Goal: Task Accomplishment & Management: Manage account settings

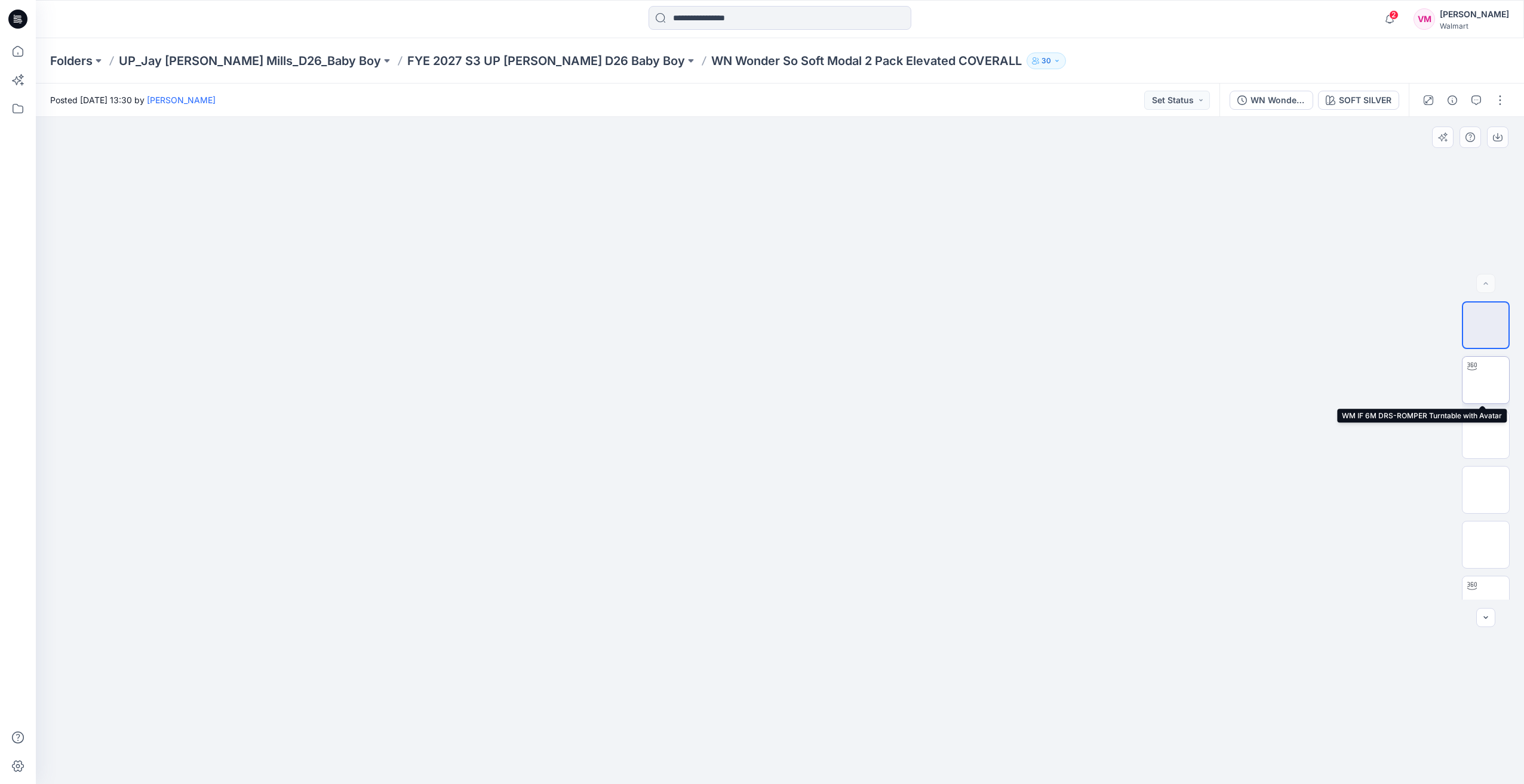
click at [842, 380] on img at bounding box center [1486, 380] width 0 height 0
drag, startPoint x: 905, startPoint y: 745, endPoint x: 903, endPoint y: 760, distance: 15.1
click at [842, 760] on icon at bounding box center [781, 749] width 361 height 45
click at [842, 99] on div "SOFT SILVER" at bounding box center [1365, 100] width 53 height 13
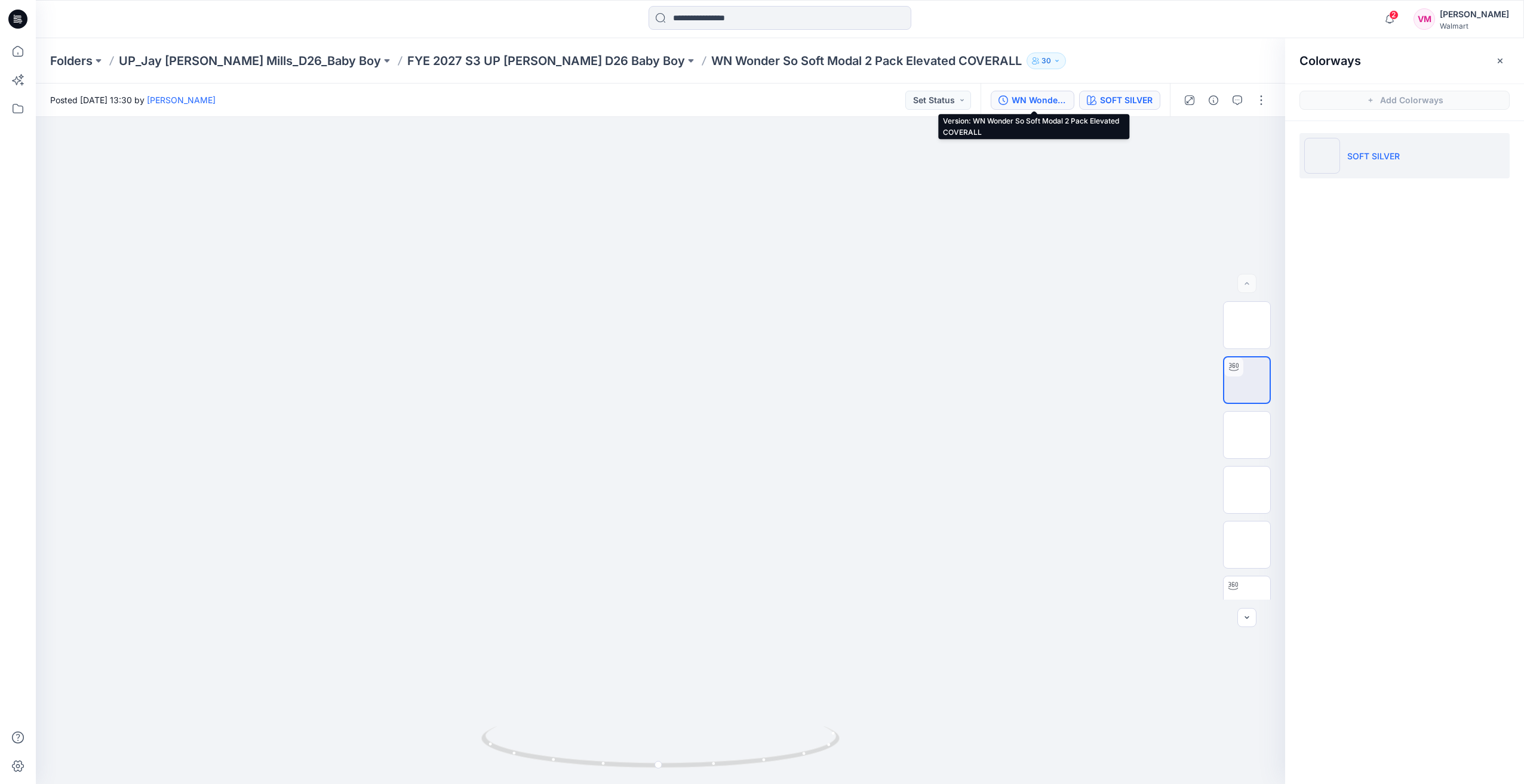
click at [842, 96] on icon "button" at bounding box center [1004, 100] width 10 height 10
click at [175, 59] on p "UP_Jay Jay Mills_D26_Baby Boy" at bounding box center [250, 61] width 262 height 17
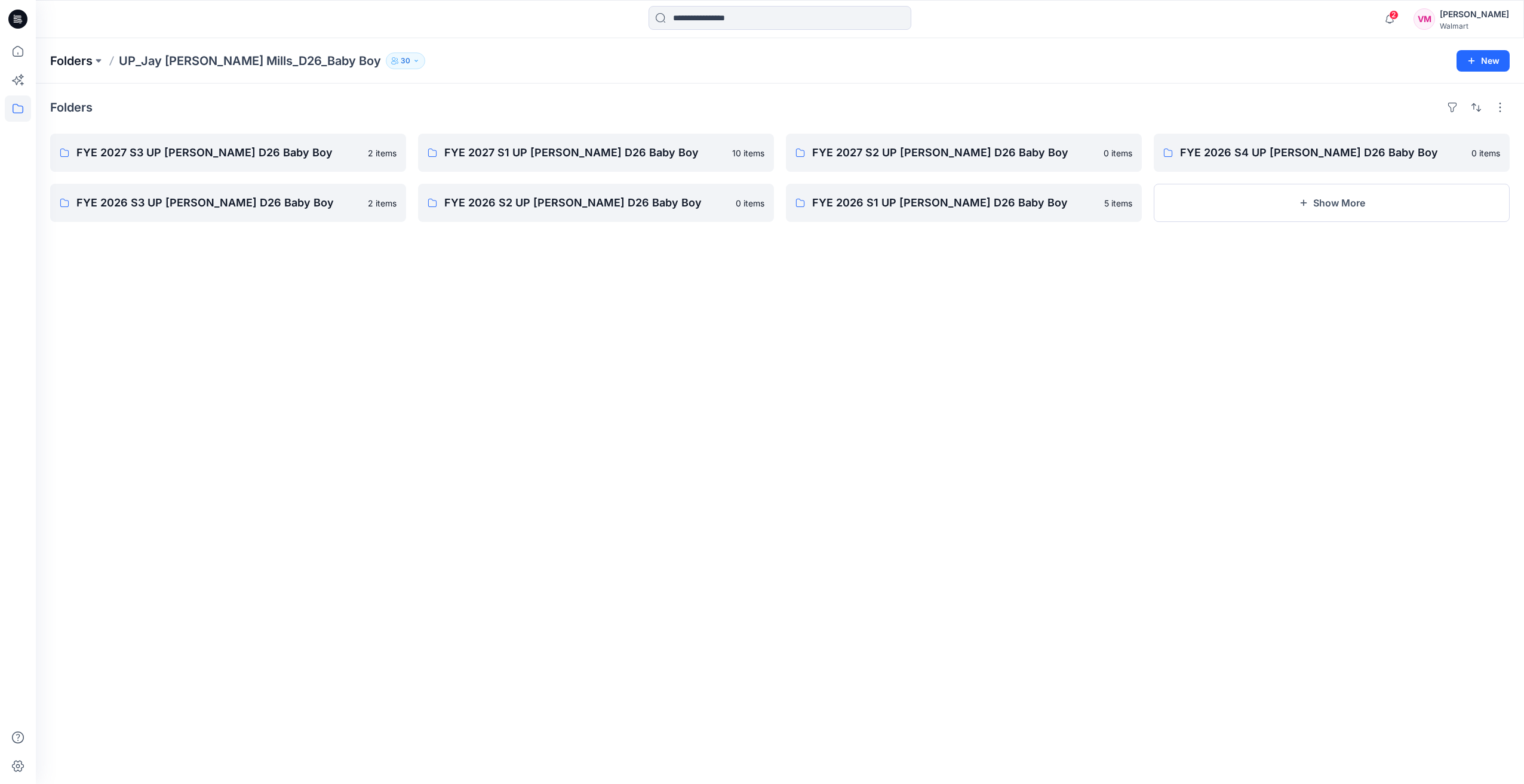
click at [78, 58] on p "Folders" at bounding box center [72, 61] width 43 height 17
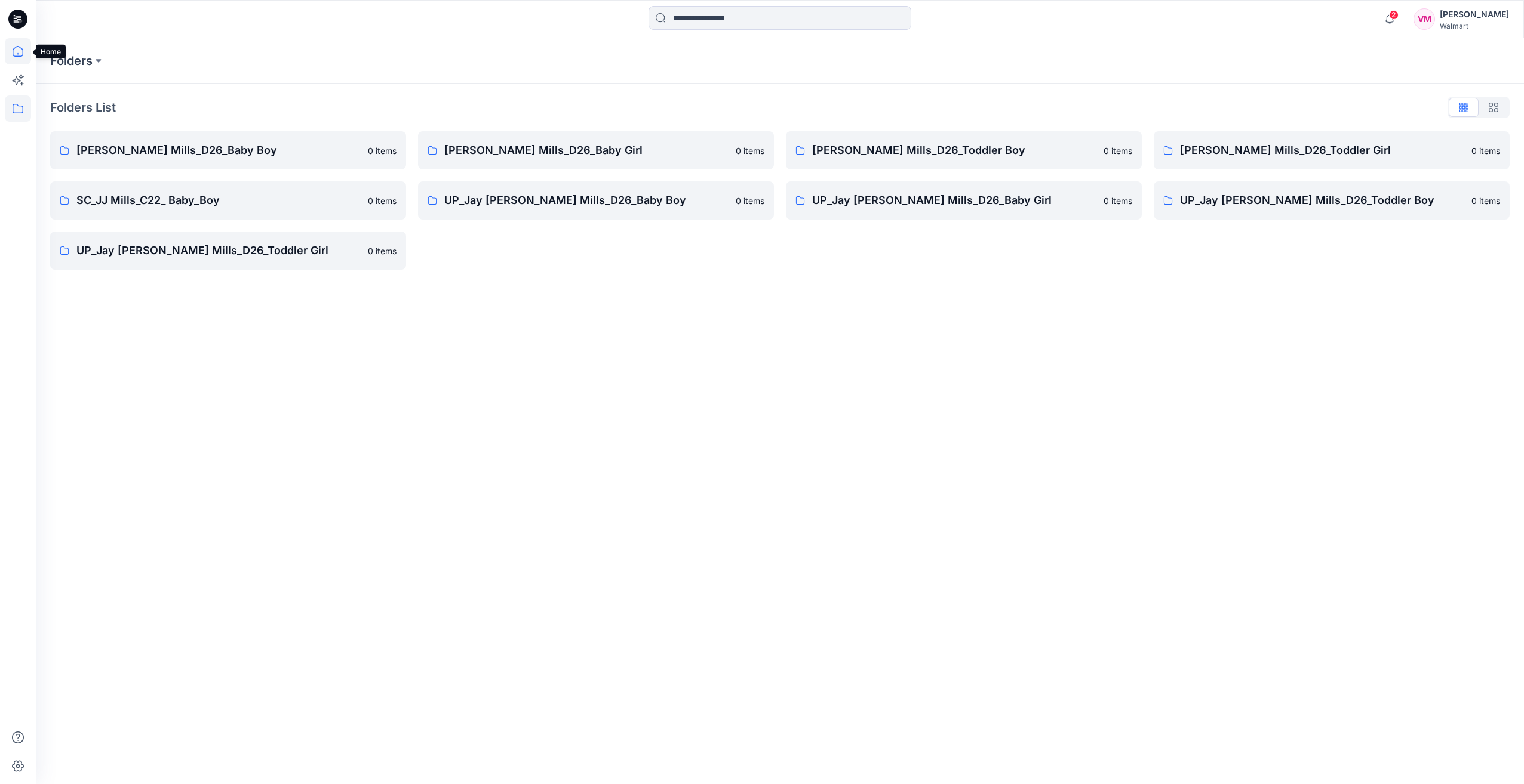
click at [15, 43] on icon at bounding box center [18, 51] width 26 height 26
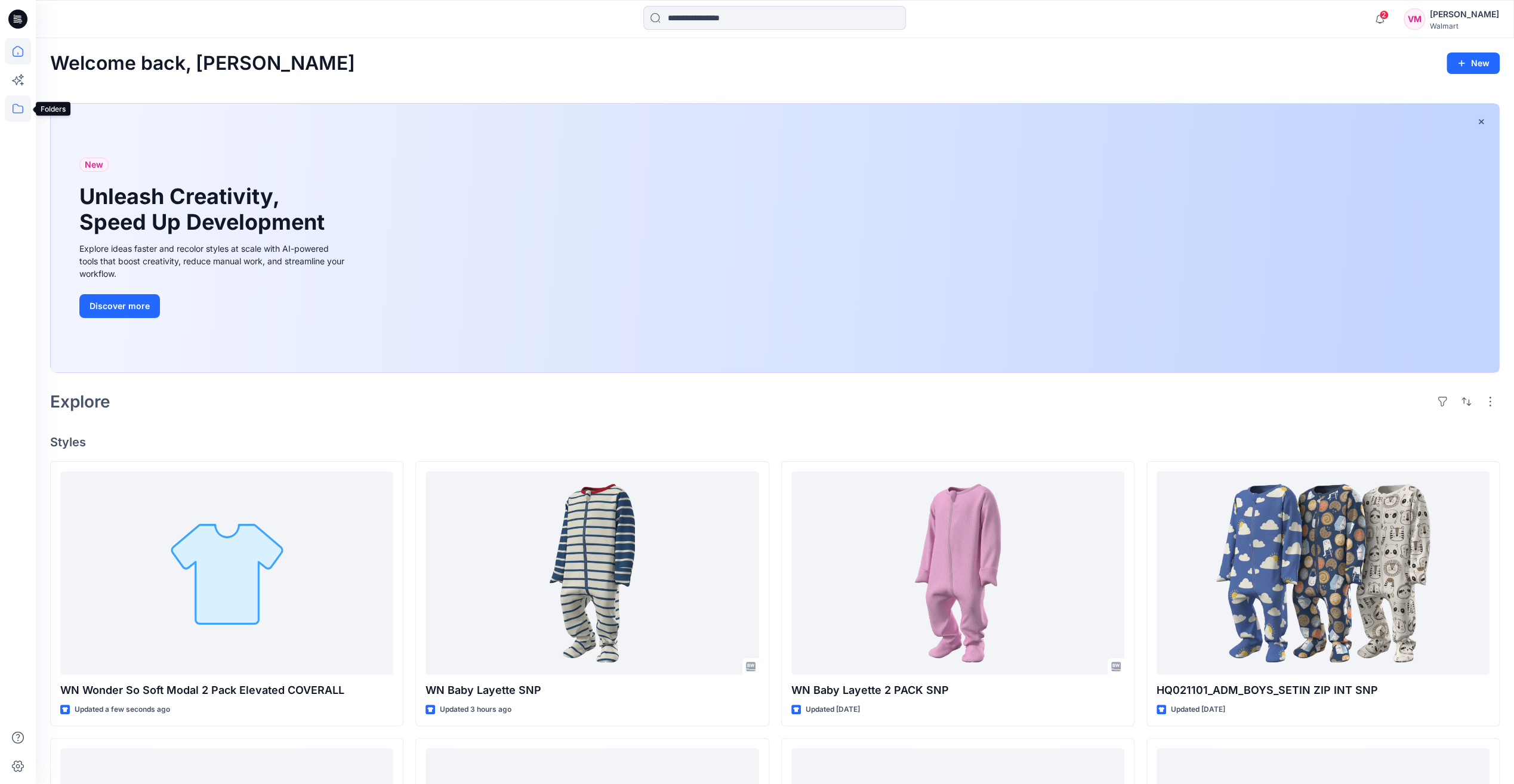
click at [16, 107] on icon at bounding box center [18, 108] width 26 height 26
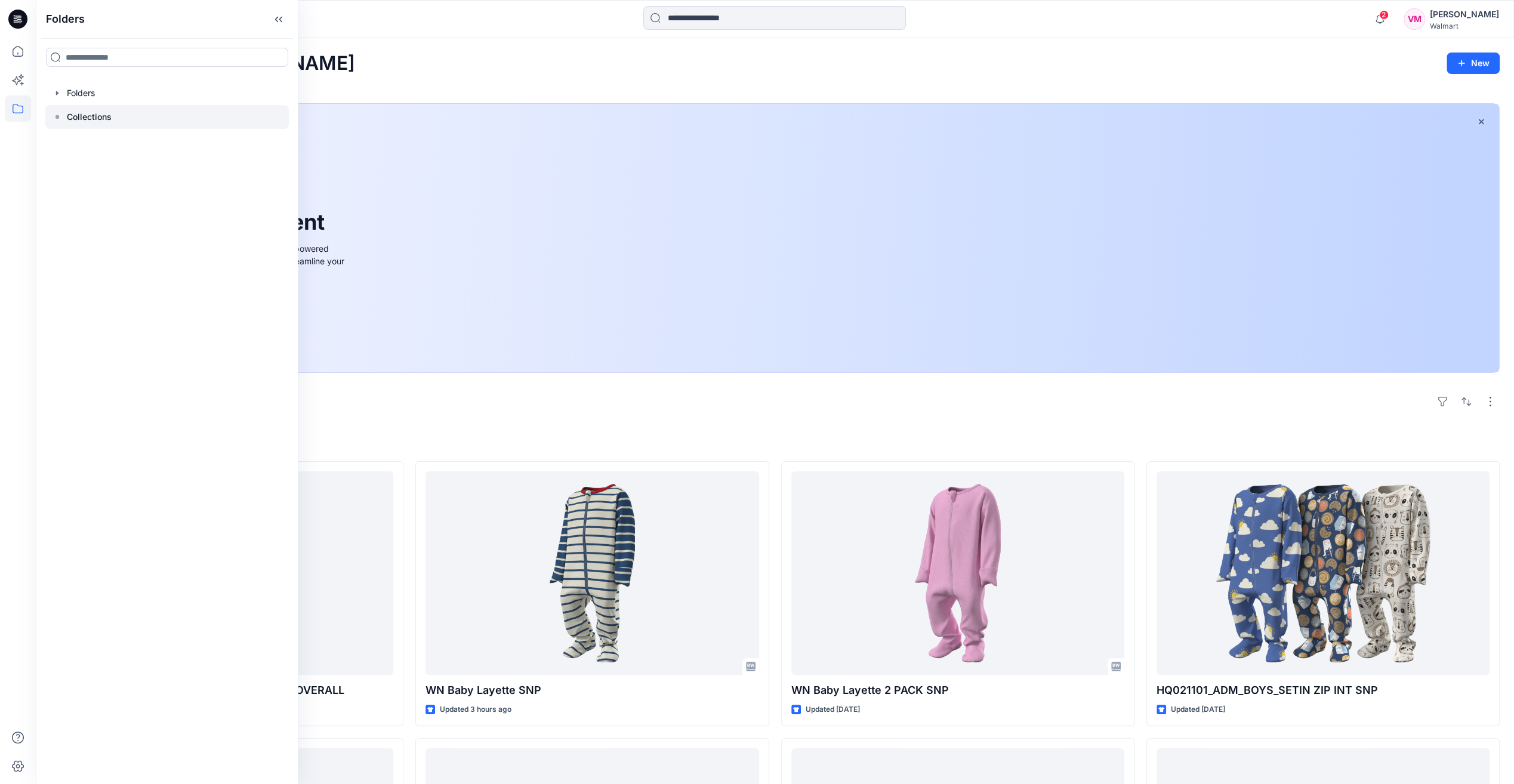
click at [60, 118] on icon at bounding box center [58, 117] width 10 height 10
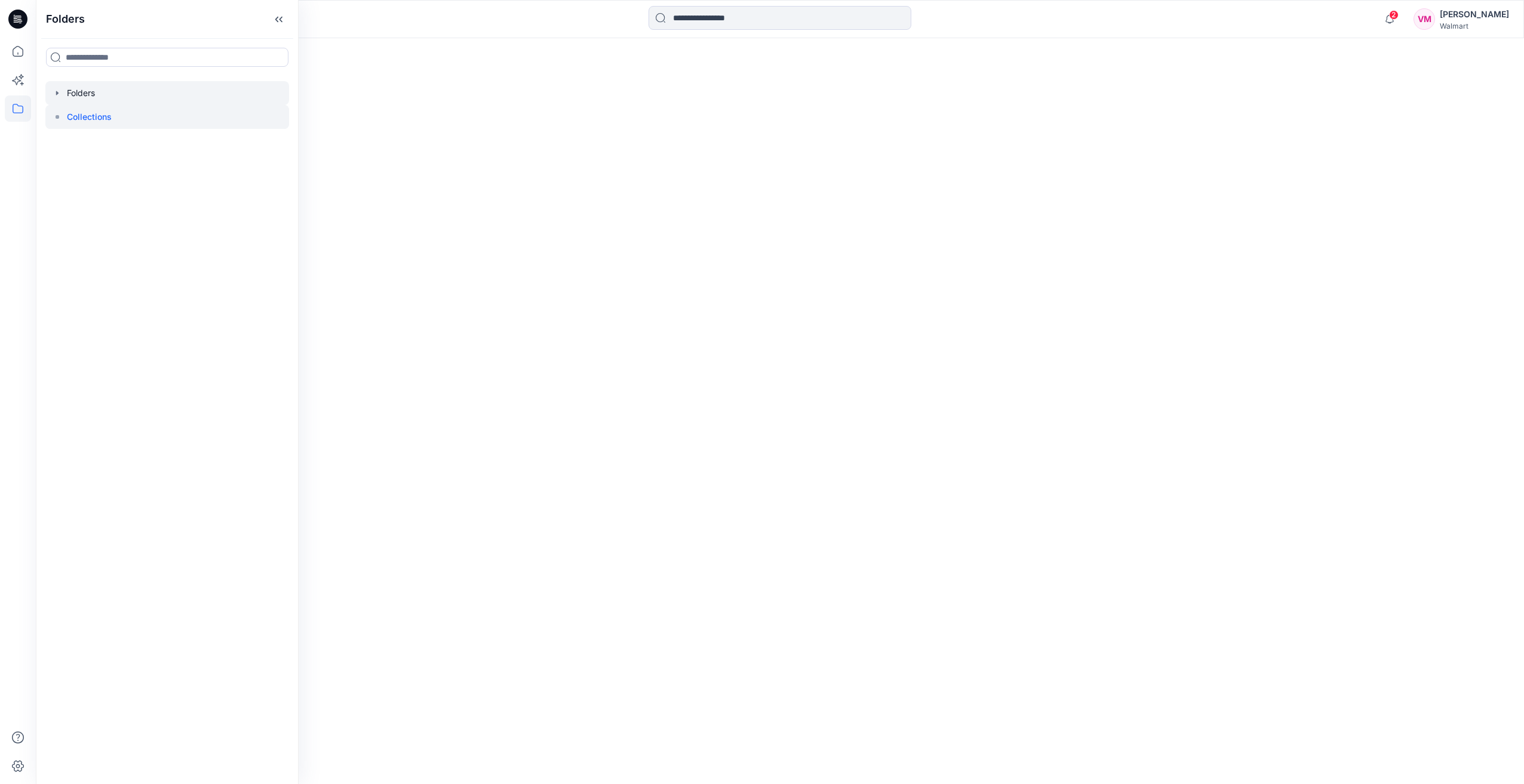
click at [60, 99] on div at bounding box center [167, 93] width 243 height 24
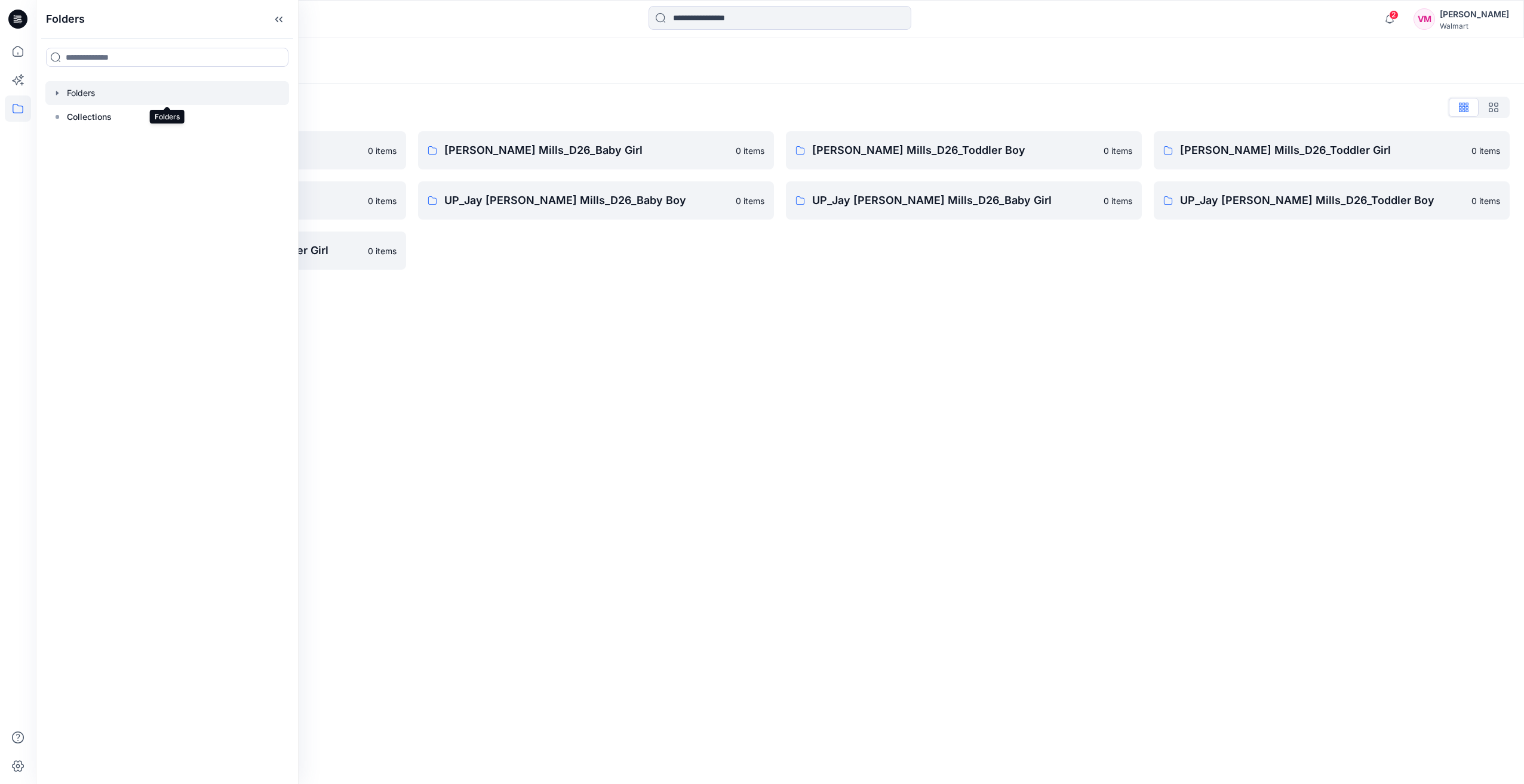
click at [91, 96] on div at bounding box center [167, 93] width 243 height 24
click at [58, 91] on icon "button" at bounding box center [58, 93] width 10 height 10
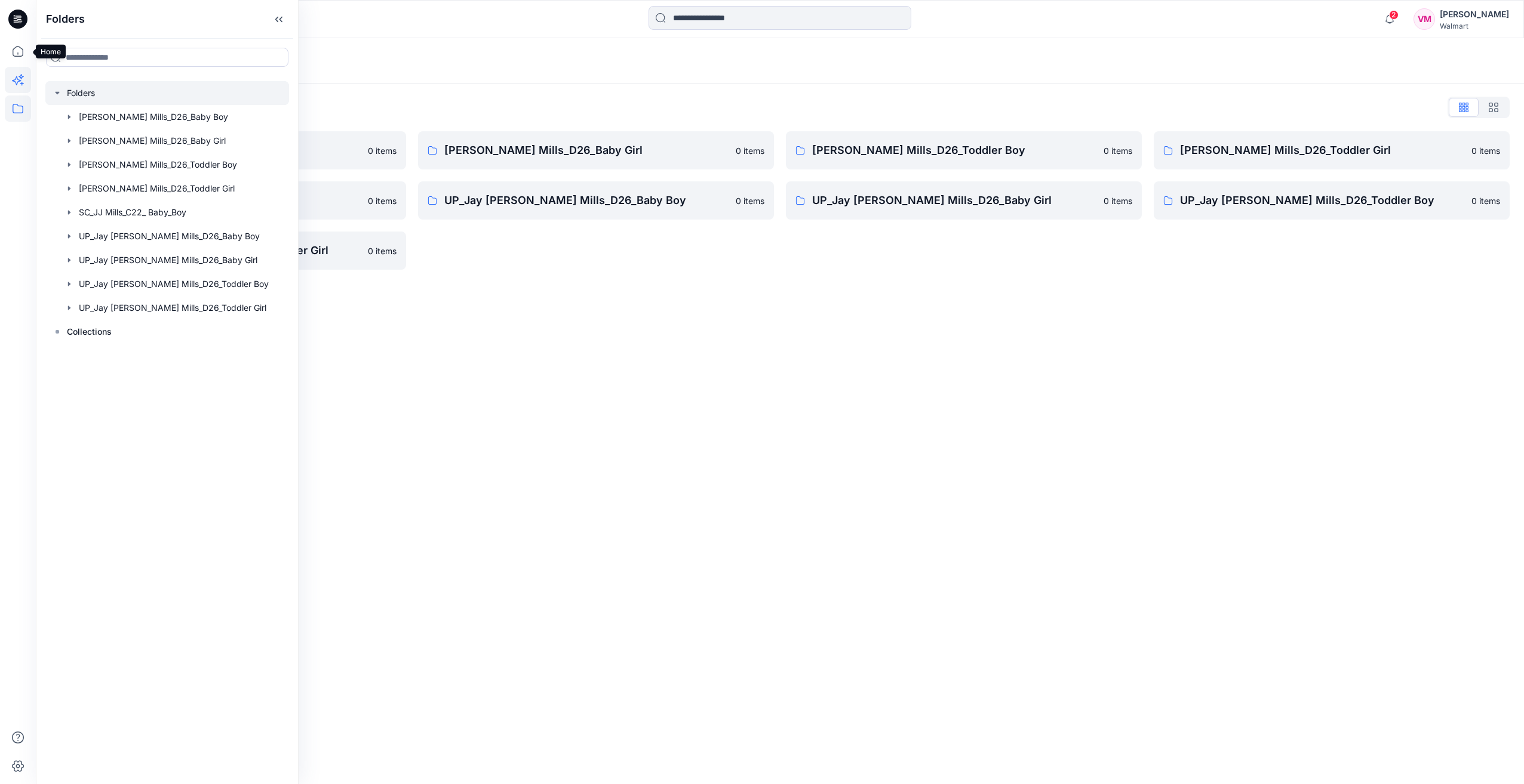
click at [13, 81] on icon at bounding box center [16, 81] width 9 height 9
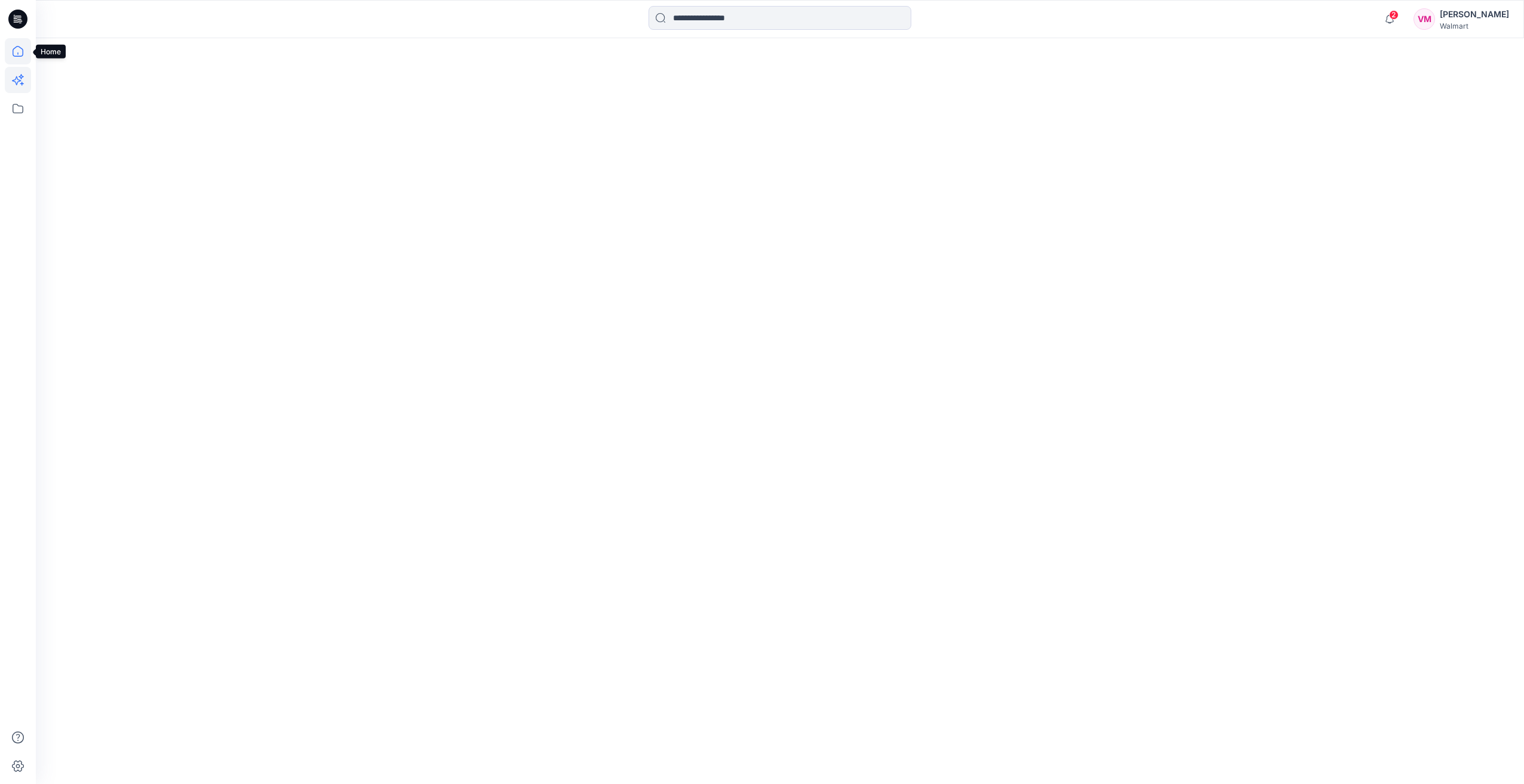
click at [19, 52] on icon at bounding box center [18, 51] width 26 height 26
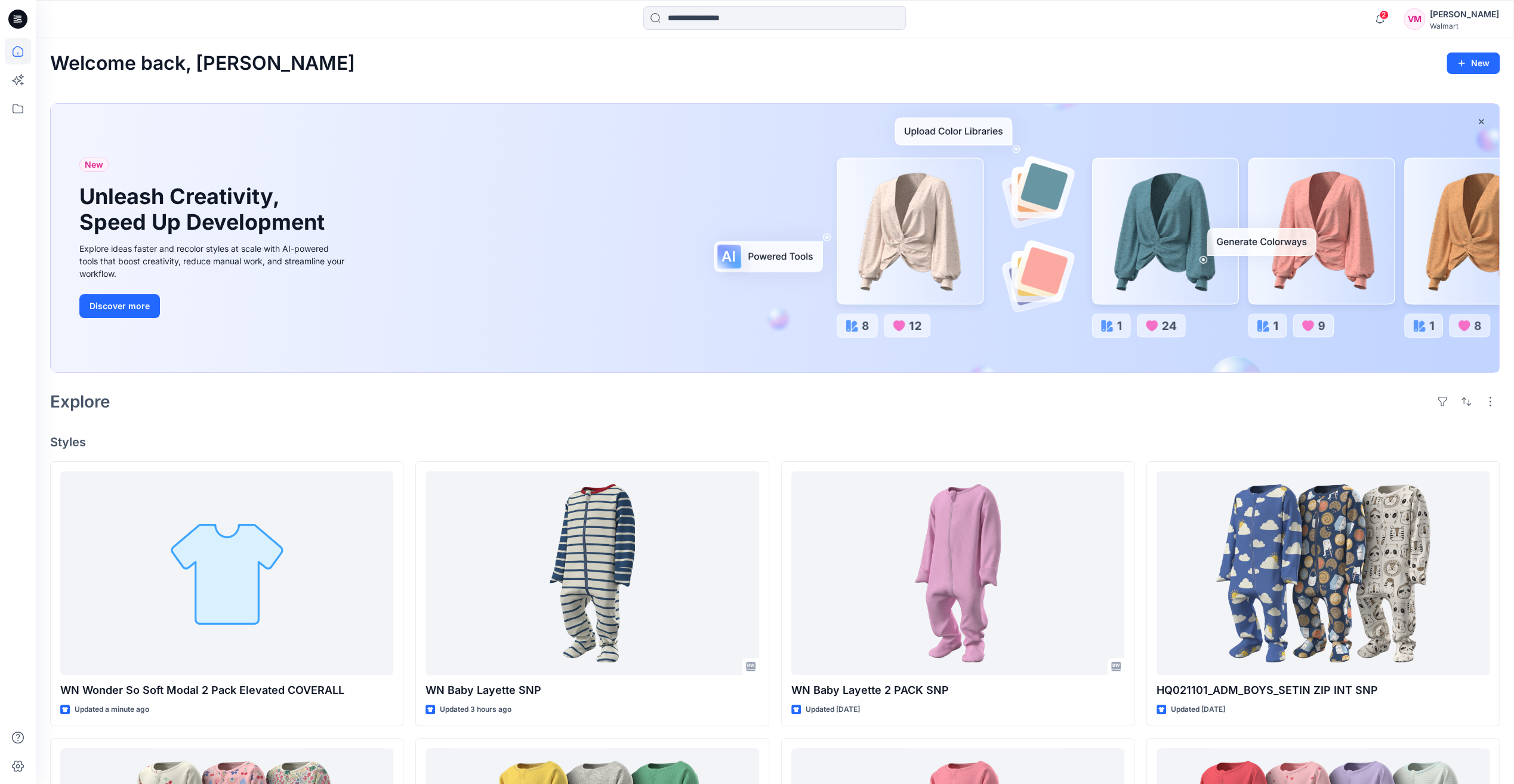
click at [18, 26] on icon at bounding box center [18, 19] width 19 height 19
click at [17, 20] on icon at bounding box center [16, 19] width 4 height 1
click at [17, 56] on icon at bounding box center [18, 52] width 11 height 11
click at [19, 82] on icon at bounding box center [18, 79] width 26 height 26
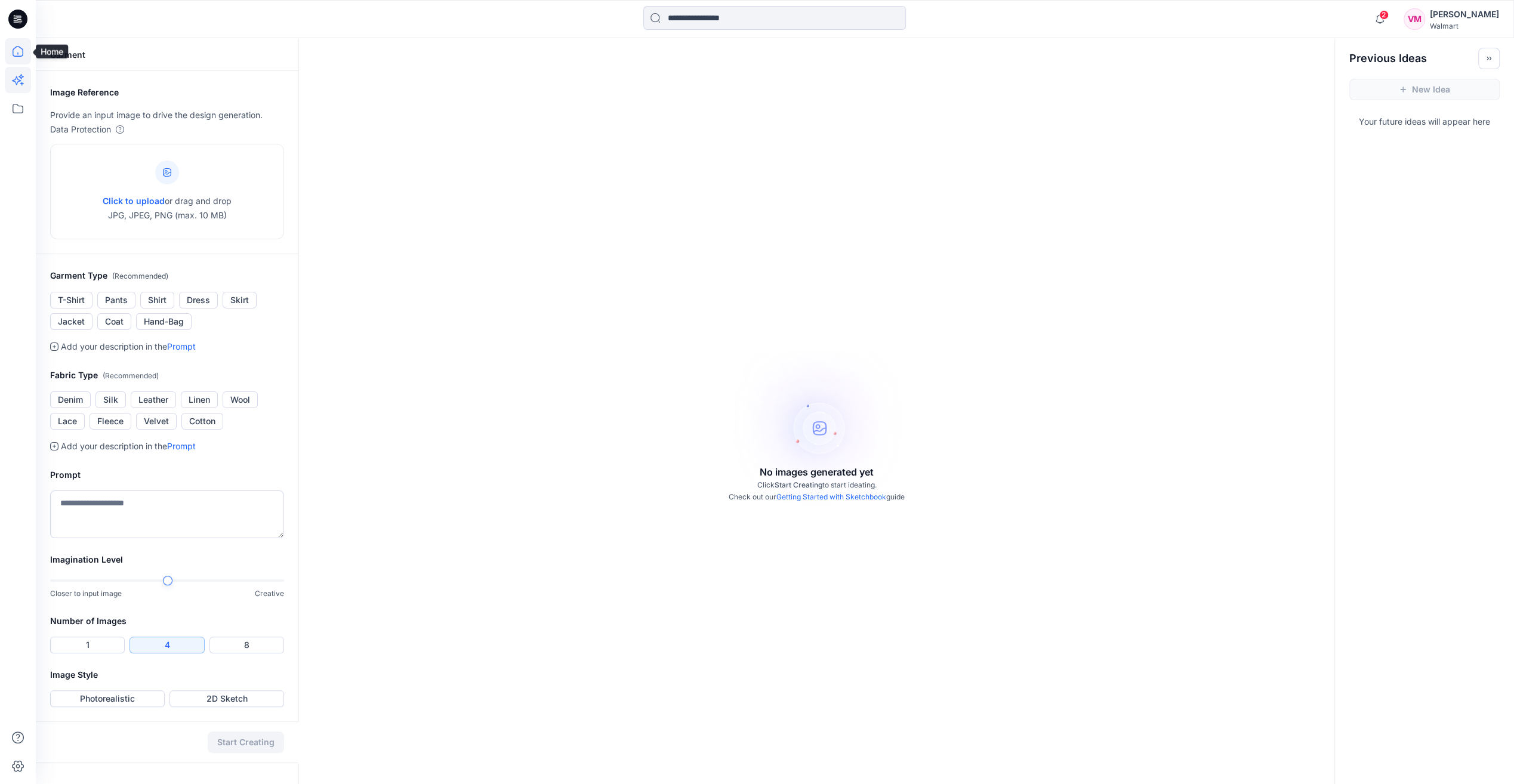
click at [18, 38] on icon at bounding box center [18, 51] width 26 height 26
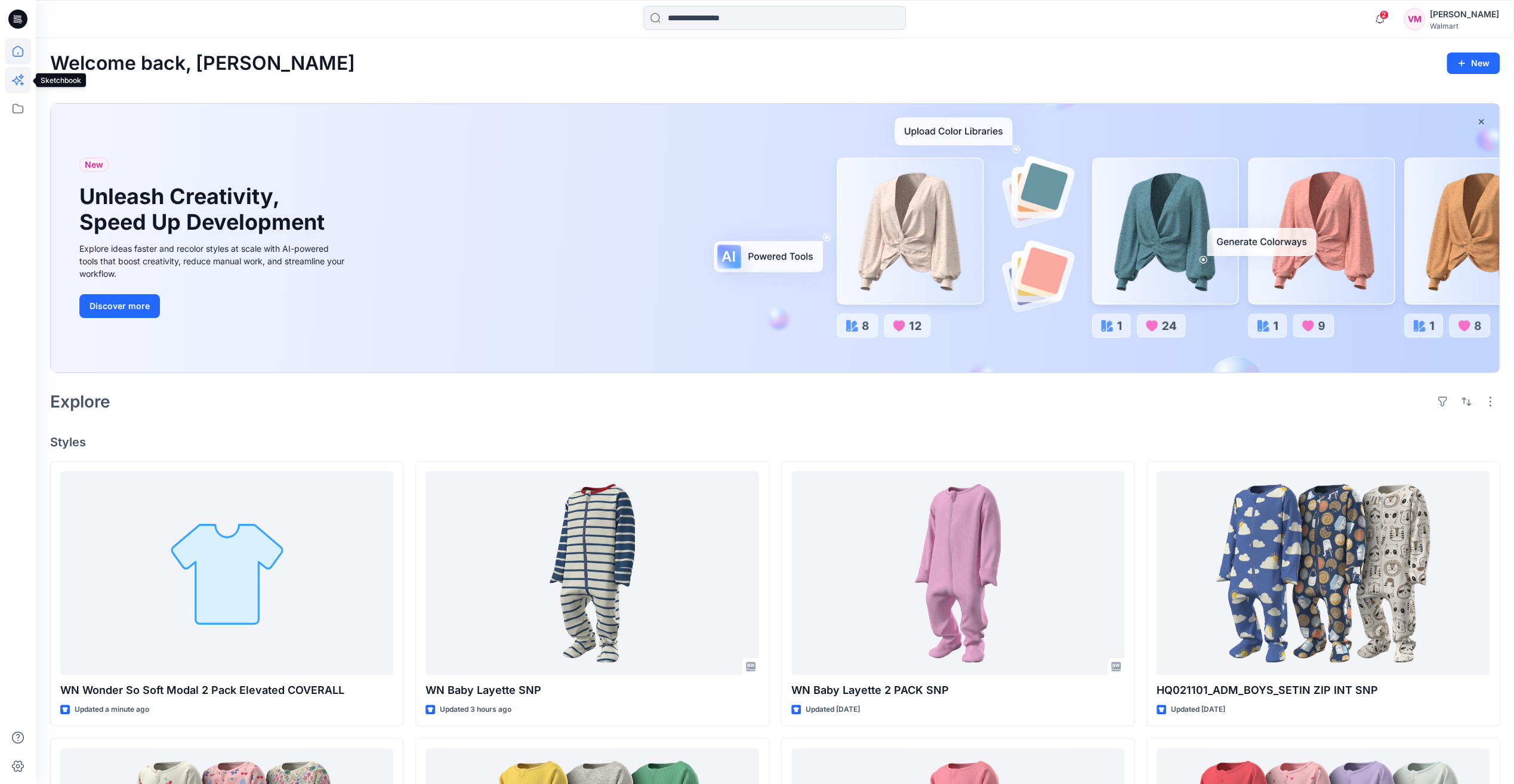
click at [19, 79] on icon at bounding box center [18, 79] width 26 height 26
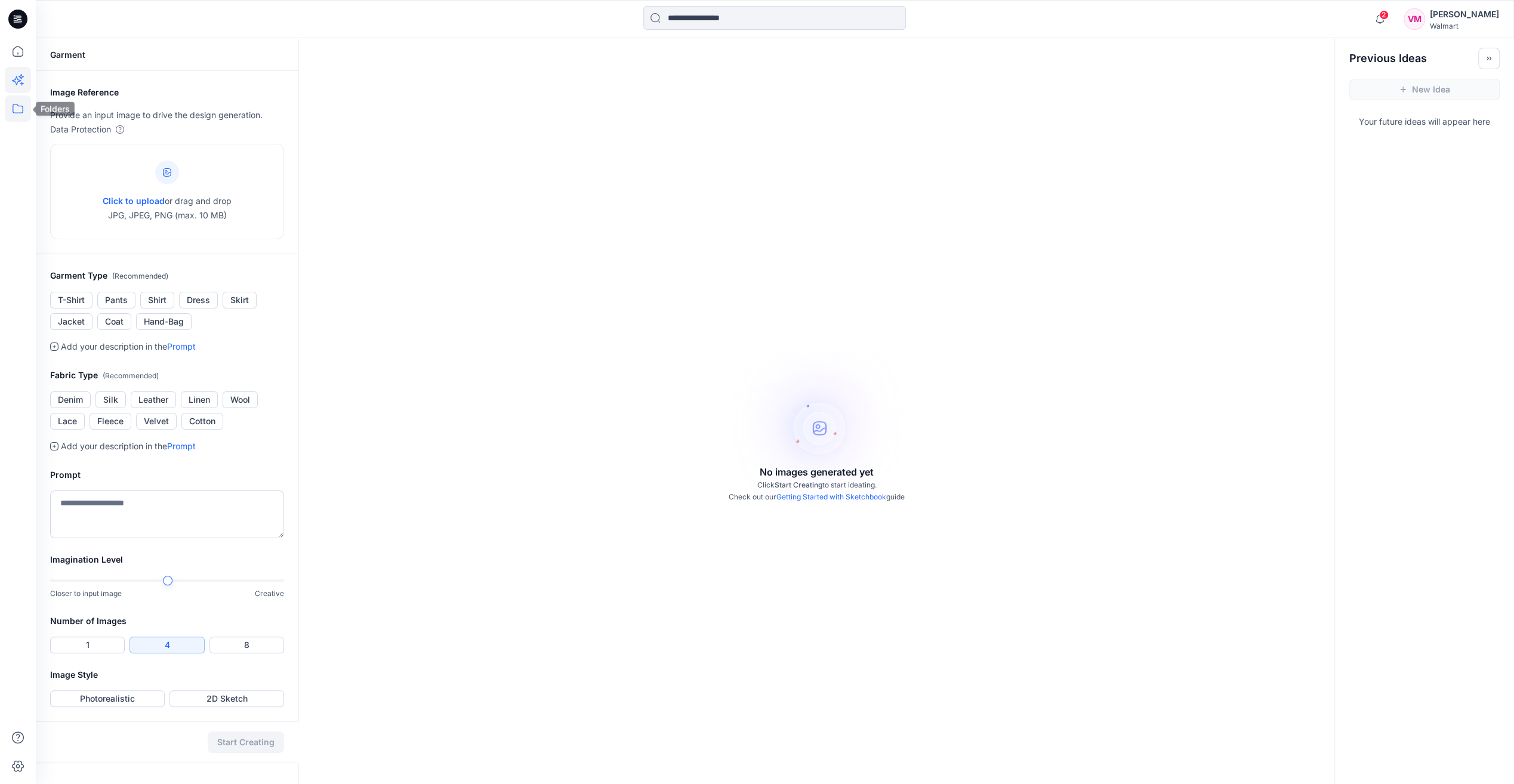
click at [19, 113] on icon at bounding box center [18, 109] width 11 height 10
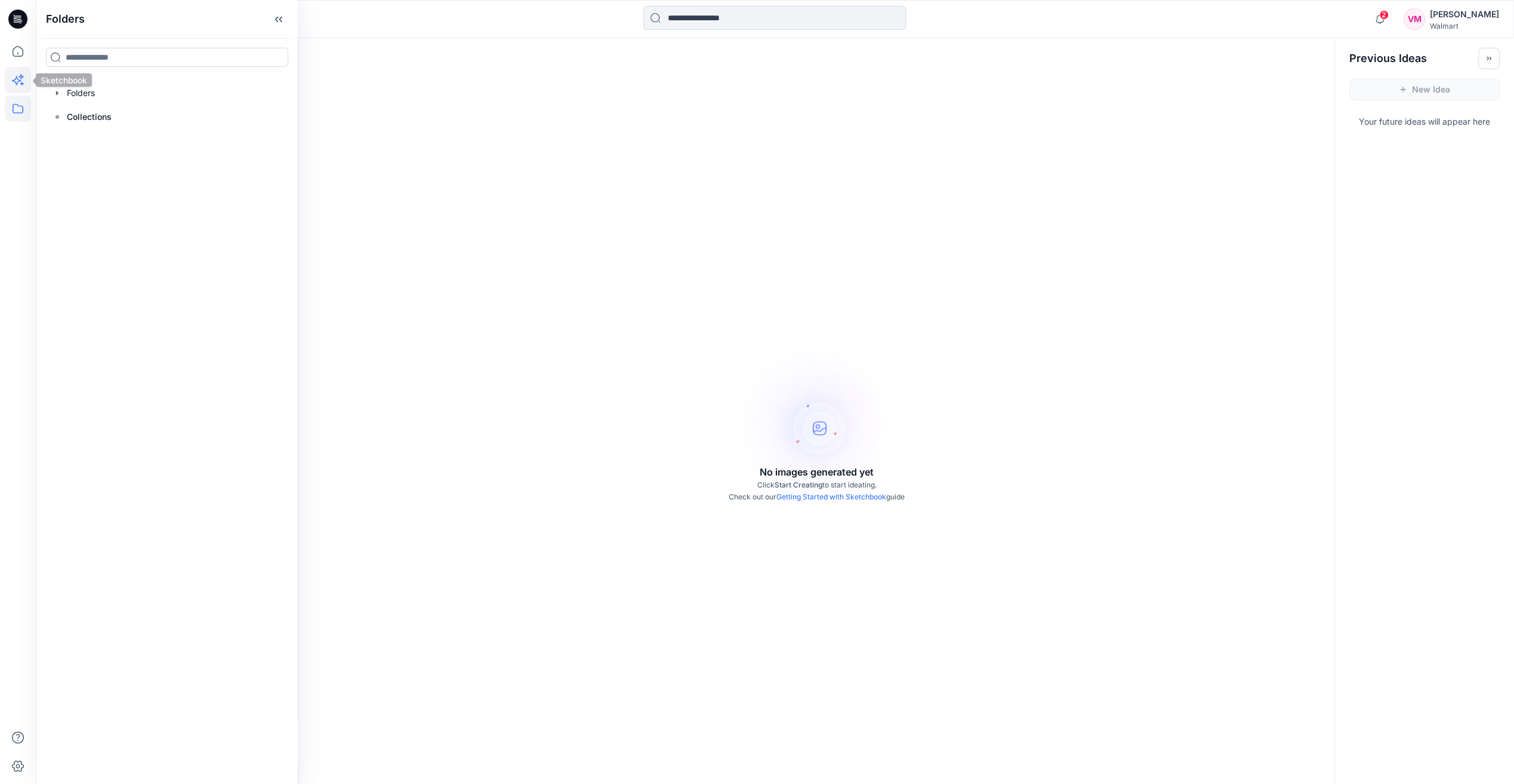
click at [22, 78] on icon at bounding box center [18, 79] width 26 height 26
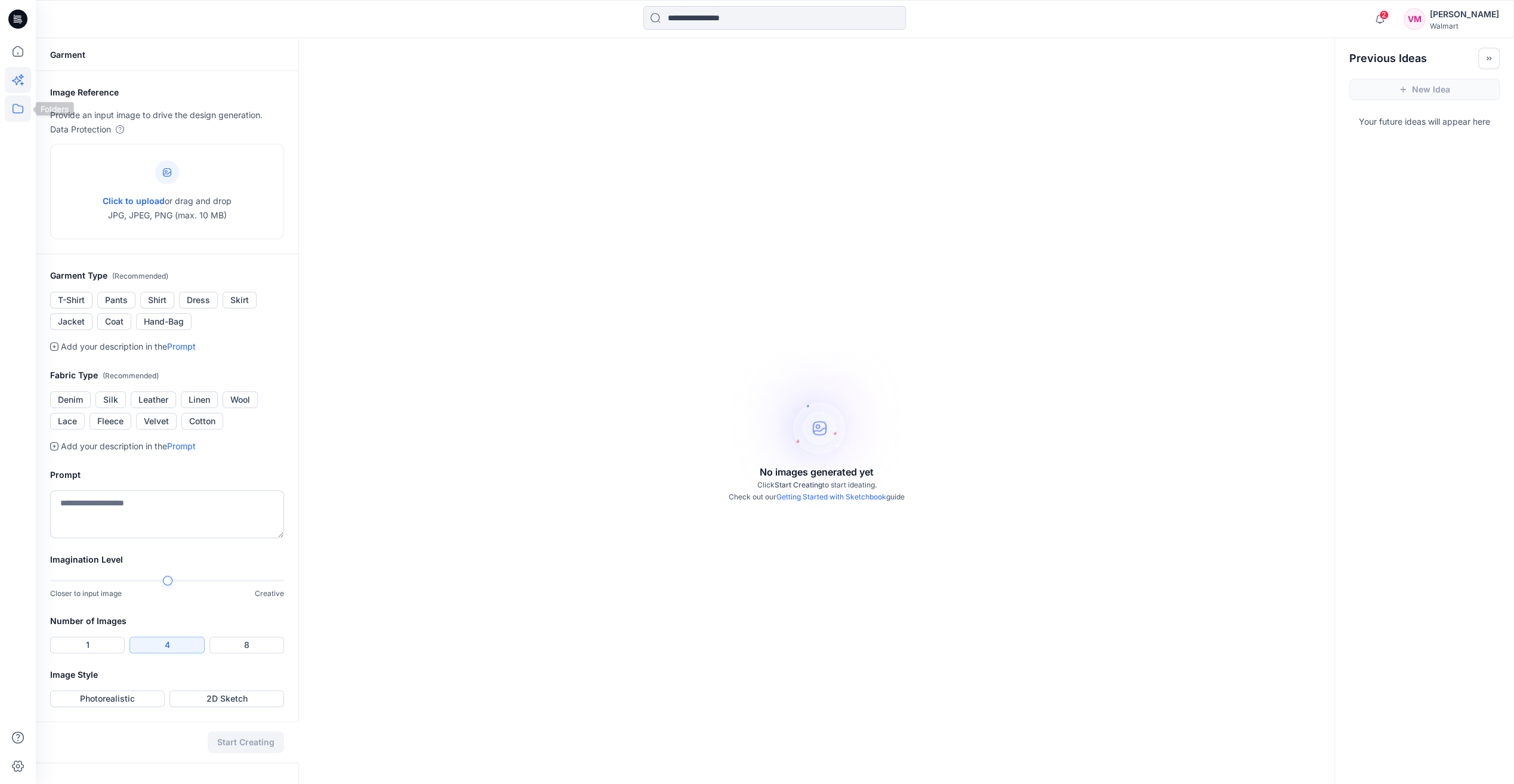
click at [15, 98] on icon at bounding box center [18, 108] width 26 height 26
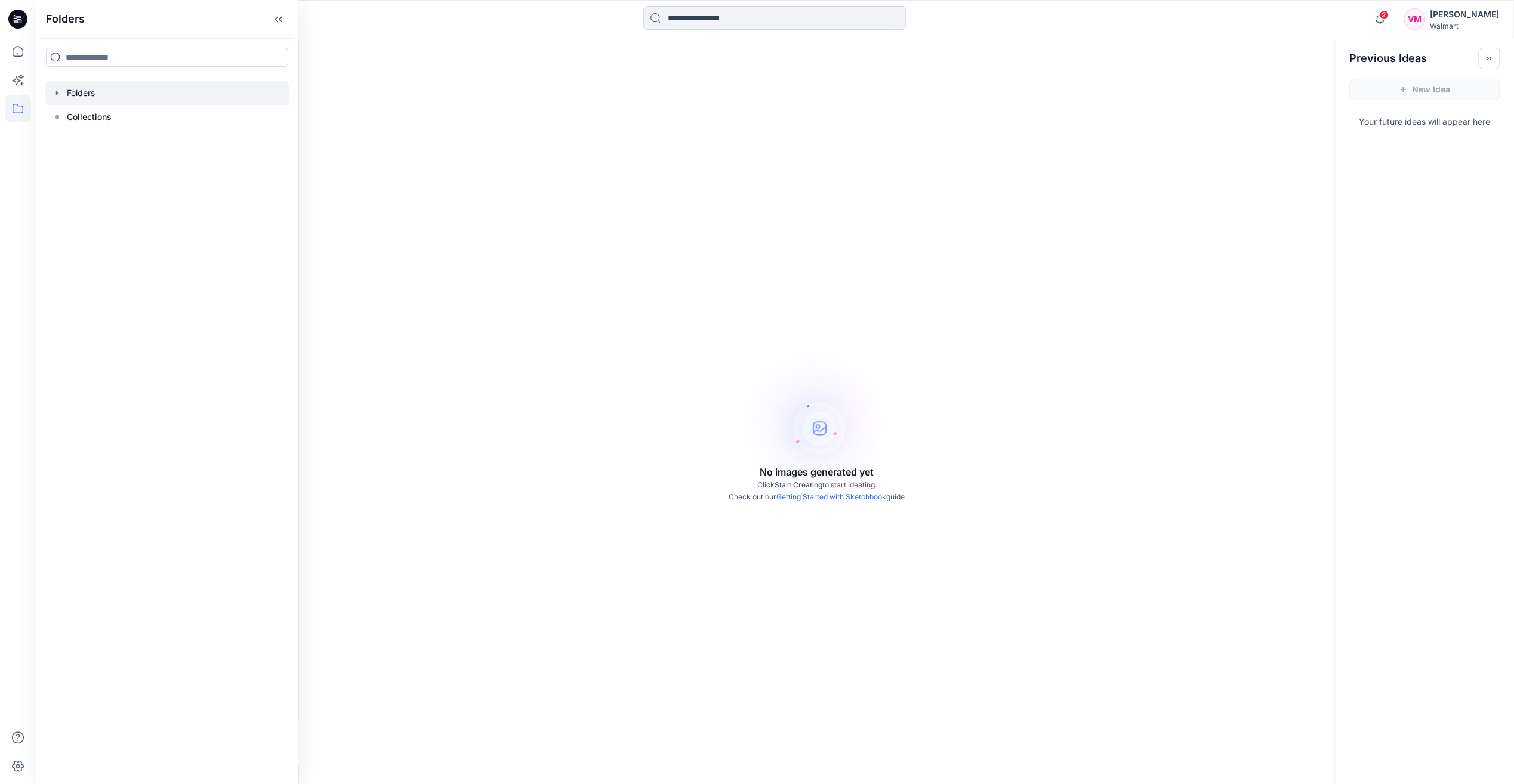
click at [57, 93] on icon "button" at bounding box center [57, 93] width 2 height 4
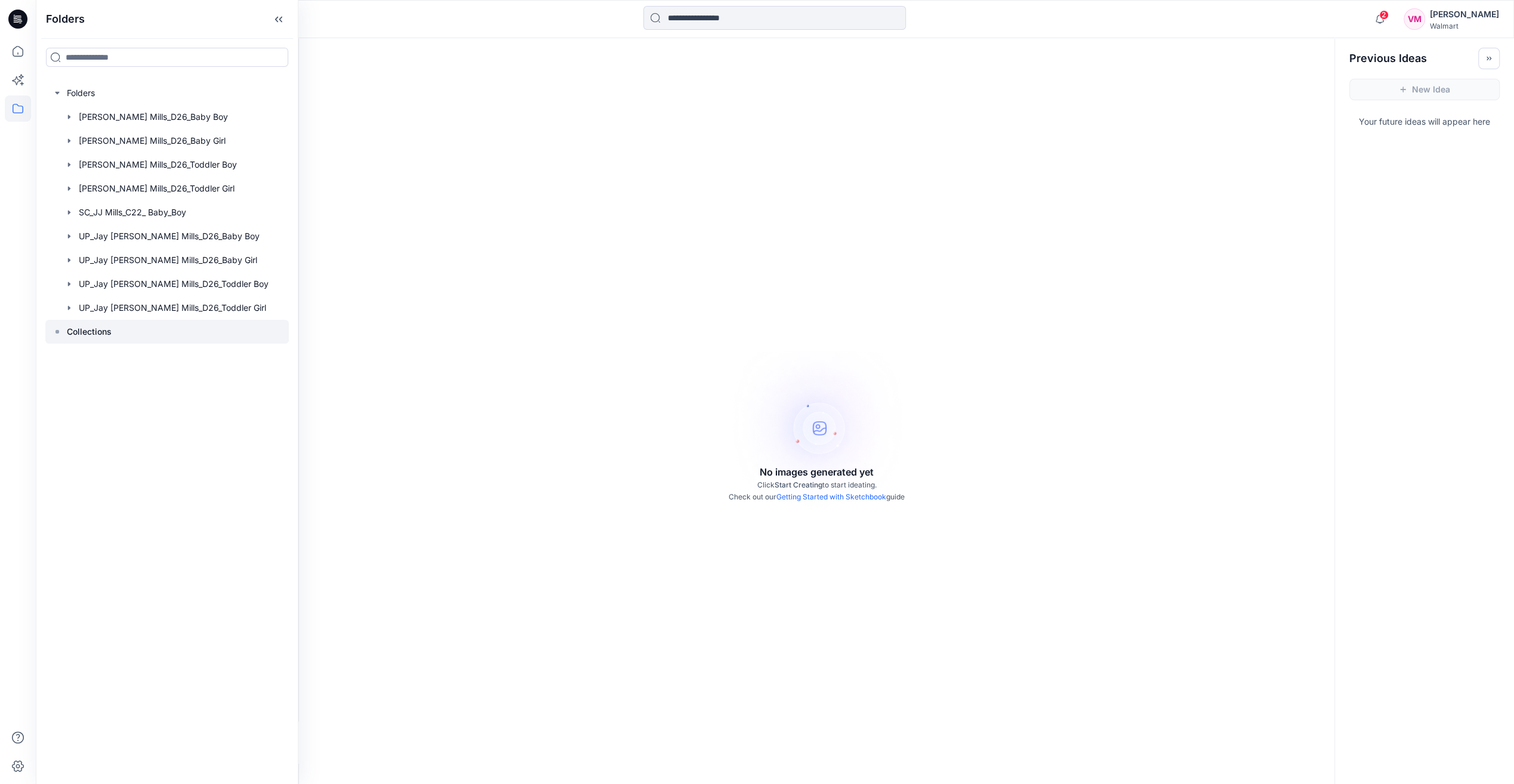
click at [59, 334] on icon at bounding box center [58, 332] width 10 height 10
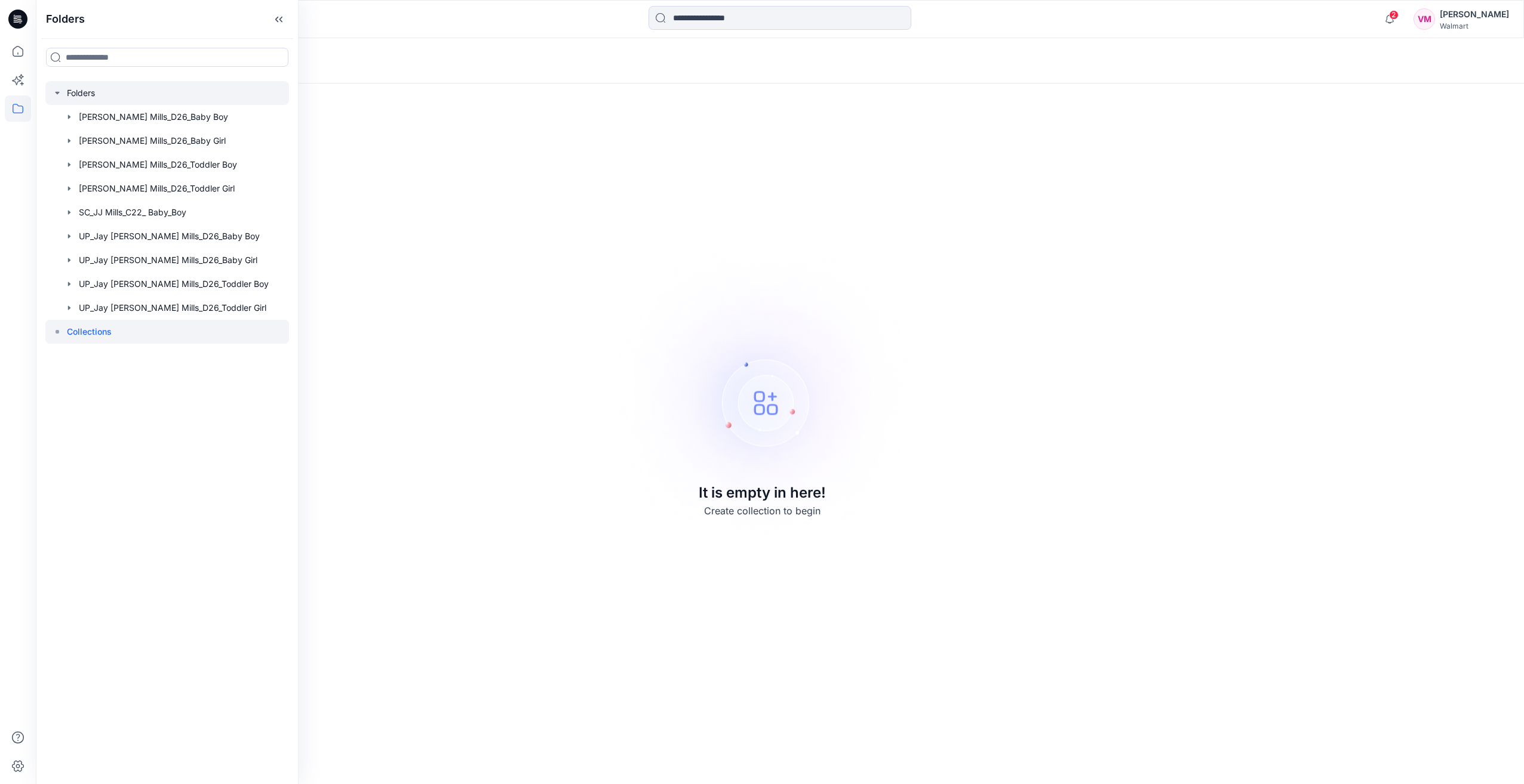
click at [90, 87] on div at bounding box center [167, 93] width 243 height 24
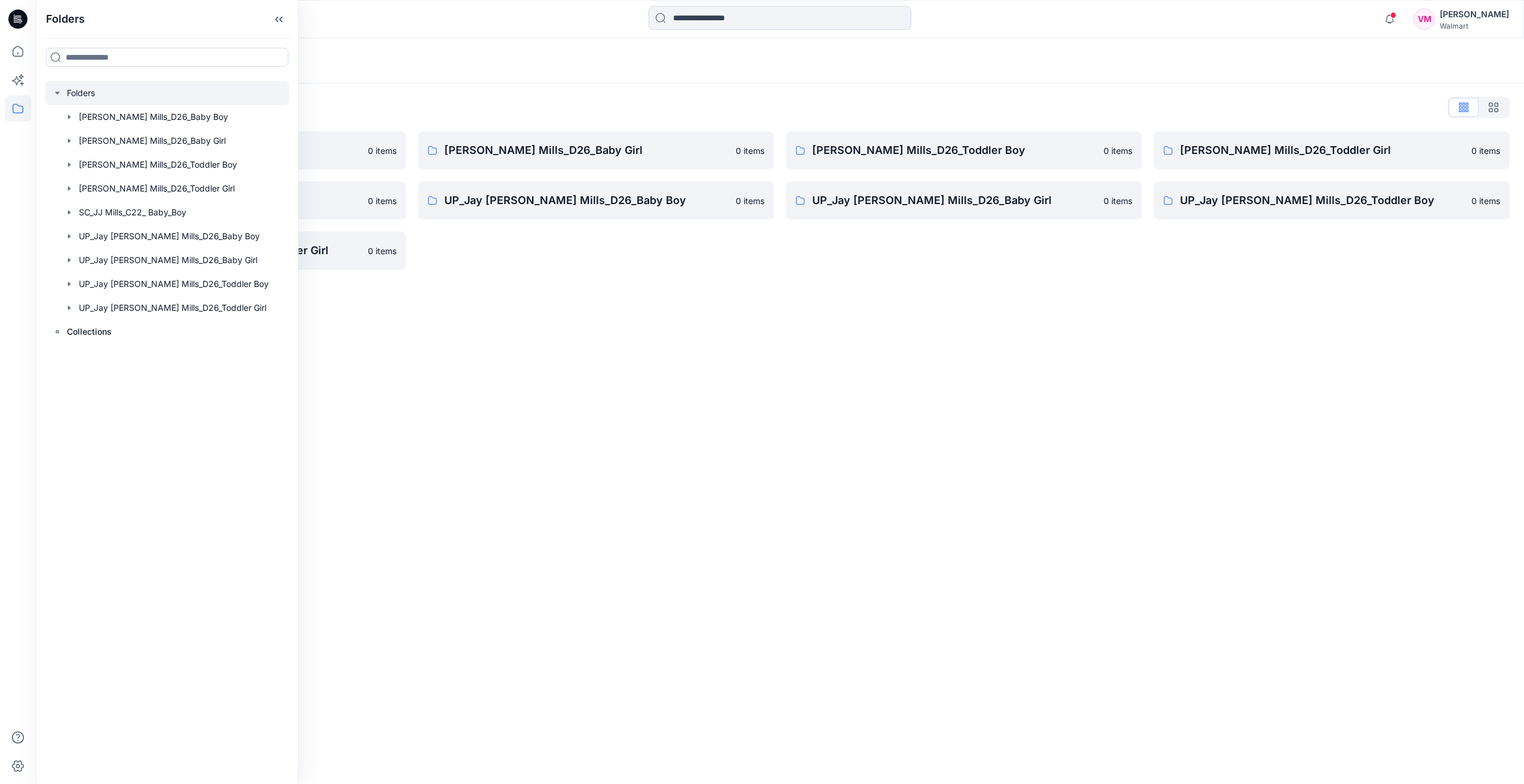
click at [624, 382] on div "Folders Folders List Jay Jay Mills_D26_Baby Boy 0 items SC_JJ Mills_C22_ Baby_B…" at bounding box center [780, 411] width 1488 height 746
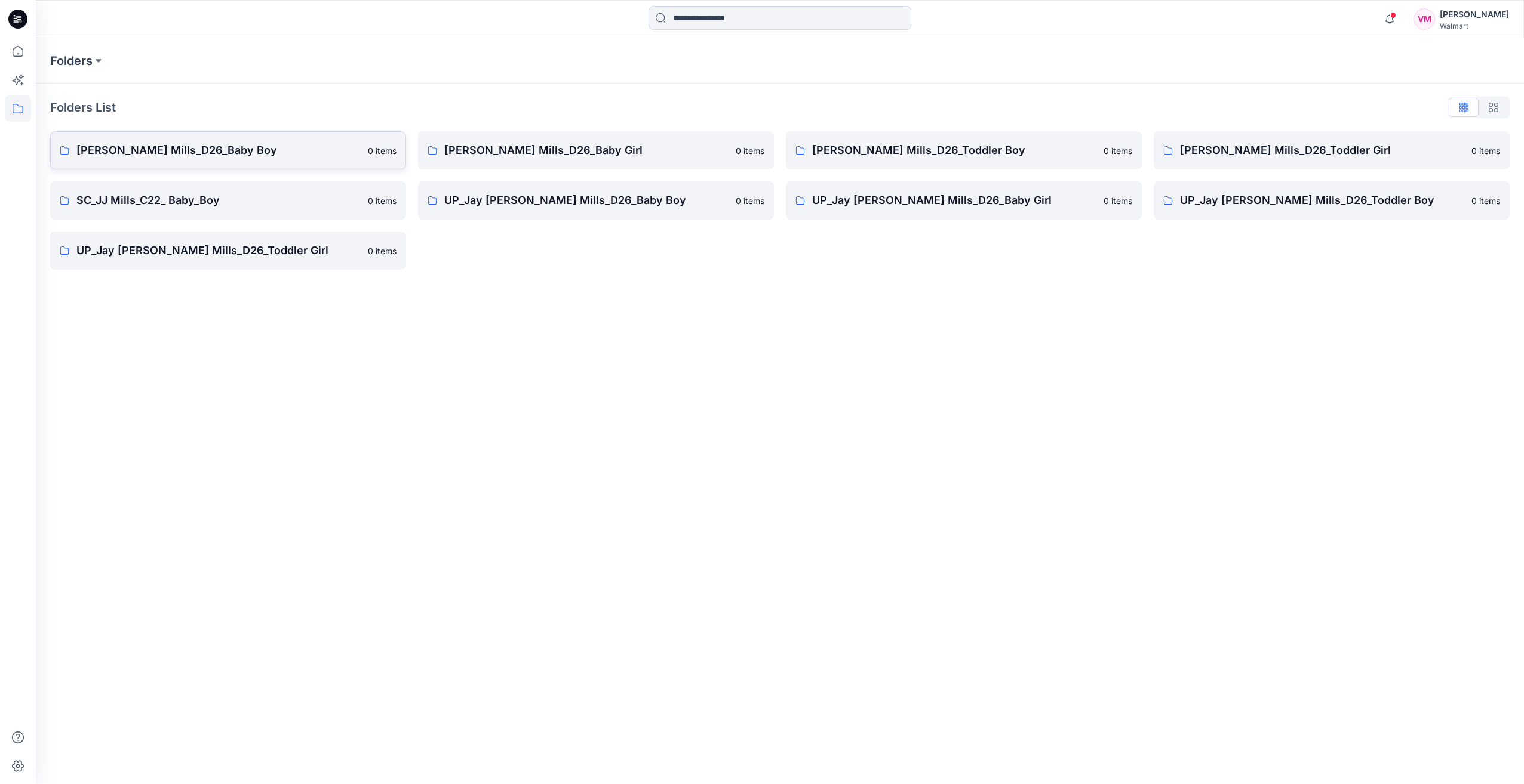
click at [191, 153] on p "Jay Jay Mills_D26_Baby Boy" at bounding box center [219, 150] width 284 height 17
click at [488, 200] on p "UP_Jay [PERSON_NAME] Mills_D26_Baby Boy" at bounding box center [587, 201] width 284 height 17
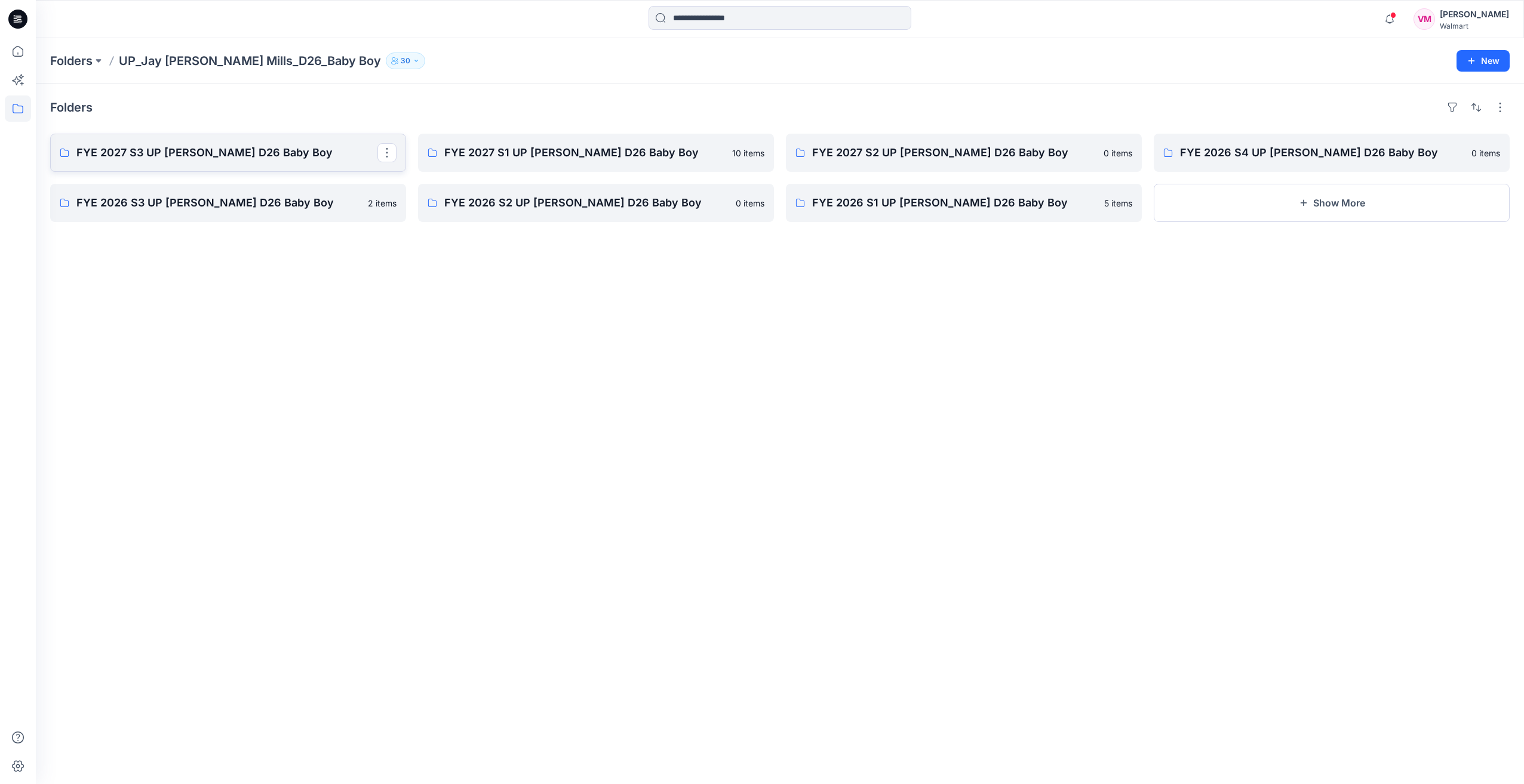
click at [121, 153] on p "FYE 2027 S3 UP [PERSON_NAME] D26 Baby Boy" at bounding box center [227, 153] width 301 height 17
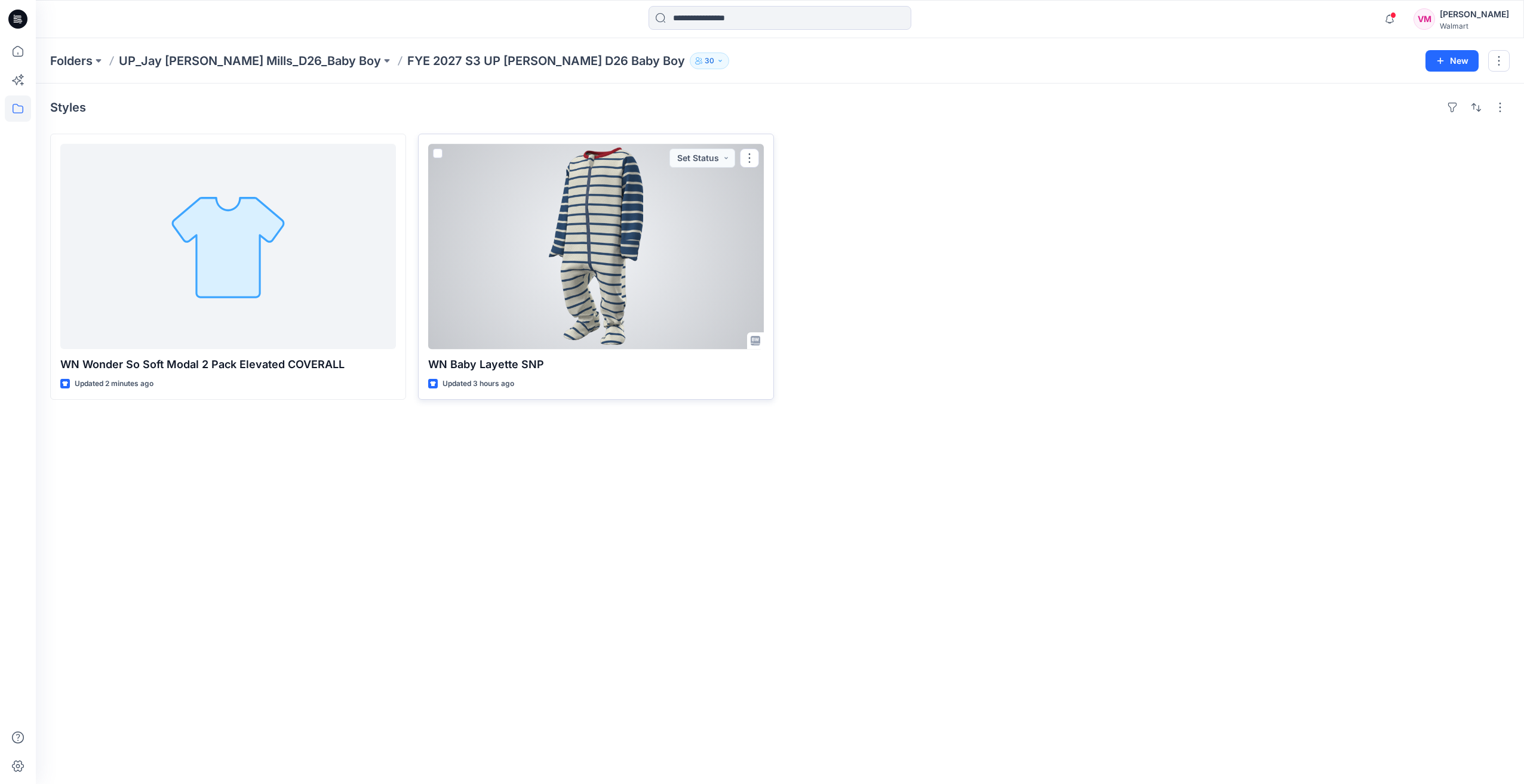
click at [541, 278] on div at bounding box center [596, 246] width 336 height 205
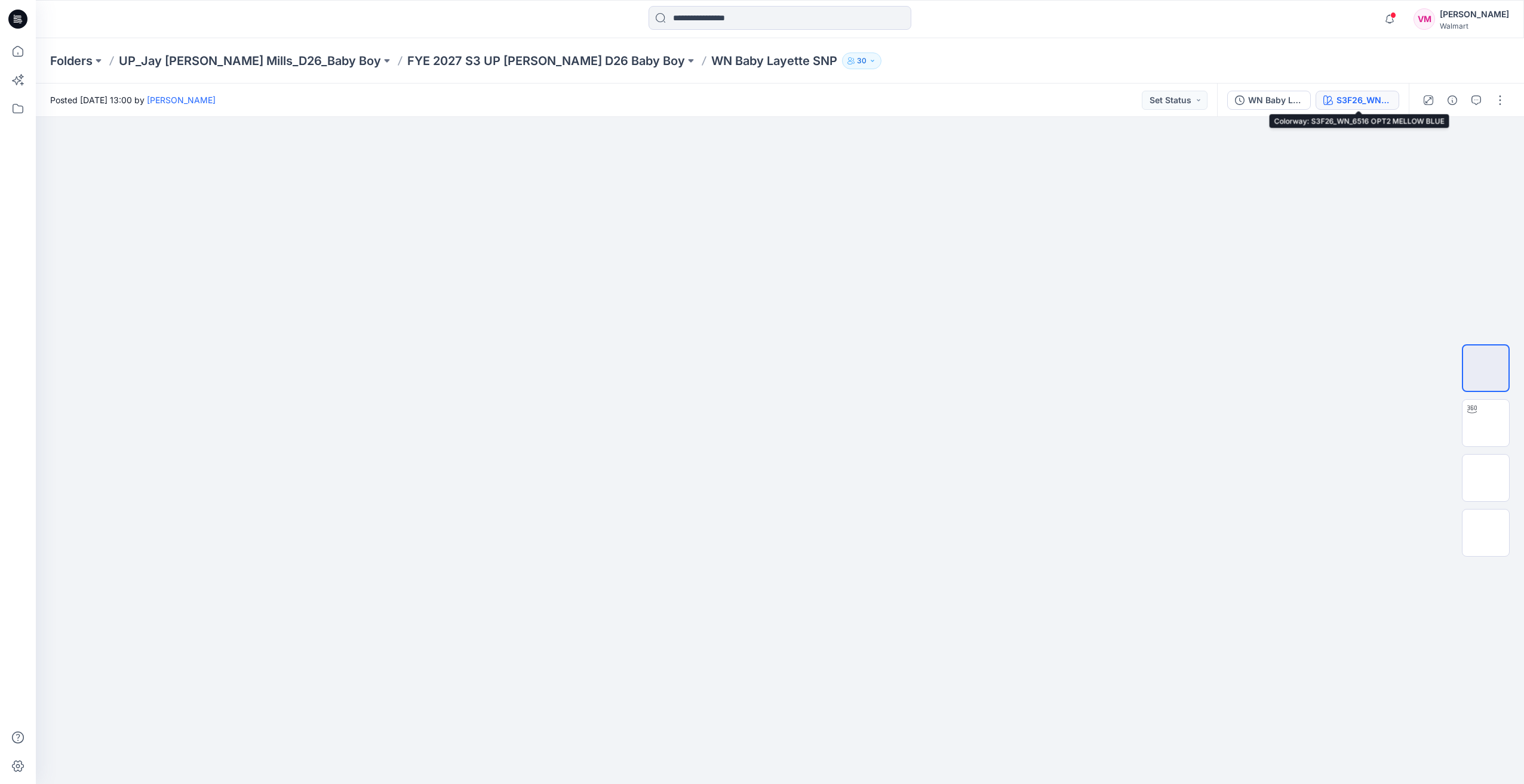
click at [842, 95] on div "S3F26_WN_6516 OPT2 MELLOW BLUE" at bounding box center [1364, 100] width 55 height 13
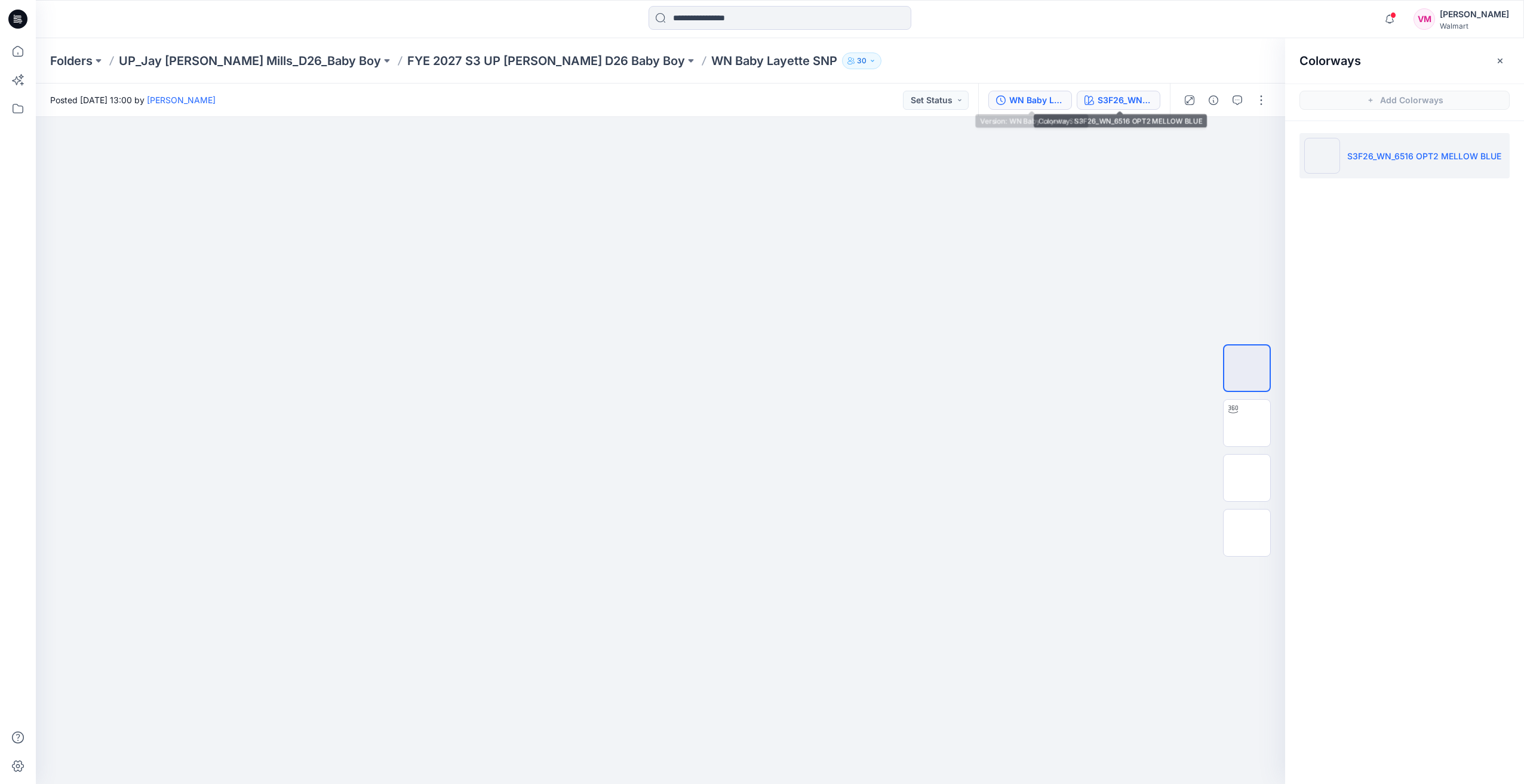
click at [842, 96] on div "WN Baby Layette SNP" at bounding box center [1036, 100] width 55 height 13
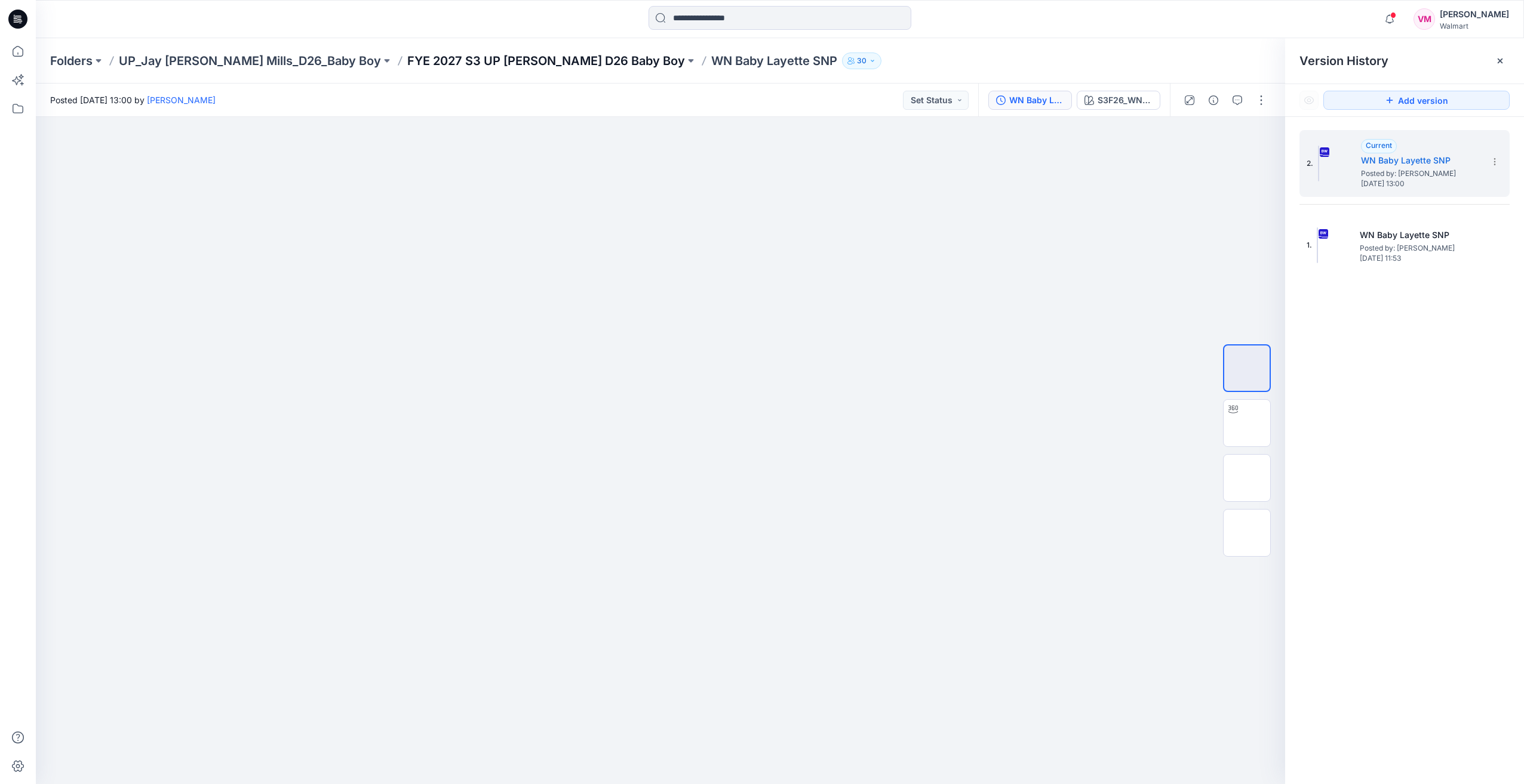
click at [417, 62] on p "FYE 2027 S3 UP [PERSON_NAME] D26 Baby Boy" at bounding box center [546, 61] width 277 height 17
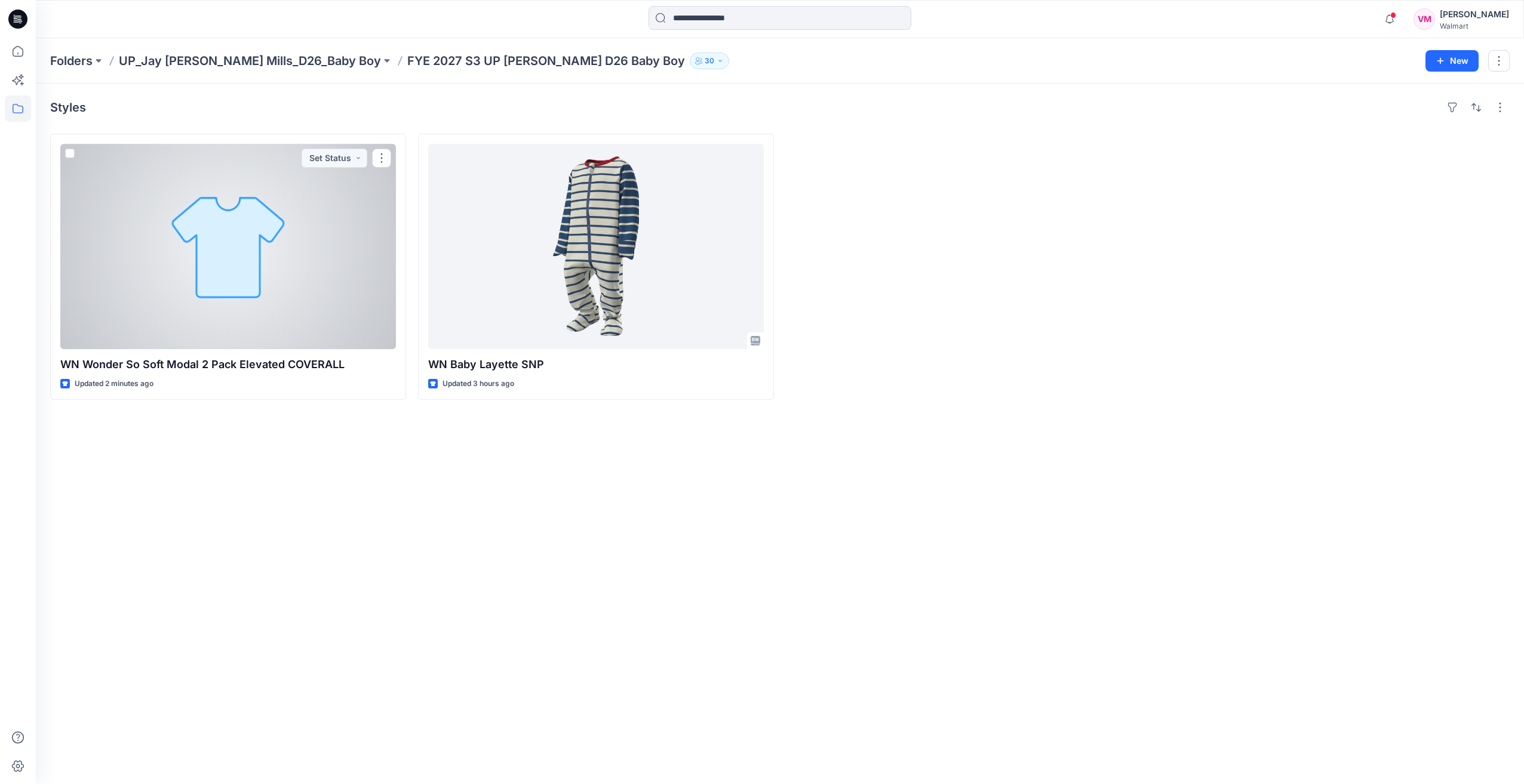
click at [245, 254] on div at bounding box center [228, 246] width 336 height 205
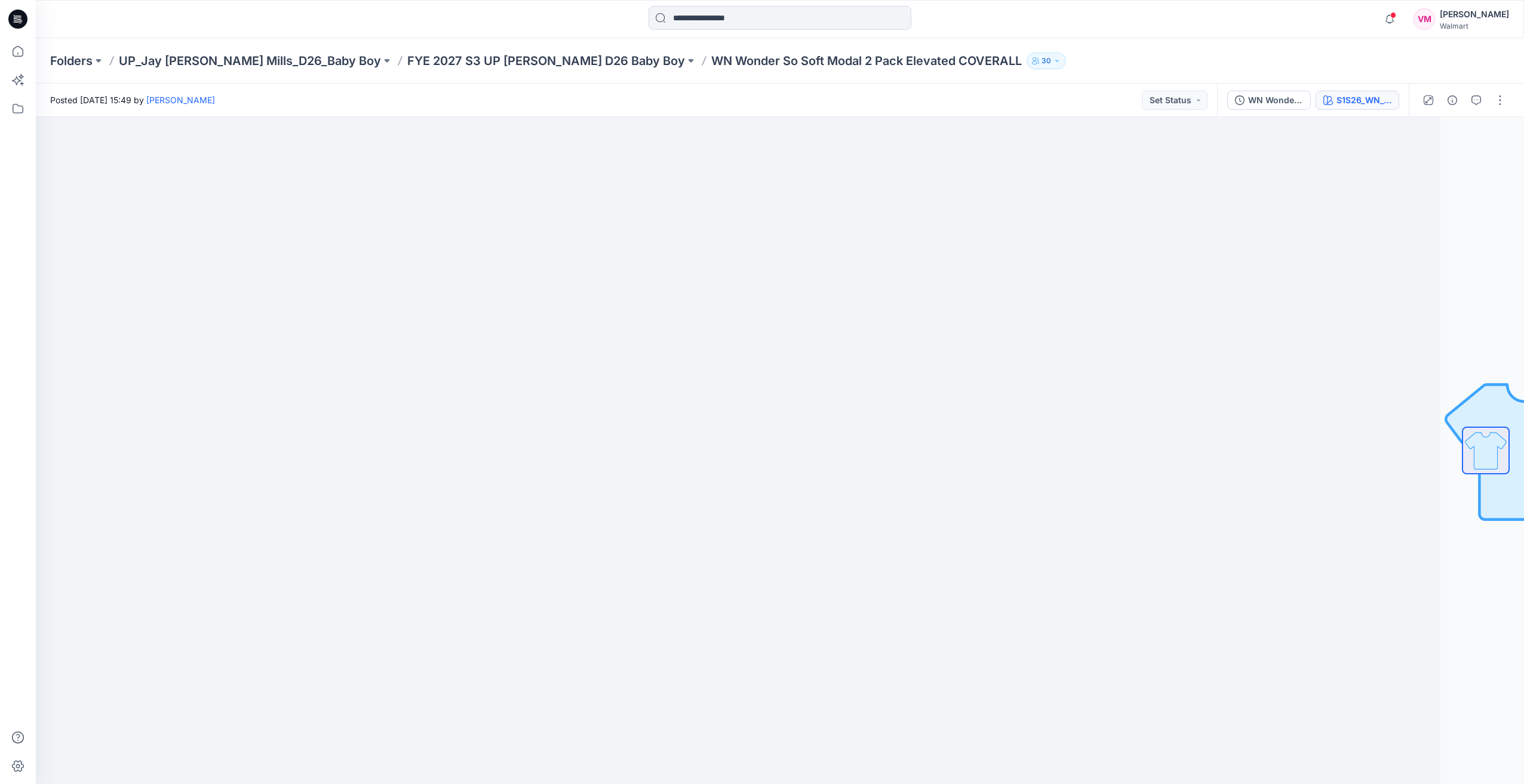
click at [842, 96] on div "S1S26_WN_4218 REV 1" at bounding box center [1364, 100] width 55 height 13
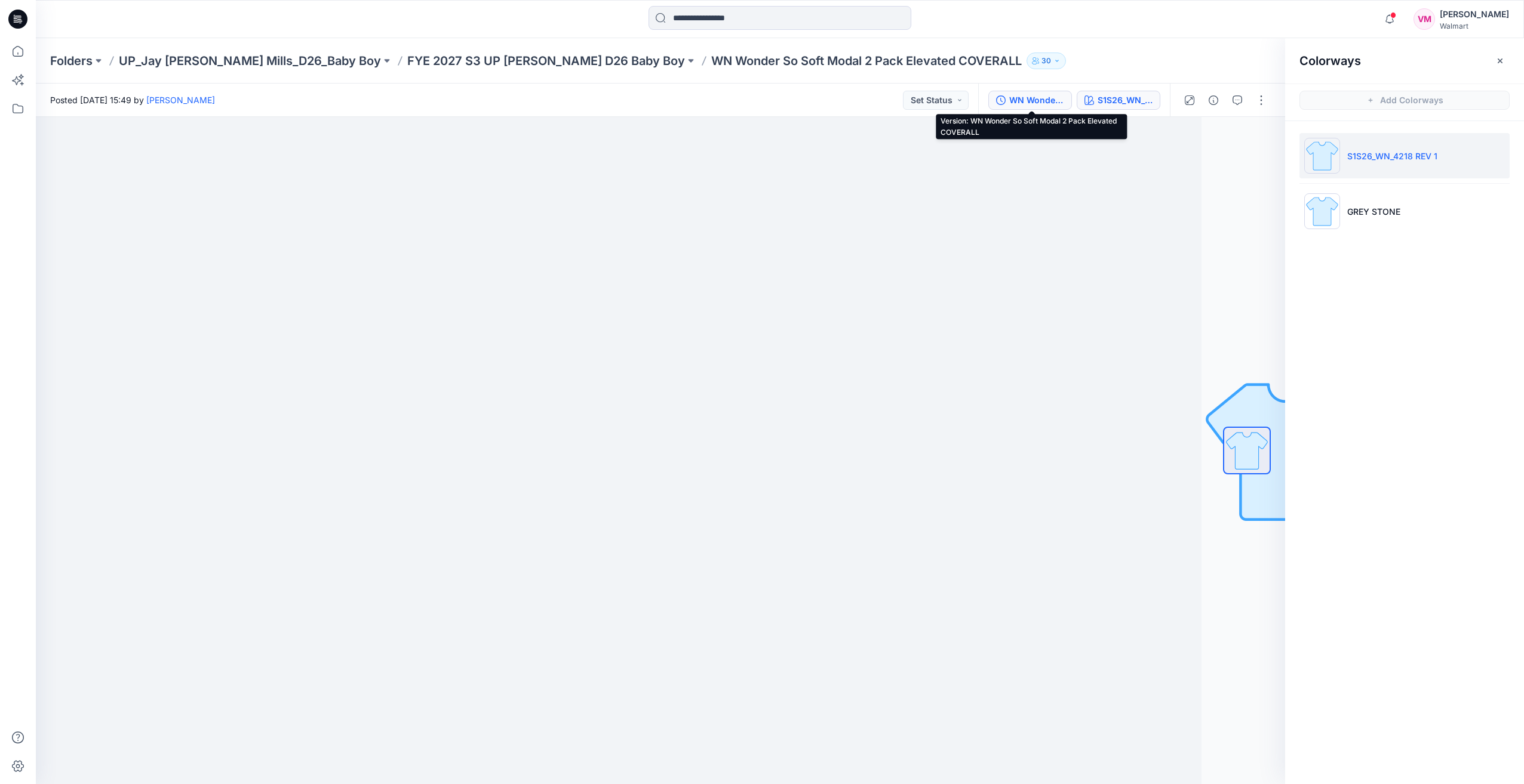
click at [842, 101] on div "WN Wonder So Soft Modal 2 Pack Elevated COVERALL" at bounding box center [1036, 100] width 55 height 13
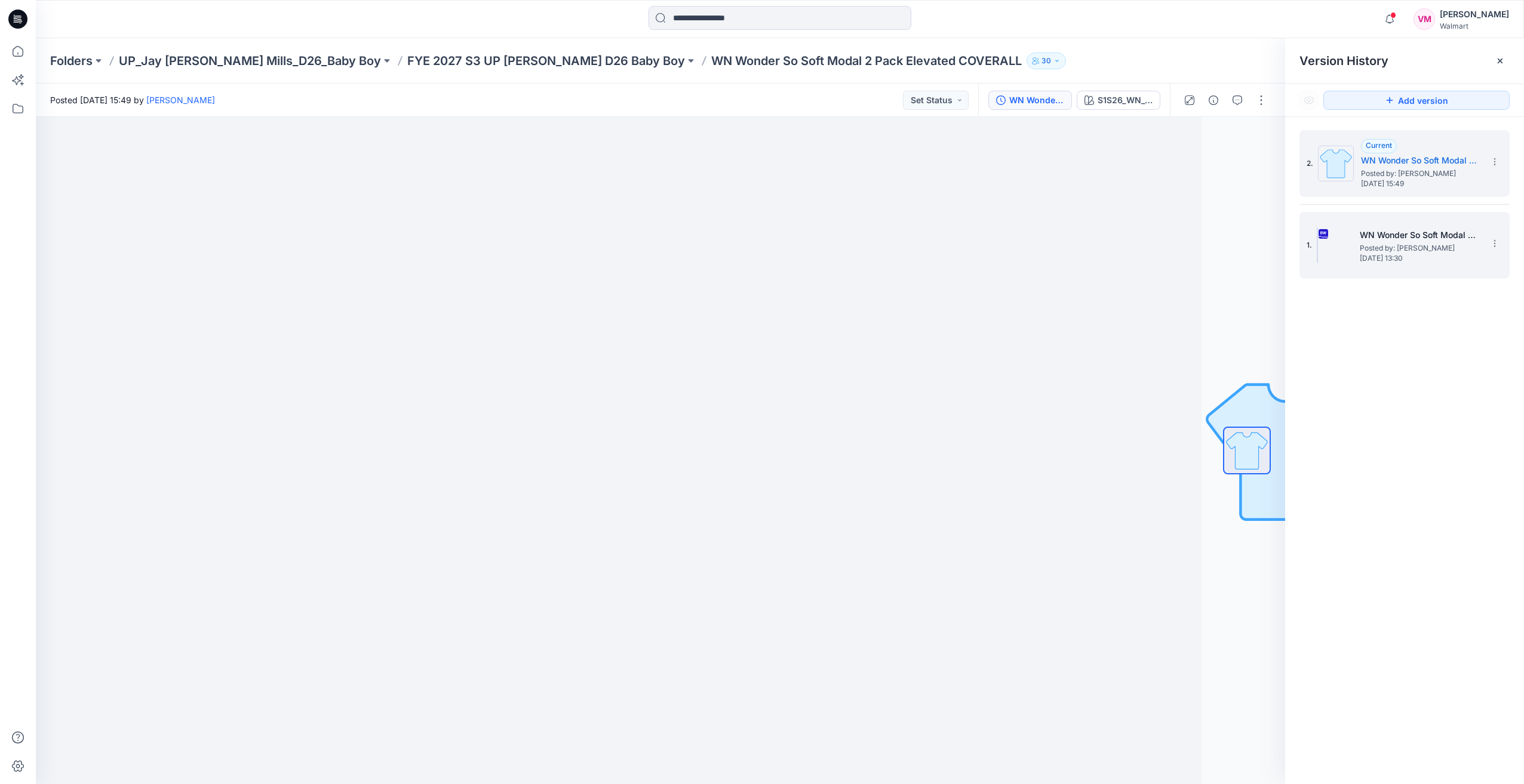
click at [842, 248] on span "Posted by: Vasanthakumar Mani" at bounding box center [1420, 248] width 120 height 12
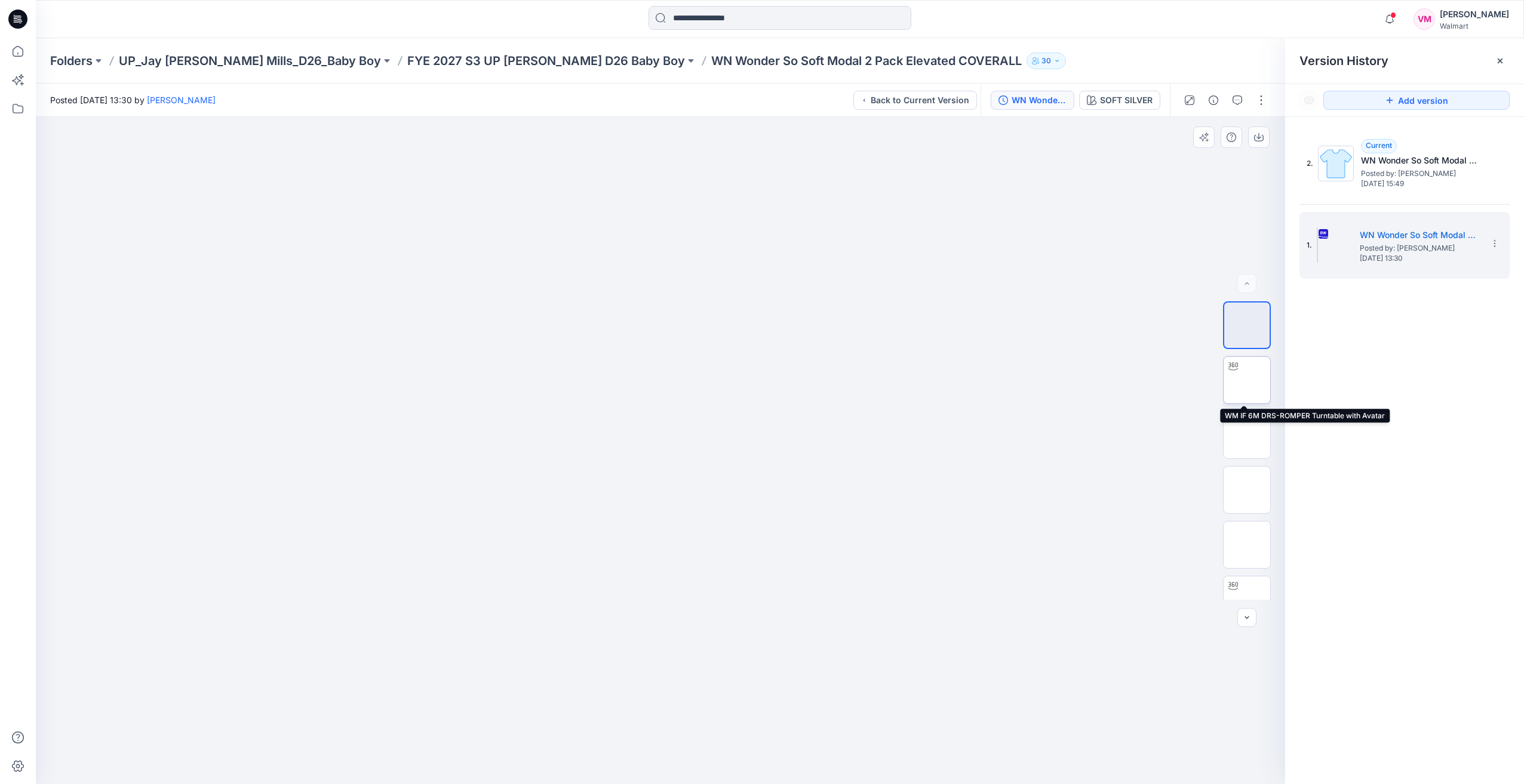
click at [842, 380] on img at bounding box center [1247, 380] width 0 height 0
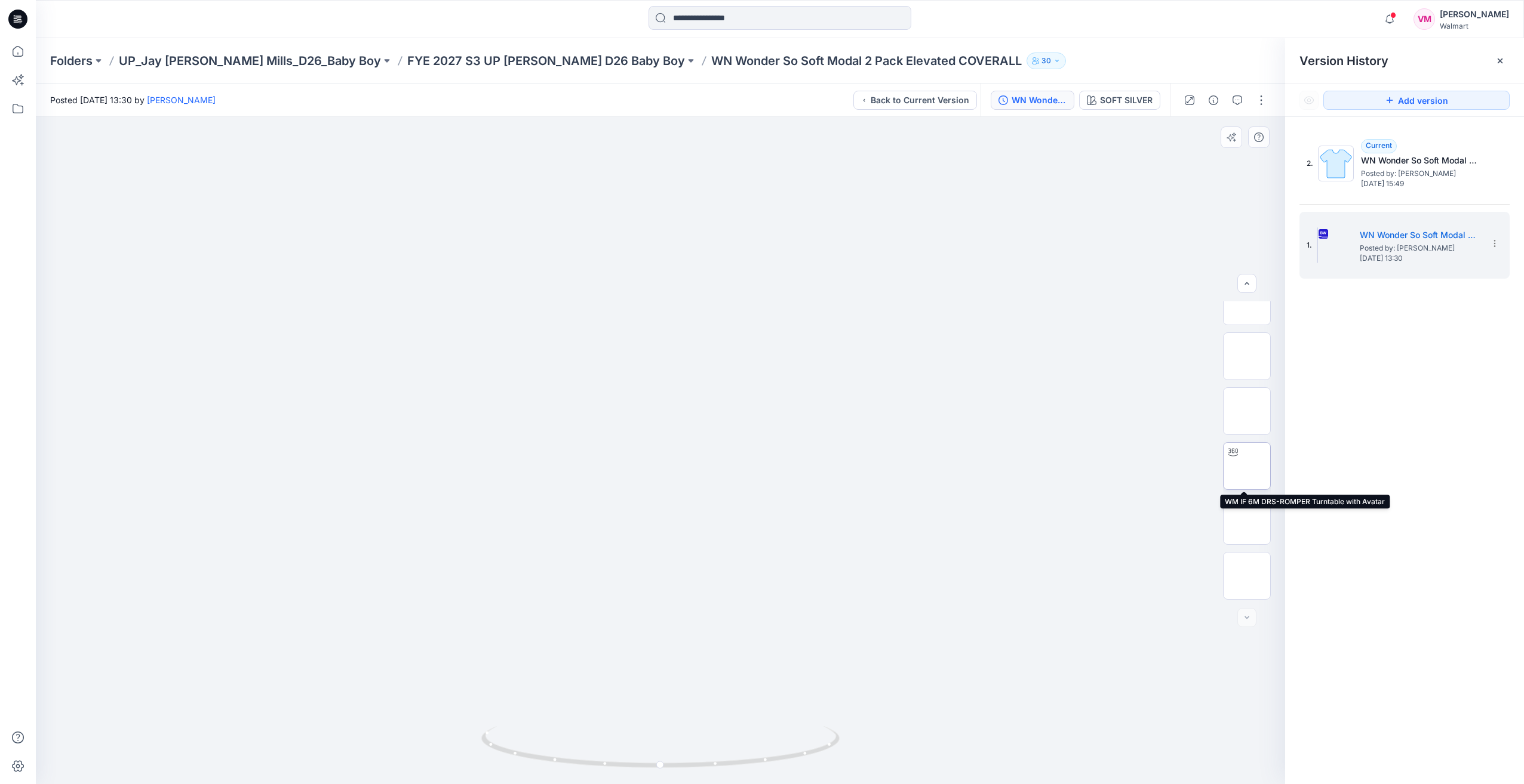
click at [842, 466] on img at bounding box center [1247, 466] width 0 height 0
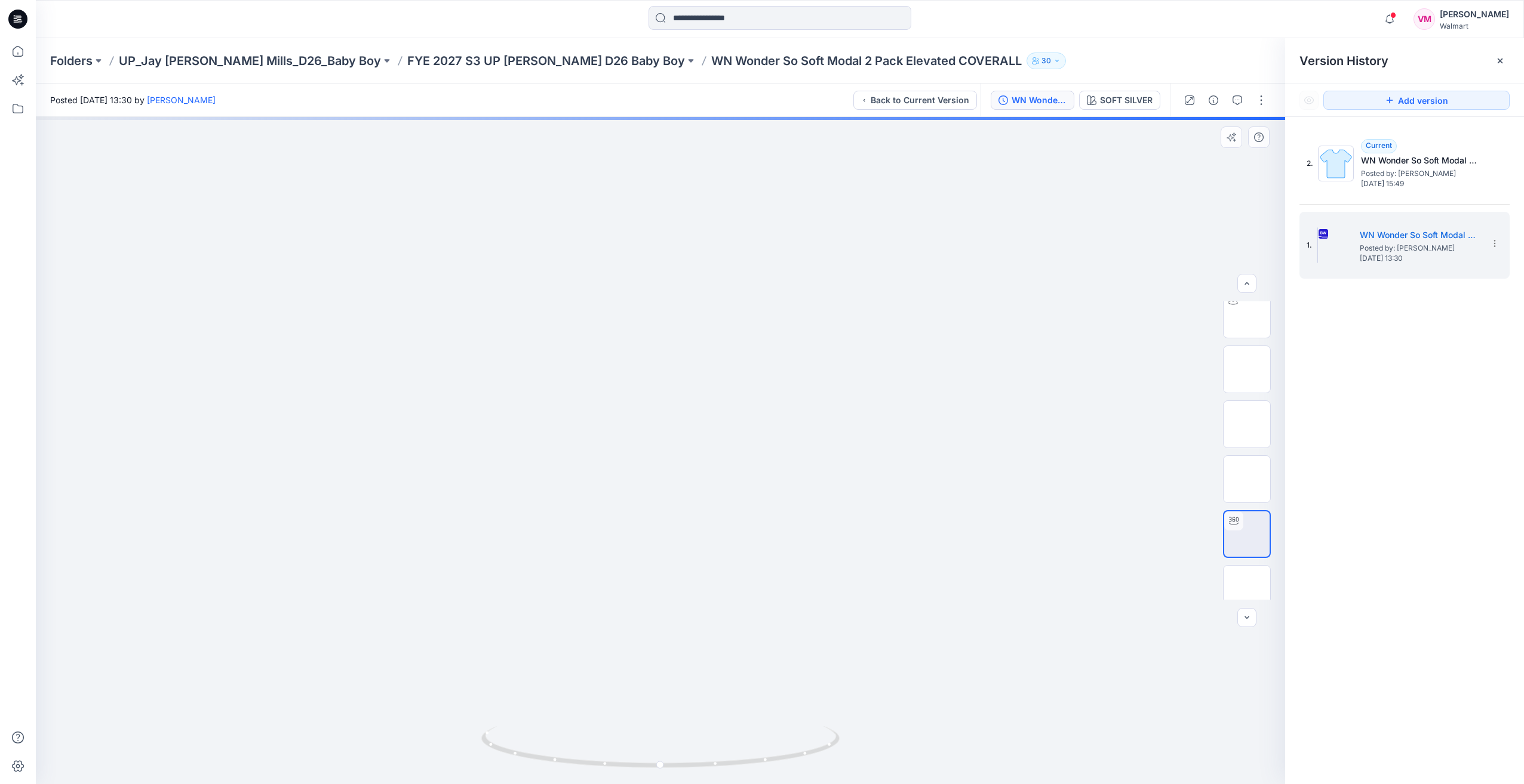
scroll to position [234, 0]
click at [842, 366] on img at bounding box center [1247, 366] width 0 height 0
click at [842, 99] on button "button" at bounding box center [1261, 100] width 19 height 19
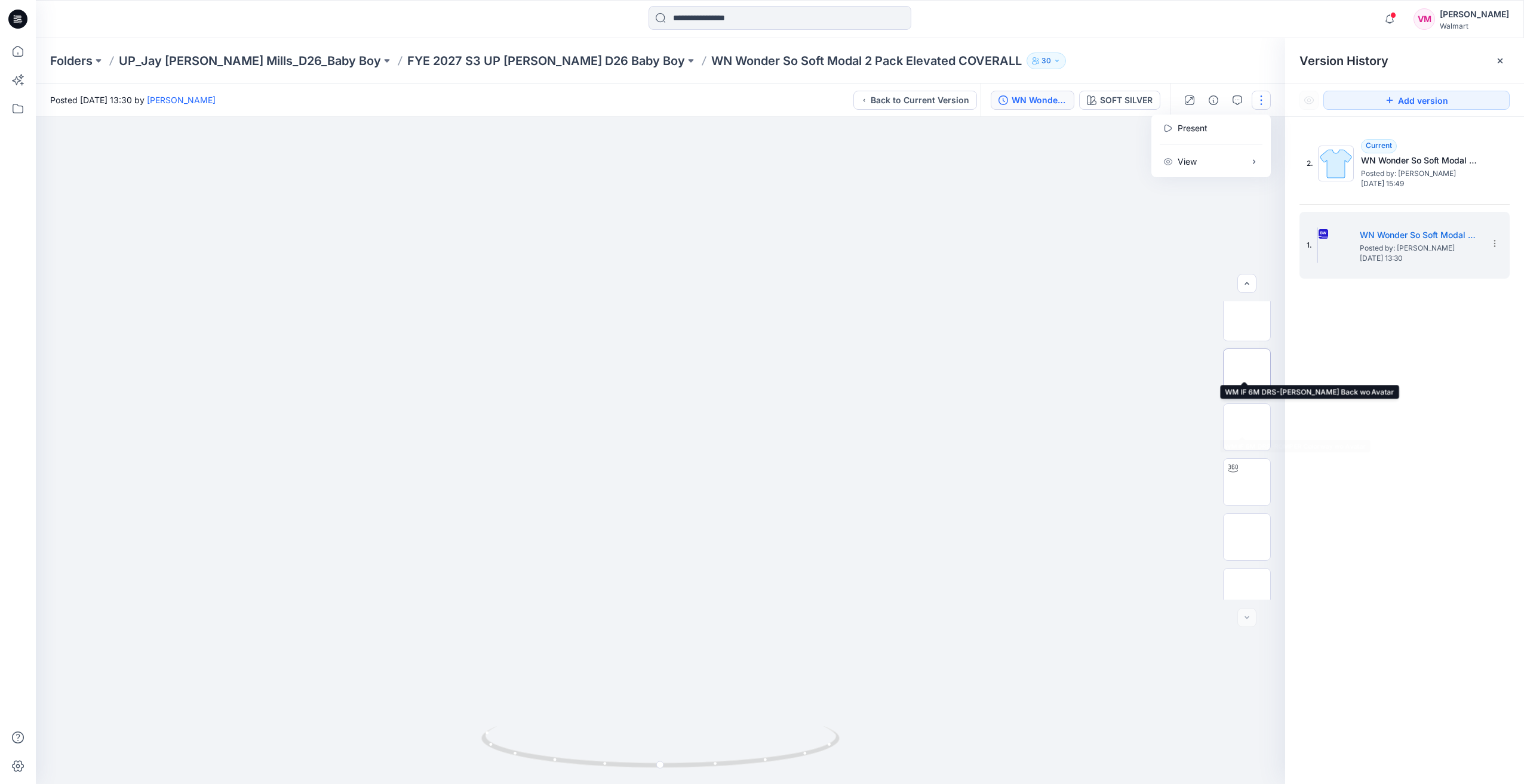
scroll to position [353, 0]
click at [842, 94] on button "button" at bounding box center [1261, 100] width 19 height 19
click at [842, 98] on button "button" at bounding box center [1261, 100] width 19 height 19
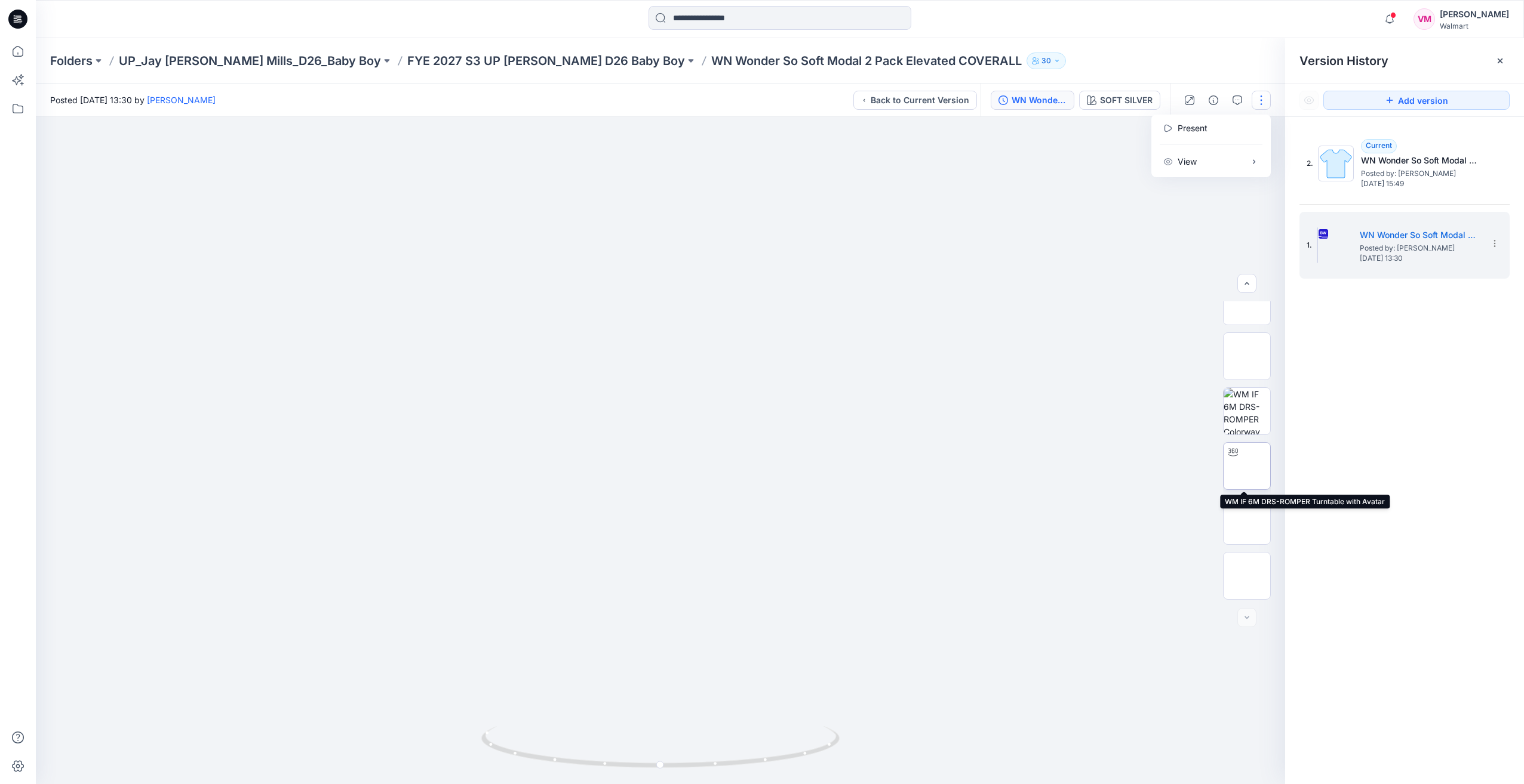
click at [842, 466] on img at bounding box center [1247, 466] width 0 height 0
click at [842, 240] on icon at bounding box center [1495, 243] width 10 height 10
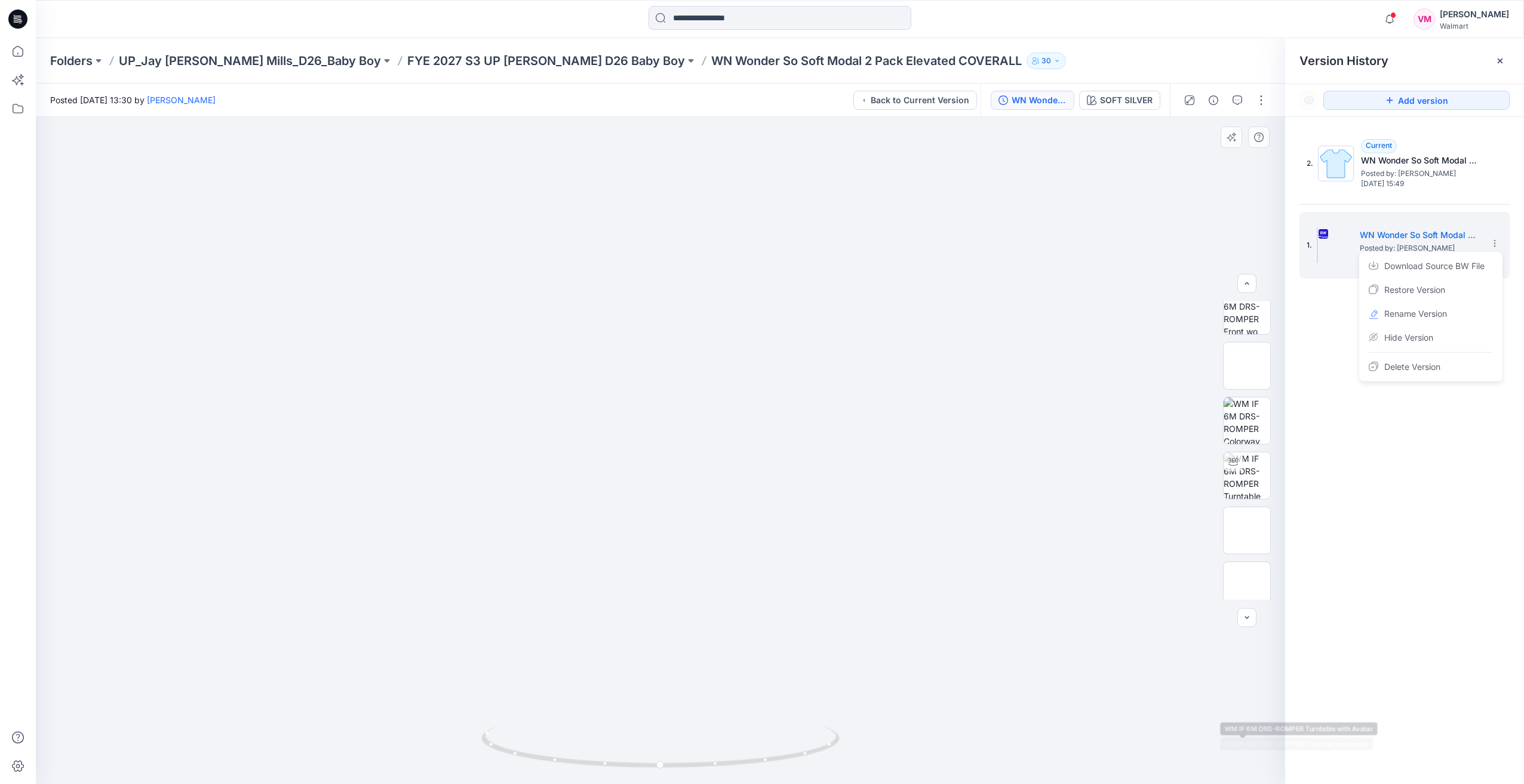
scroll to position [55, 0]
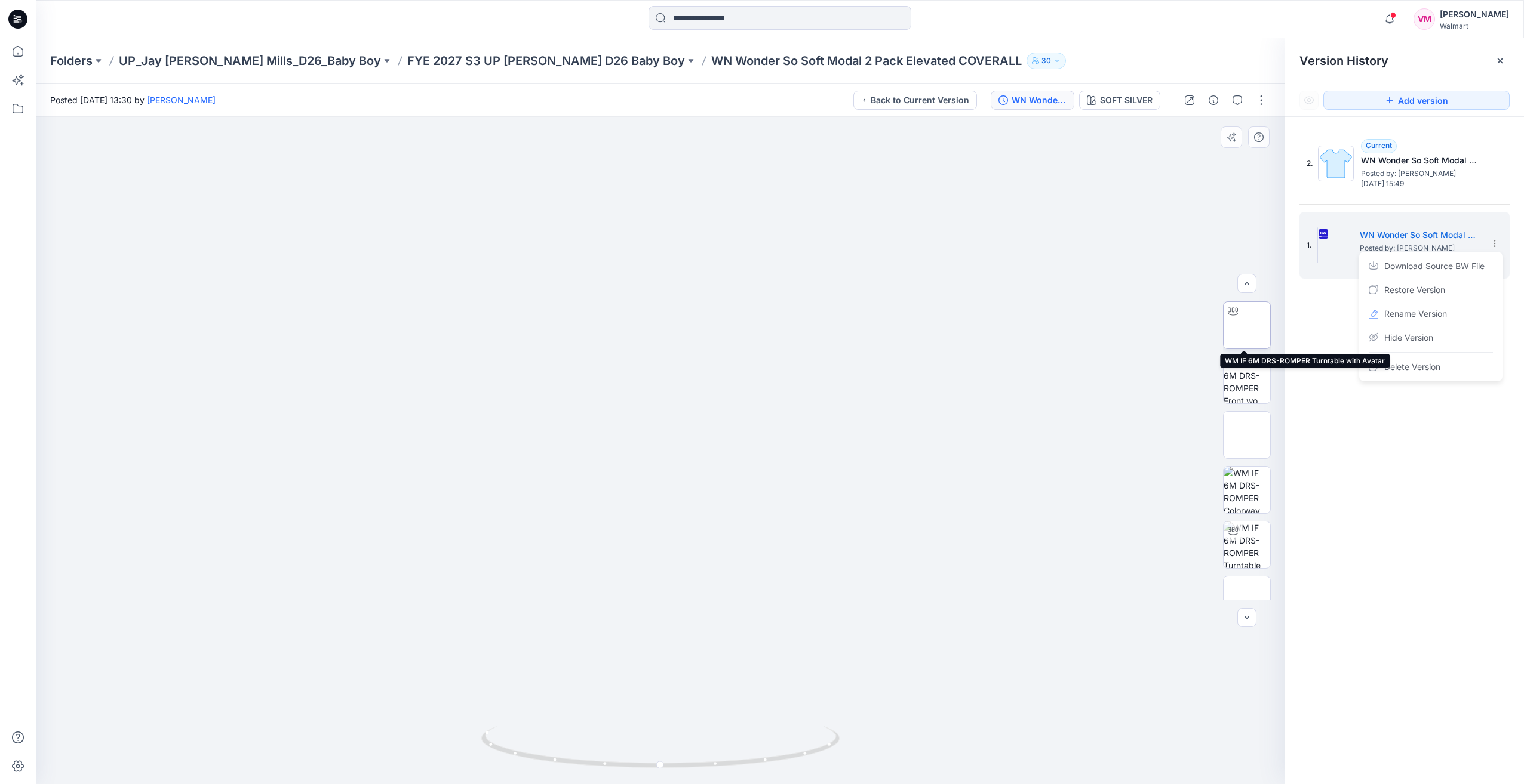
click at [842, 325] on img at bounding box center [1247, 325] width 0 height 0
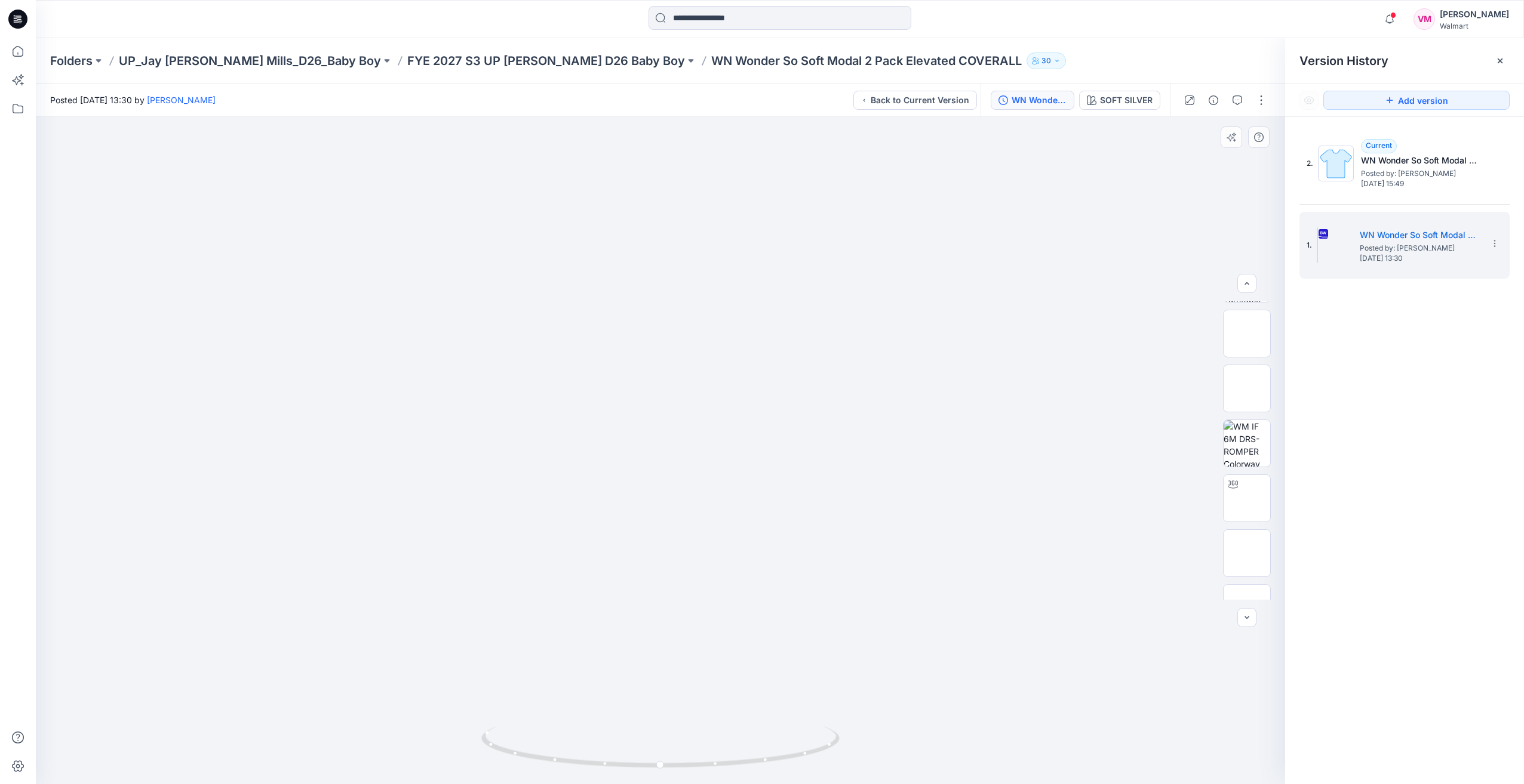
scroll to position [353, 0]
click at [842, 466] on img at bounding box center [1247, 466] width 0 height 0
click at [842, 236] on div "1. WN Wonder So Soft Modal 2 Pack Elevated COVERALL Posted by: Vasanthakumar Ma…" at bounding box center [1396, 245] width 179 height 57
drag, startPoint x: 1236, startPoint y: 525, endPoint x: 1268, endPoint y: 556, distance: 44.6
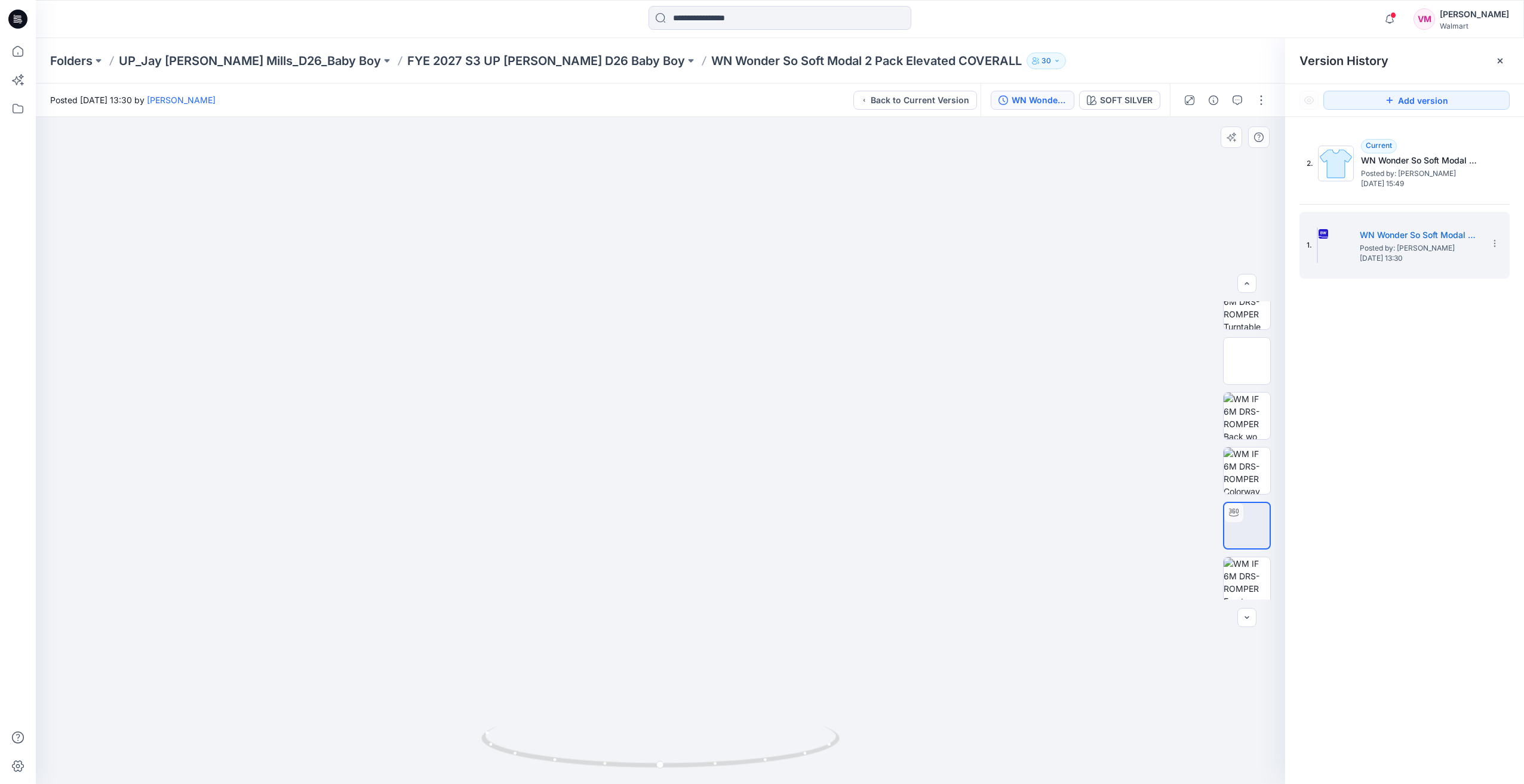
click at [842, 556] on div at bounding box center [1247, 451] width 48 height 299
drag, startPoint x: 1248, startPoint y: 525, endPoint x: 1238, endPoint y: 606, distance: 81.6
click at [842, 606] on div "SOFT SILVER Loading... Material Properties Loading..." at bounding box center [661, 451] width 1250 height 667
click at [842, 98] on icon "button" at bounding box center [1214, 100] width 10 height 10
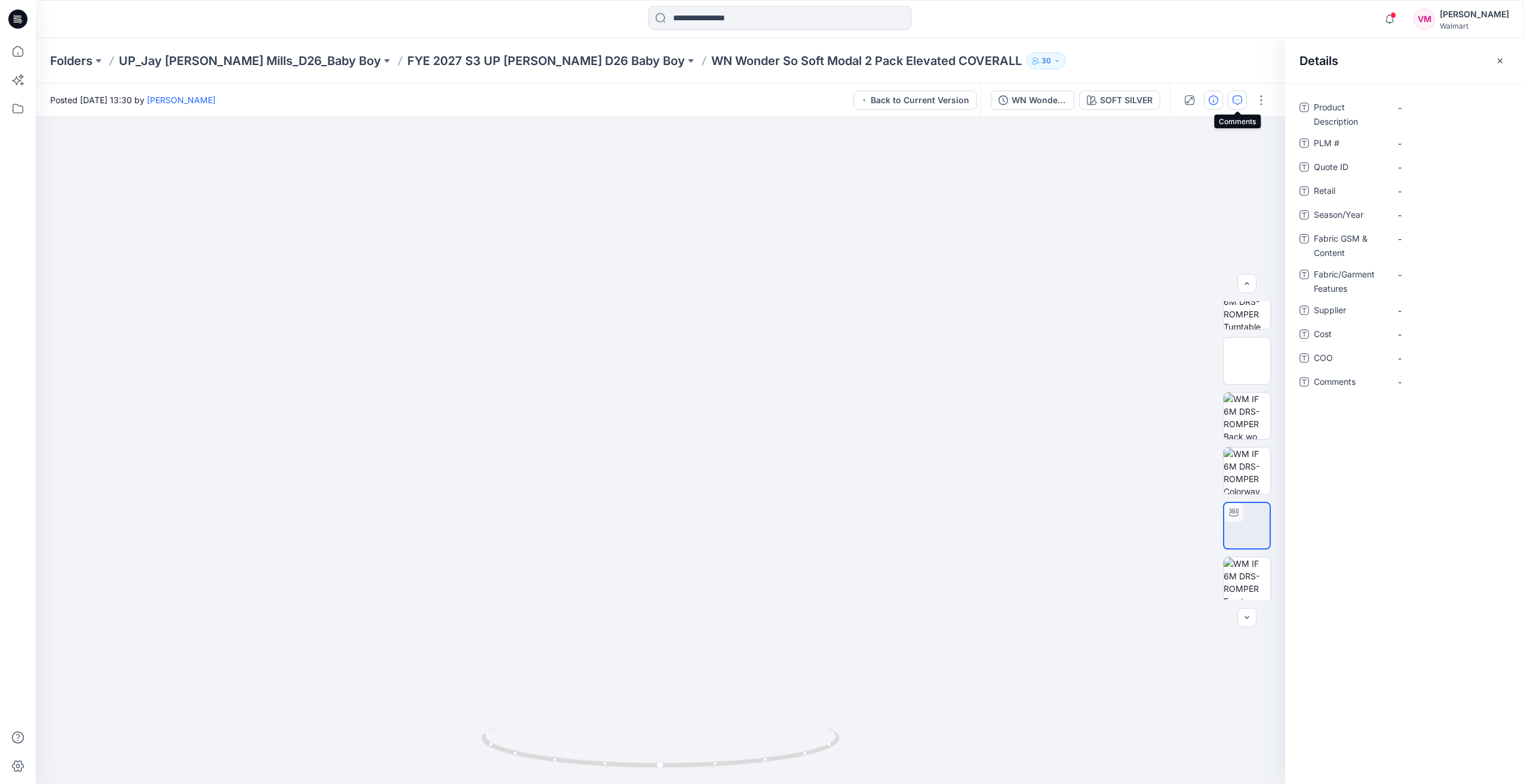
click at [842, 99] on icon "button" at bounding box center [1237, 100] width 10 height 10
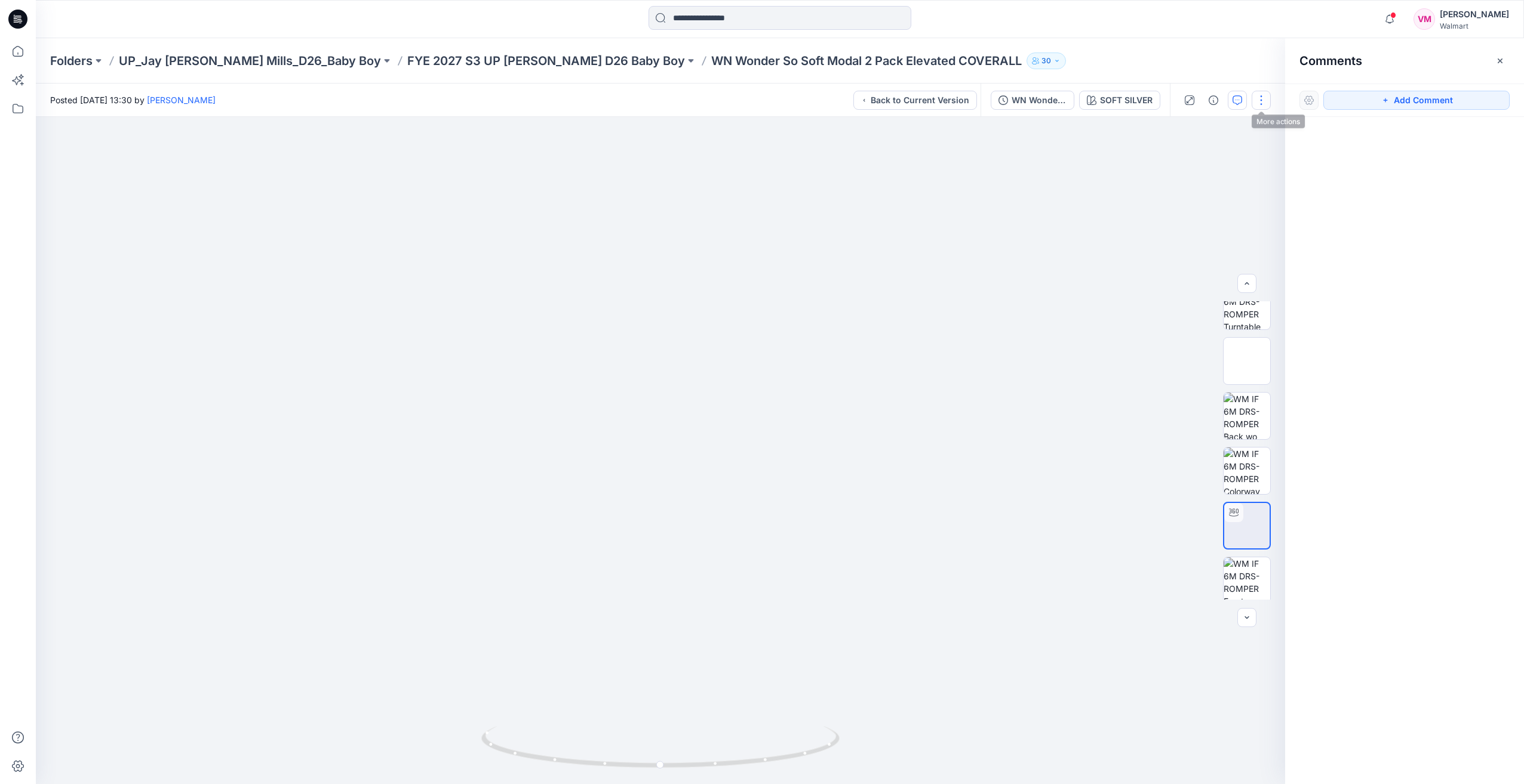
click at [842, 100] on button "button" at bounding box center [1261, 100] width 19 height 19
click at [842, 143] on div at bounding box center [661, 451] width 1250 height 667
click at [842, 61] on button "button" at bounding box center [1500, 61] width 19 height 19
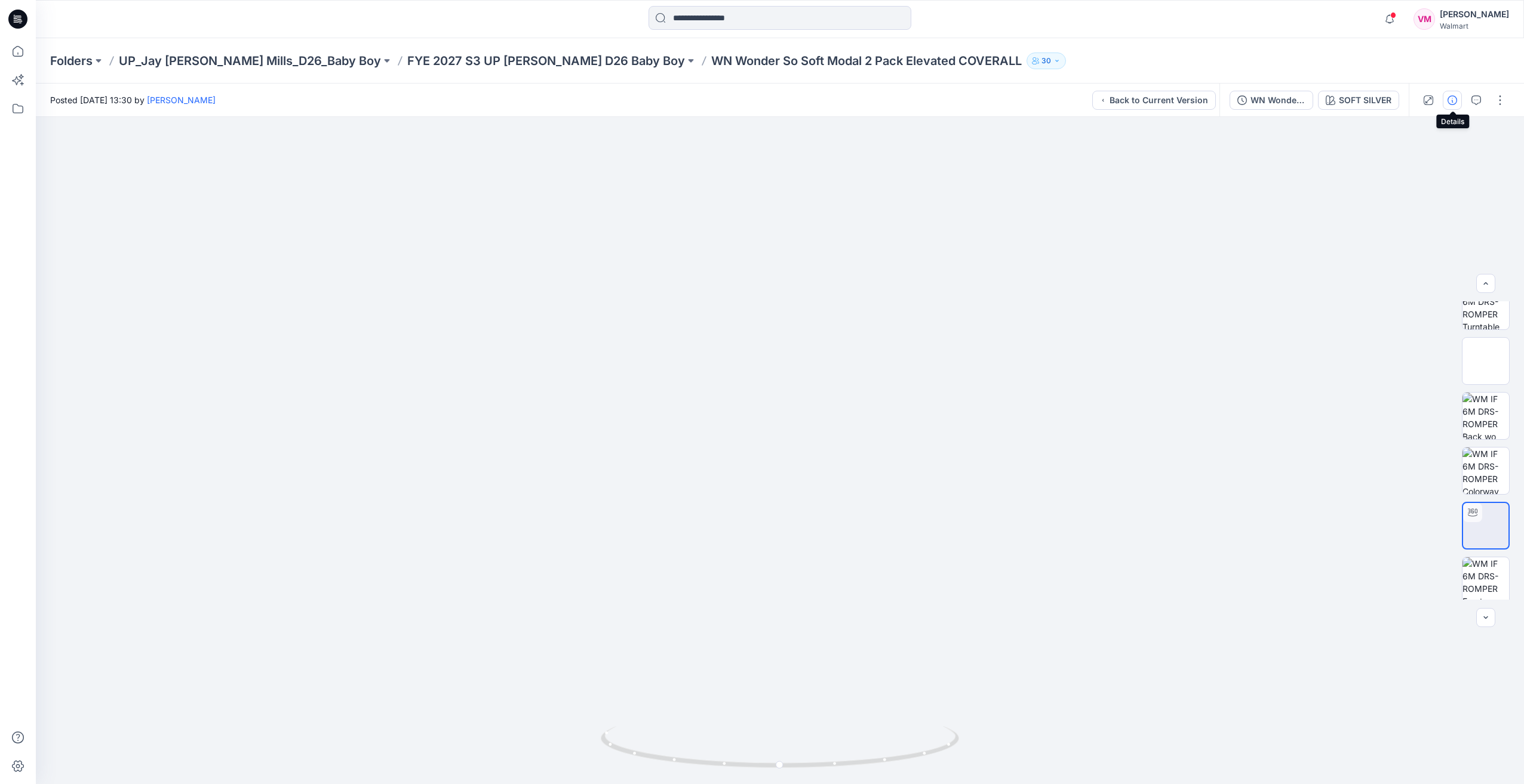
click at [842, 101] on icon "button" at bounding box center [1452, 100] width 10 height 10
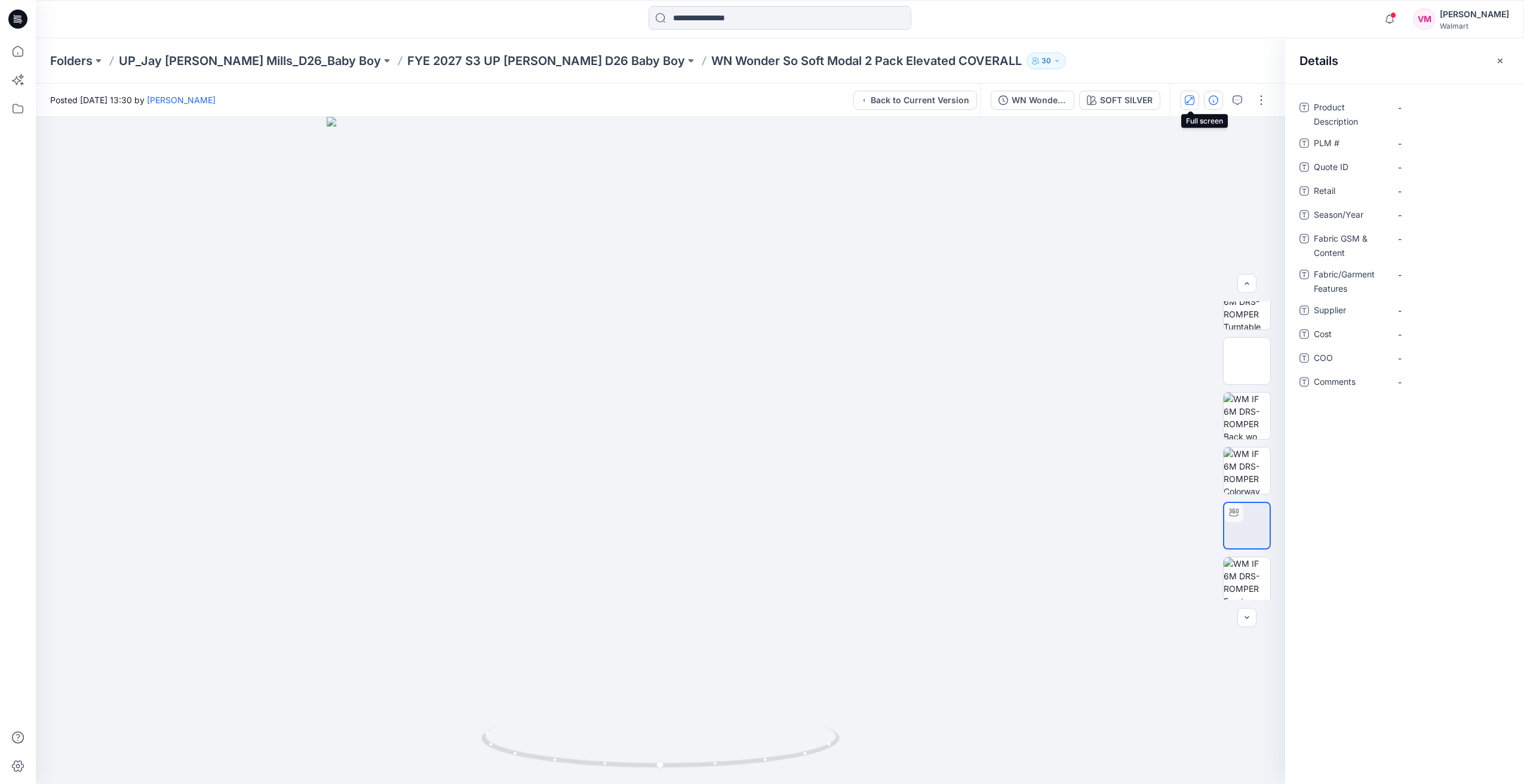
click at [842, 100] on icon "button" at bounding box center [1189, 100] width 10 height 10
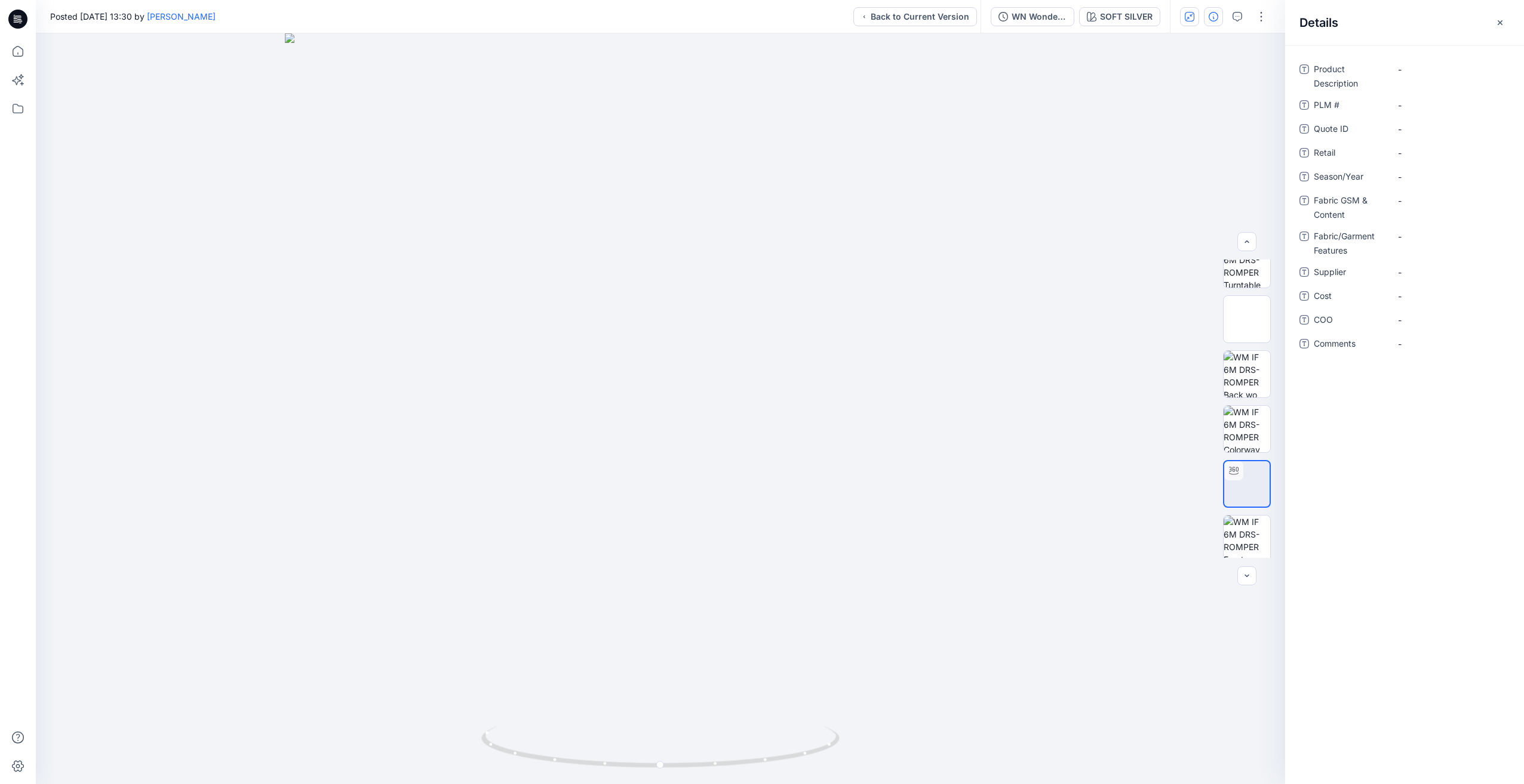
click at [842, 19] on div at bounding box center [1225, 16] width 111 height 33
click at [842, 18] on icon "button" at bounding box center [1237, 17] width 10 height 10
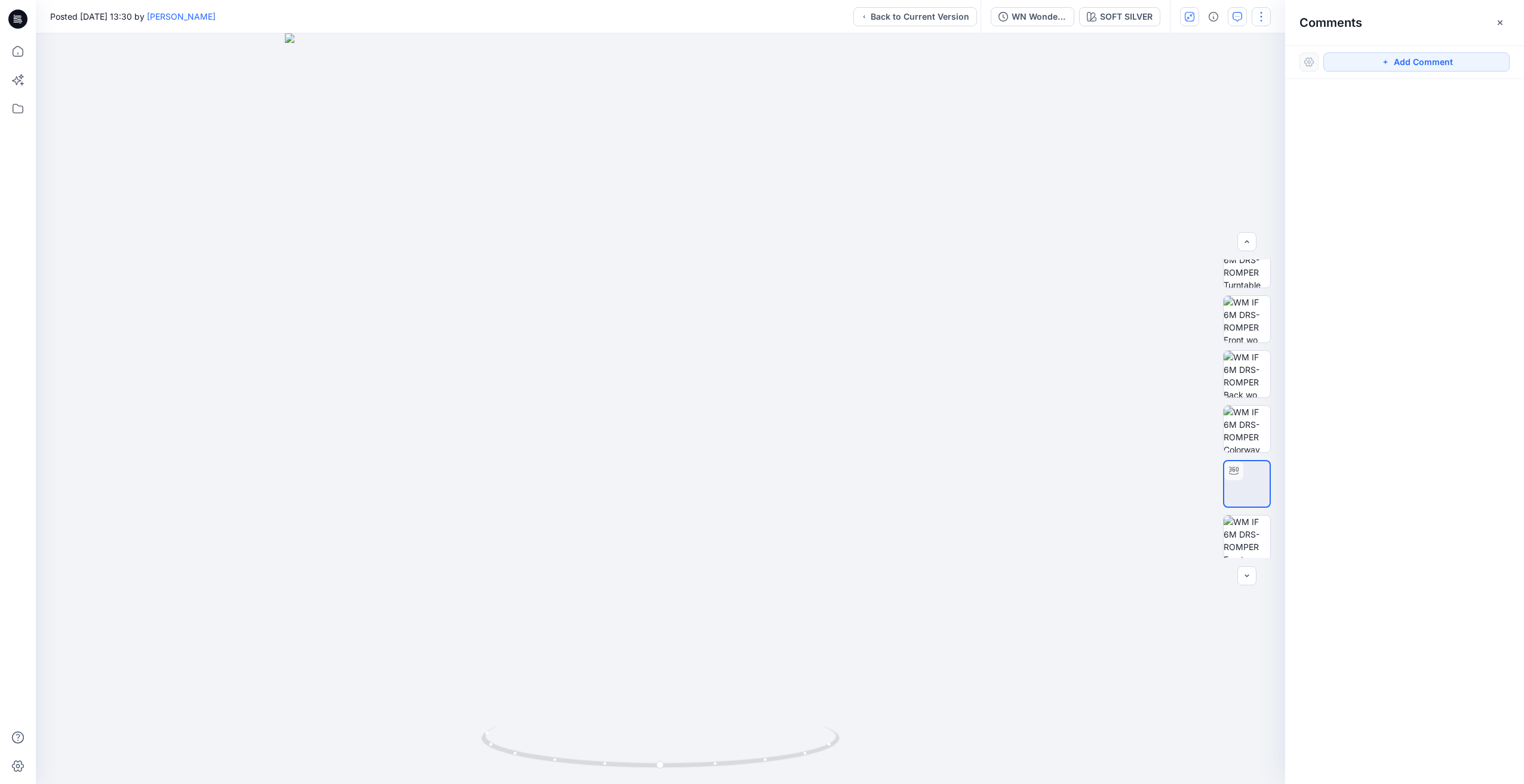
click at [842, 16] on button "button" at bounding box center [1261, 16] width 19 height 19
drag, startPoint x: 1051, startPoint y: 212, endPoint x: 1053, endPoint y: 126, distance: 86.0
click at [842, 212] on div at bounding box center [661, 408] width 1250 height 751
click at [842, 21] on div "WN Wonder So Soft Modal 2 Pack Elevated COVERALL" at bounding box center [1039, 17] width 55 height 13
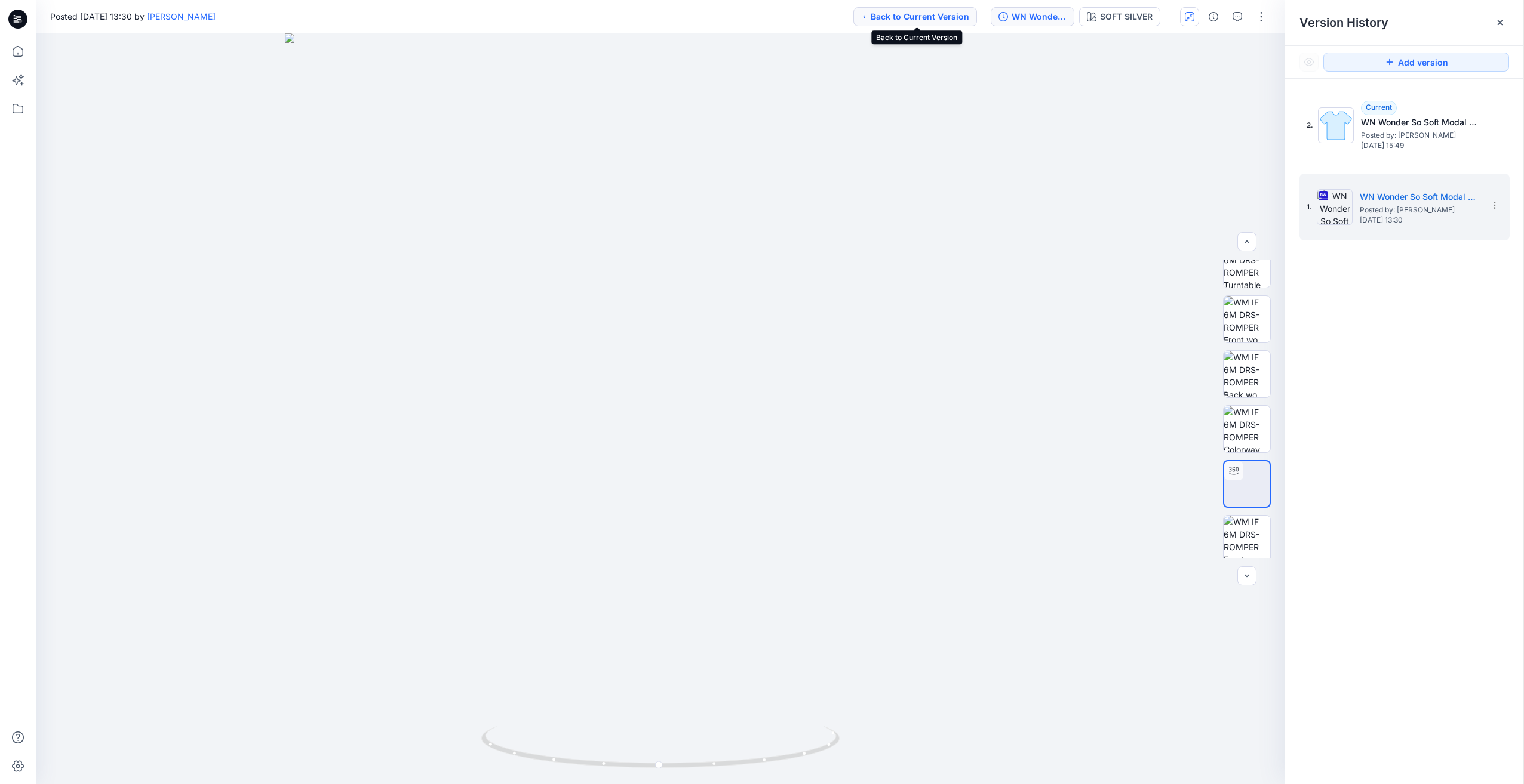
click at [842, 15] on button "Back to Current Version" at bounding box center [916, 16] width 124 height 19
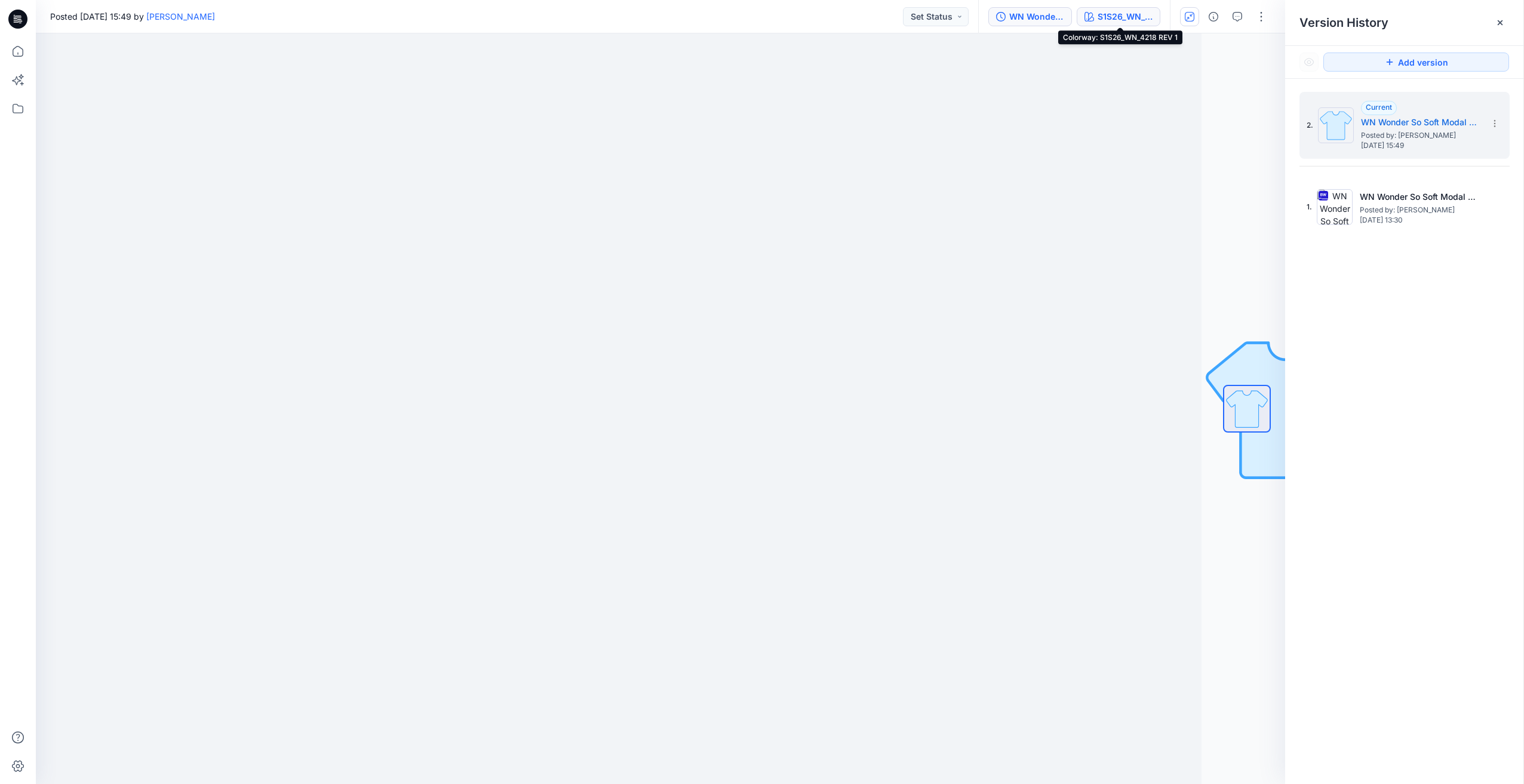
click at [842, 10] on button "S1S26_WN_4218 REV 1" at bounding box center [1118, 16] width 84 height 19
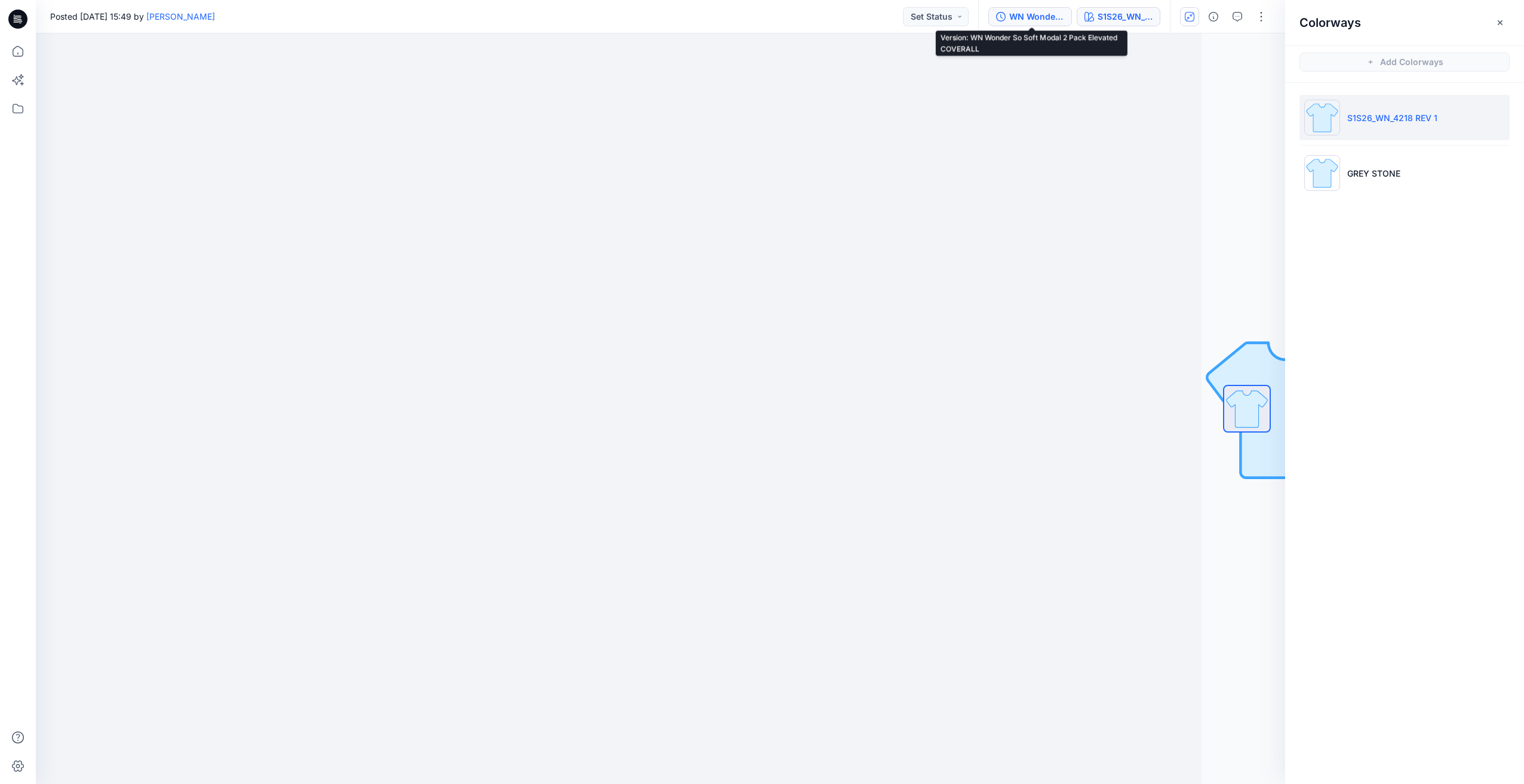
click at [842, 16] on div "WN Wonder So Soft Modal 2 Pack Elevated COVERALL" at bounding box center [1036, 17] width 55 height 13
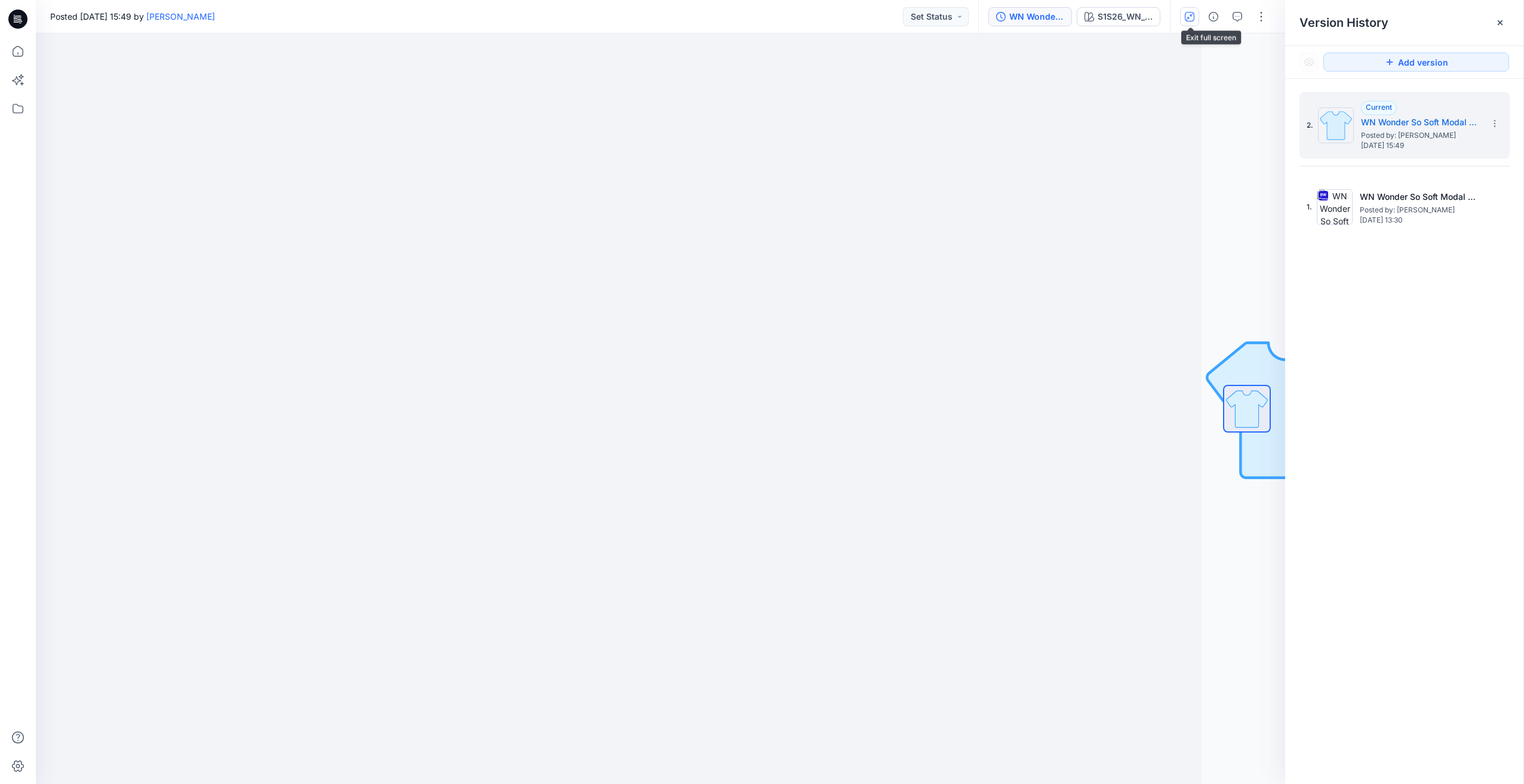
click at [842, 17] on icon "button" at bounding box center [1189, 17] width 10 height 10
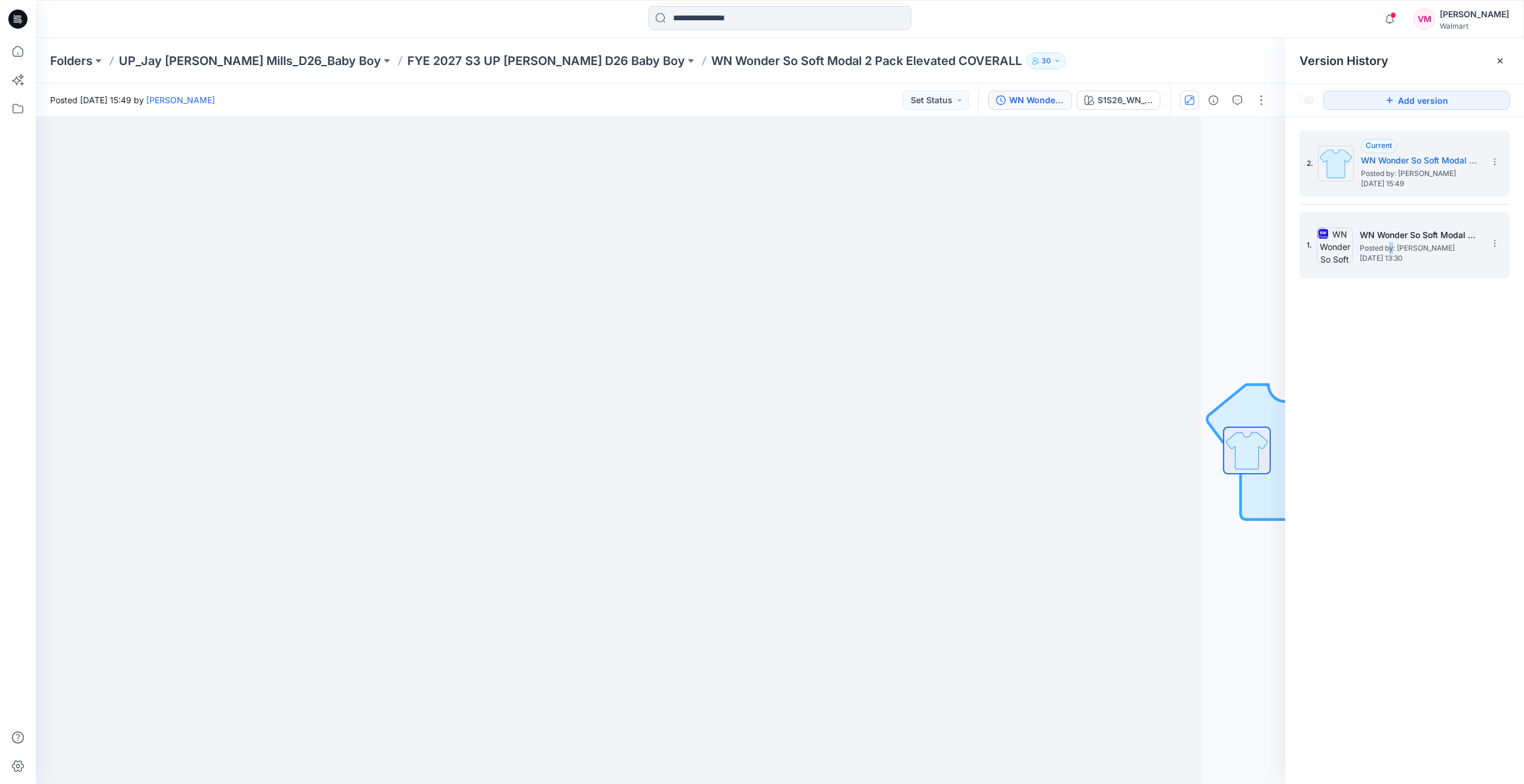
click at [842, 248] on span "Posted by: [PERSON_NAME]" at bounding box center [1420, 248] width 120 height 12
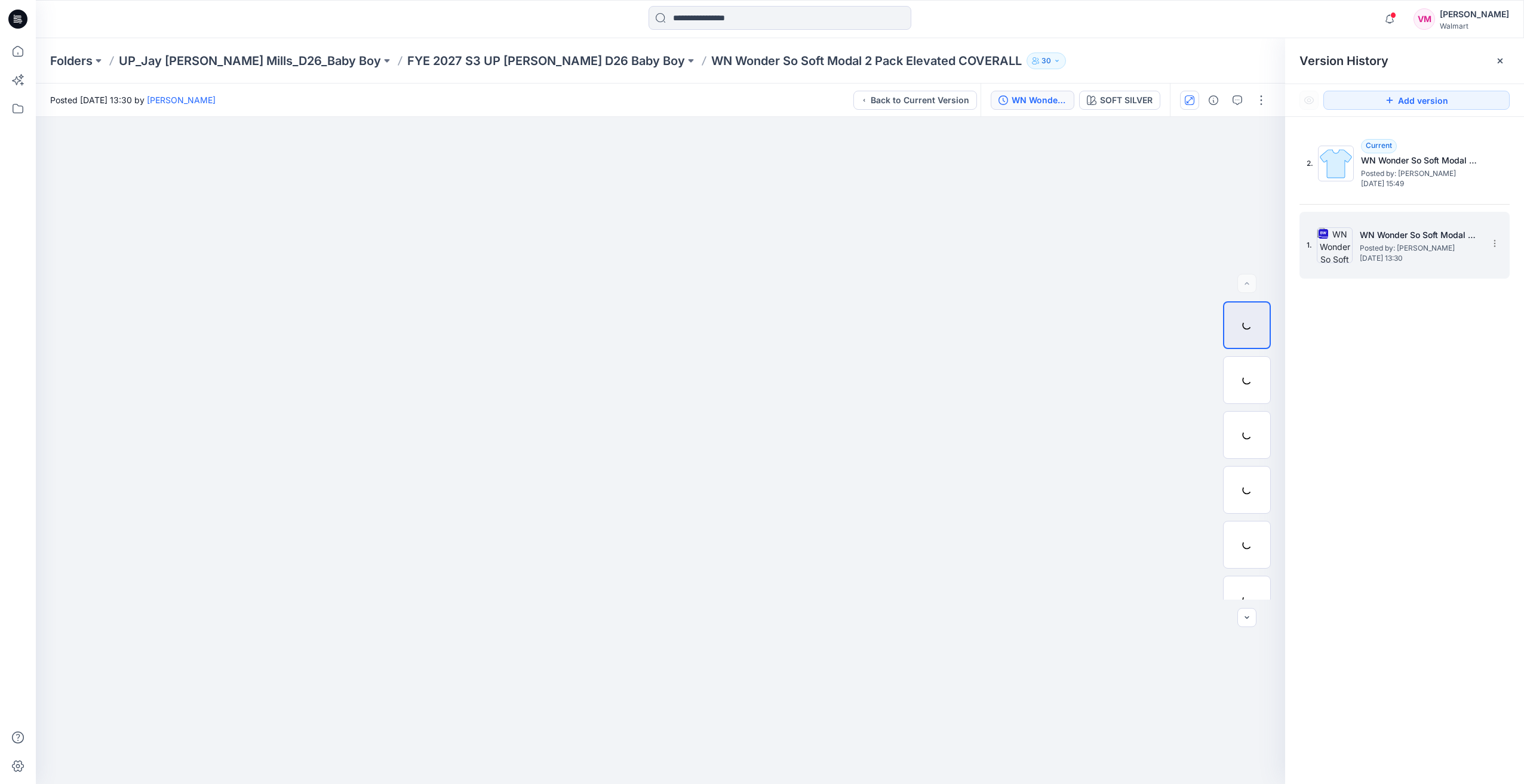
drag, startPoint x: 1390, startPoint y: 248, endPoint x: 1358, endPoint y: 248, distance: 32.0
click at [842, 248] on div "1. WN Wonder So Soft Modal 2 Pack Elevated COVERALL Posted by: Vasanthakumar Ma…" at bounding box center [1396, 245] width 179 height 57
click at [842, 237] on h5 "WN Wonder So Soft Modal 2 Pack Elevated COVERALL" at bounding box center [1420, 235] width 120 height 15
click at [842, 241] on icon at bounding box center [1495, 243] width 10 height 10
click at [842, 422] on div "2. Current WN Wonder So Soft Modal 2 Pack Elevated COVERALL Posted by: Vasantha…" at bounding box center [1404, 459] width 239 height 684
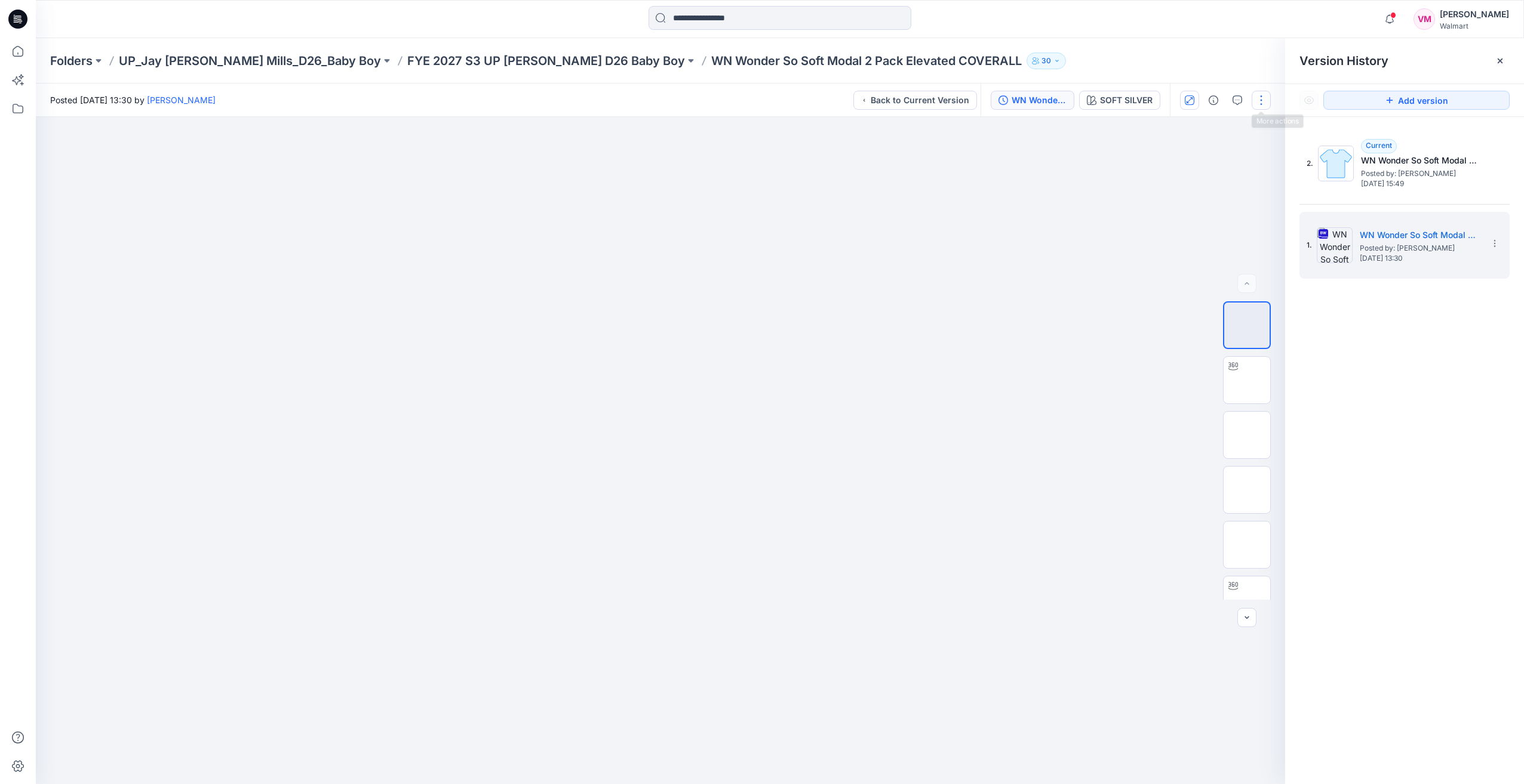
click at [842, 105] on button "button" at bounding box center [1261, 100] width 19 height 19
drag, startPoint x: 1074, startPoint y: 354, endPoint x: 1108, endPoint y: 298, distance: 65.5
click at [842, 354] on div at bounding box center [661, 451] width 1250 height 667
click at [842, 98] on div "SOFT SILVER" at bounding box center [1126, 100] width 53 height 13
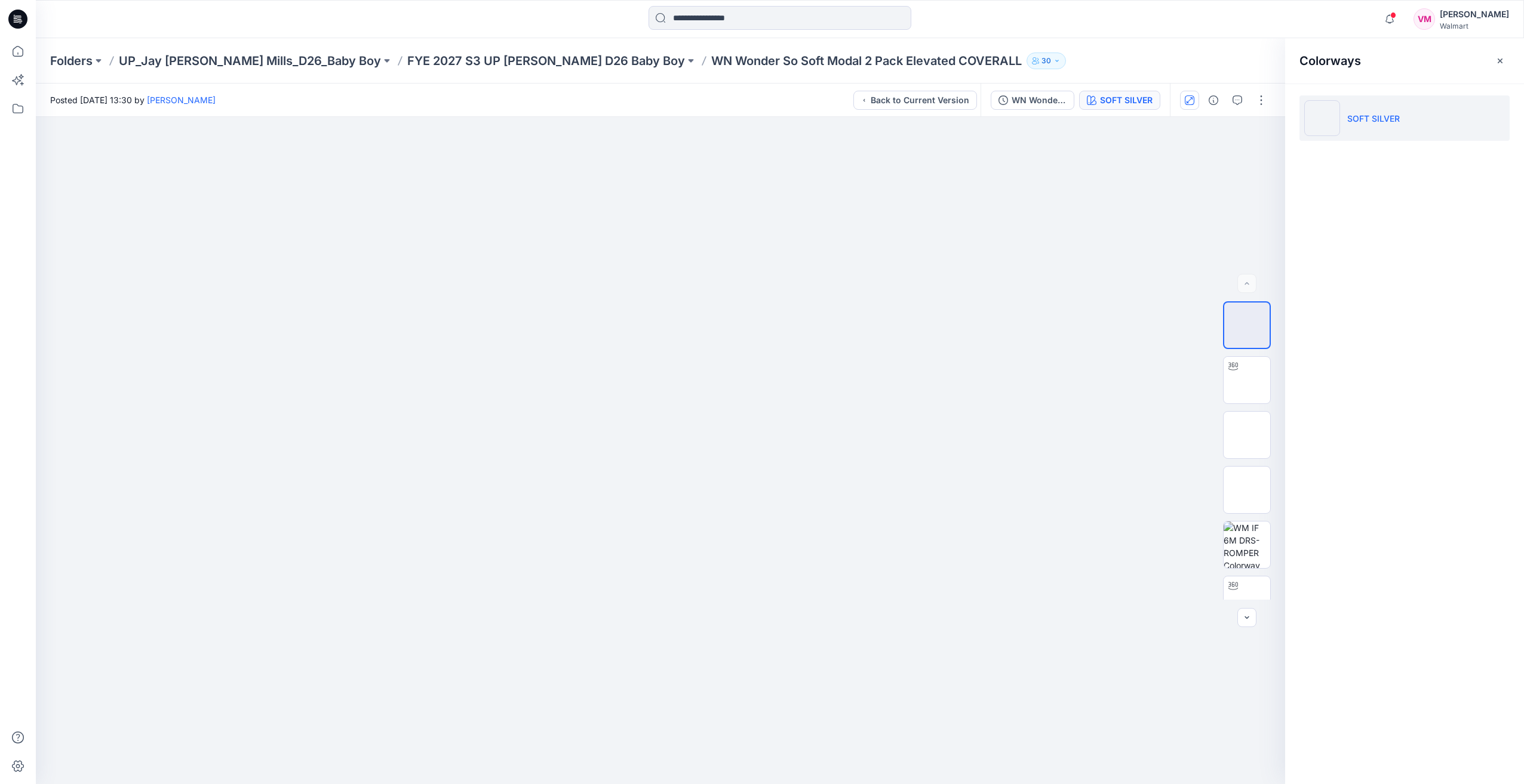
click at [842, 117] on p "SOFT SILVER" at bounding box center [1373, 118] width 53 height 13
drag, startPoint x: 1396, startPoint y: 117, endPoint x: 1445, endPoint y: 117, distance: 49.0
click at [842, 117] on li "SOFT SILVER" at bounding box center [1404, 118] width 210 height 46
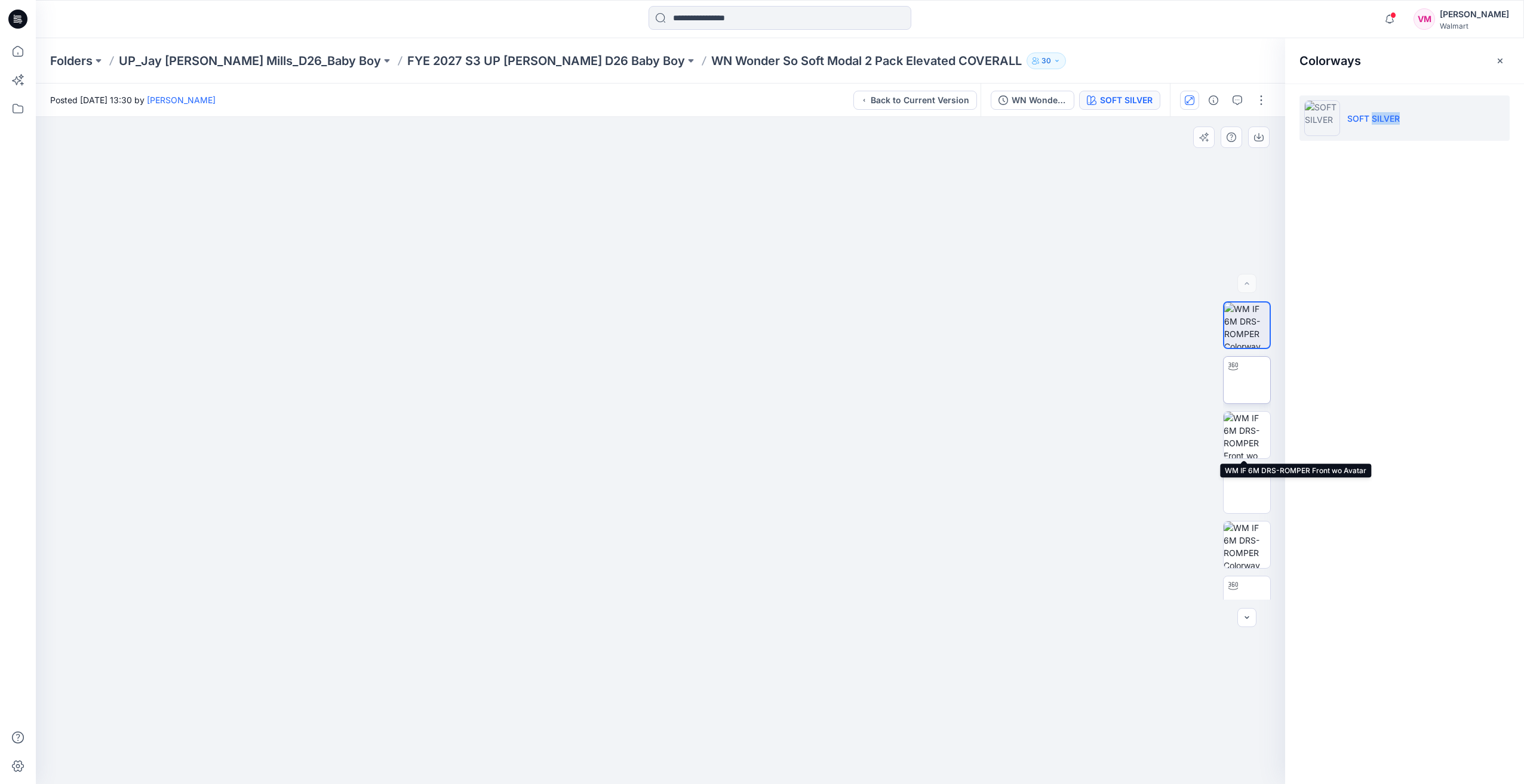
click at [842, 380] on img at bounding box center [1247, 380] width 0 height 0
click at [842, 441] on img at bounding box center [1247, 435] width 47 height 47
click at [842, 55] on button "30" at bounding box center [1046, 61] width 39 height 17
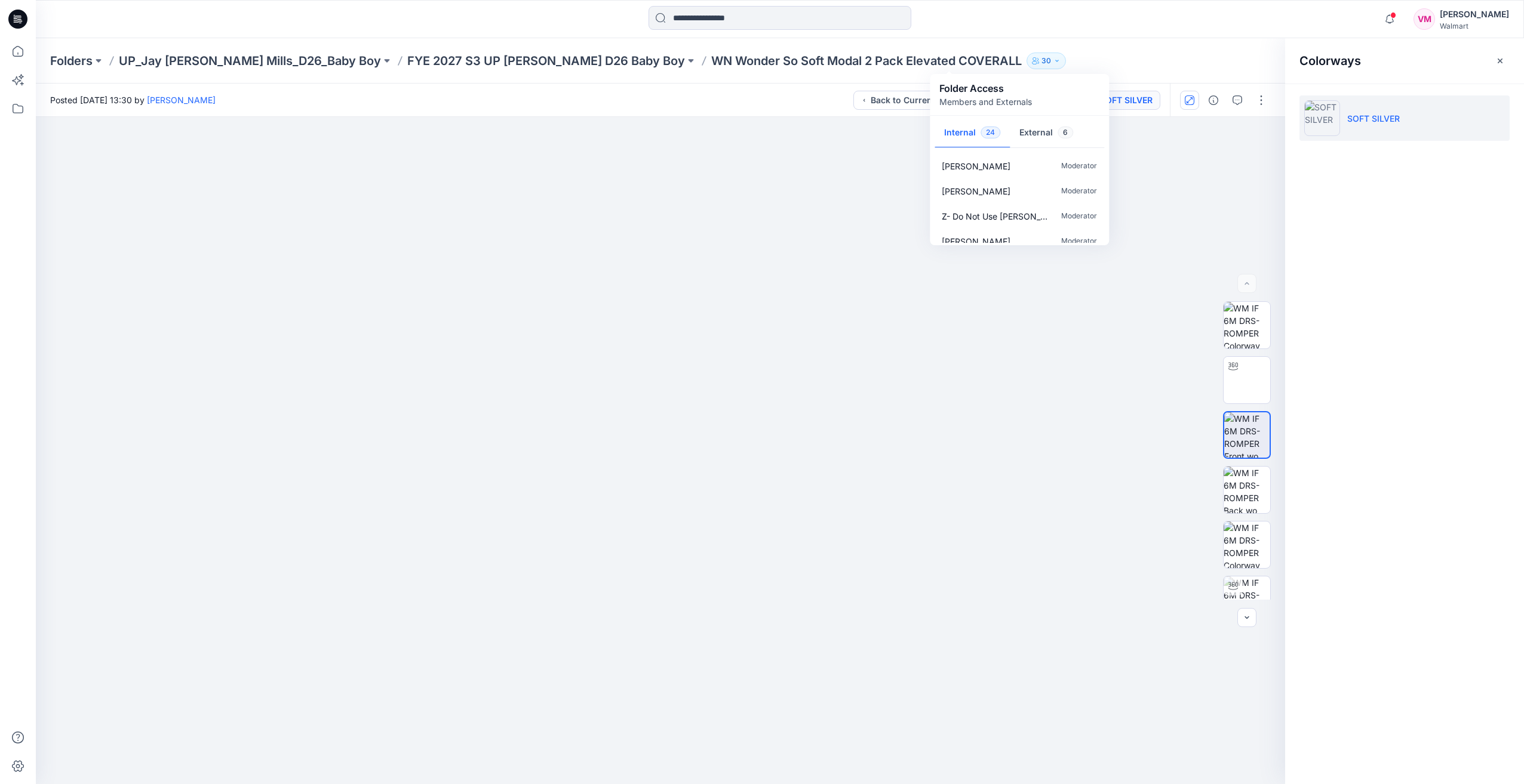
click at [842, 61] on p "WN Wonder So Soft Modal 2 Pack Elevated COVERALL" at bounding box center [866, 61] width 310 height 17
click at [842, 96] on icon "button" at bounding box center [1237, 100] width 10 height 10
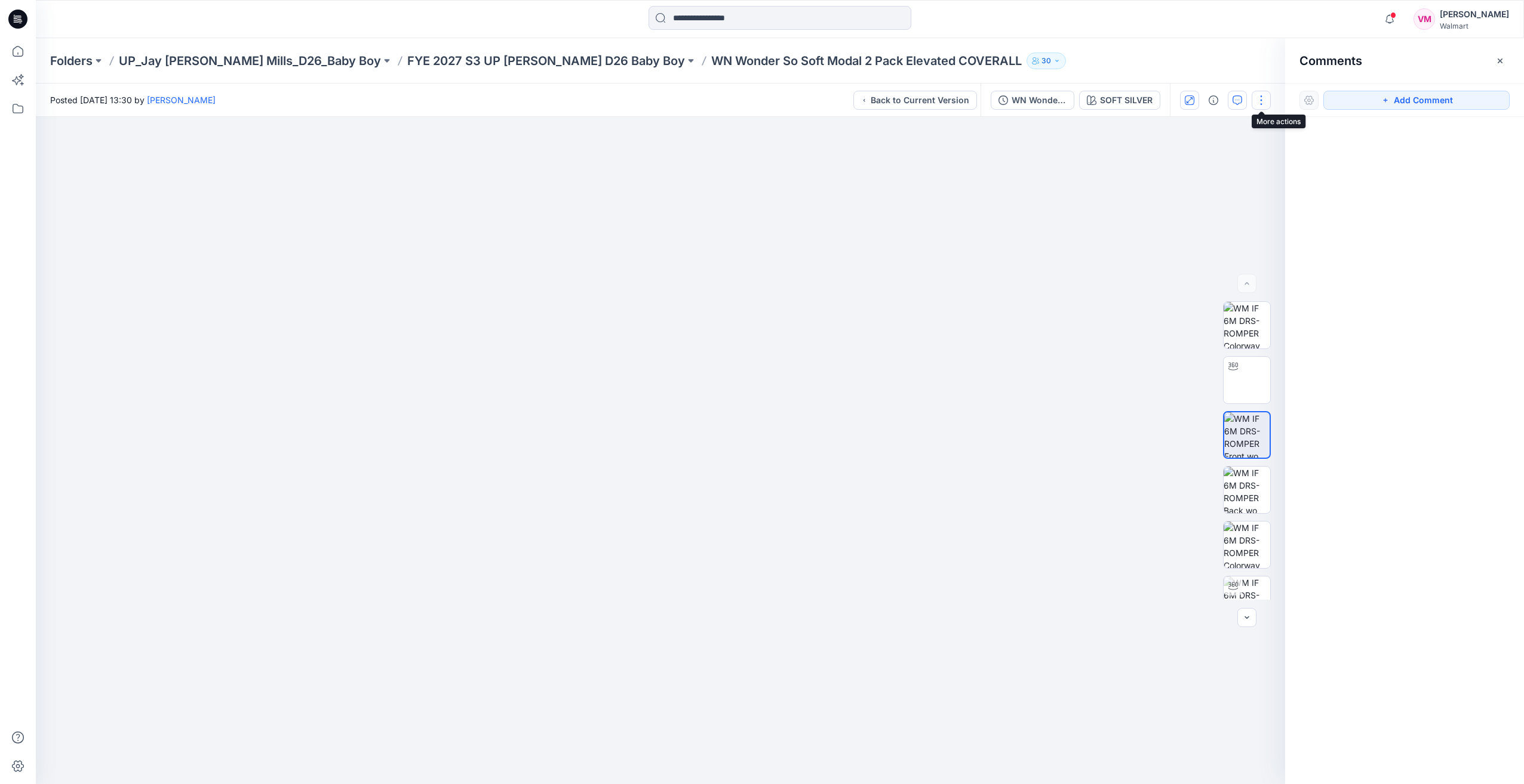
click at [842, 99] on button "button" at bounding box center [1261, 100] width 19 height 19
click at [842, 167] on button "View" at bounding box center [1211, 161] width 110 height 22
click at [842, 98] on icon "button" at bounding box center [1237, 100] width 10 height 10
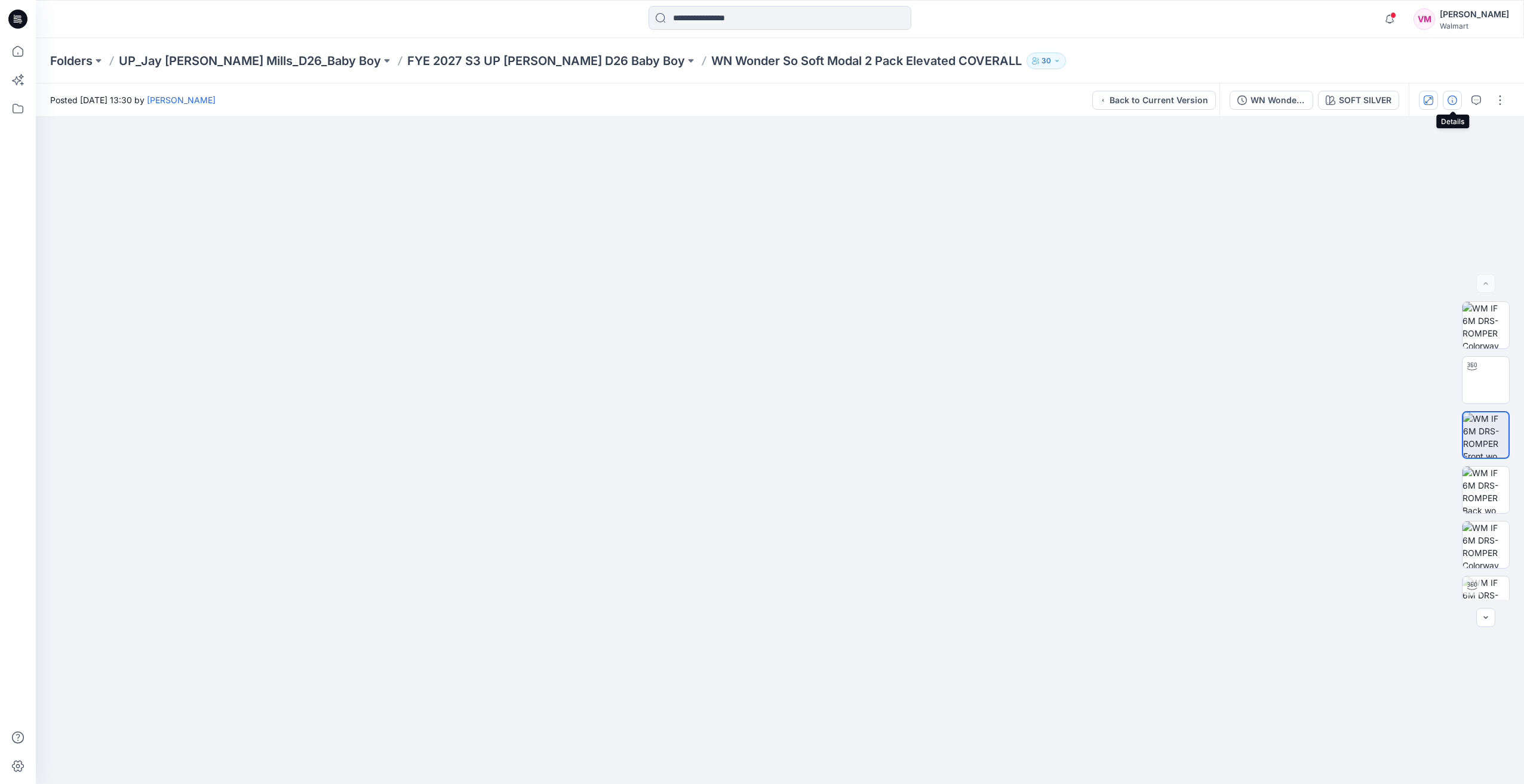
click at [842, 99] on icon "button" at bounding box center [1452, 100] width 10 height 10
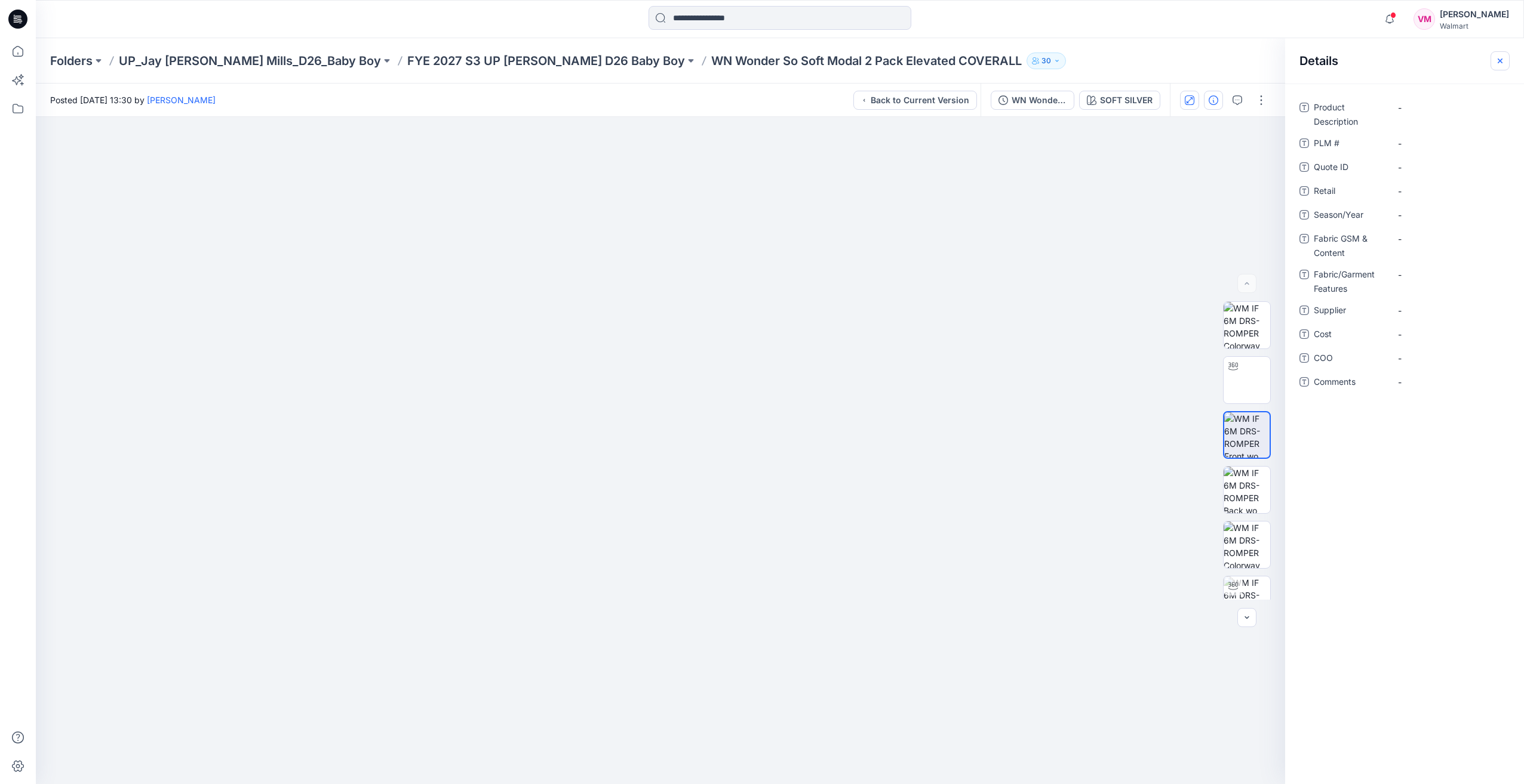
click at [842, 56] on icon "button" at bounding box center [1500, 61] width 10 height 10
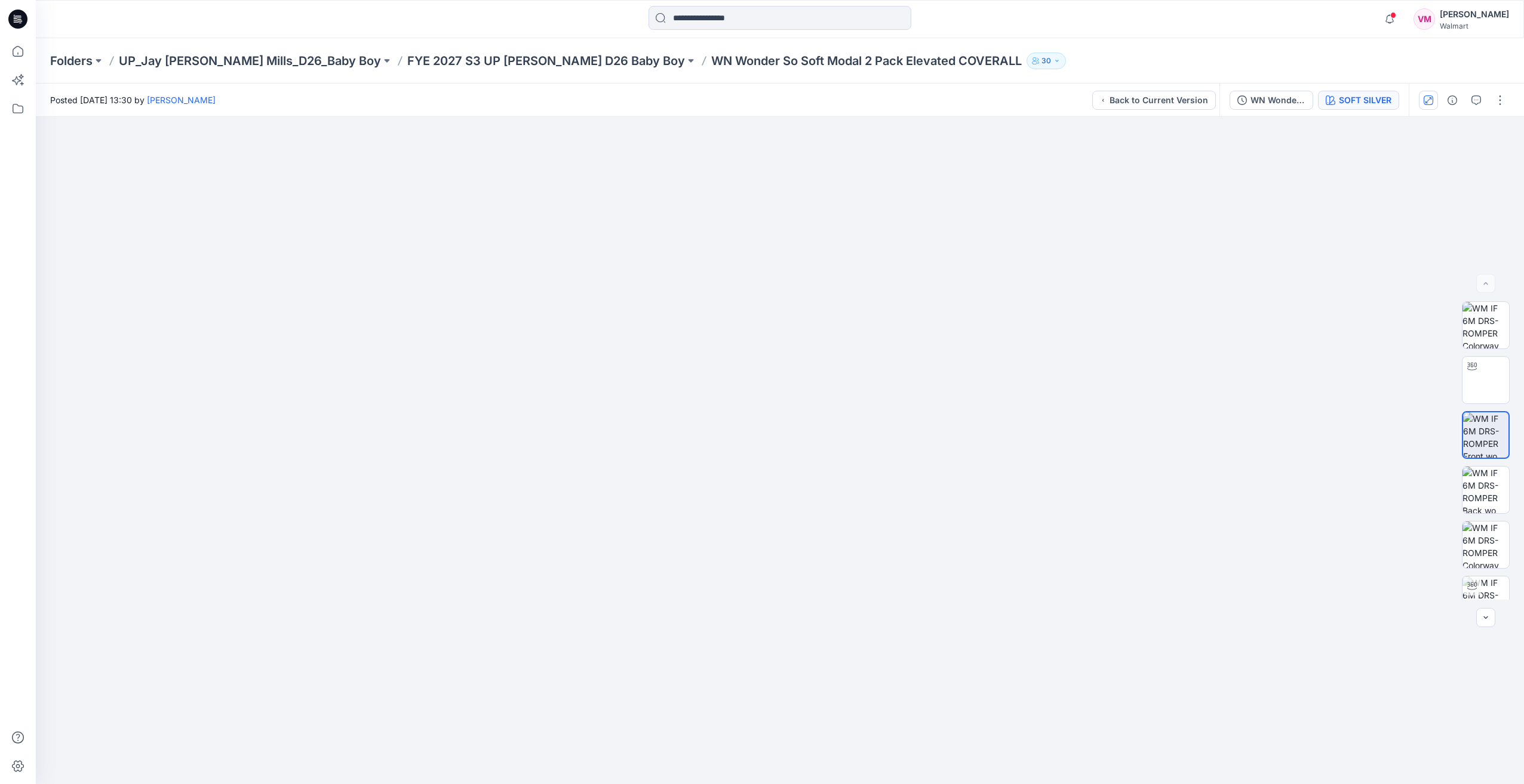
click at [842, 106] on div "SOFT SILVER" at bounding box center [1365, 100] width 53 height 13
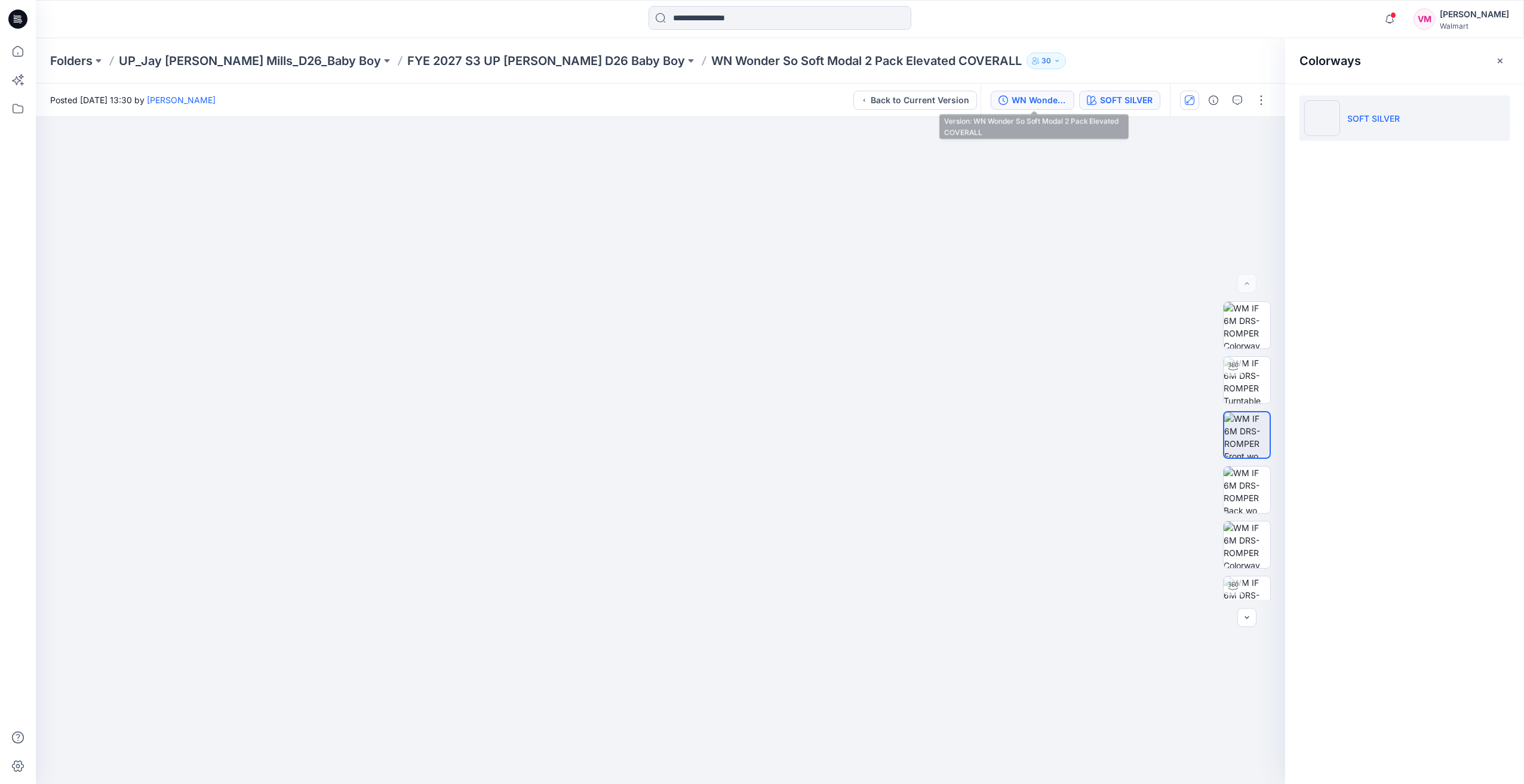
click at [842, 101] on div "WN Wonder So Soft Modal 2 Pack Elevated COVERALL" at bounding box center [1039, 100] width 55 height 13
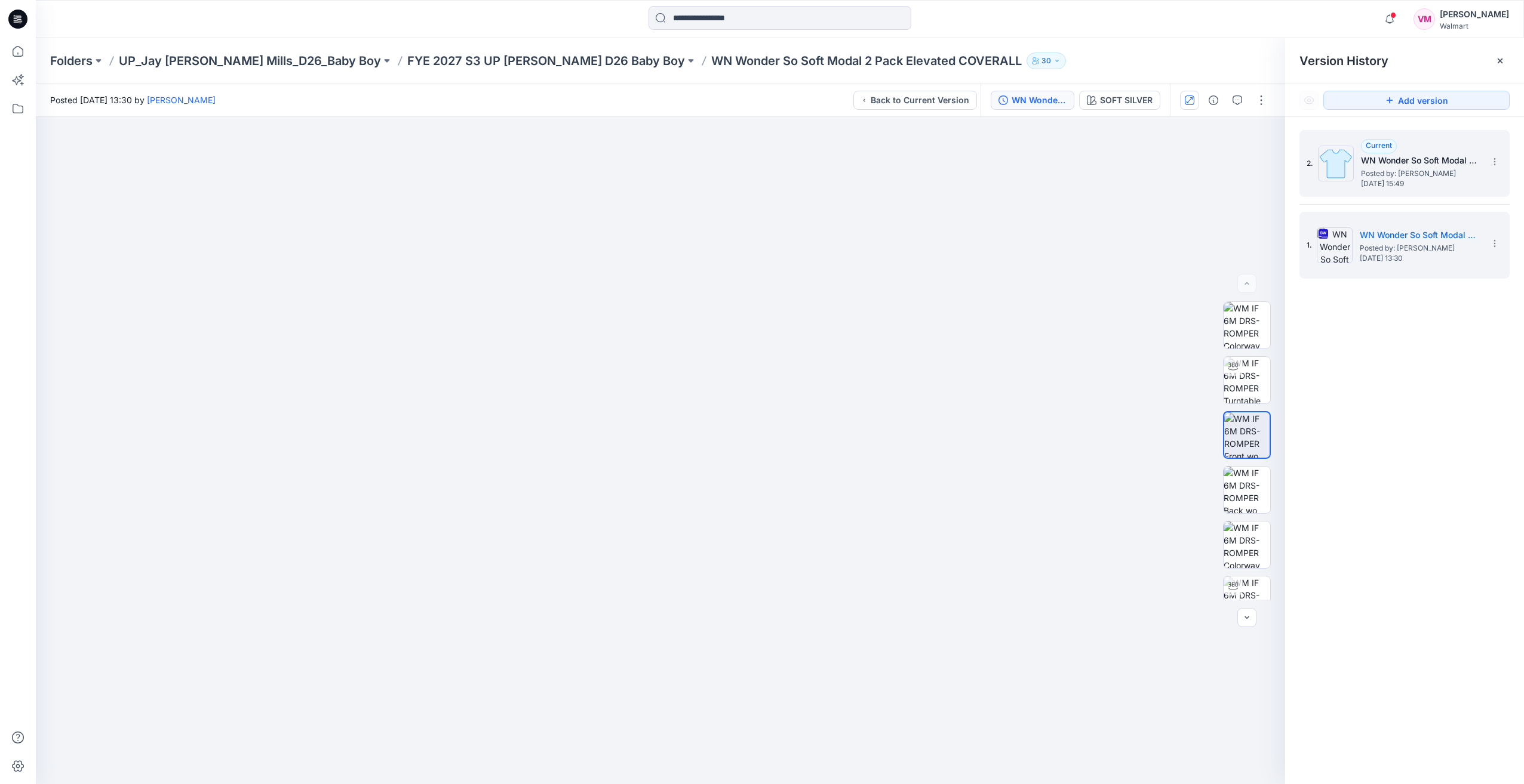
click at [842, 180] on span "Saturday, September 20, 2025 15:49" at bounding box center [1421, 184] width 120 height 8
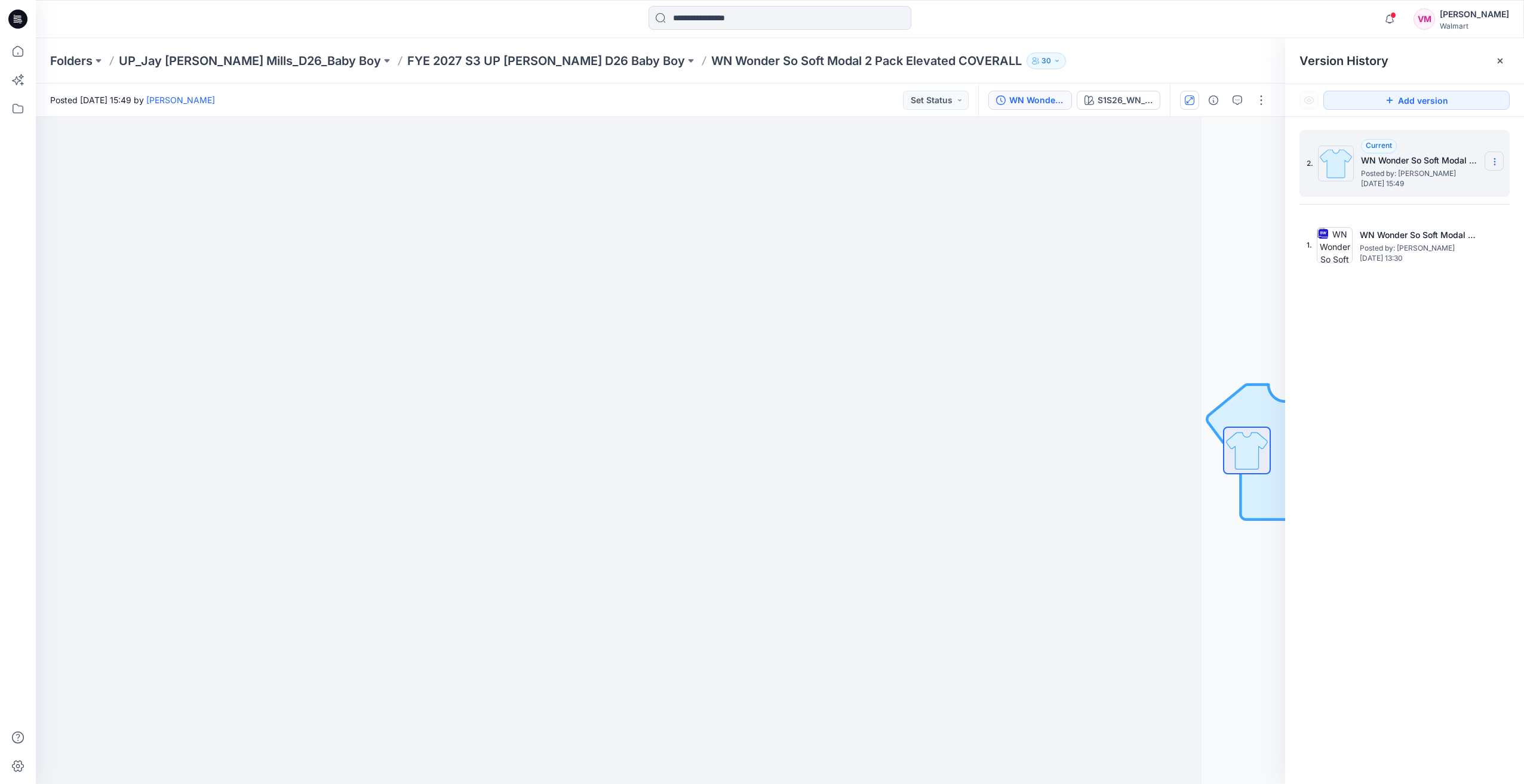
click at [842, 162] on icon at bounding box center [1495, 162] width 10 height 10
drag, startPoint x: 1427, startPoint y: 431, endPoint x: 1439, endPoint y: 375, distance: 57.3
click at [842, 431] on div "2. Current WN Wonder So Soft Modal 2 Pack Elevated COVERALL Posted by: Vasantha…" at bounding box center [1404, 459] width 239 height 684
click at [842, 100] on button "button" at bounding box center [1261, 100] width 19 height 19
click at [842, 157] on button "Edit" at bounding box center [1211, 161] width 110 height 22
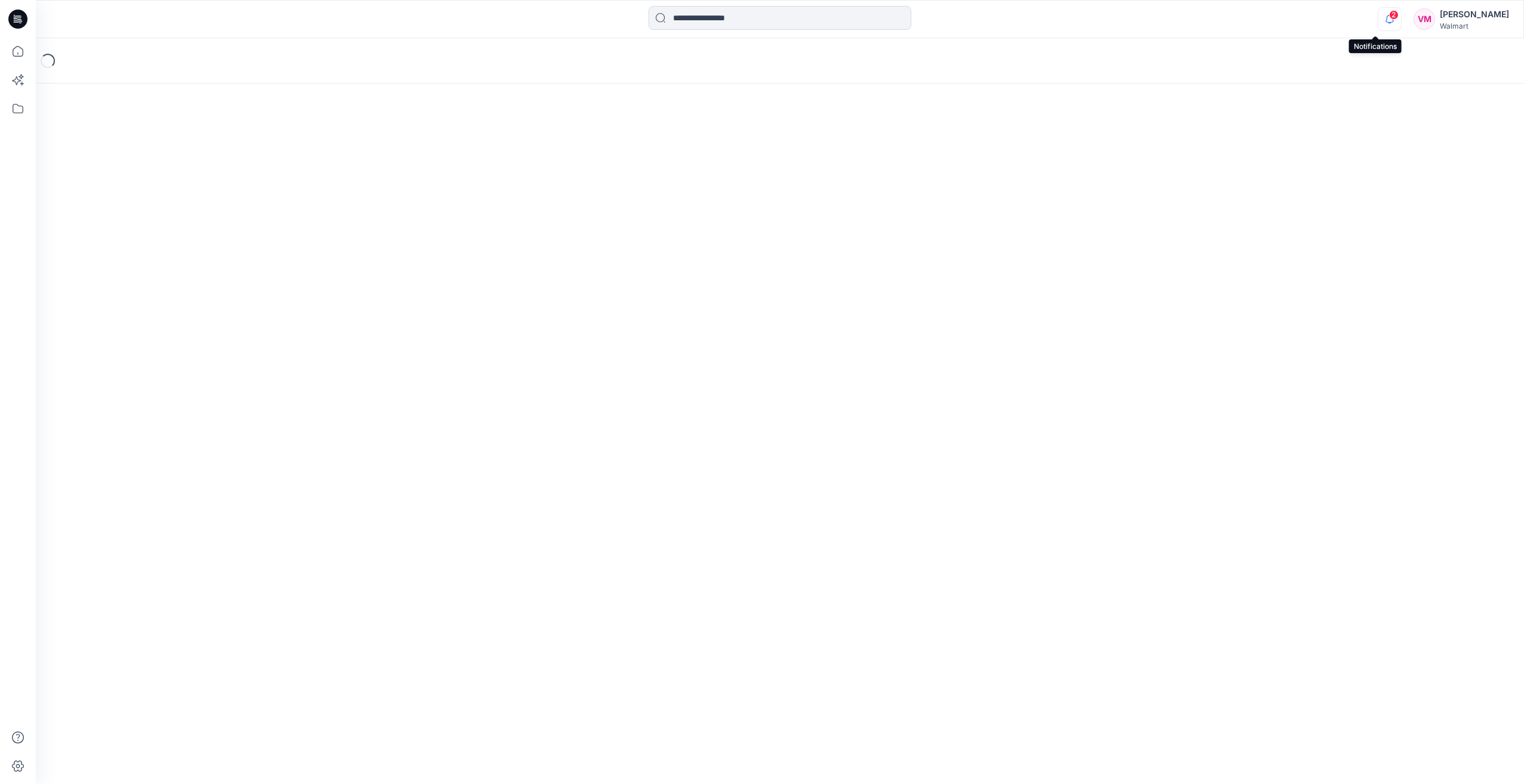
click at [1378, 14] on icon "button" at bounding box center [1389, 19] width 22 height 24
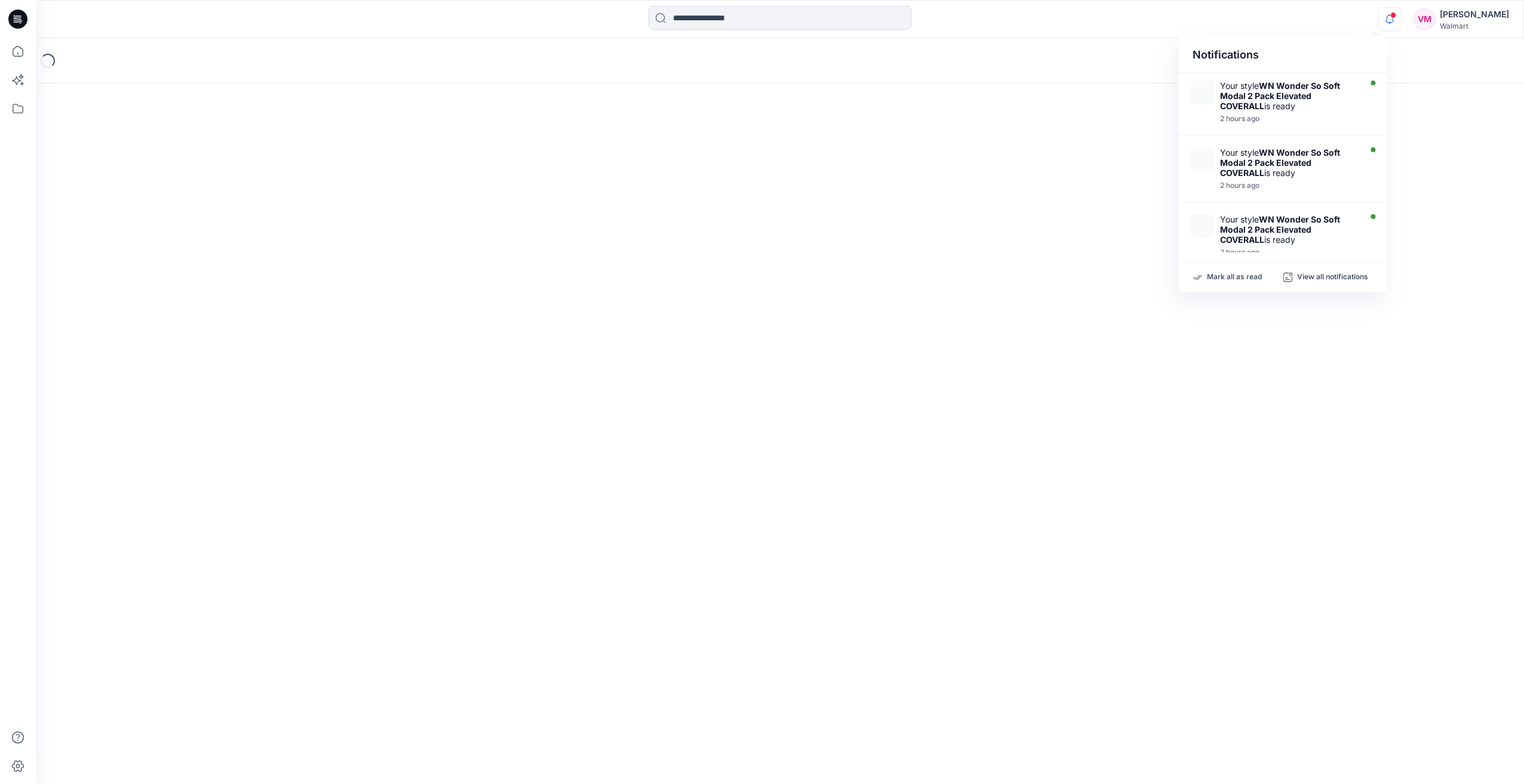
click at [1378, 14] on icon "button" at bounding box center [1389, 19] width 22 height 24
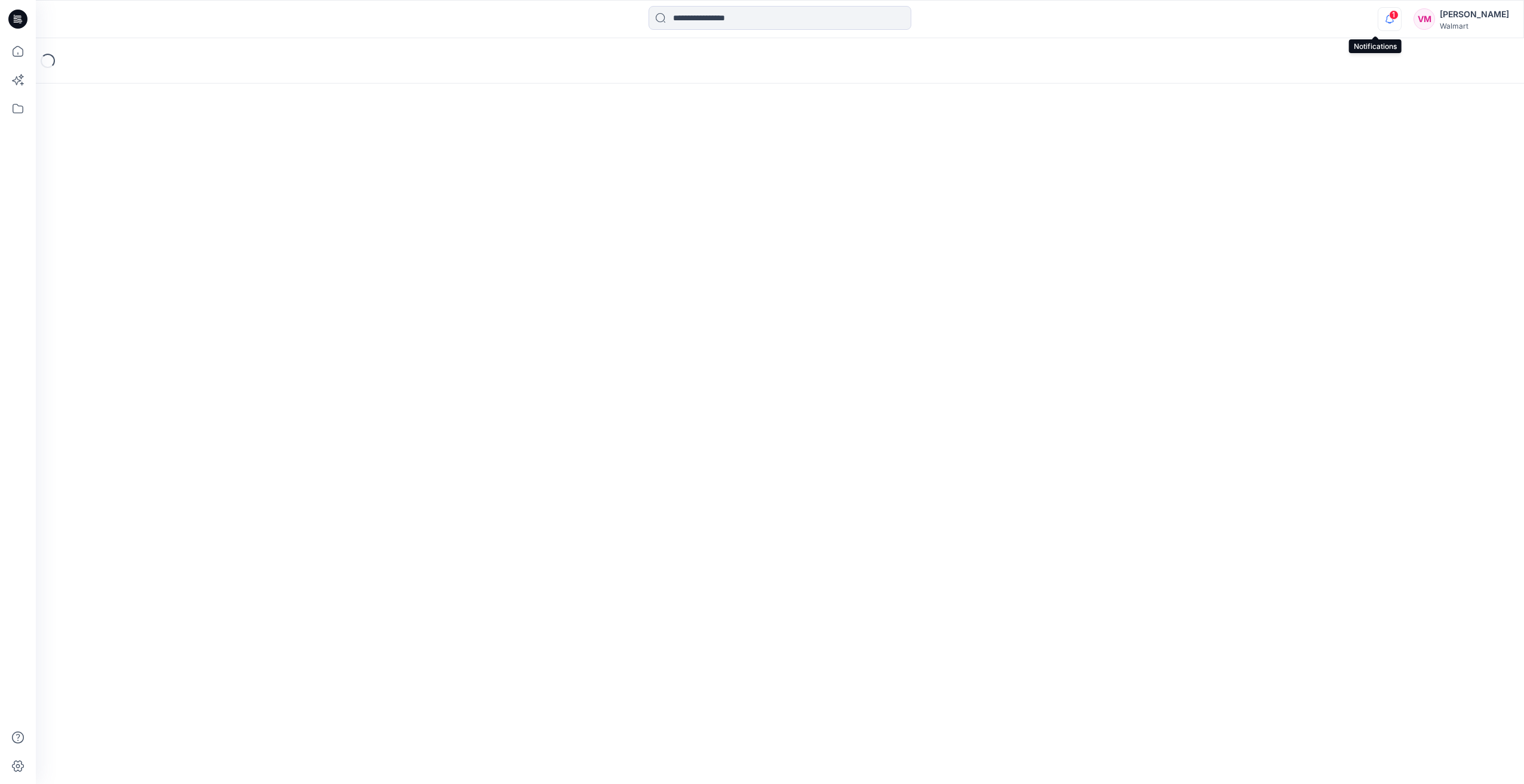
click at [1378, 19] on icon "button" at bounding box center [1389, 19] width 22 height 24
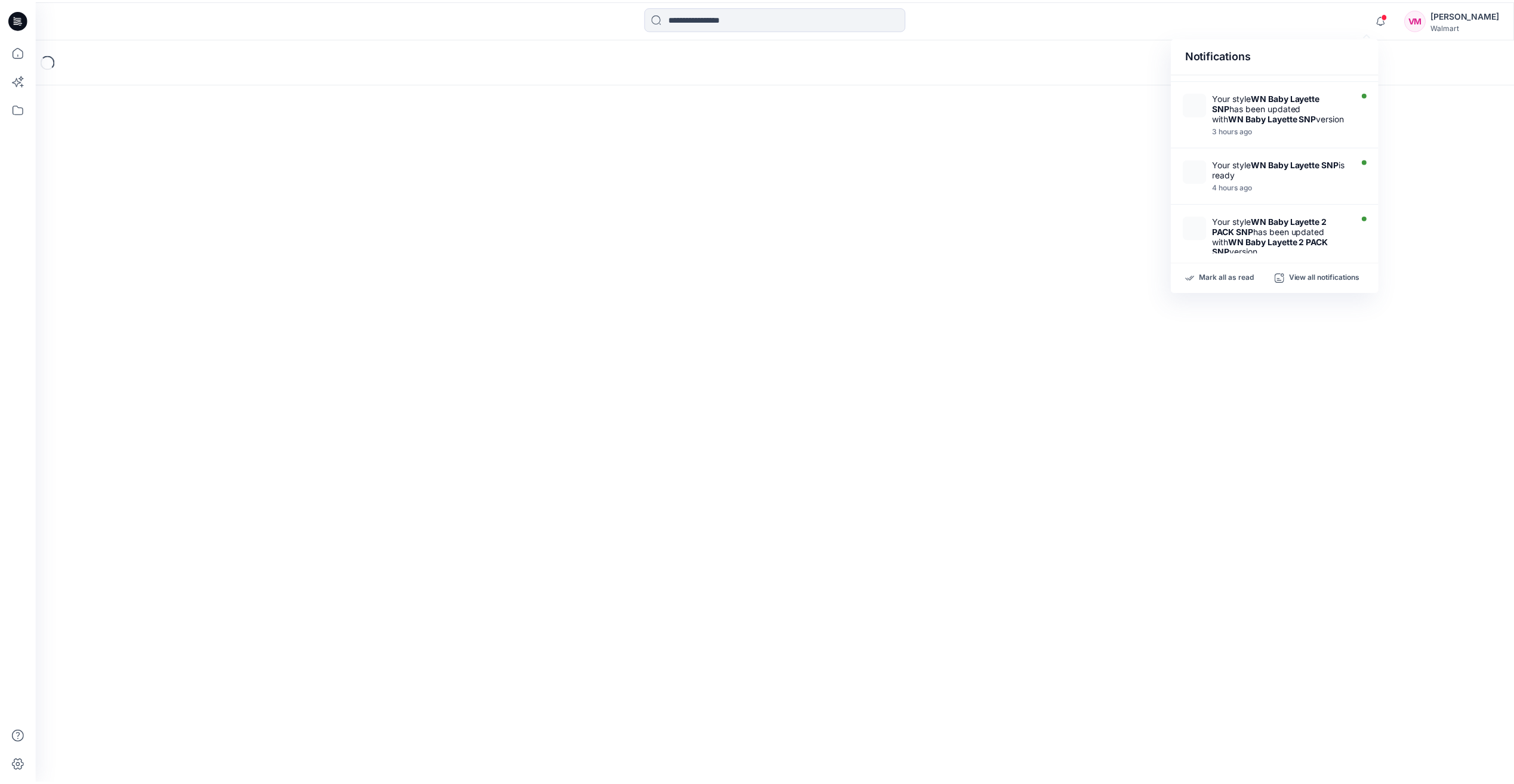
scroll to position [379, 0]
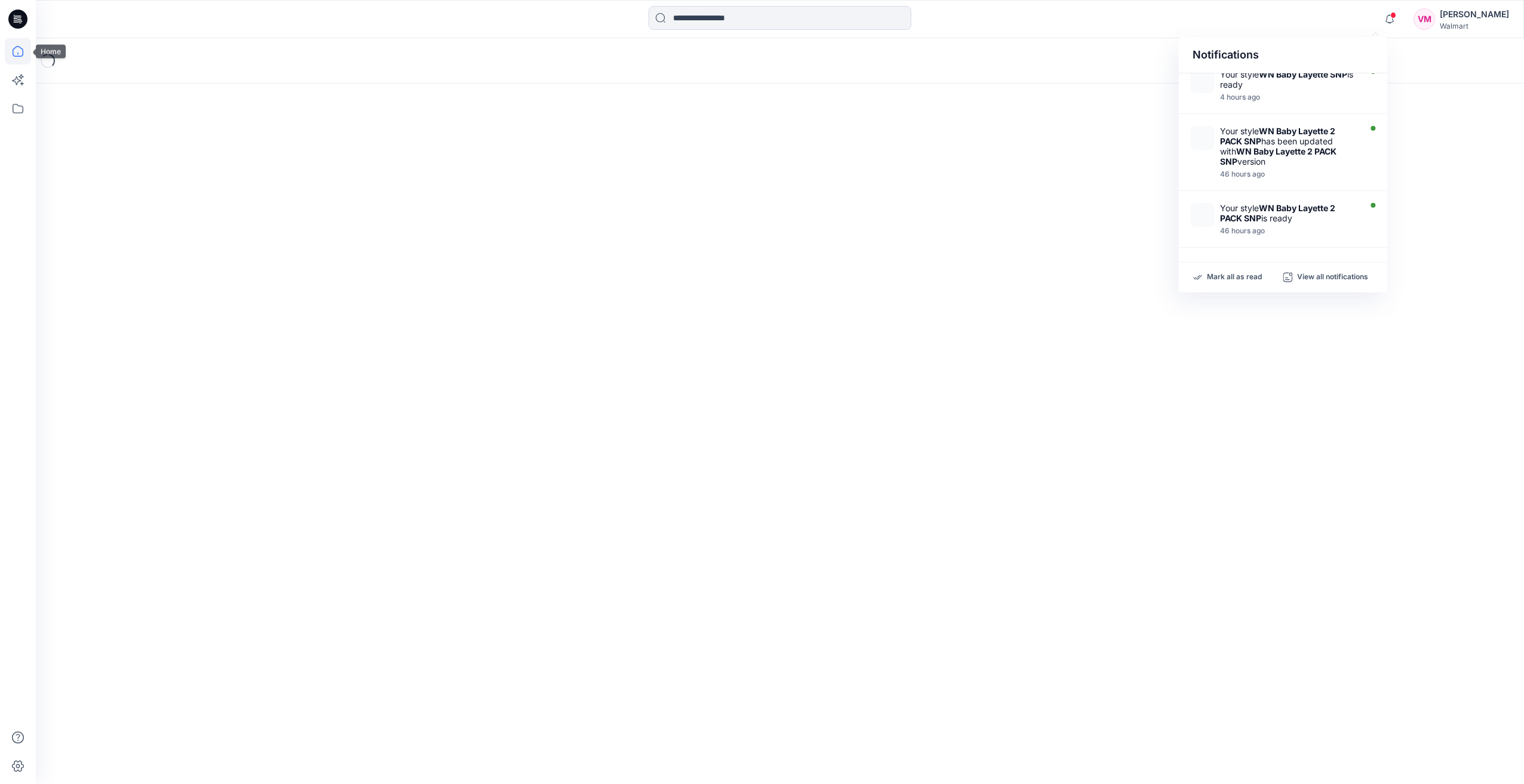
click at [22, 55] on icon at bounding box center [18, 51] width 26 height 26
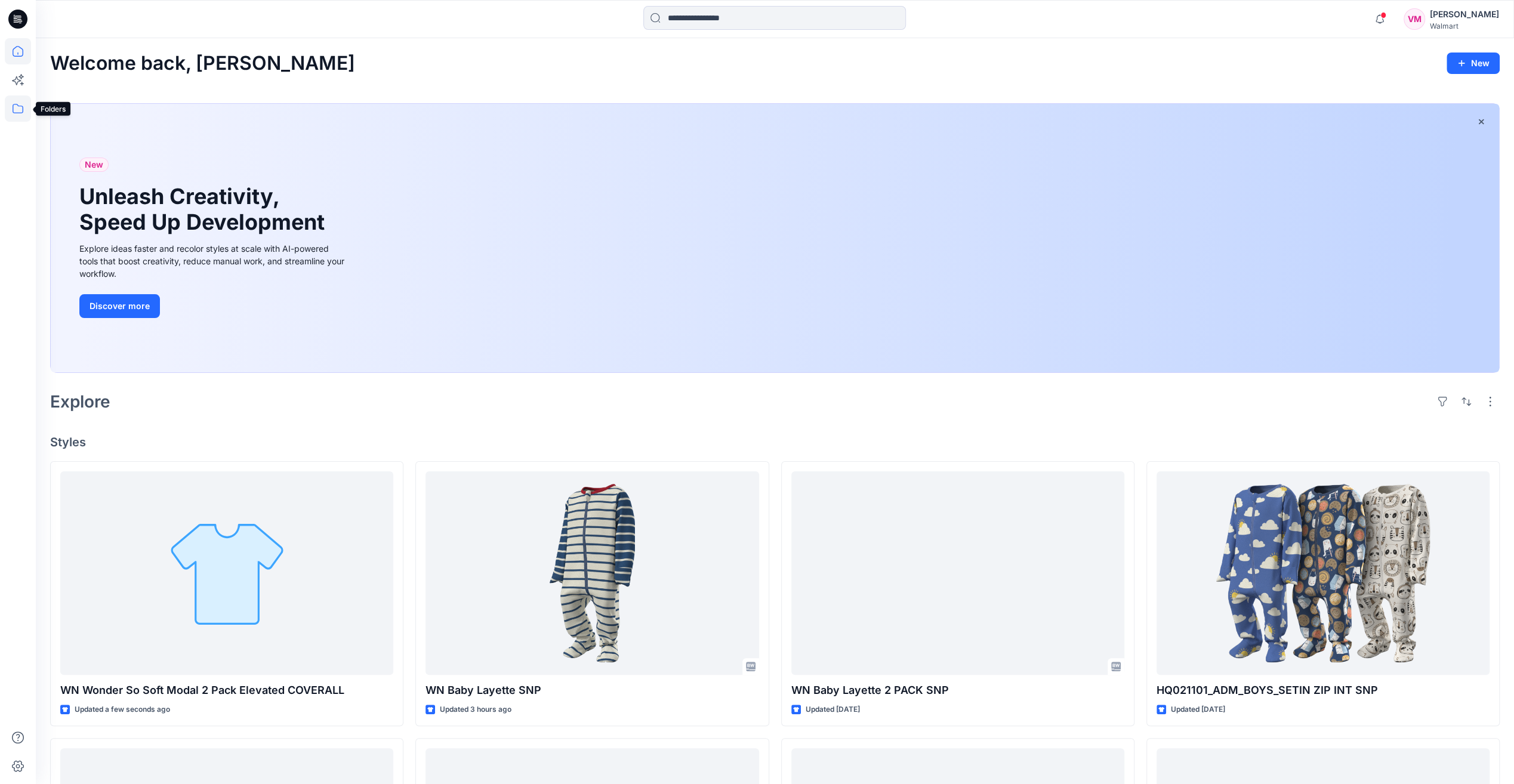
click at [18, 111] on icon at bounding box center [18, 108] width 26 height 26
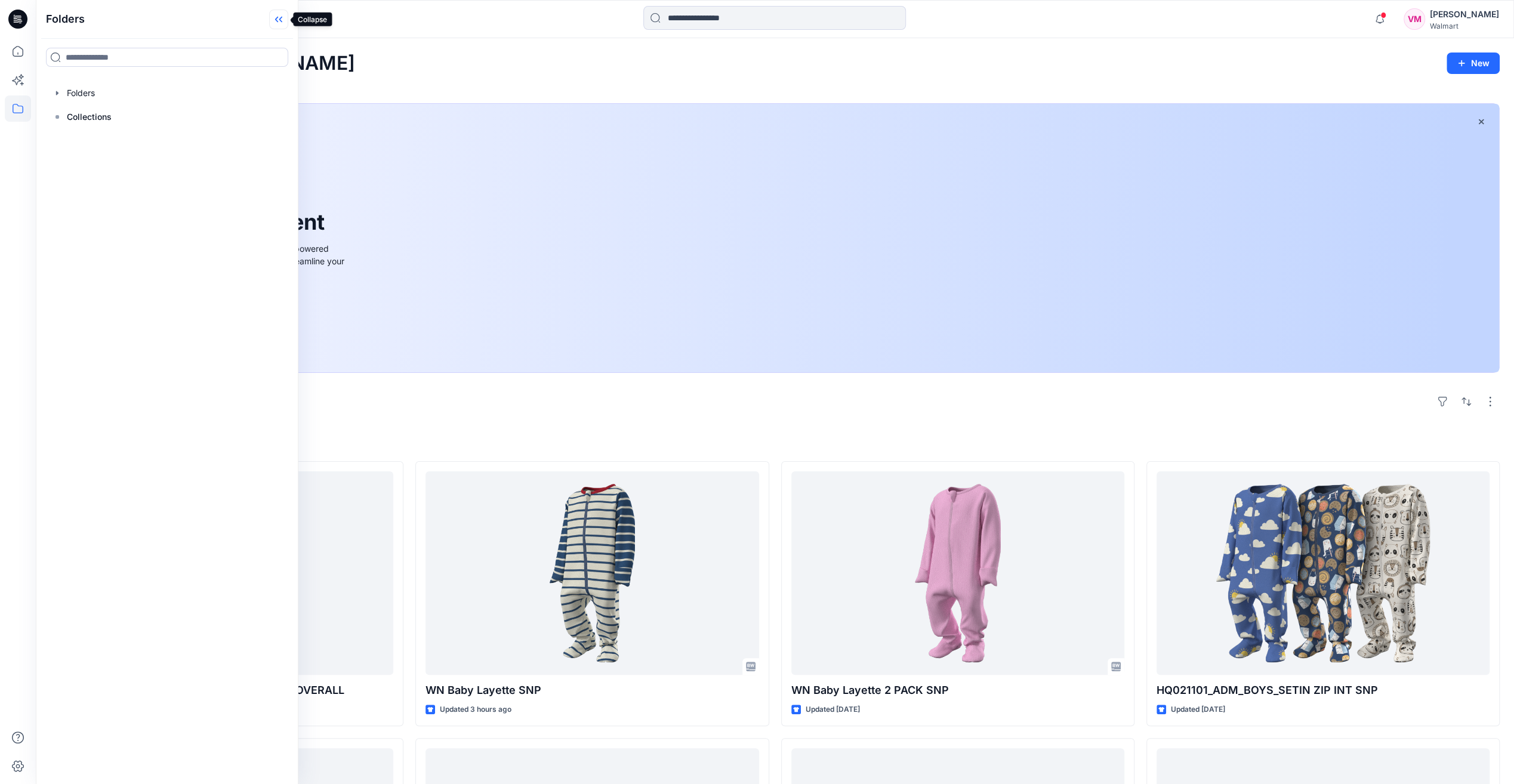
click at [278, 19] on icon at bounding box center [279, 19] width 19 height 19
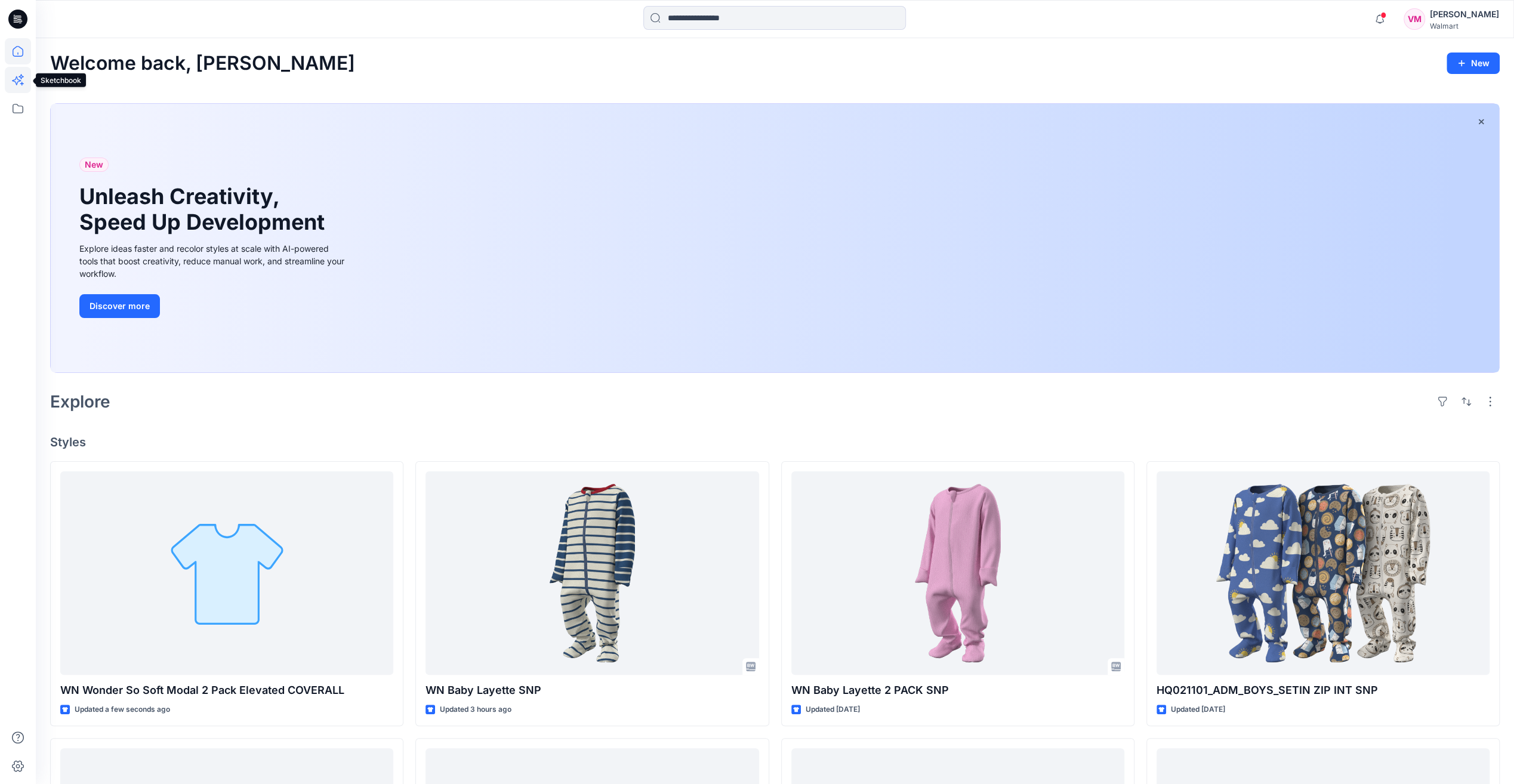
click at [12, 84] on icon at bounding box center [18, 79] width 26 height 26
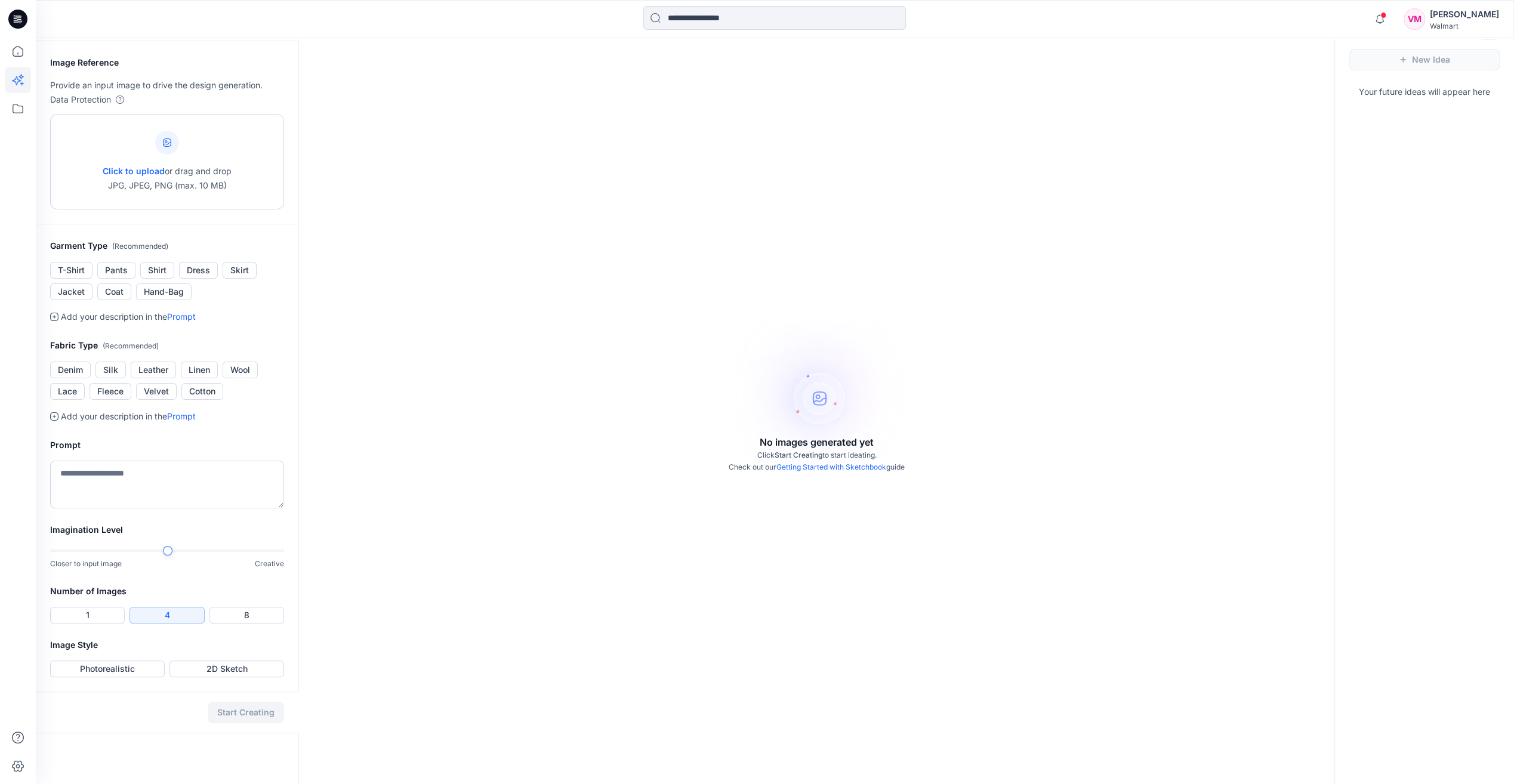
scroll to position [38, 0]
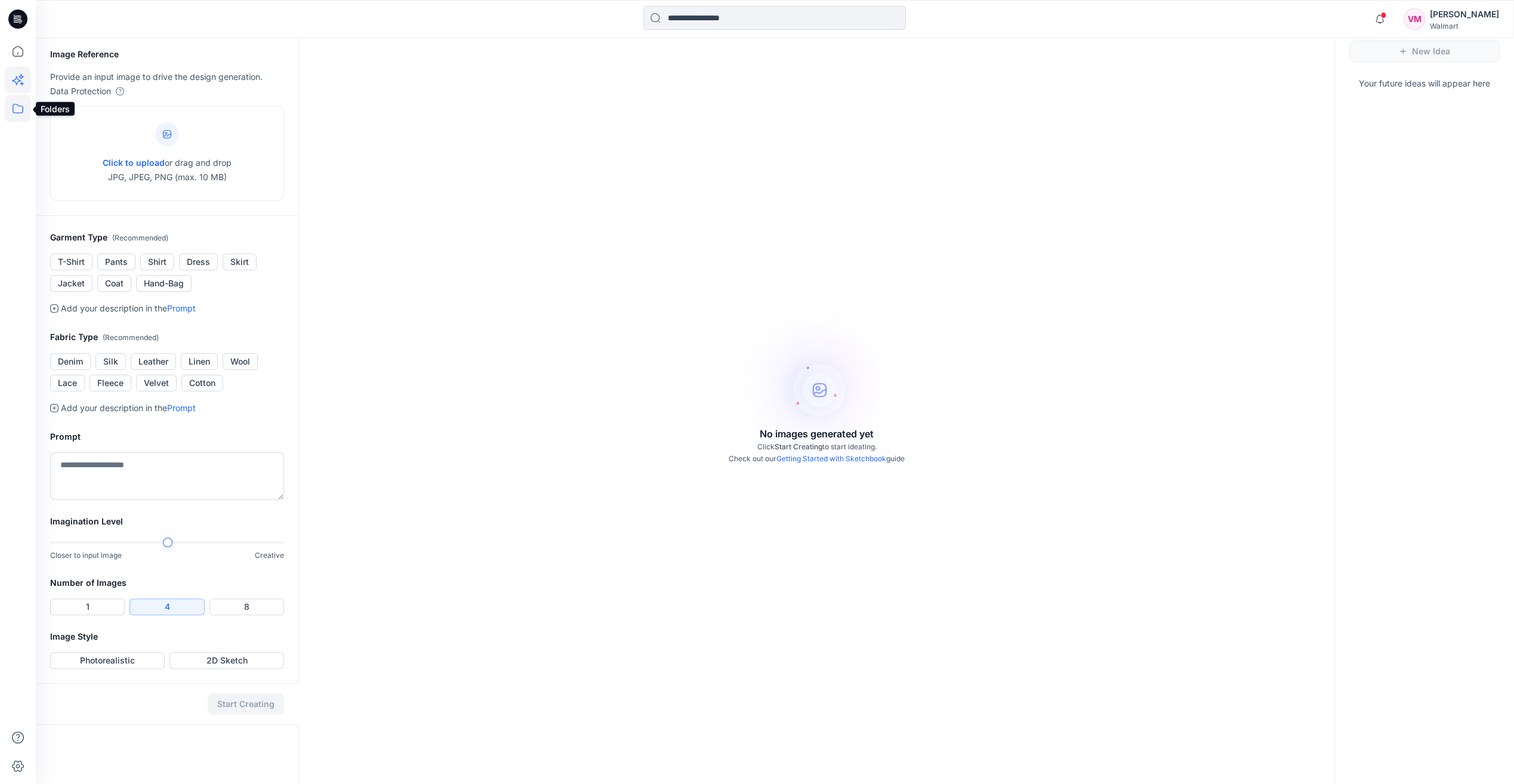
click at [7, 105] on icon at bounding box center [18, 108] width 26 height 26
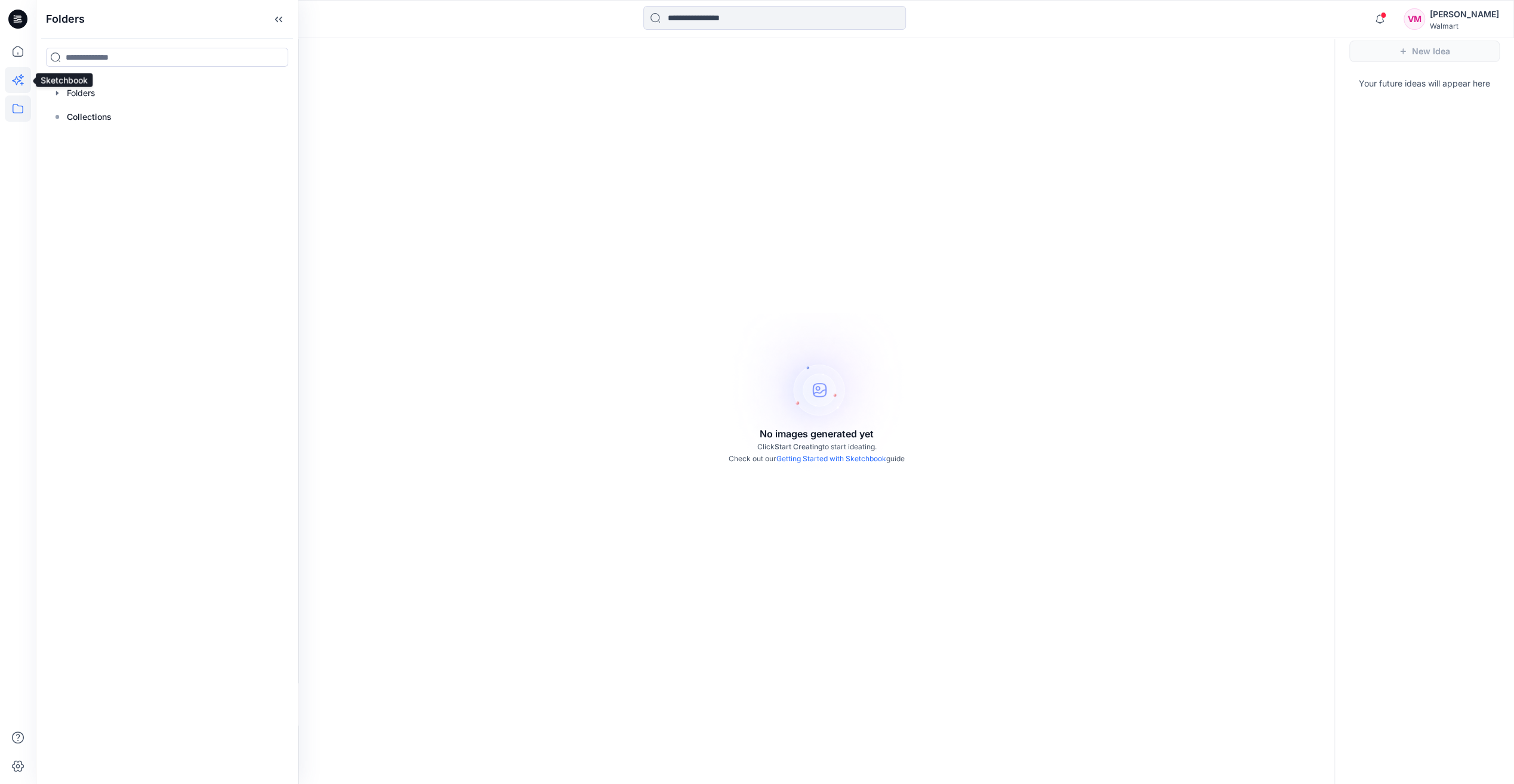
click at [21, 91] on icon at bounding box center [18, 79] width 26 height 26
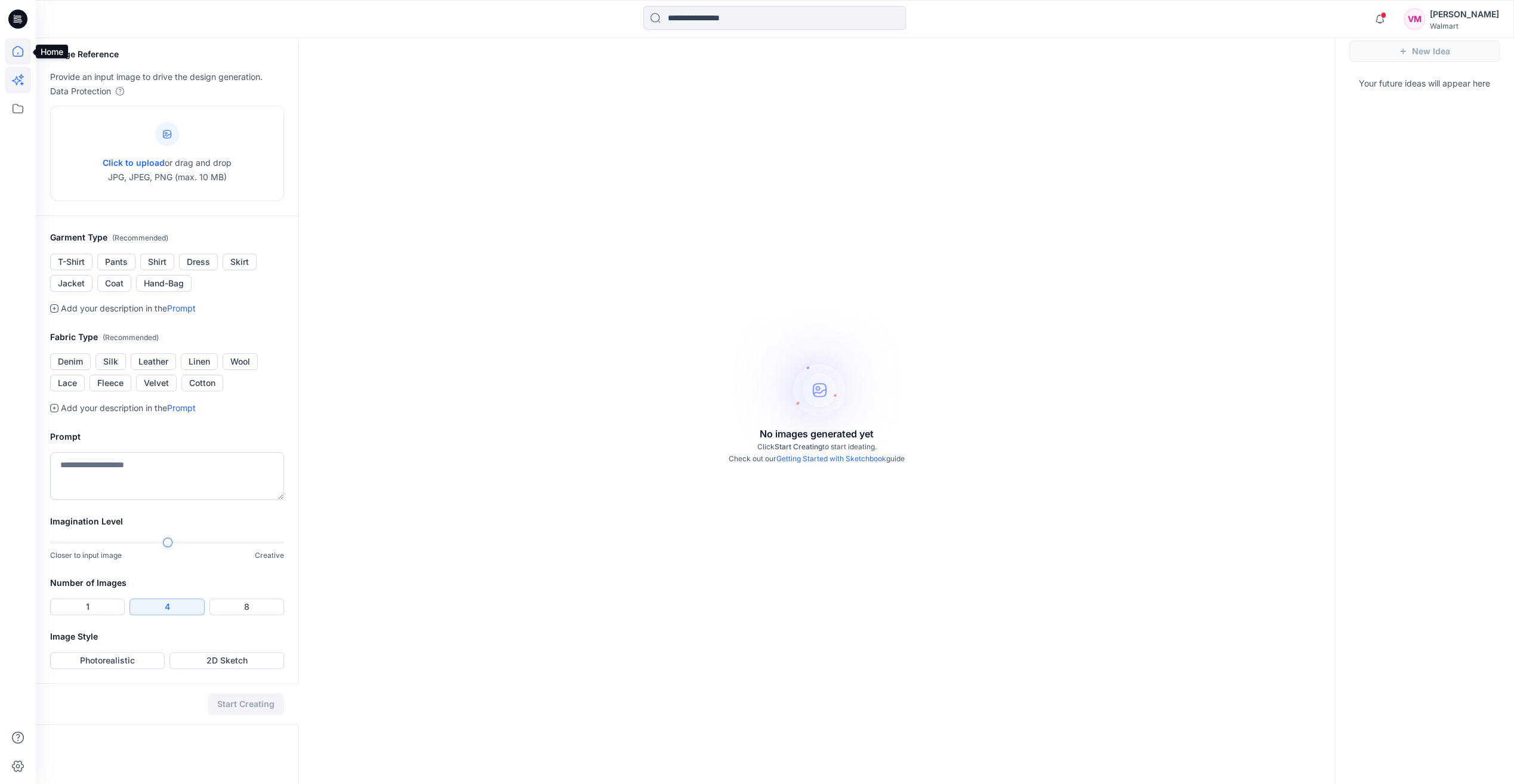
click at [16, 56] on icon at bounding box center [18, 51] width 26 height 26
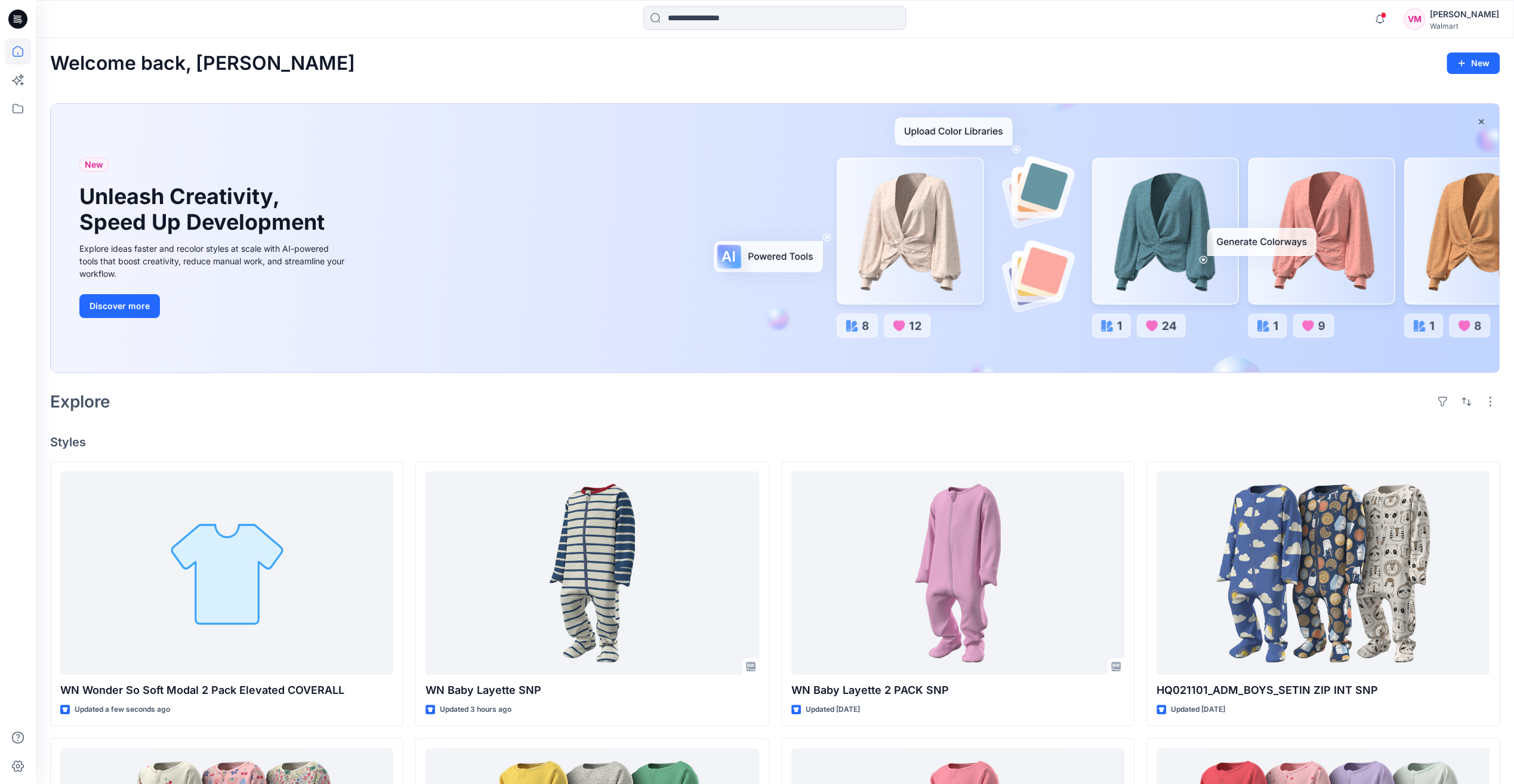
click at [16, 24] on icon at bounding box center [18, 19] width 19 height 19
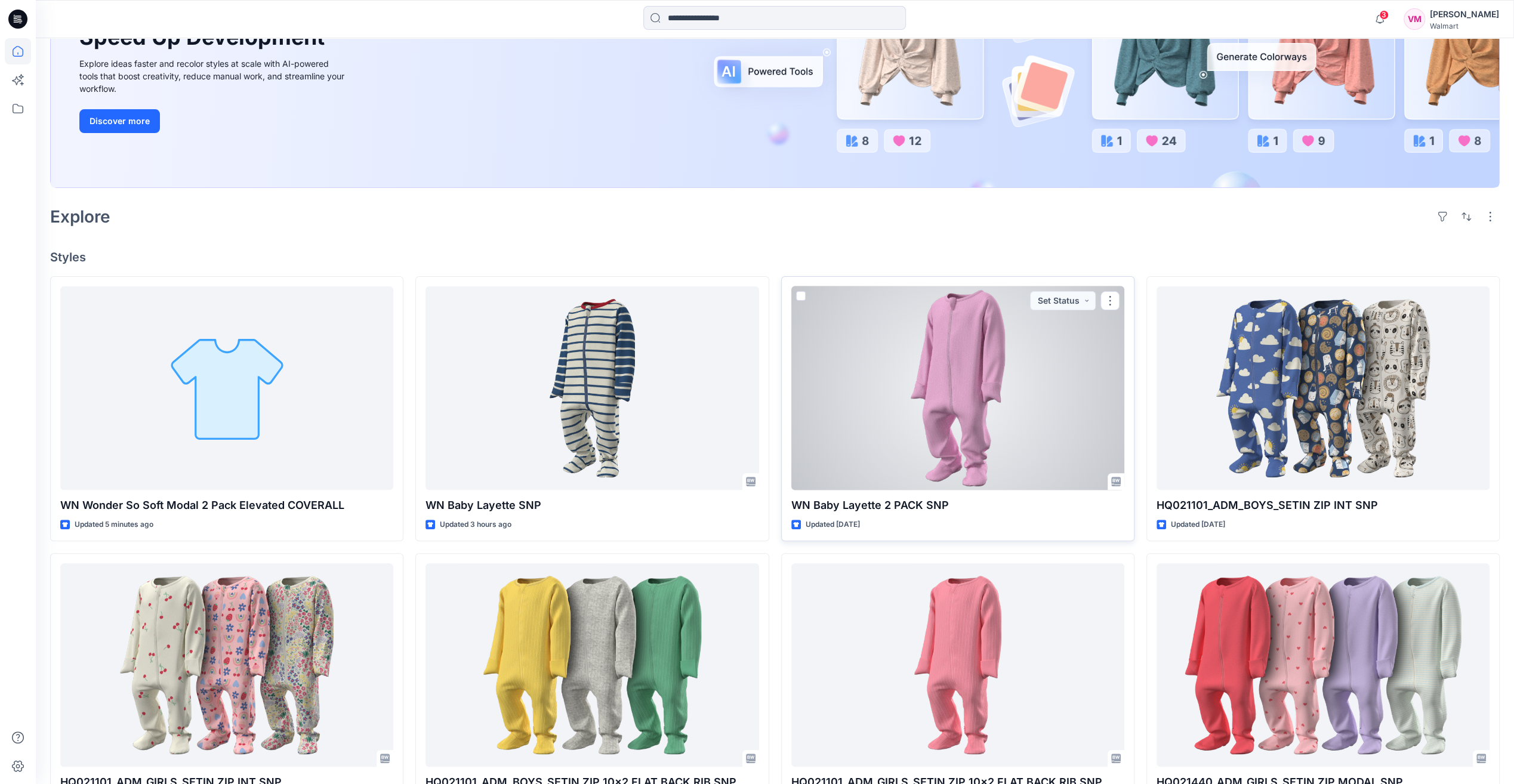
scroll to position [238, 0]
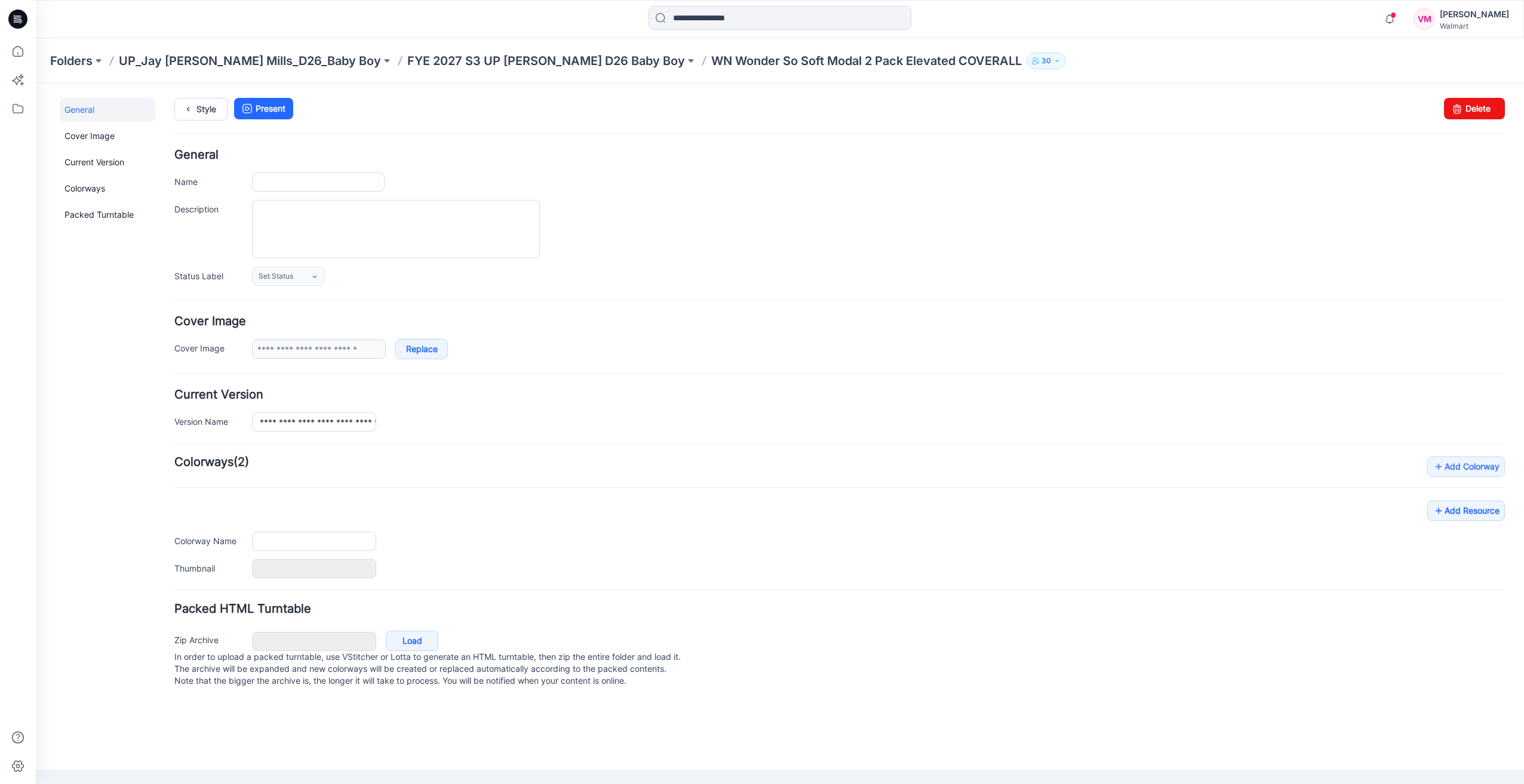
type input "**********"
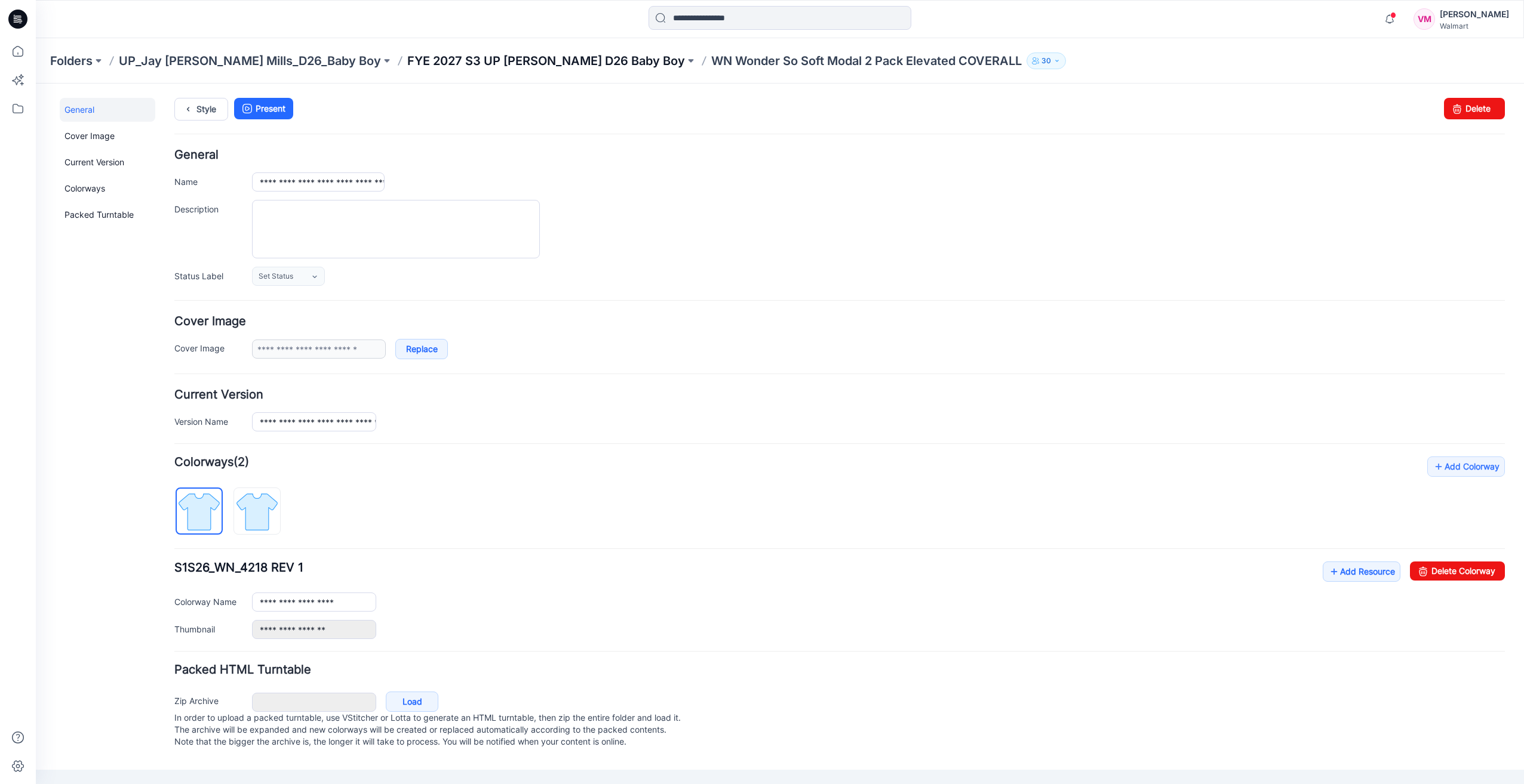
click at [502, 64] on p "FYE 2027 S3 UP Jay Jay Mills D26 Baby Boy" at bounding box center [546, 61] width 277 height 17
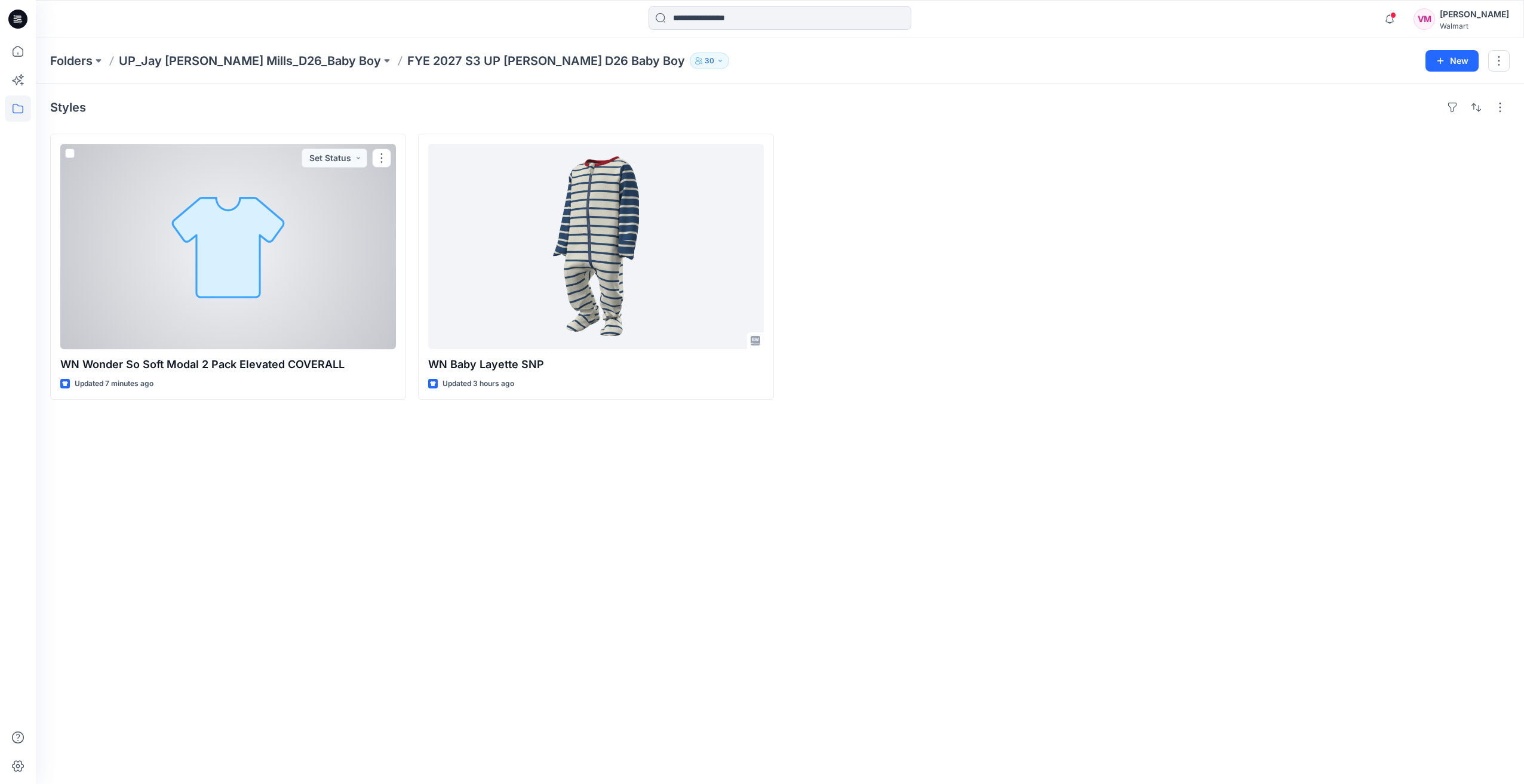
click at [383, 271] on div at bounding box center [228, 246] width 336 height 205
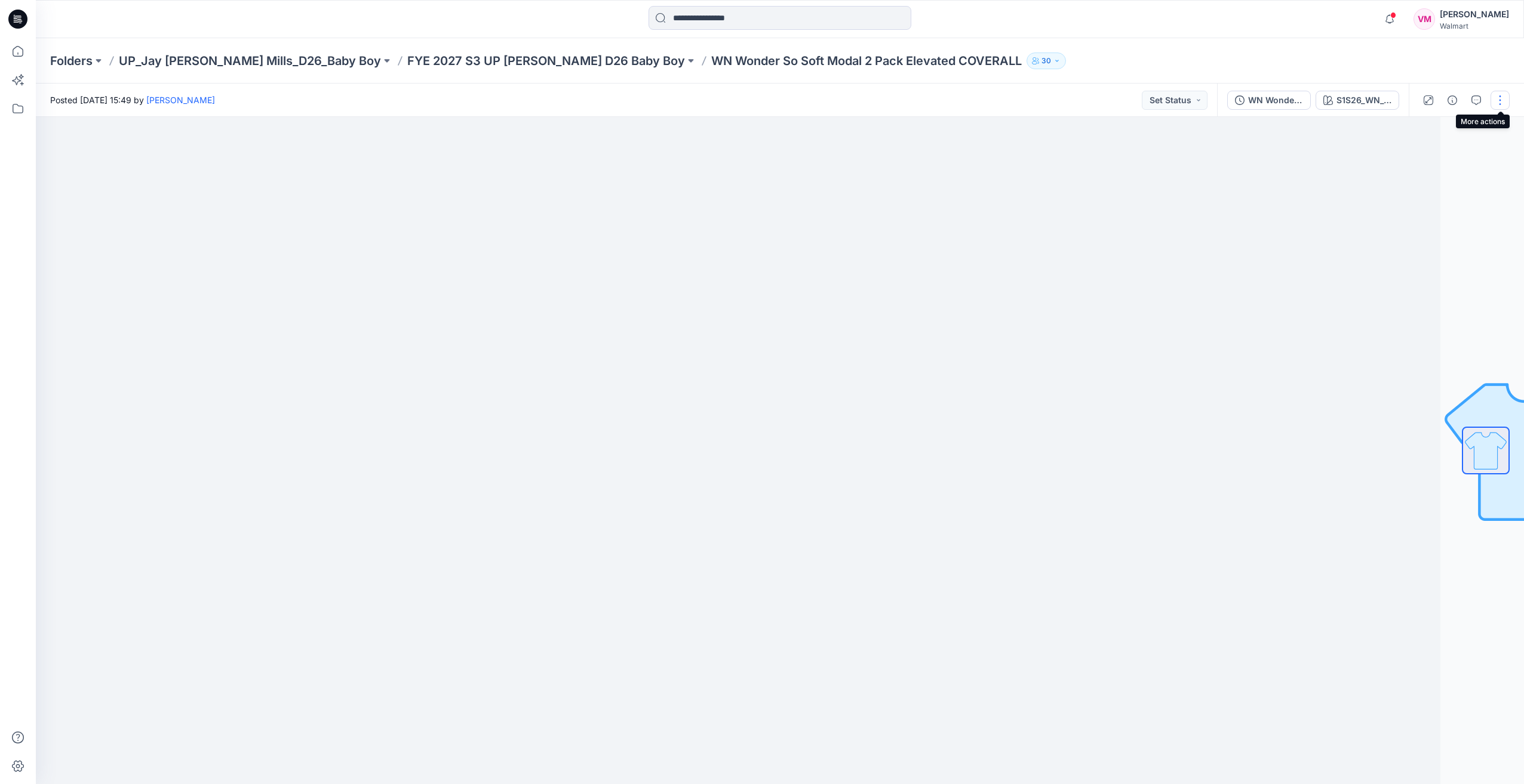
click at [1491, 103] on button "button" at bounding box center [1500, 100] width 19 height 19
click at [1262, 194] on div at bounding box center [696, 451] width 1488 height 667
click at [1335, 100] on button "S1S26_WN_4218 REV 1" at bounding box center [1358, 100] width 84 height 19
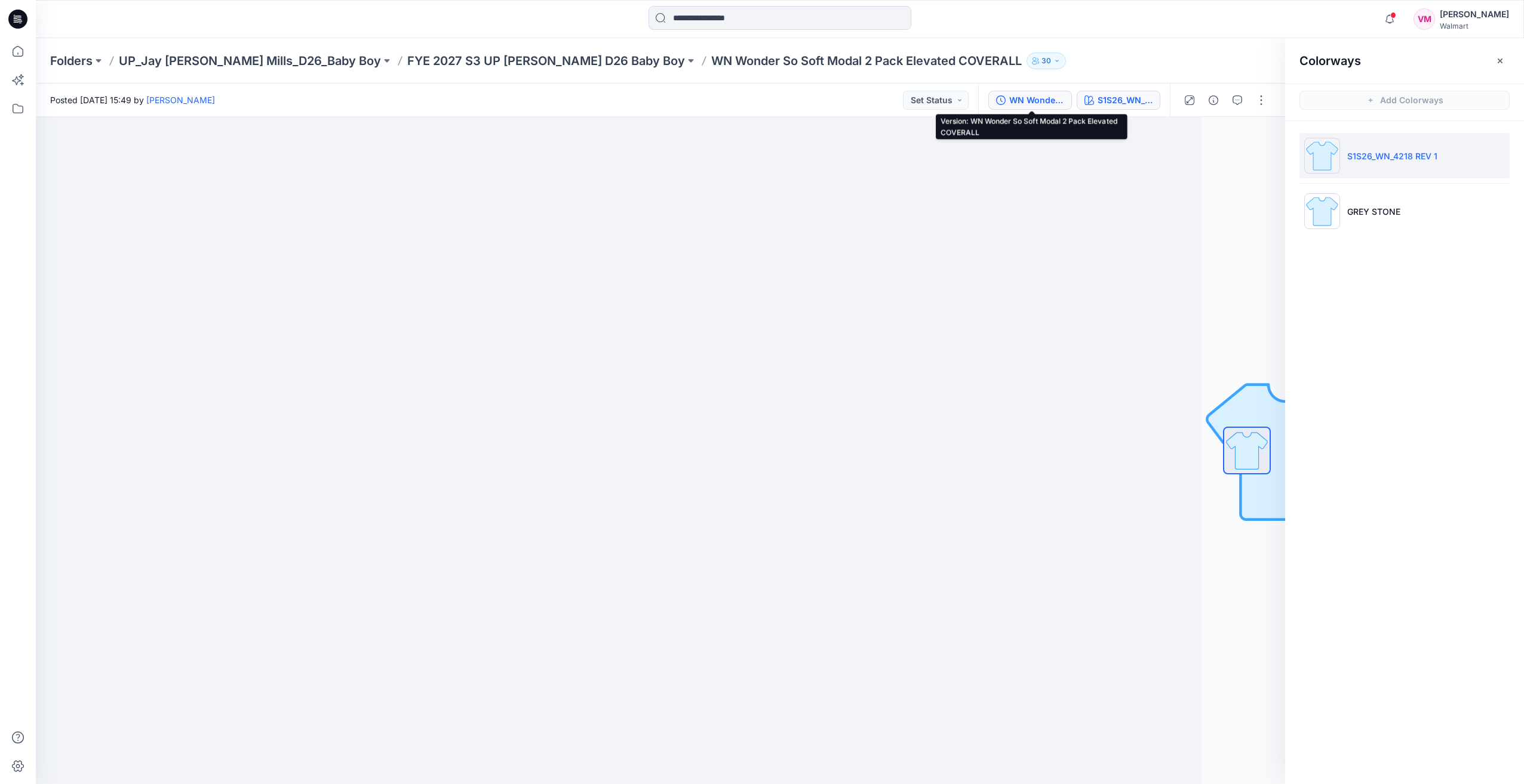
click at [1043, 99] on div "WN Wonder So Soft Modal 2 Pack Elevated COVERALL" at bounding box center [1036, 100] width 55 height 13
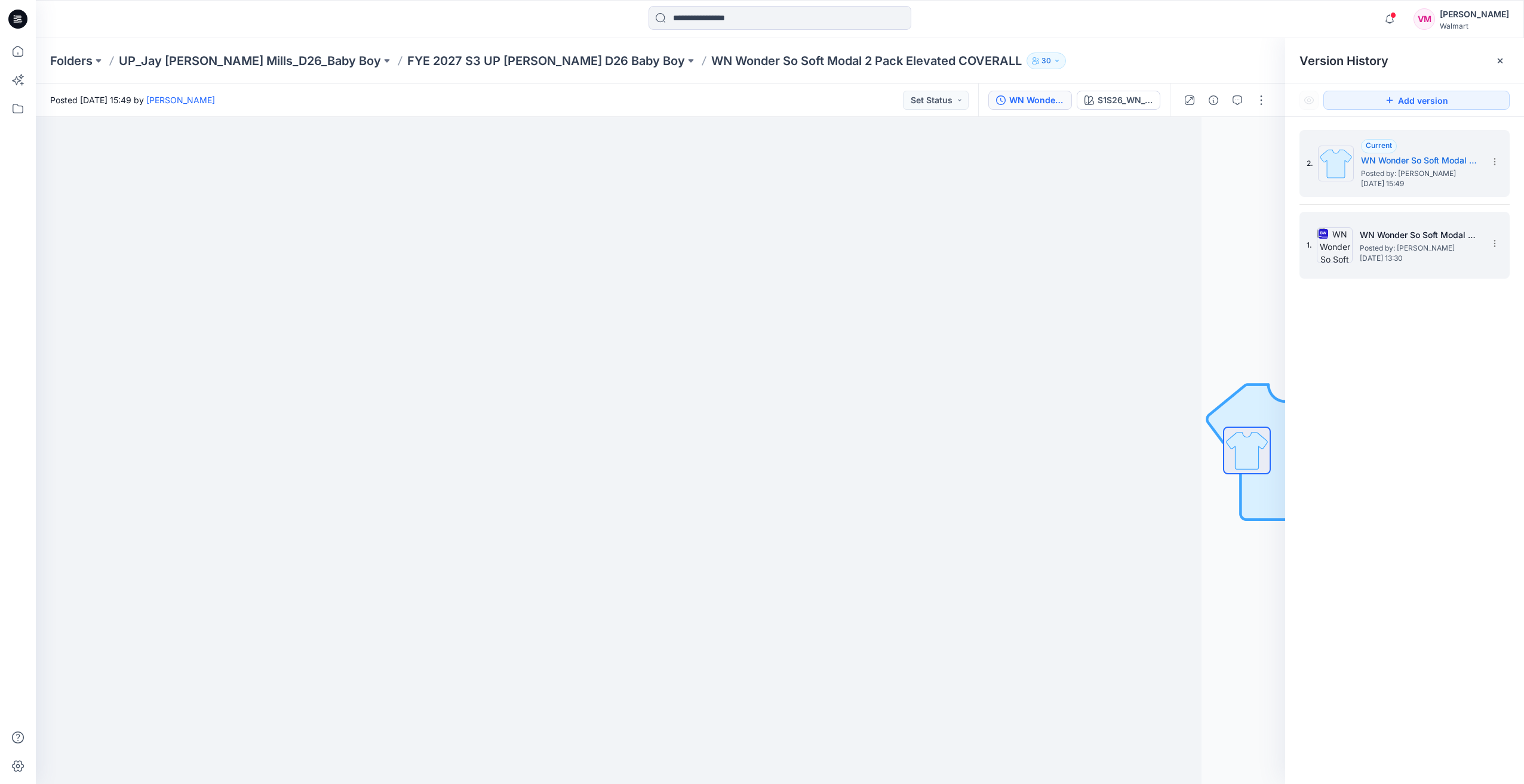
click at [1400, 242] on span "Posted by: [PERSON_NAME]" at bounding box center [1420, 248] width 120 height 12
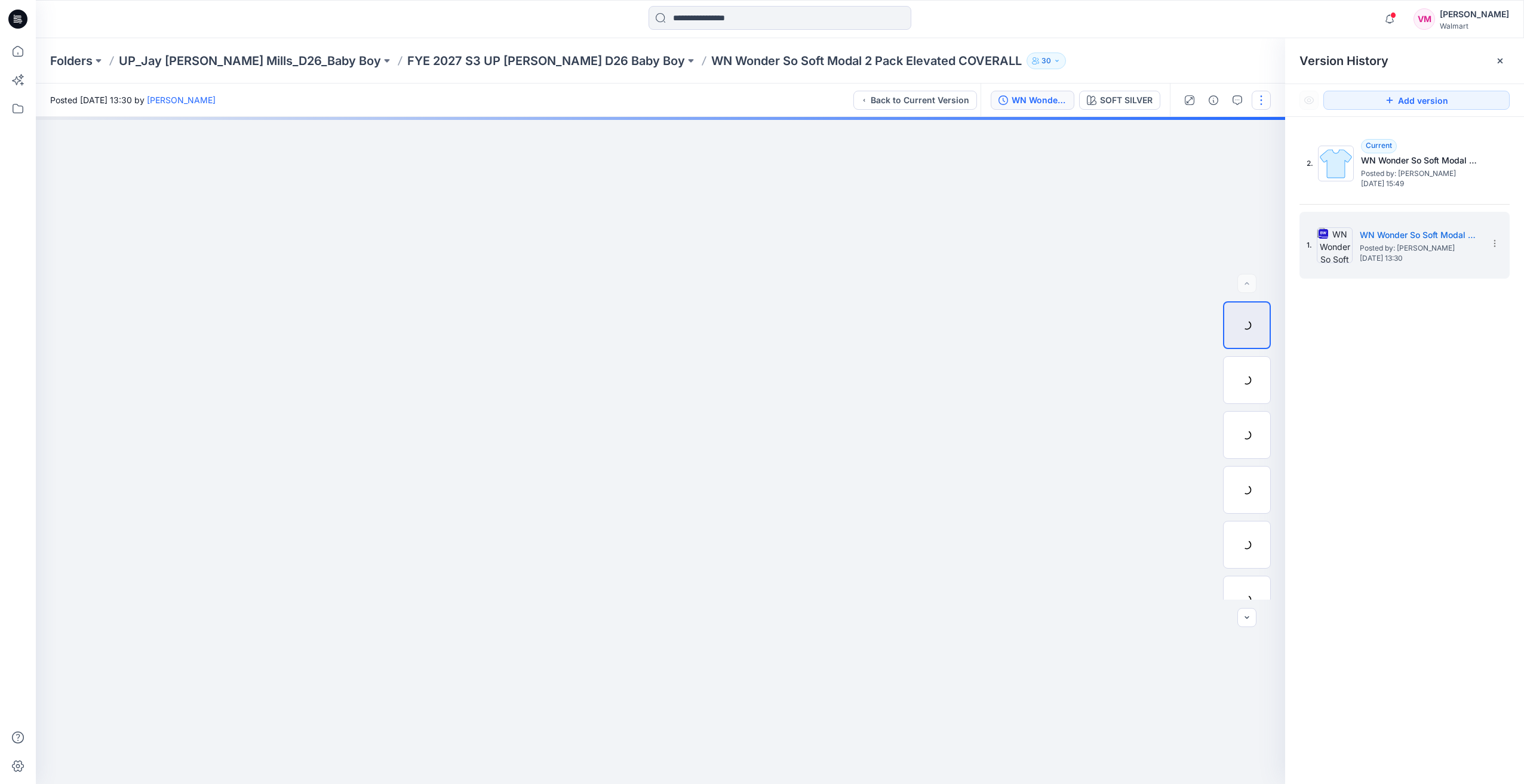
click at [1262, 106] on button "button" at bounding box center [1261, 100] width 19 height 19
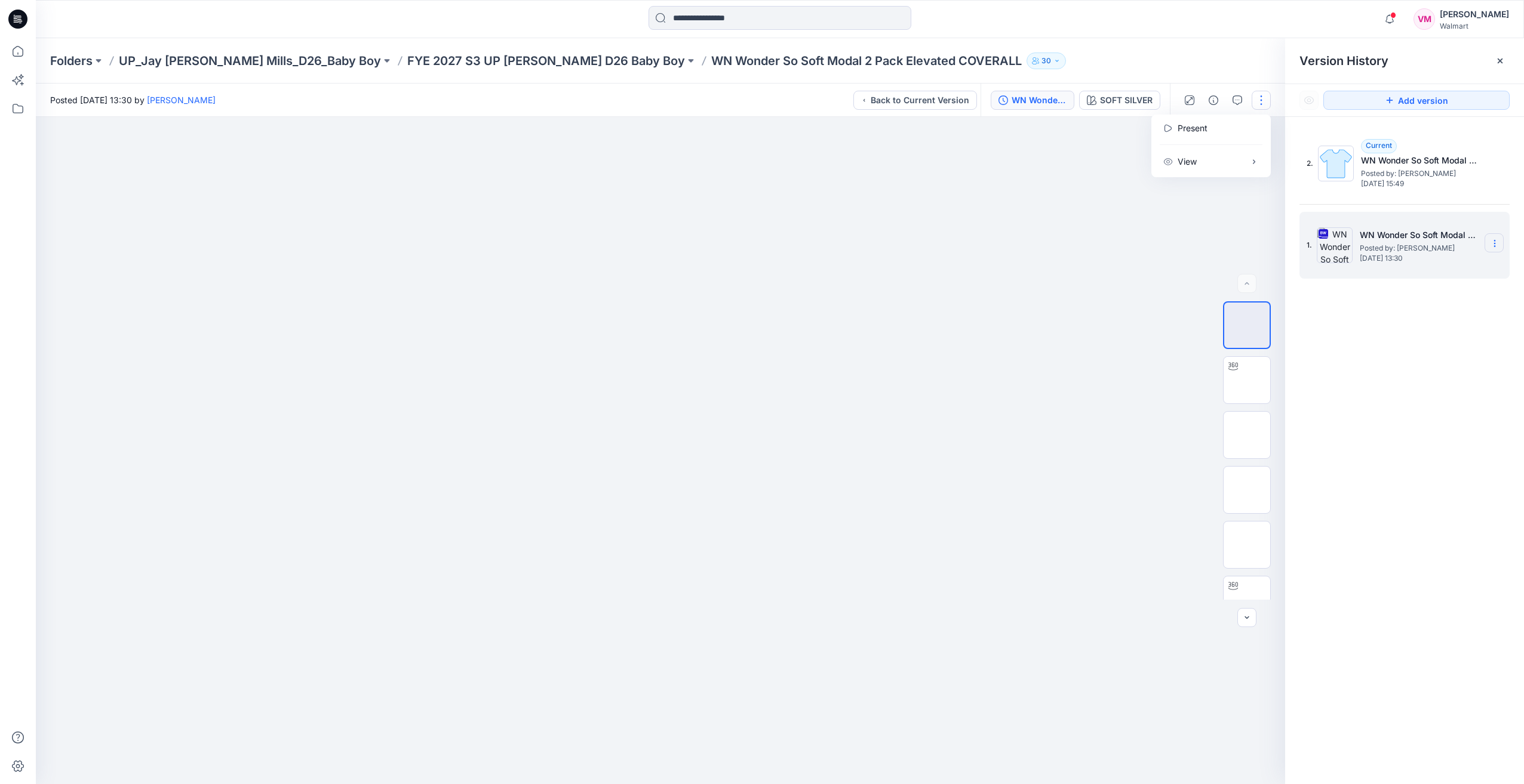
click at [1493, 246] on icon at bounding box center [1495, 243] width 10 height 10
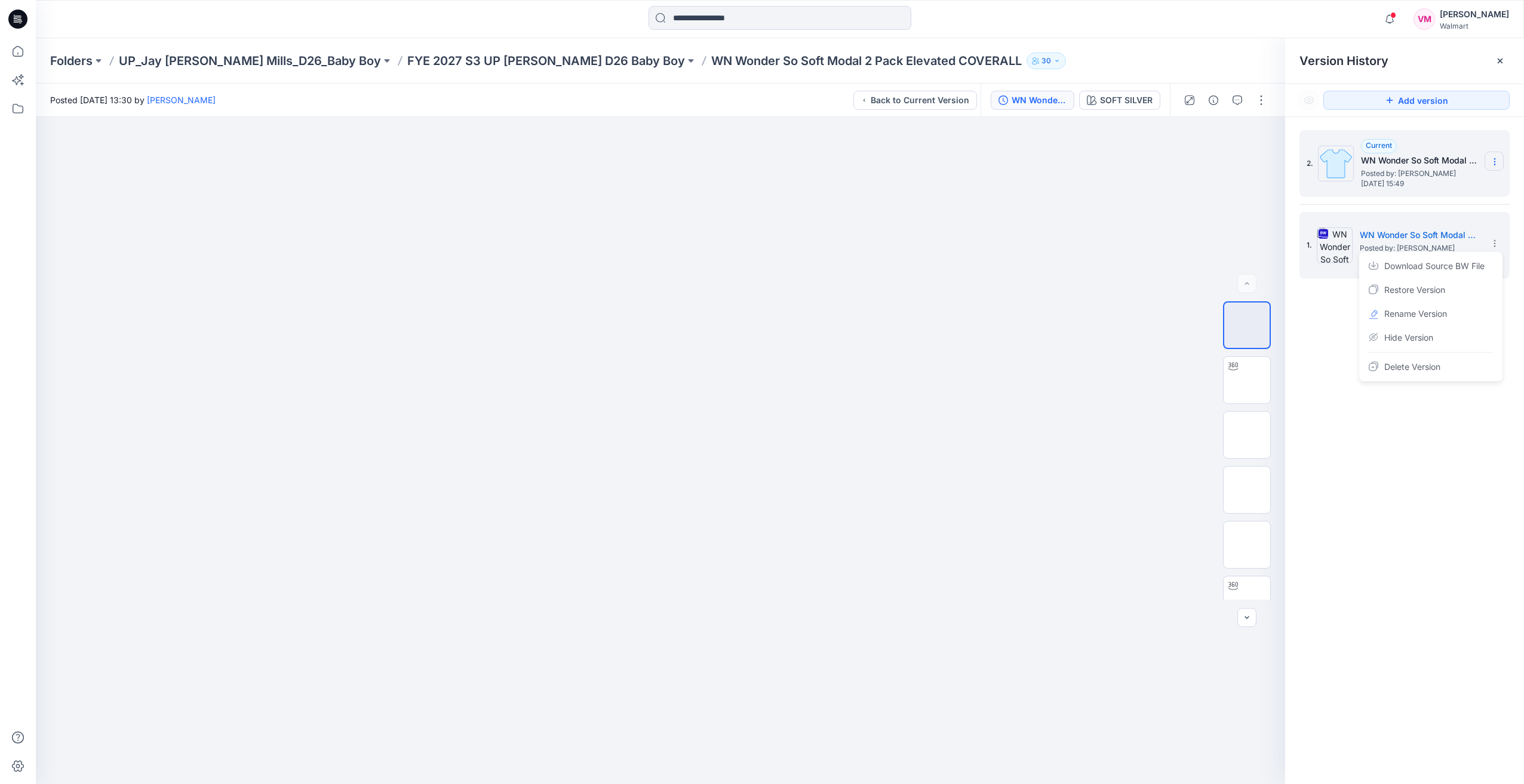
click at [1495, 164] on icon at bounding box center [1495, 162] width 10 height 10
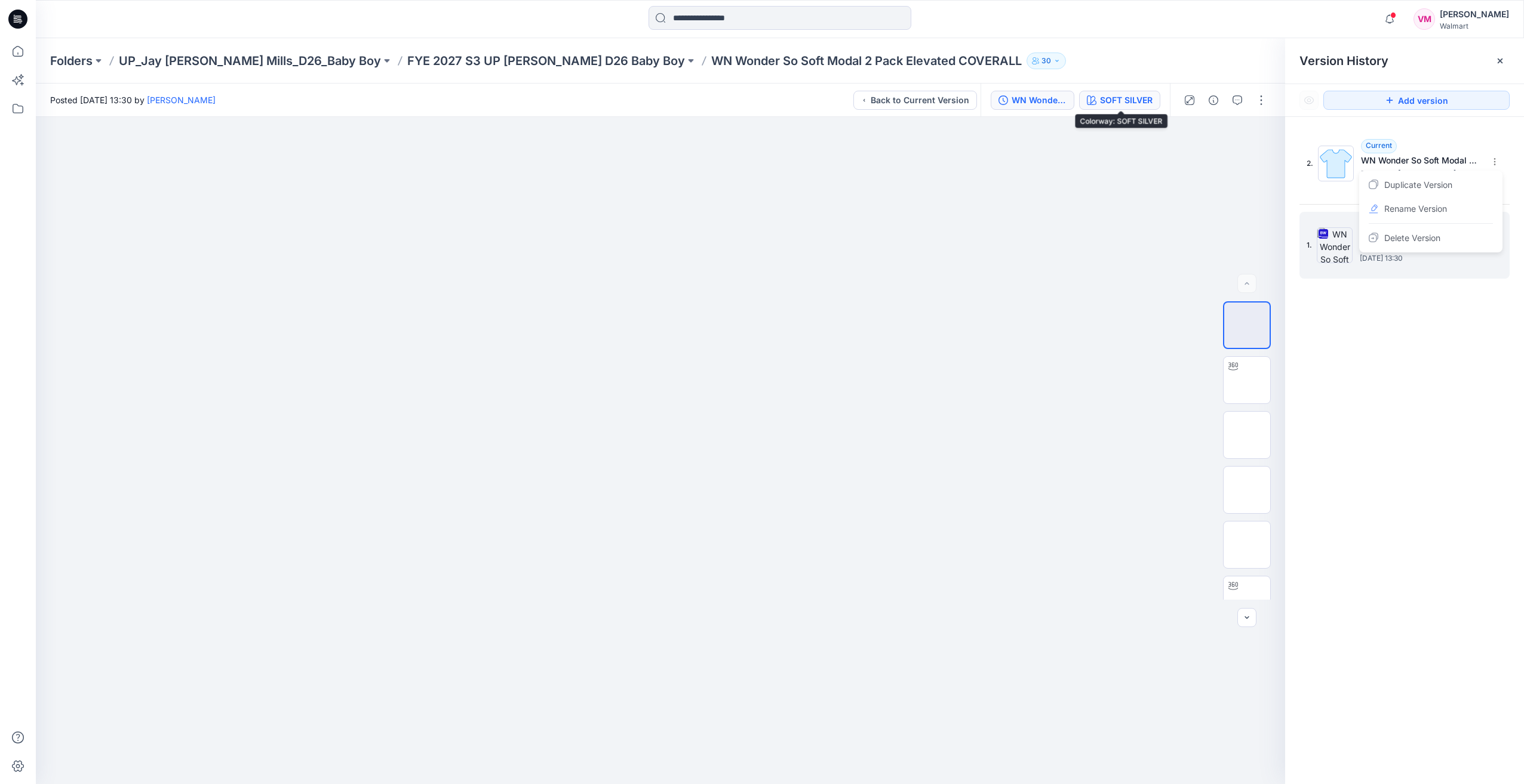
click at [1103, 105] on div "SOFT SILVER" at bounding box center [1126, 100] width 53 height 13
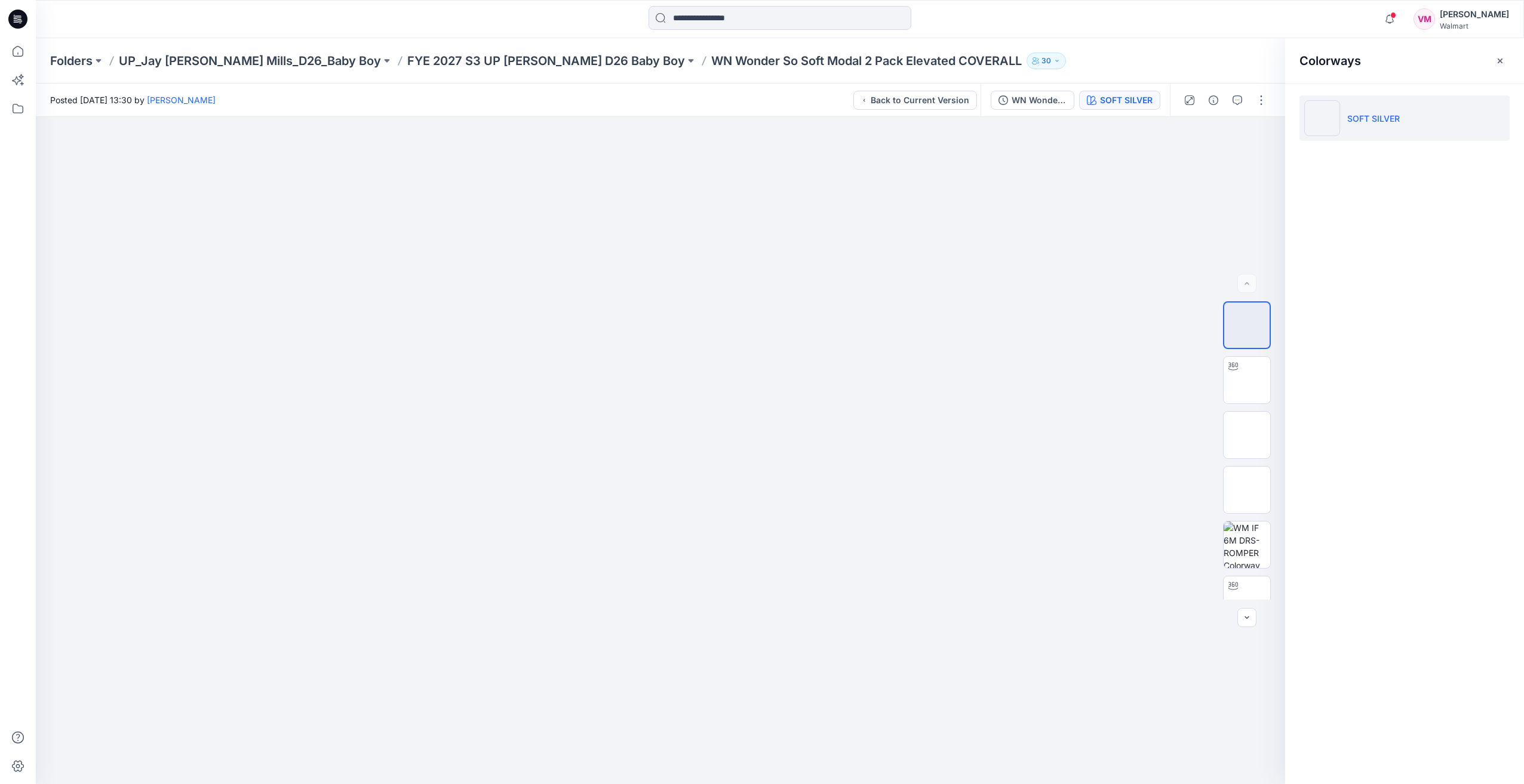
click at [1340, 117] on li "SOFT SILVER" at bounding box center [1404, 118] width 210 height 46
click at [1364, 117] on p "SOFT SILVER" at bounding box center [1373, 118] width 53 height 13
click at [1039, 97] on div "WN Wonder So Soft Modal 2 Pack Elevated COVERALL" at bounding box center [1039, 100] width 55 height 13
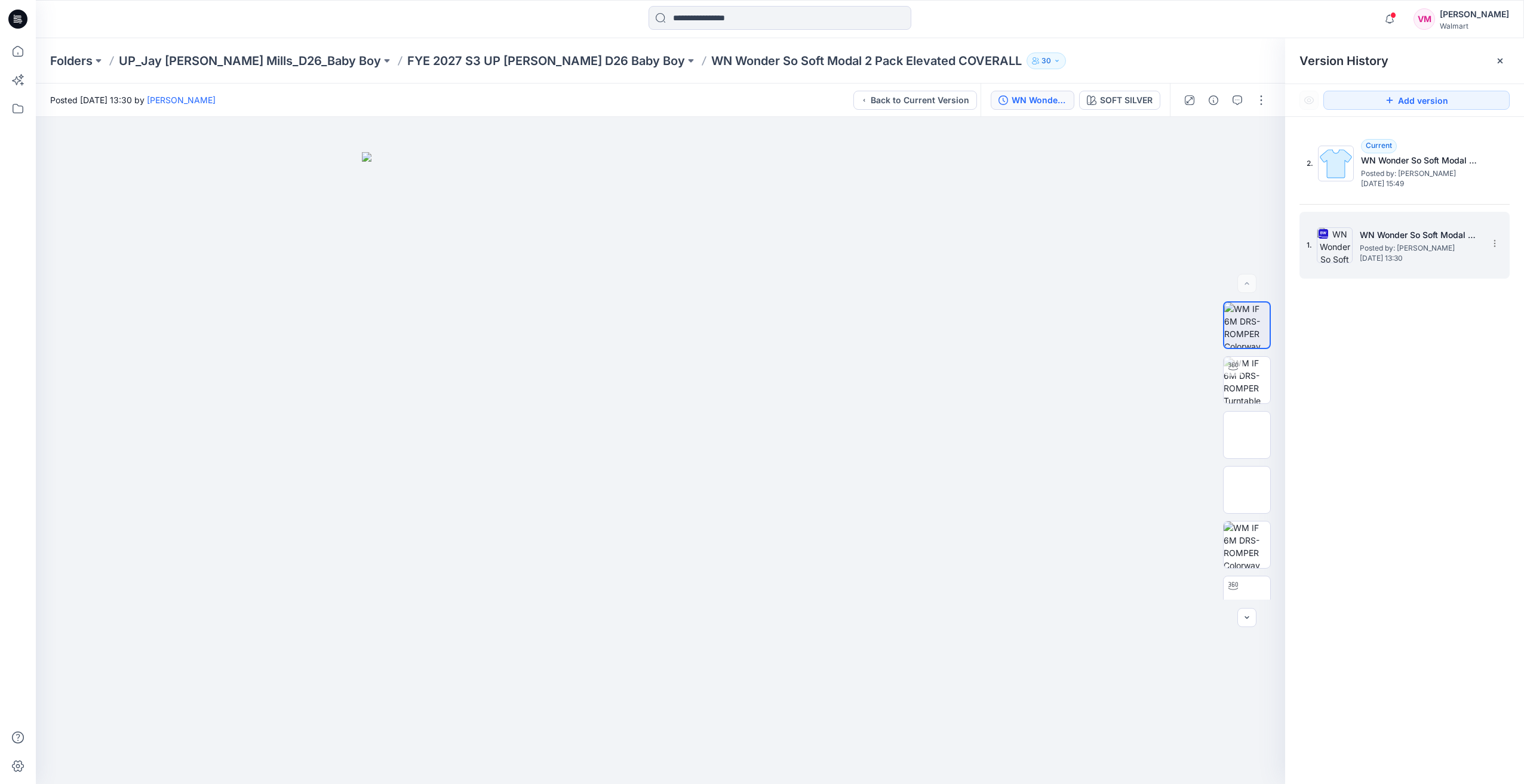
click at [1376, 235] on h5 "WN Wonder So Soft Modal 2 Pack Elevated COVERALL" at bounding box center [1420, 235] width 120 height 15
click at [1386, 174] on span "Posted by: [PERSON_NAME]" at bounding box center [1421, 174] width 120 height 12
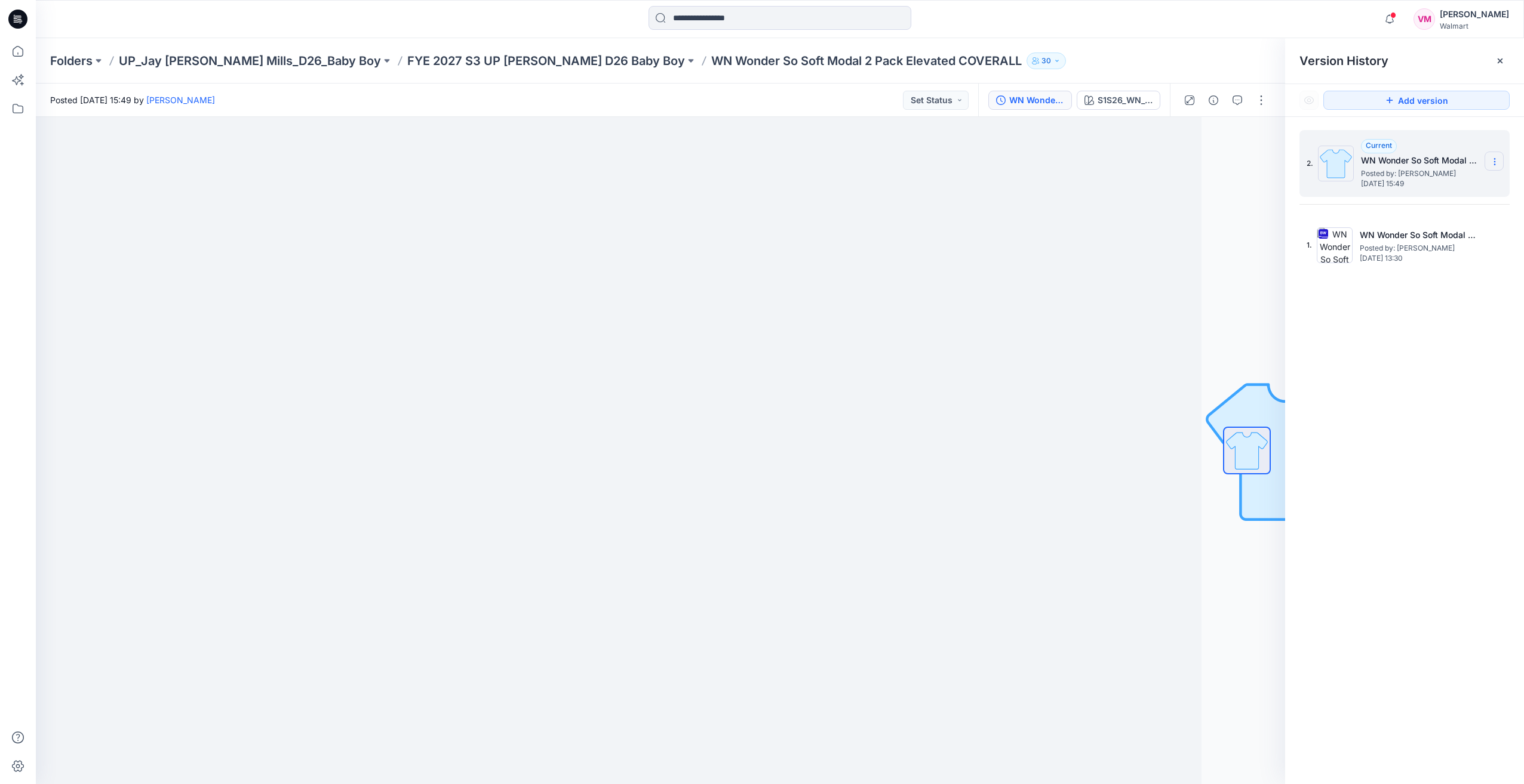
click at [1500, 163] on section at bounding box center [1494, 161] width 19 height 19
click at [1260, 96] on button "button" at bounding box center [1261, 100] width 19 height 19
click at [1457, 252] on span "Posted by: [PERSON_NAME]" at bounding box center [1420, 248] width 120 height 12
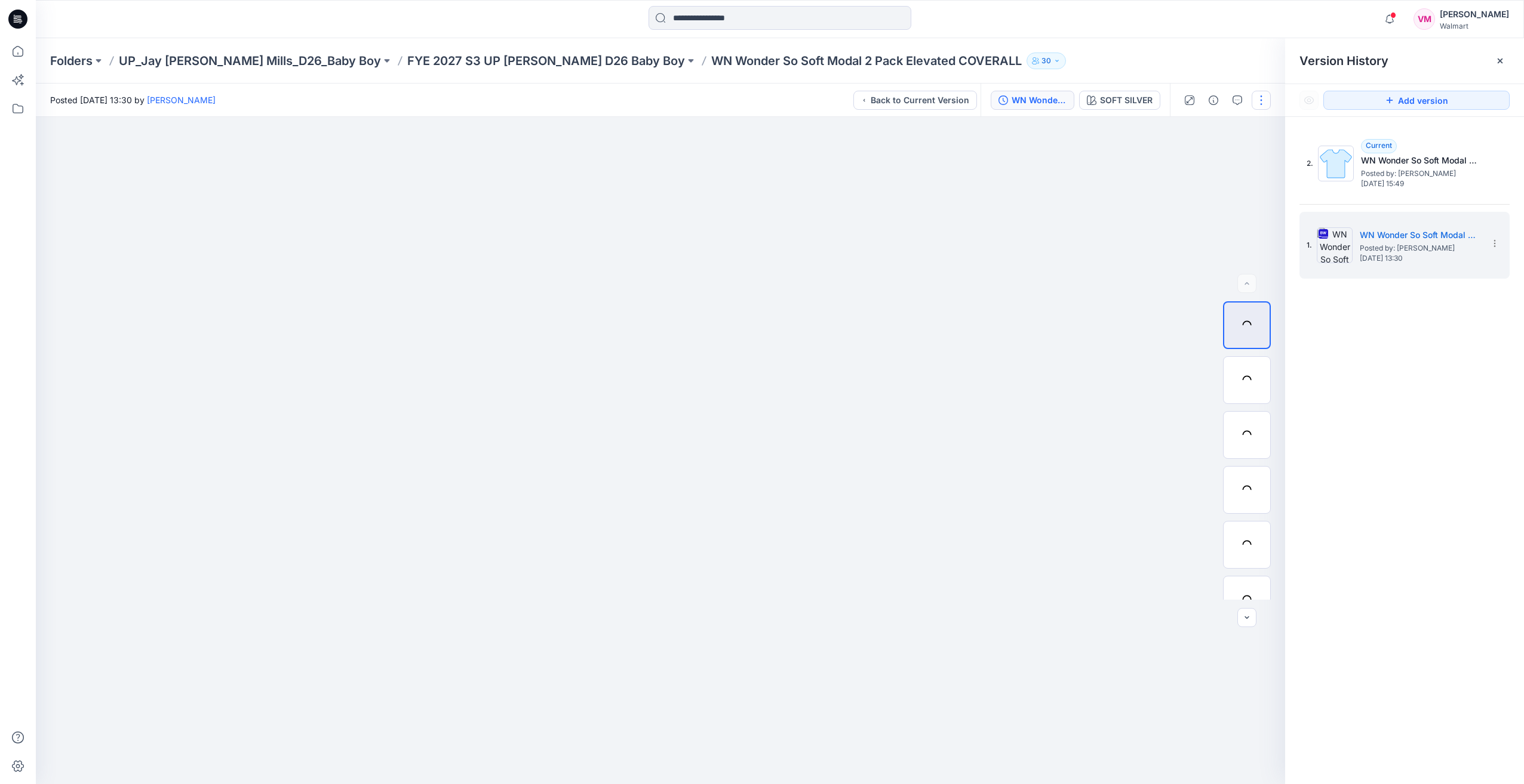
click at [1261, 98] on button "button" at bounding box center [1261, 100] width 19 height 19
click at [1247, 380] on img at bounding box center [1247, 380] width 0 height 0
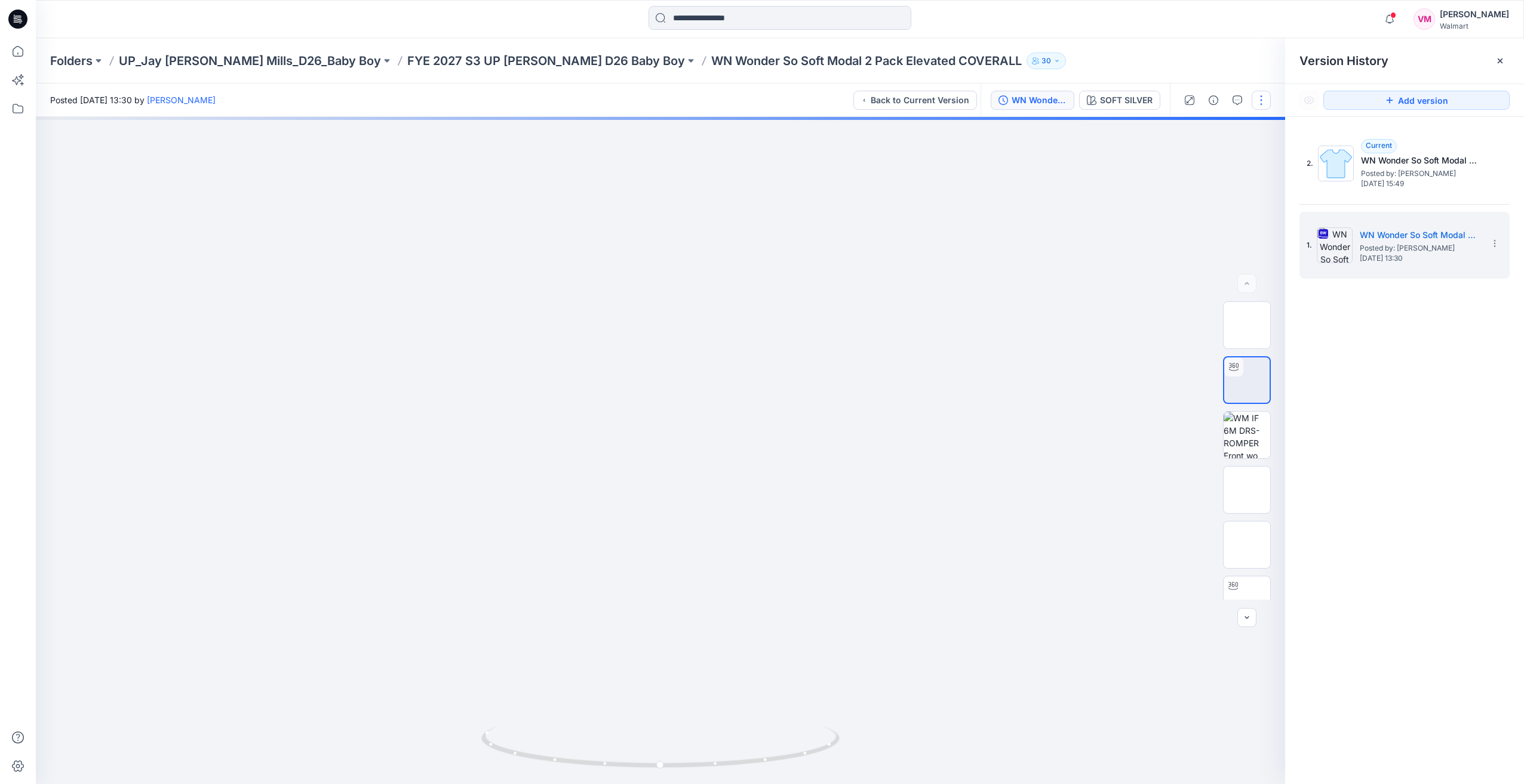
click at [1259, 101] on button "button" at bounding box center [1261, 100] width 19 height 19
click at [1238, 161] on button "View" at bounding box center [1211, 161] width 110 height 22
drag, startPoint x: 1033, startPoint y: 475, endPoint x: 1034, endPoint y: 469, distance: 6.1
click at [1033, 475] on div at bounding box center [661, 451] width 1250 height 667
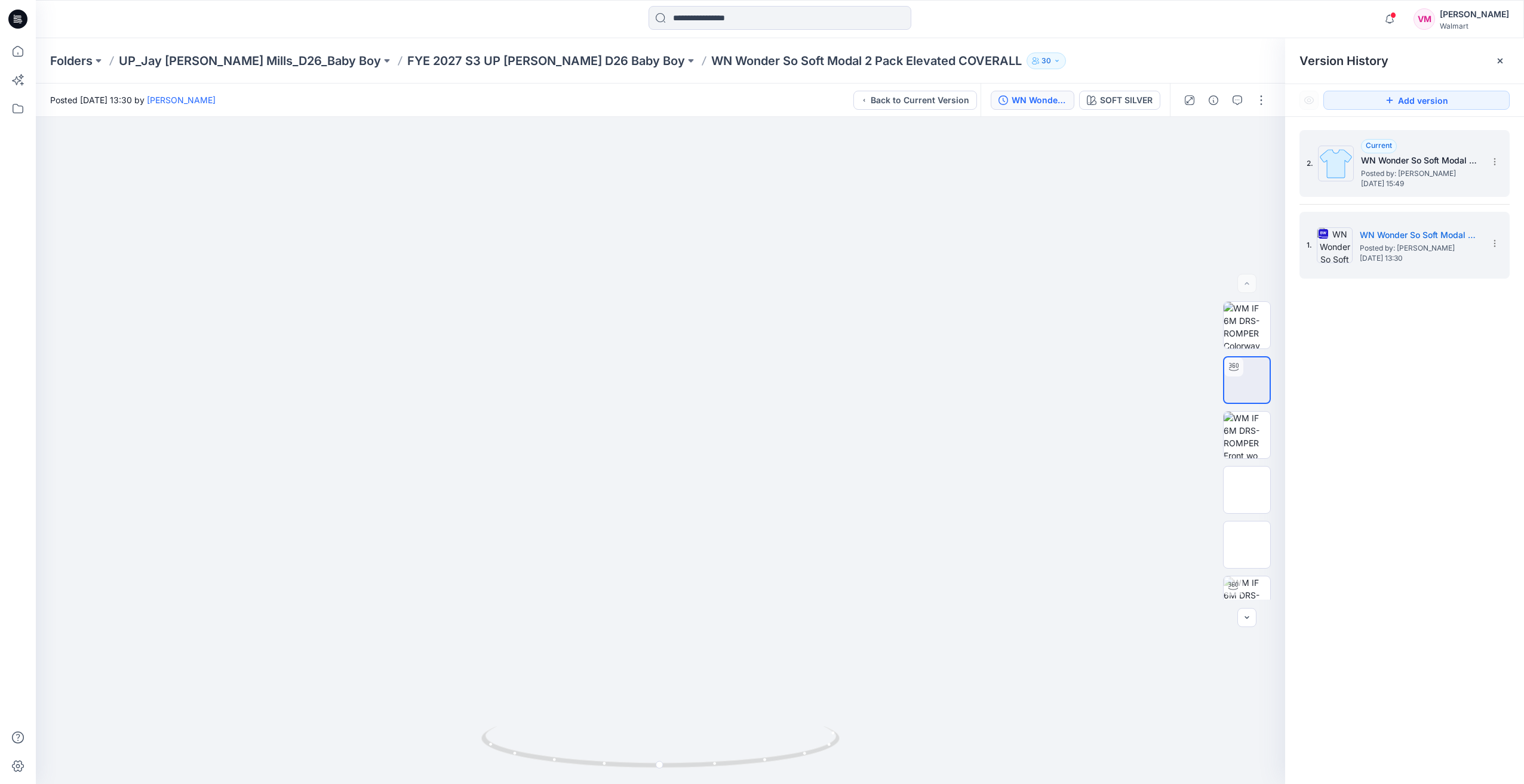
click at [1462, 180] on span "Saturday, September 20, 2025 15:49" at bounding box center [1421, 184] width 120 height 8
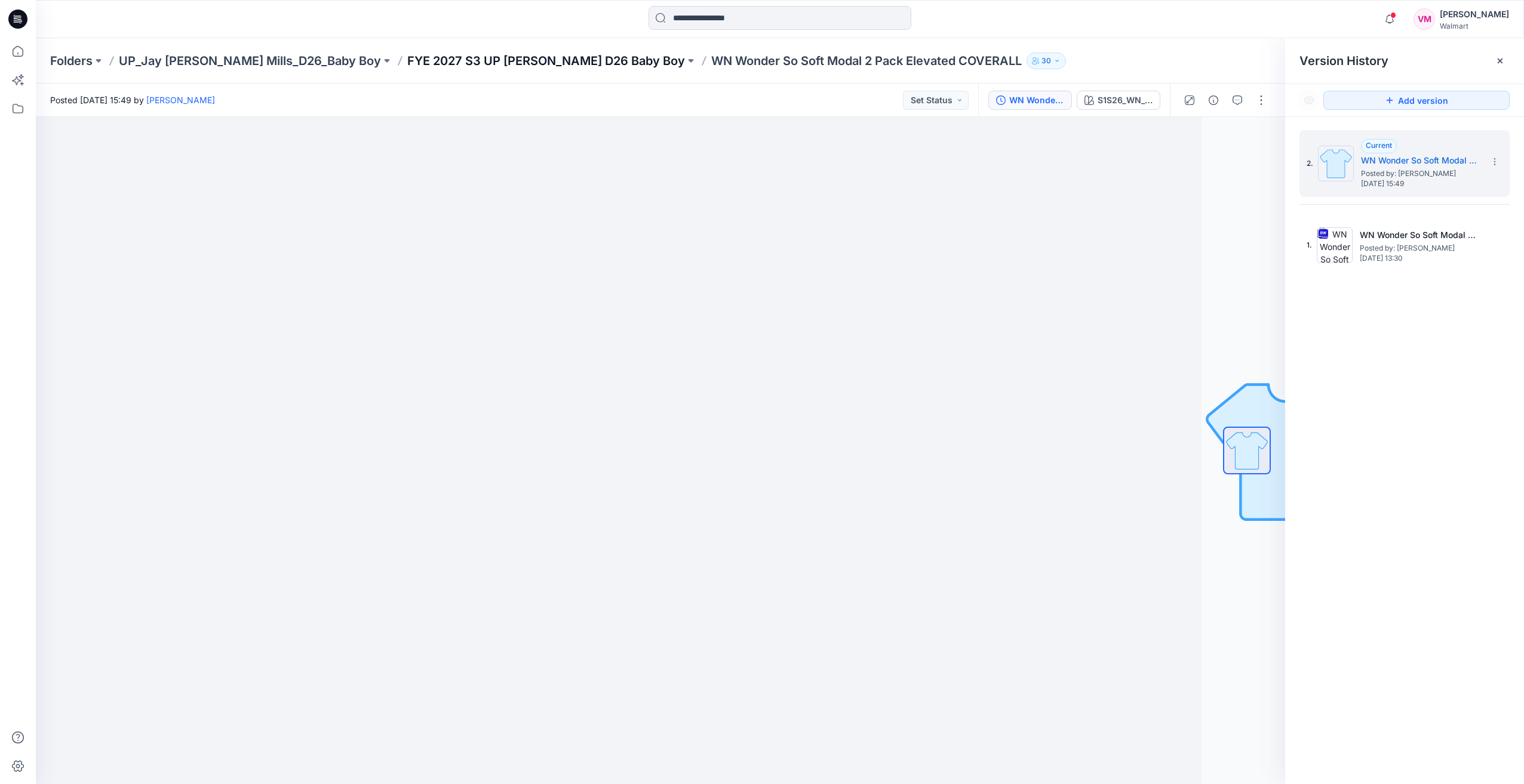
click at [534, 61] on p "FYE 2027 S3 UP [PERSON_NAME] D26 Baby Boy" at bounding box center [546, 61] width 277 height 17
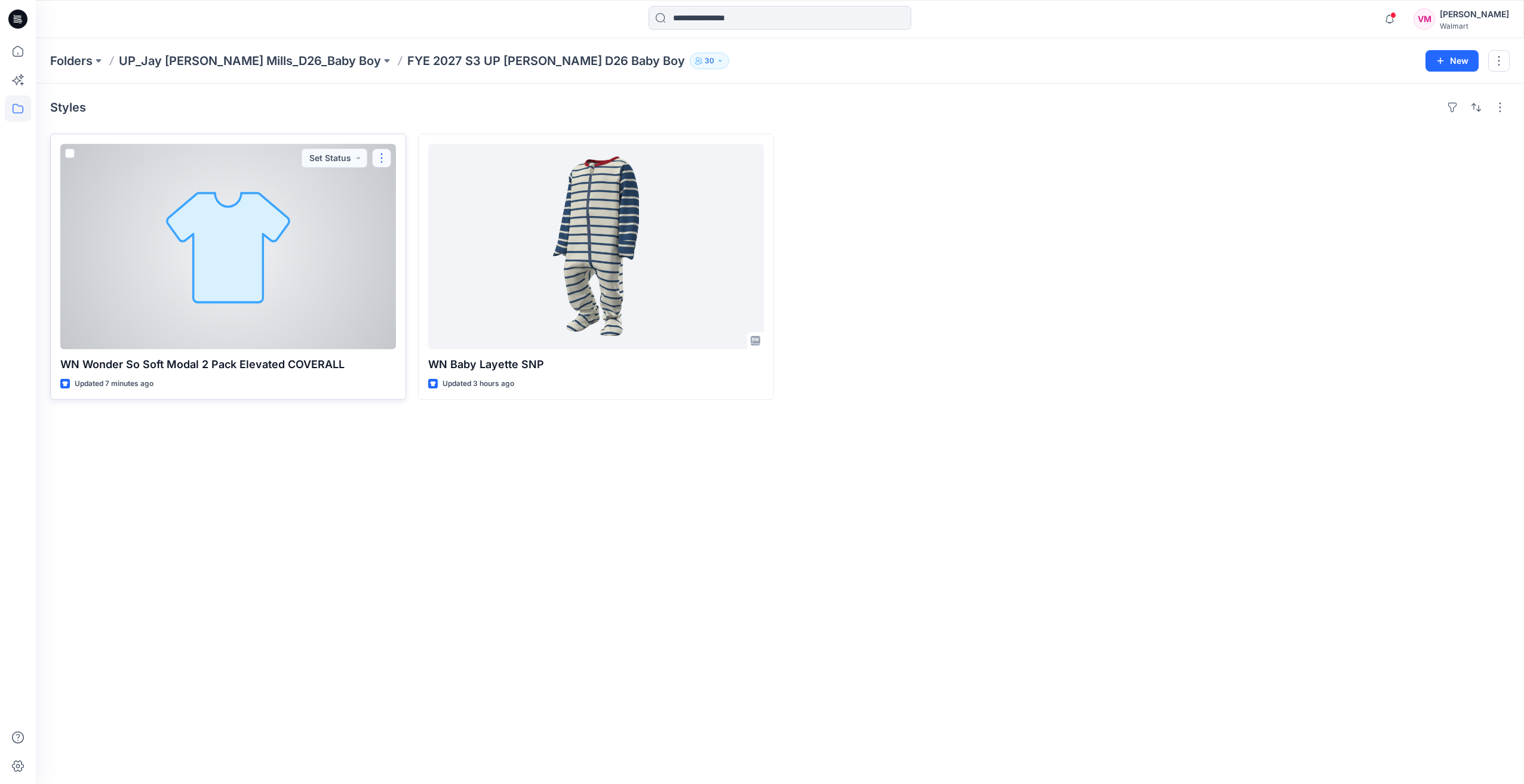
click at [379, 158] on button "button" at bounding box center [381, 158] width 19 height 19
click at [395, 189] on button "Edit" at bounding box center [439, 185] width 129 height 22
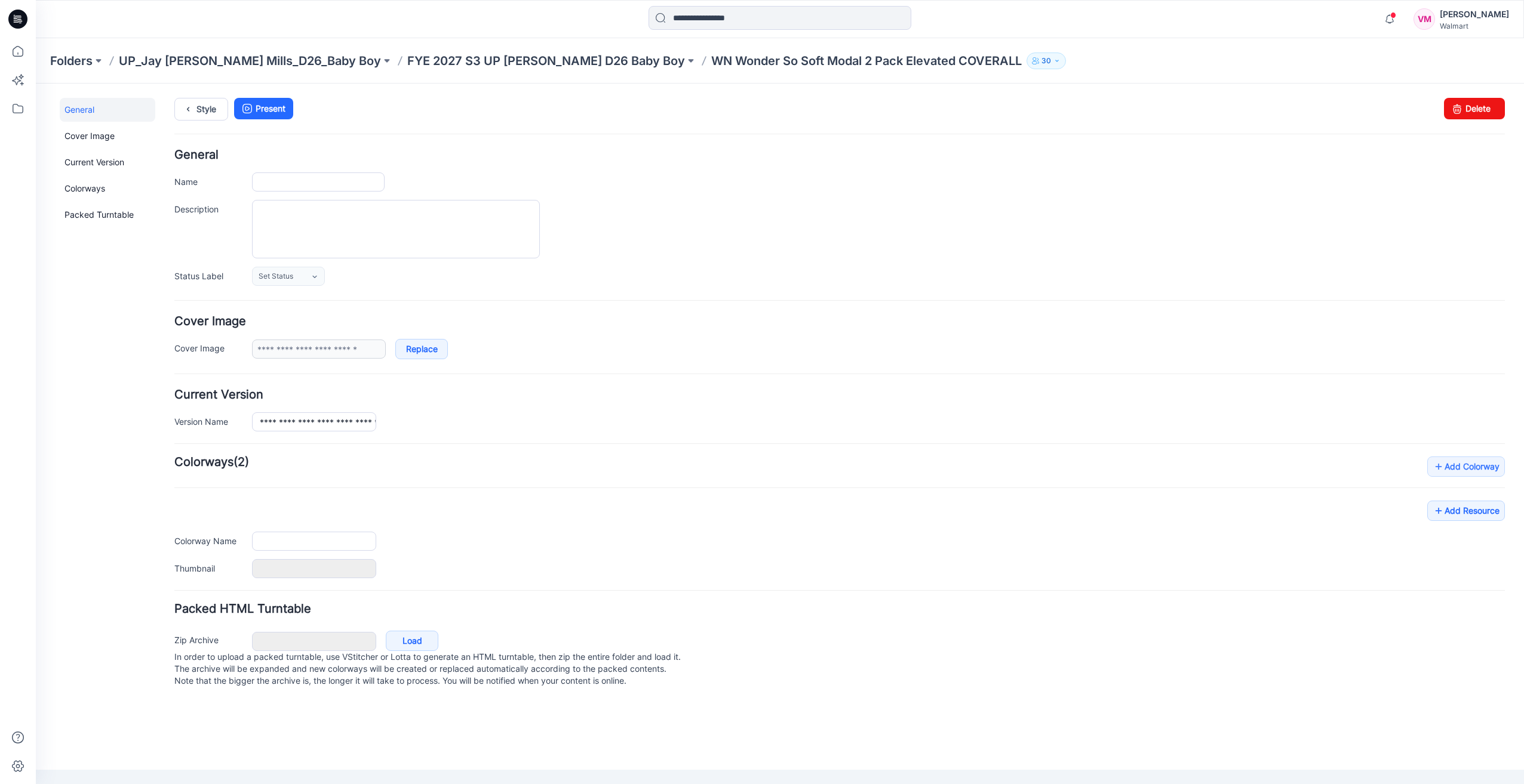
type input "**********"
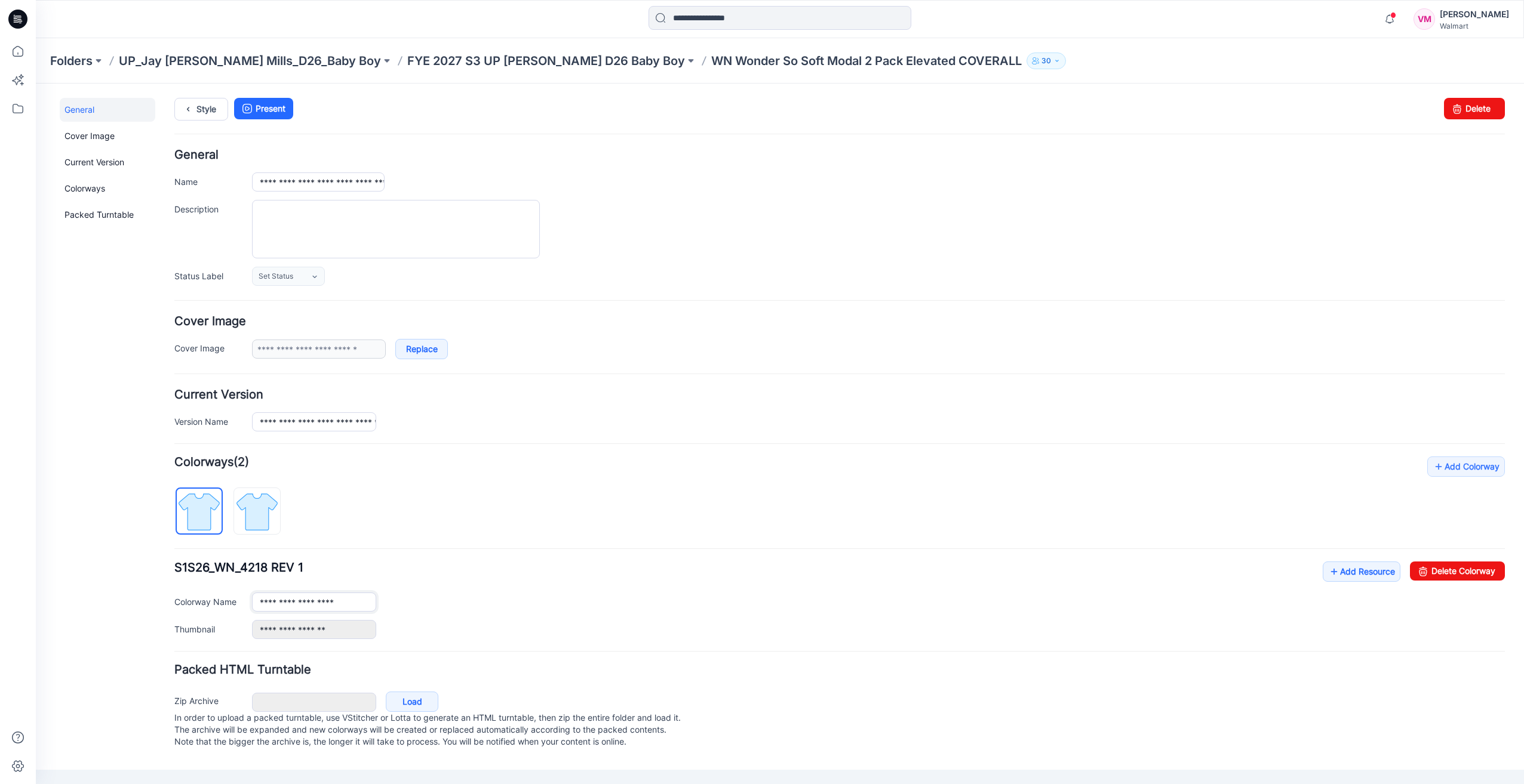
click at [300, 598] on input "**********" at bounding box center [314, 602] width 124 height 19
click at [254, 515] on img at bounding box center [257, 512] width 45 height 45
click at [204, 505] on img at bounding box center [199, 512] width 45 height 45
type input "**********"
click at [191, 117] on icon at bounding box center [188, 109] width 17 height 21
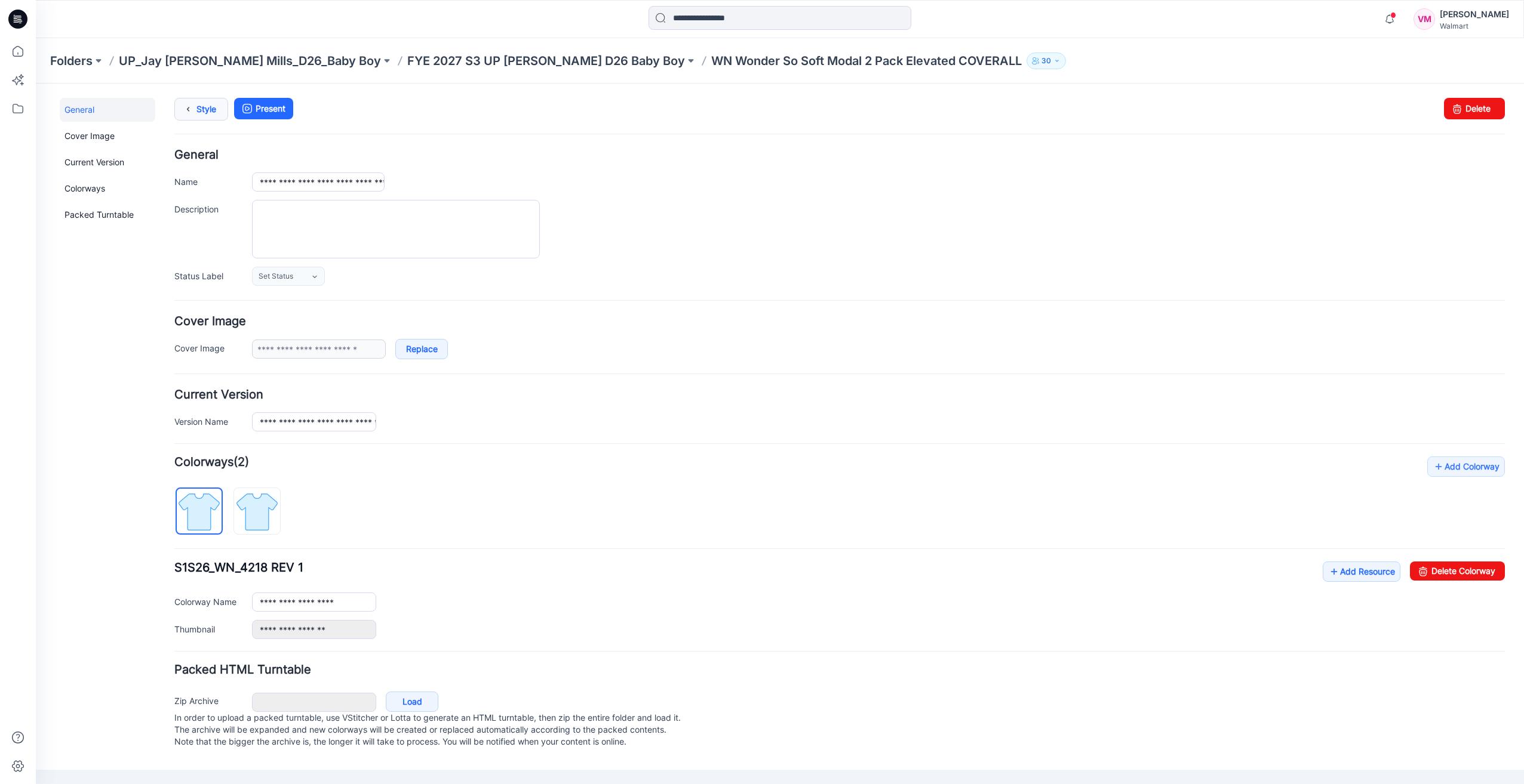
click at [195, 110] on icon at bounding box center [188, 109] width 17 height 21
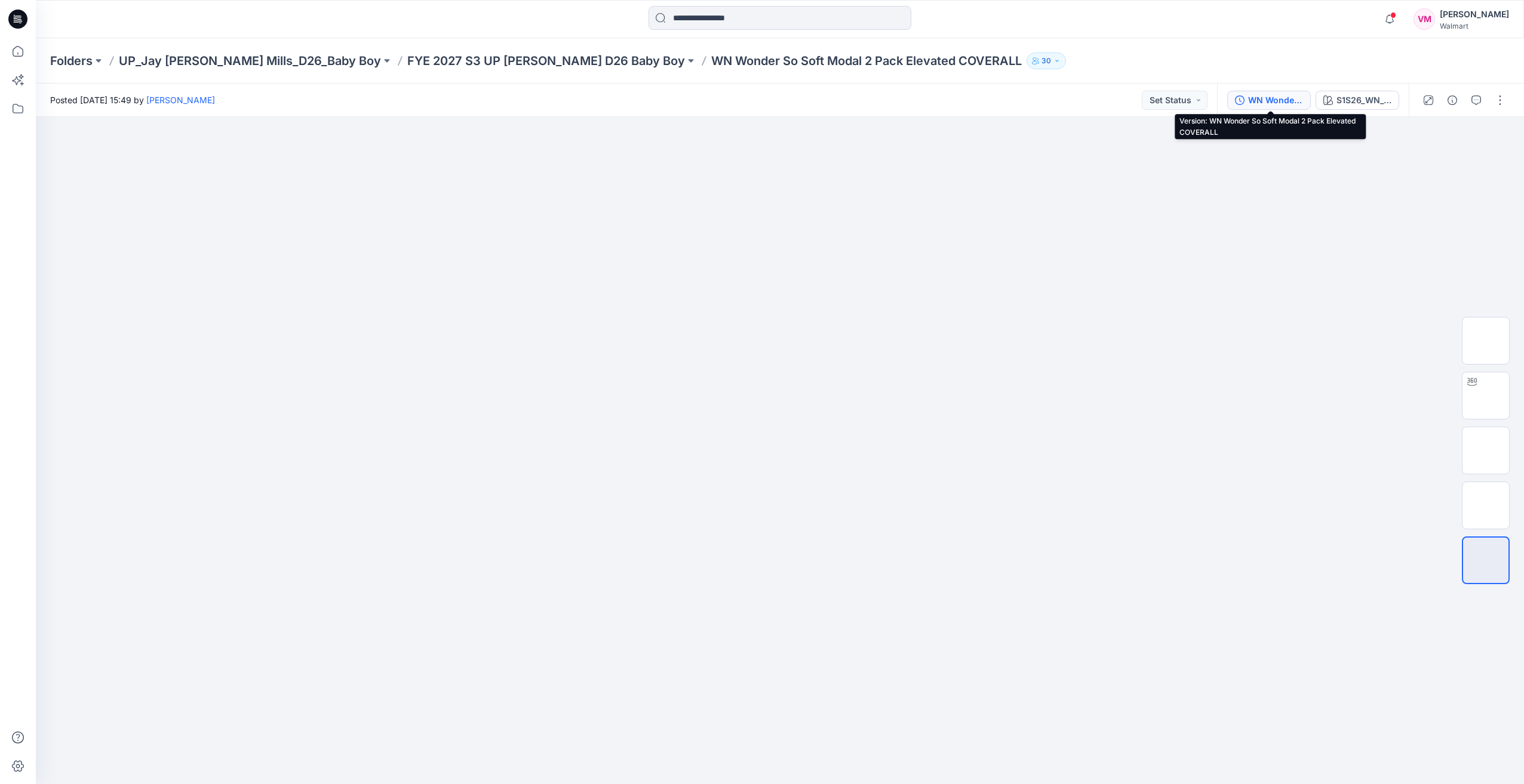
click at [1294, 102] on div "WN Wonder So Soft Modal 2 Pack Elevated COVERALL" at bounding box center [1276, 100] width 55 height 13
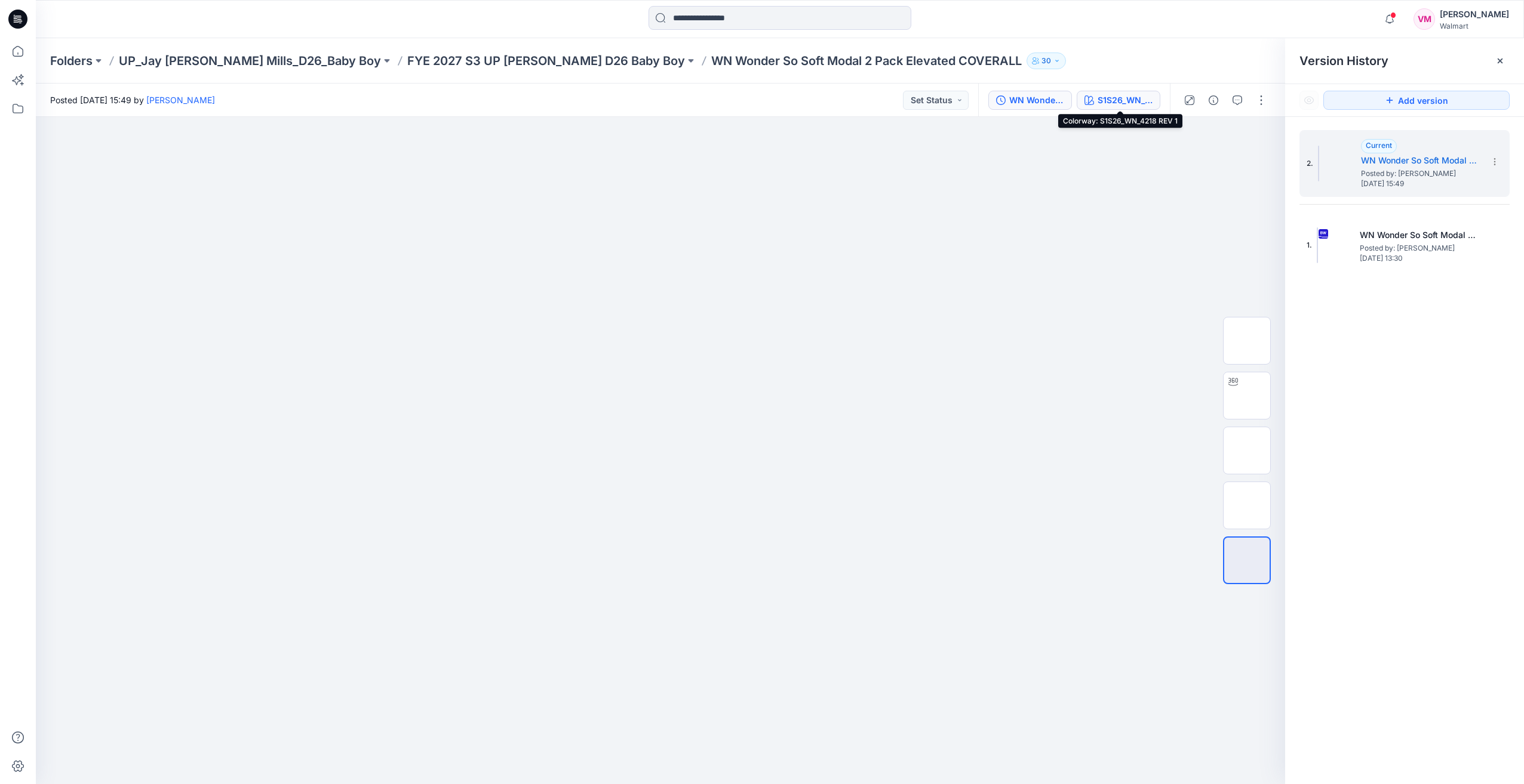
click at [1112, 100] on div "S1S26_WN_4218 REV 1" at bounding box center [1125, 100] width 55 height 13
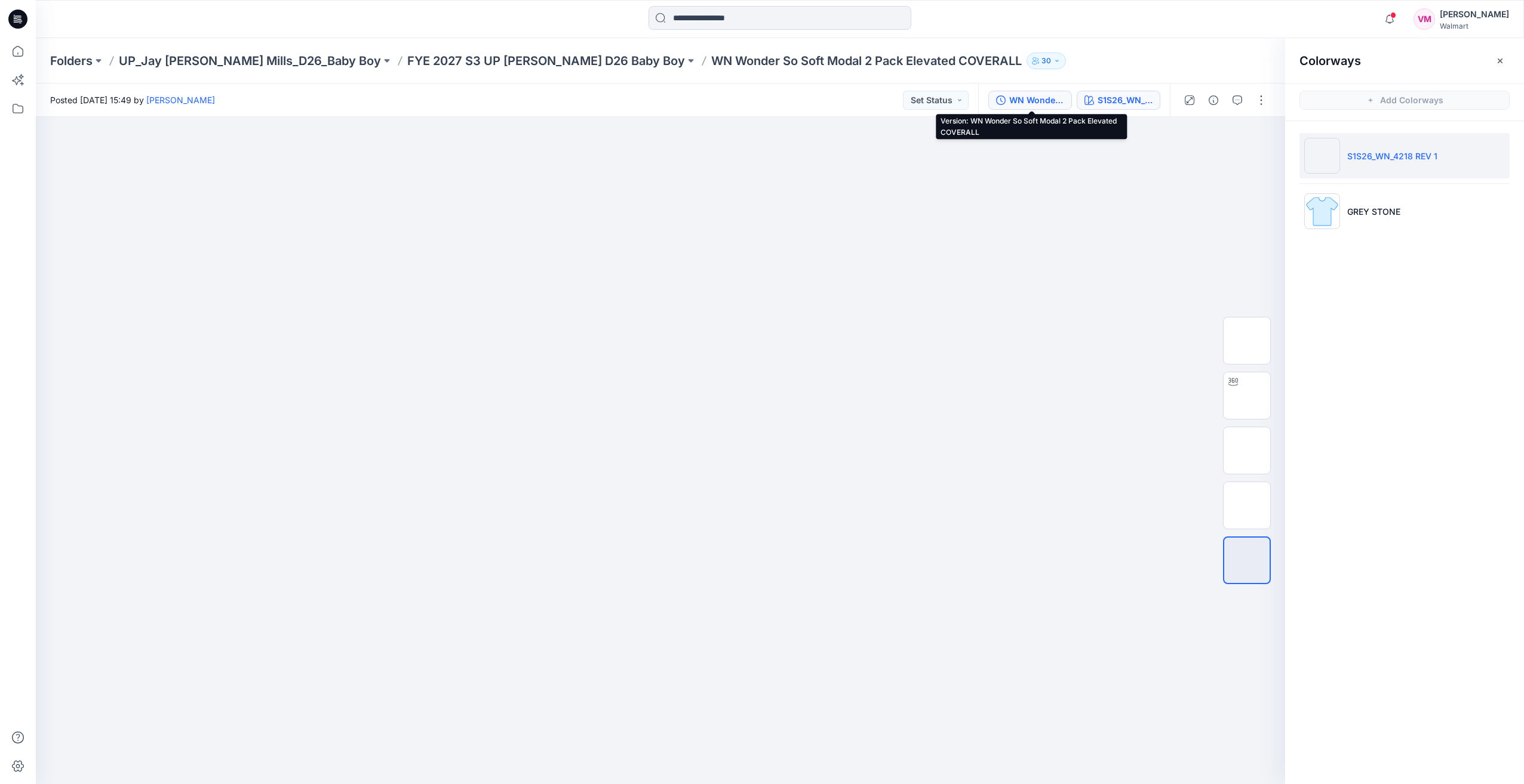
click at [1027, 95] on div "WN Wonder So Soft Modal 2 Pack Elevated COVERALL" at bounding box center [1036, 100] width 55 height 13
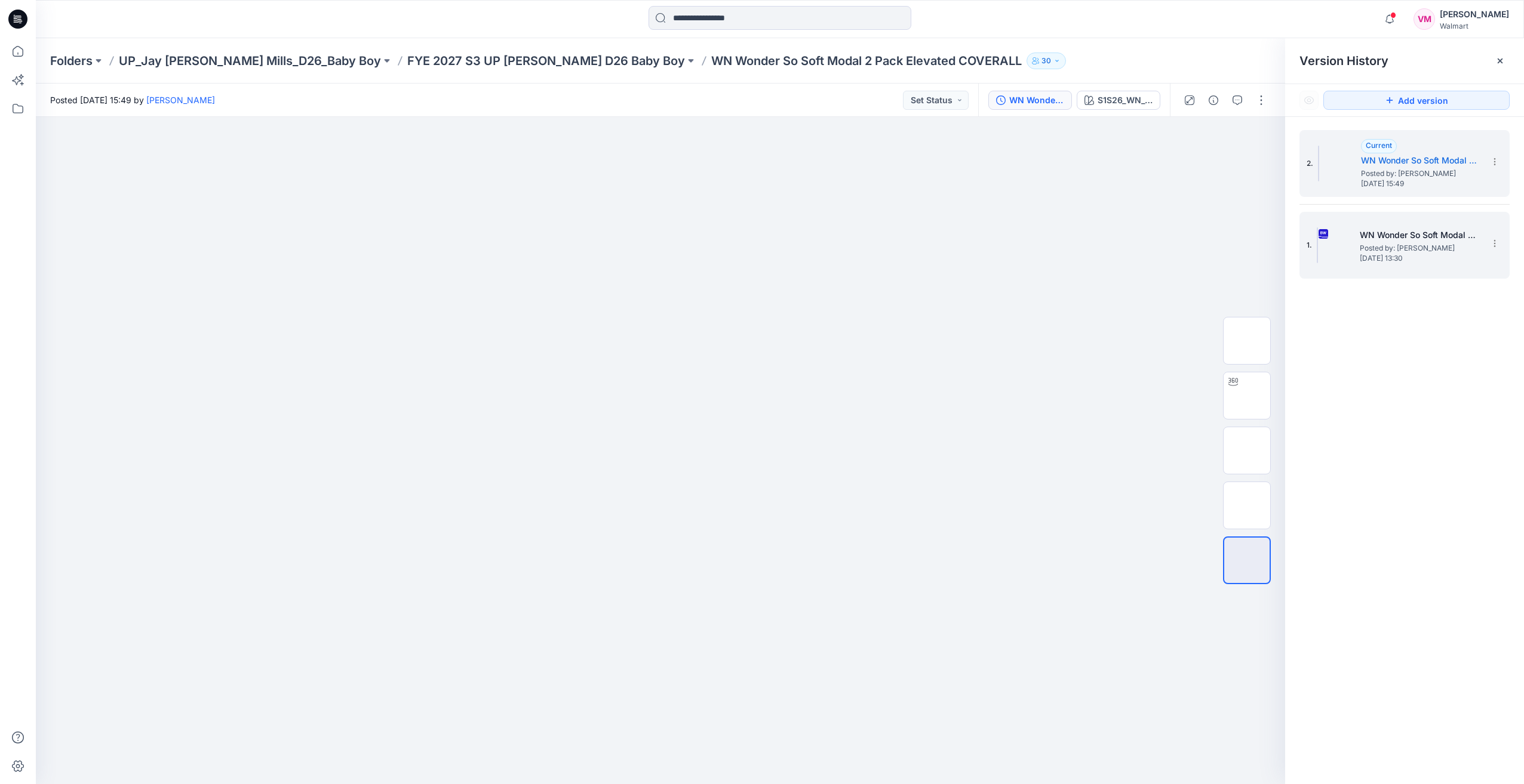
click at [1436, 243] on span "Posted by: Vasanthakumar Mani" at bounding box center [1420, 248] width 120 height 12
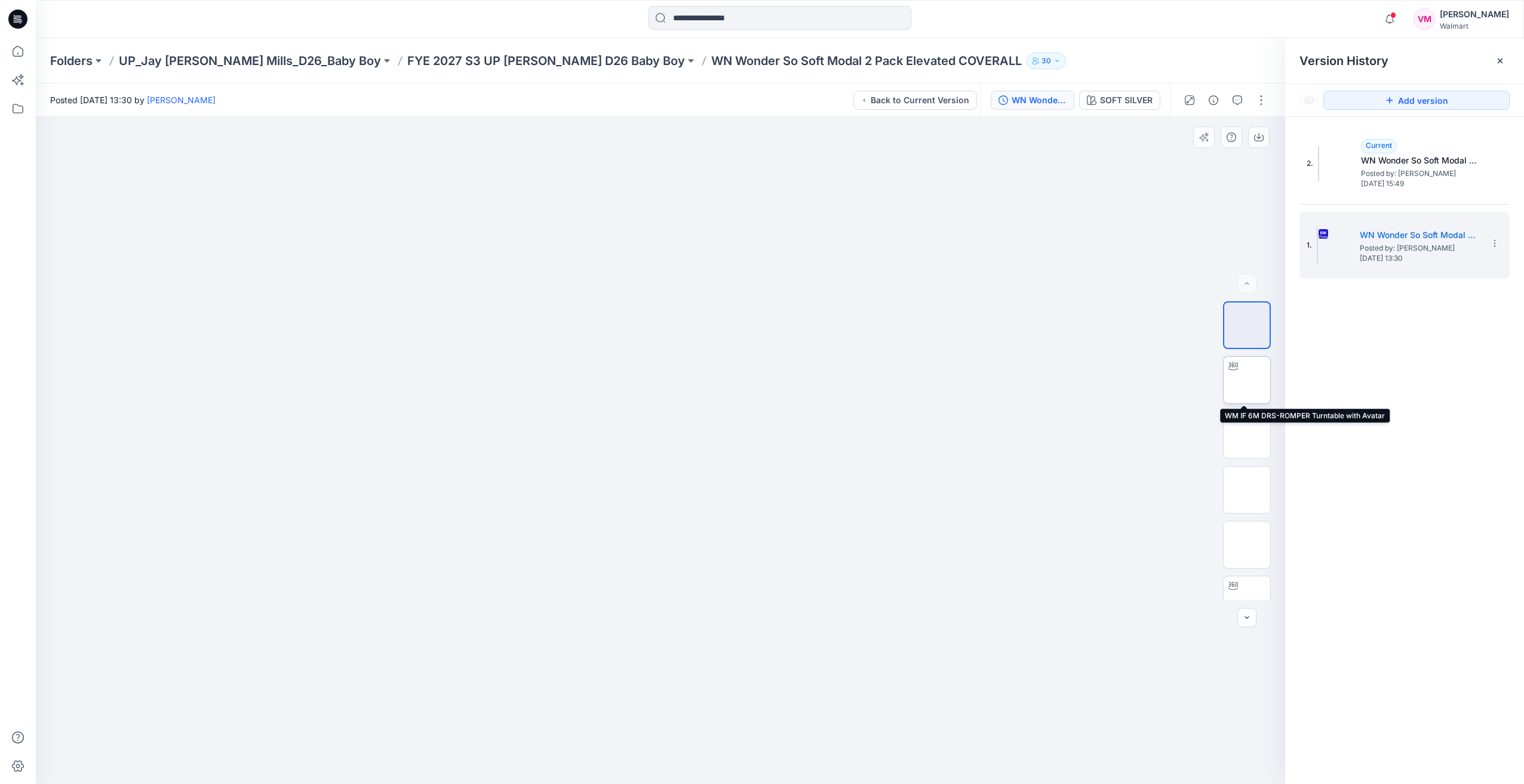
click at [1247, 380] on img at bounding box center [1247, 380] width 0 height 0
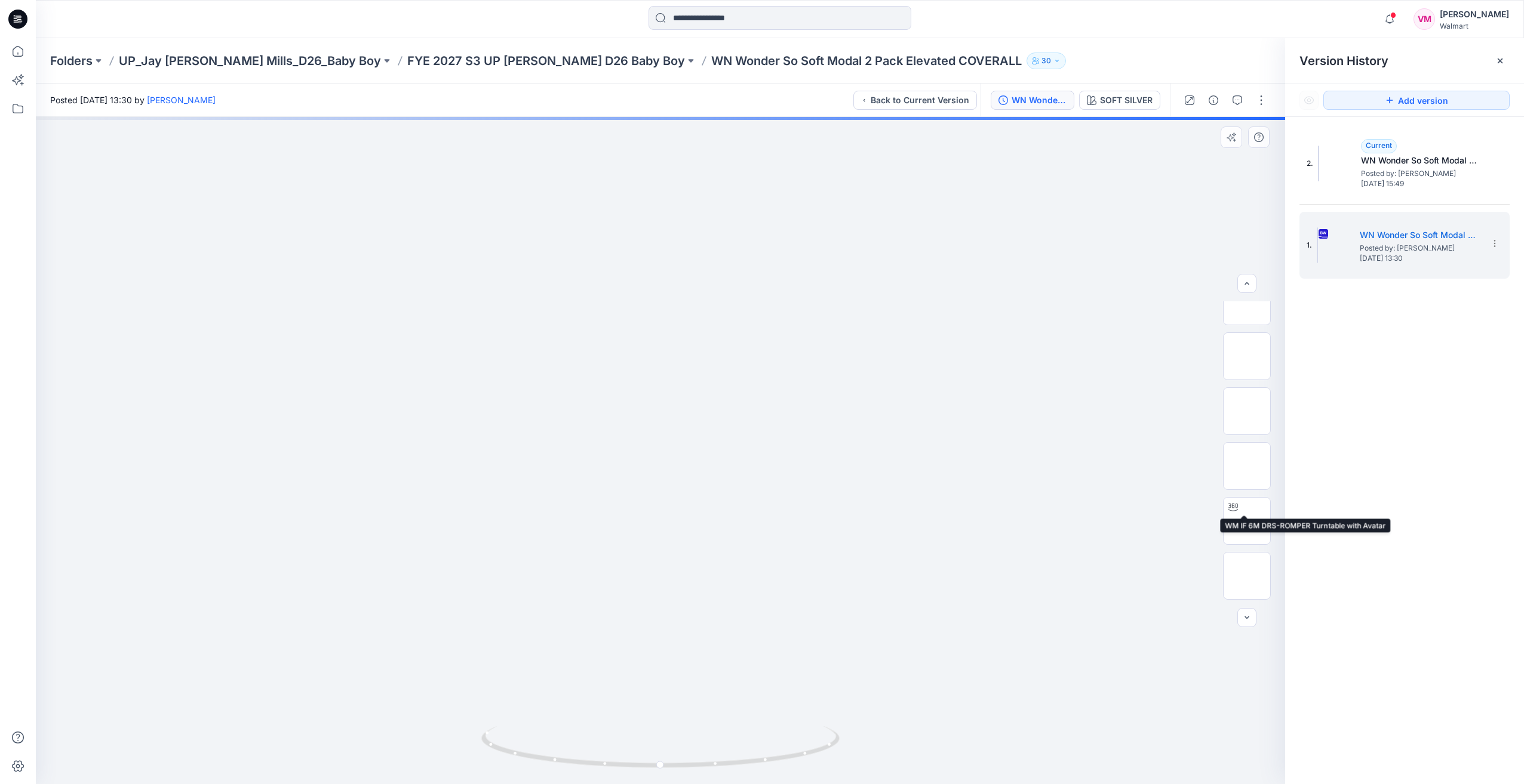
scroll to position [353, 0]
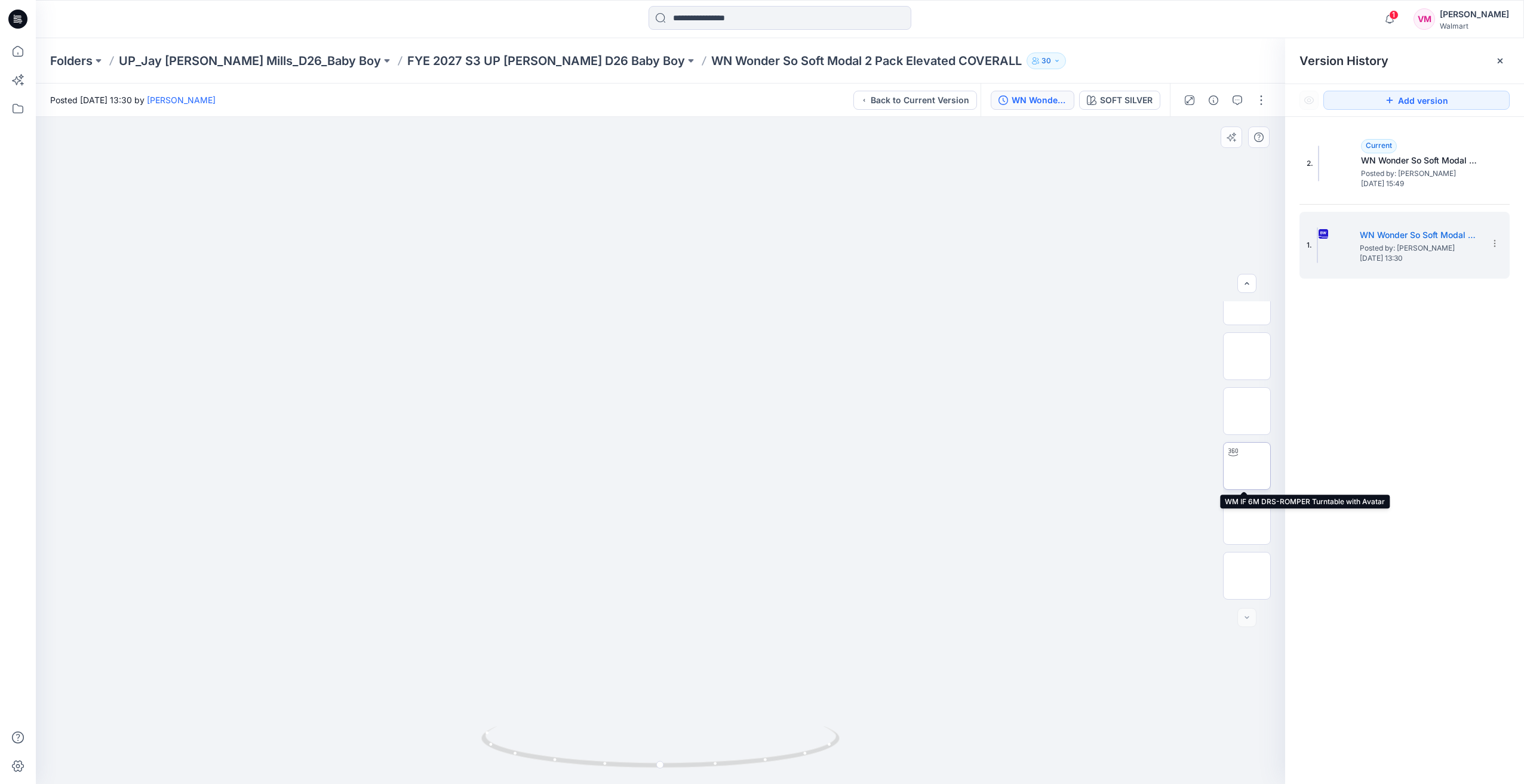
click at [1247, 466] on img at bounding box center [1247, 466] width 0 height 0
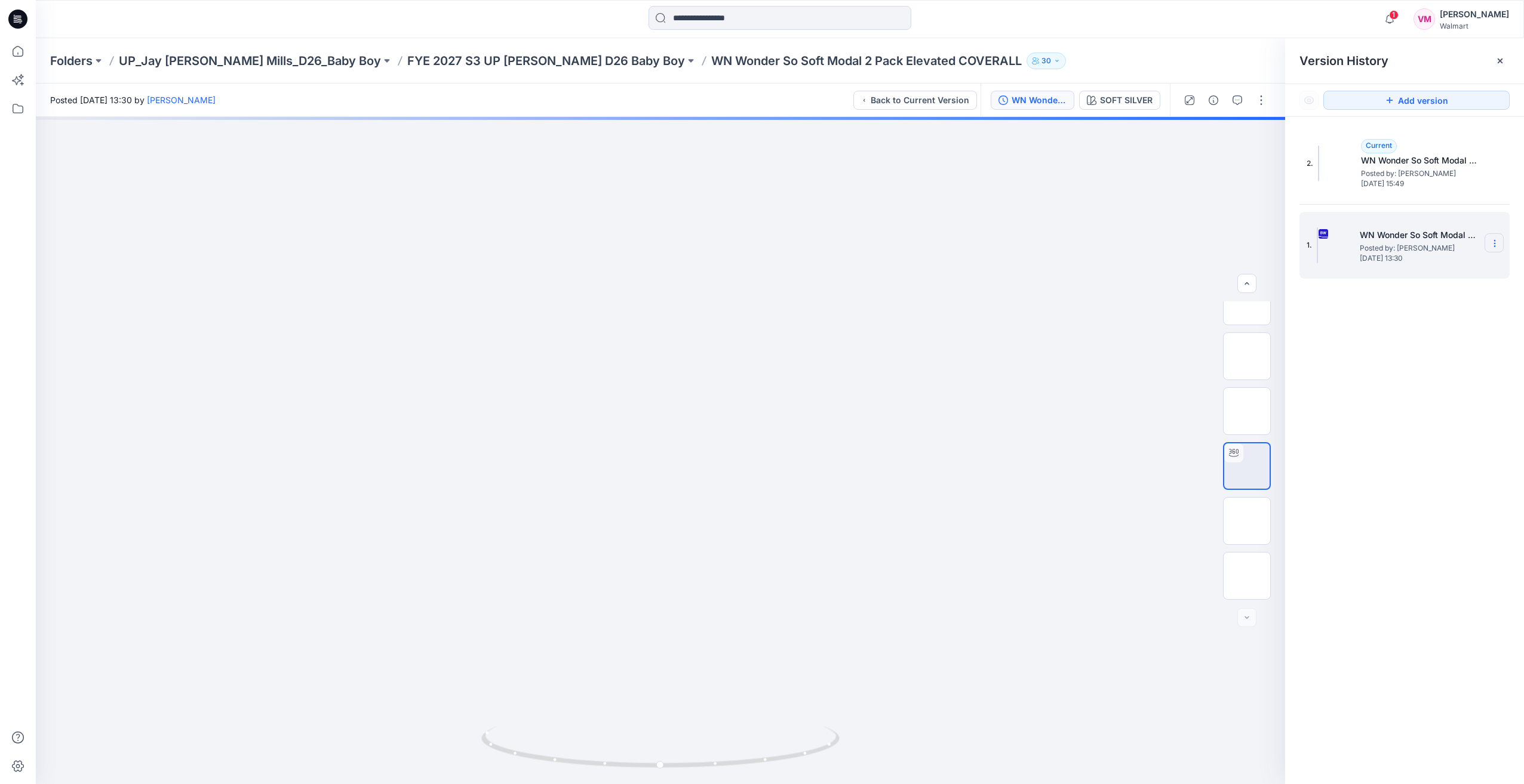
click at [1493, 240] on icon at bounding box center [1495, 243] width 10 height 10
click at [1247, 466] on img at bounding box center [1247, 466] width 0 height 0
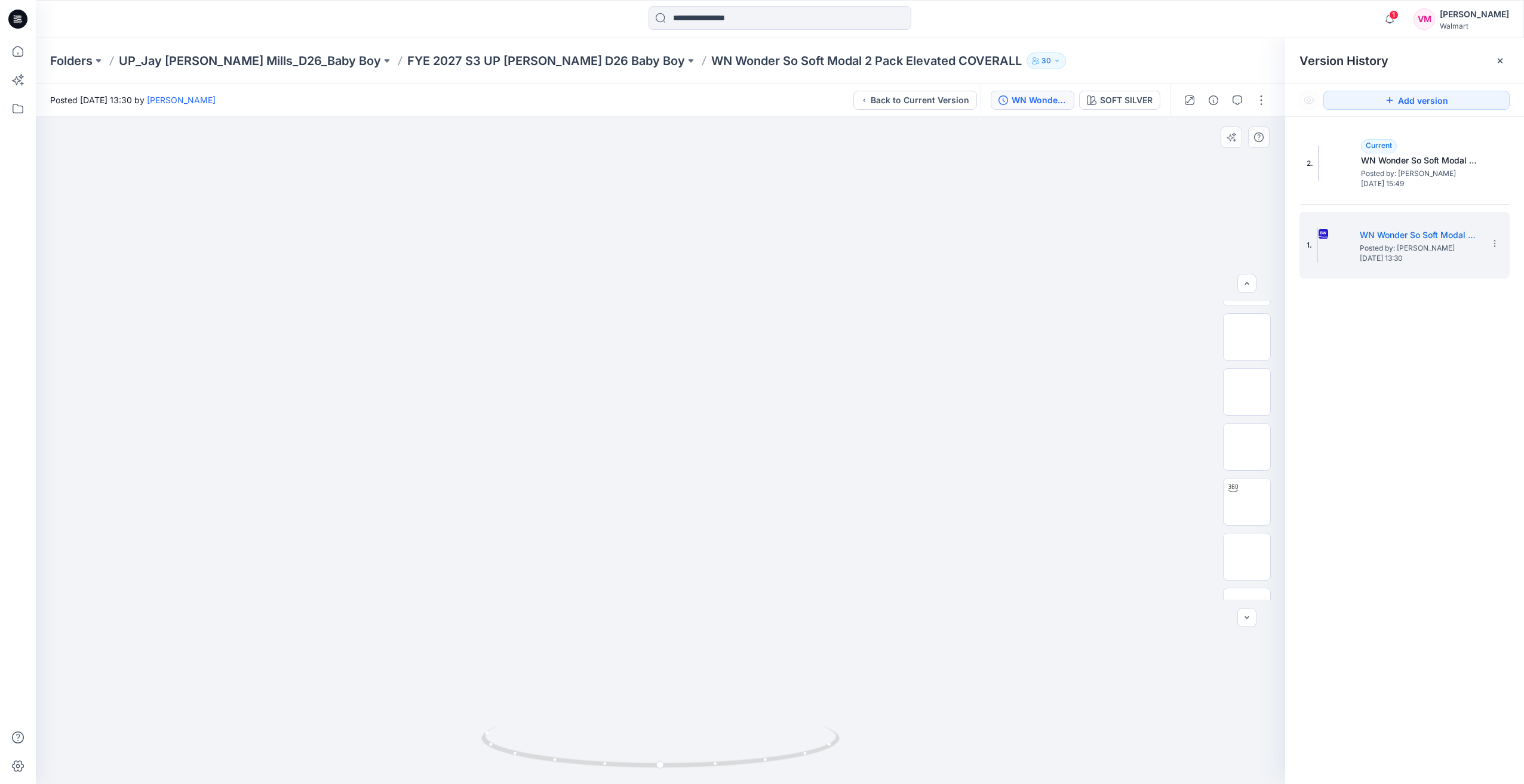
scroll to position [0, 0]
click at [547, 63] on p "FYE 2027 S3 UP Jay Jay Mills D26 Baby Boy" at bounding box center [546, 61] width 277 height 17
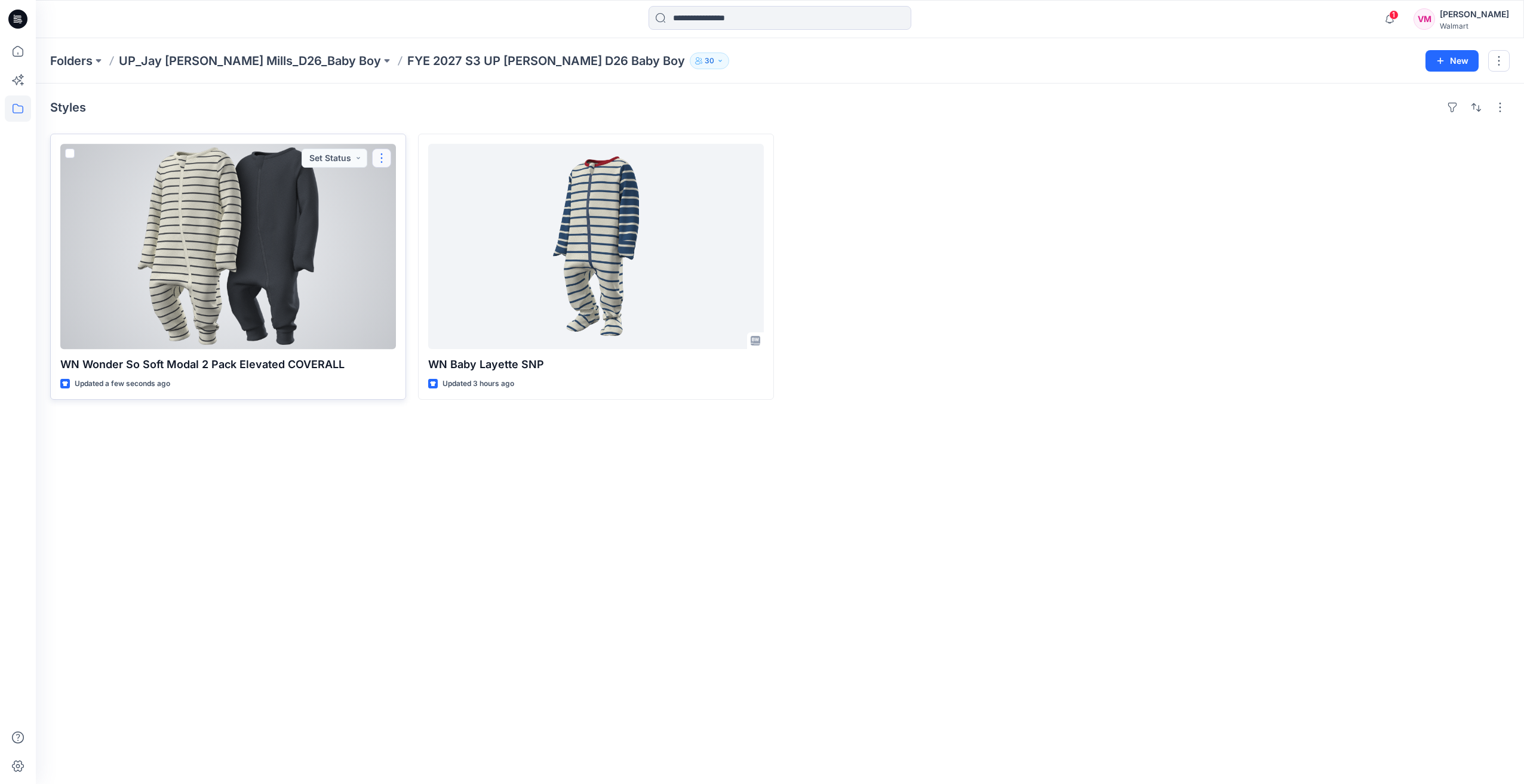
click at [383, 155] on button "button" at bounding box center [381, 158] width 19 height 19
click at [415, 177] on button "Edit" at bounding box center [439, 185] width 129 height 22
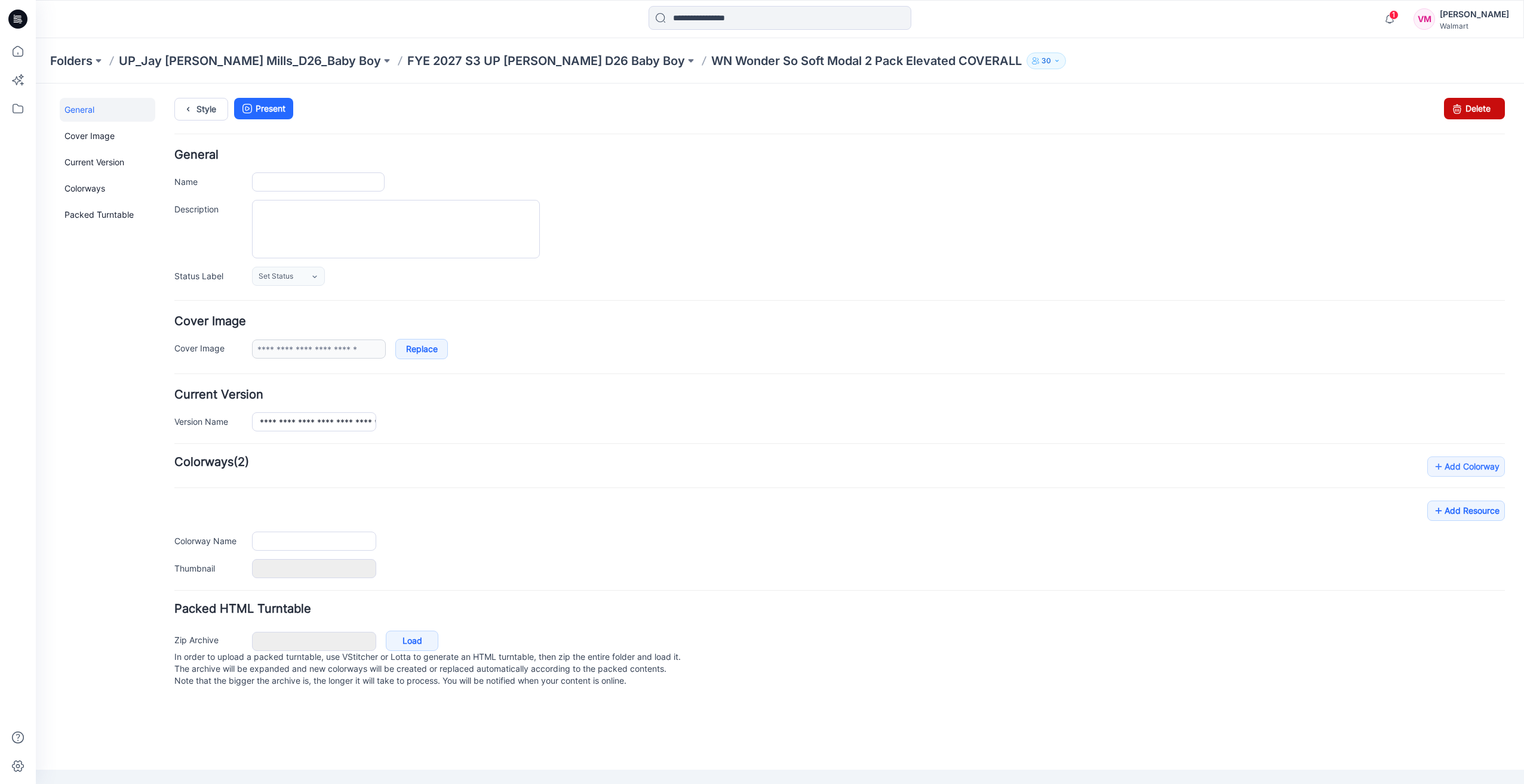
type input "**********"
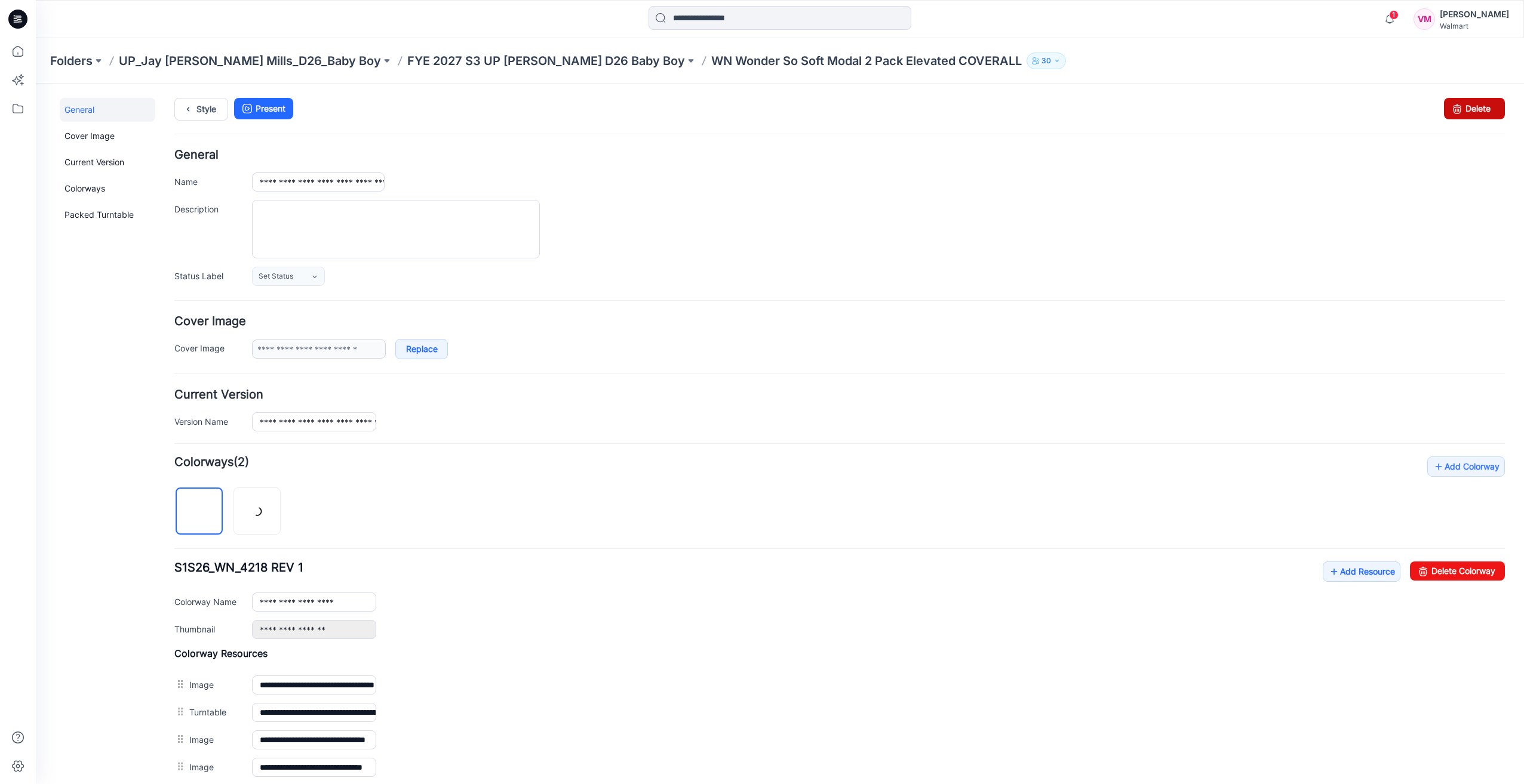
click at [1480, 110] on link "Delete" at bounding box center [1474, 108] width 61 height 21
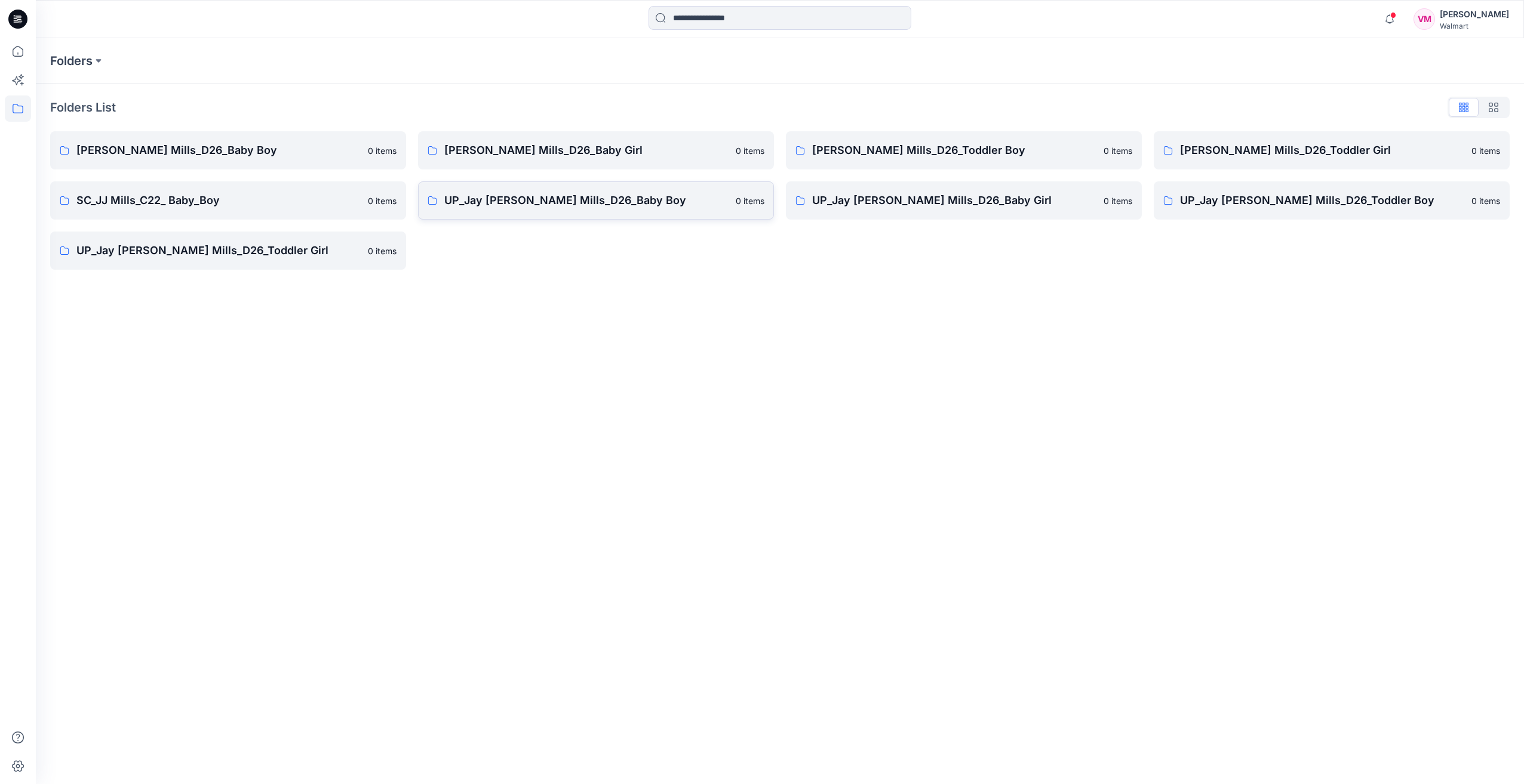
click at [590, 196] on p "UP_Jay [PERSON_NAME] Mills_D26_Baby Boy" at bounding box center [587, 201] width 284 height 17
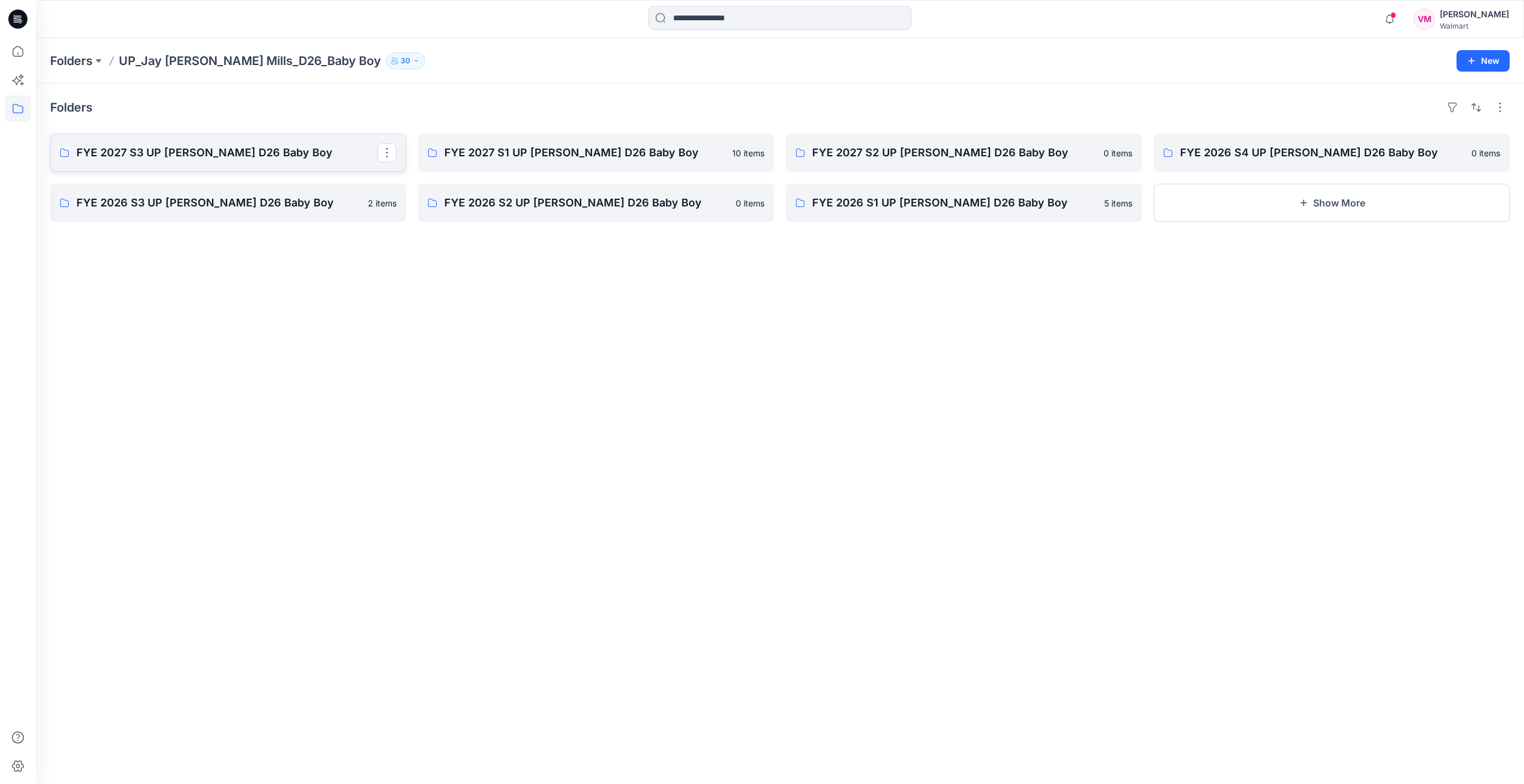
click at [222, 152] on p "FYE 2027 S3 UP [PERSON_NAME] D26 Baby Boy" at bounding box center [227, 153] width 301 height 17
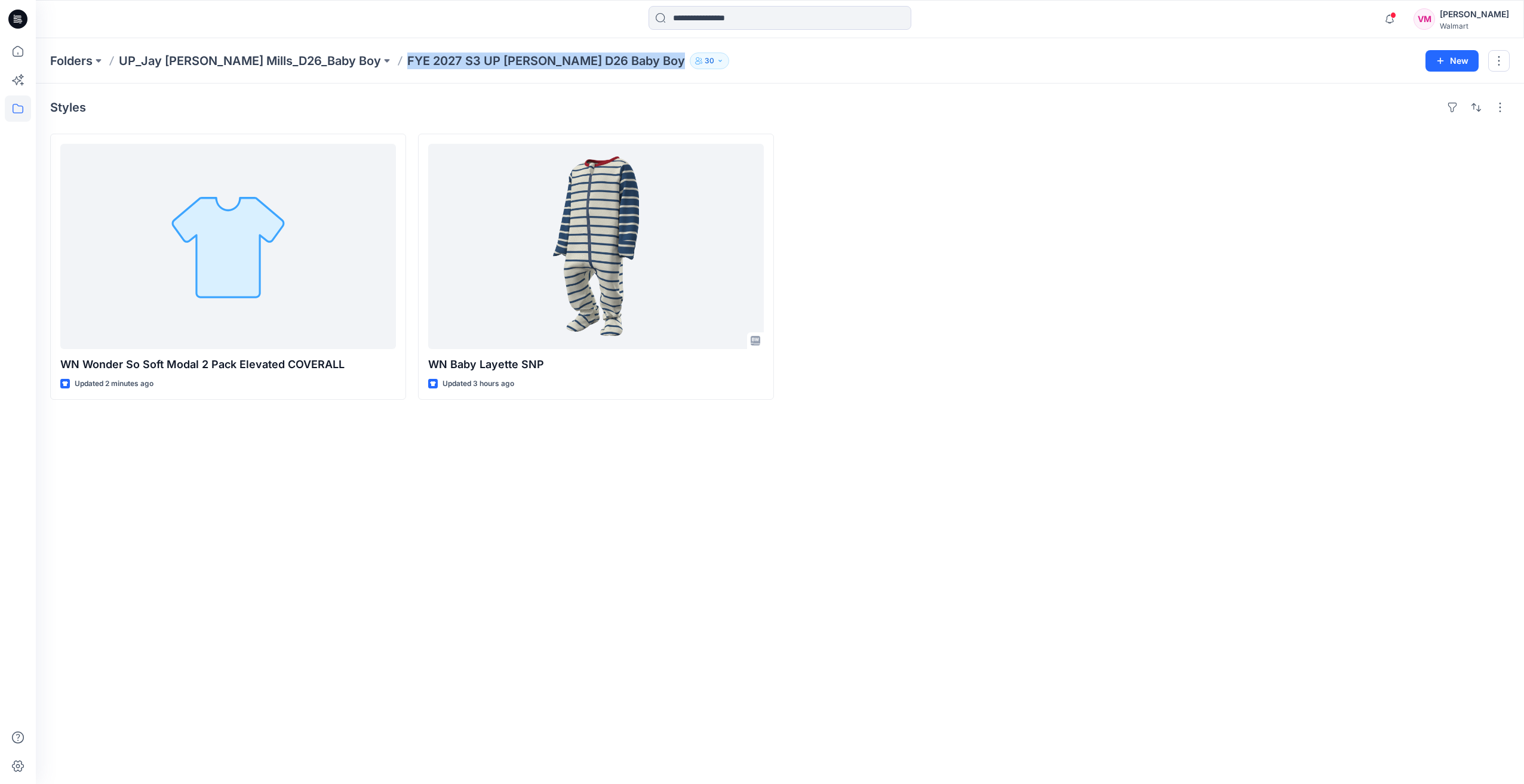
drag, startPoint x: 332, startPoint y: 62, endPoint x: 585, endPoint y: 64, distance: 253.0
click at [585, 64] on div "Folders UP_Jay [PERSON_NAME] Mills_D26_Baby Boy FYE 2027 S3 UP [PERSON_NAME] D2…" at bounding box center [733, 61] width 1366 height 17
copy p "FYE 2027 S3 UP [PERSON_NAME] D26 Baby Boy"
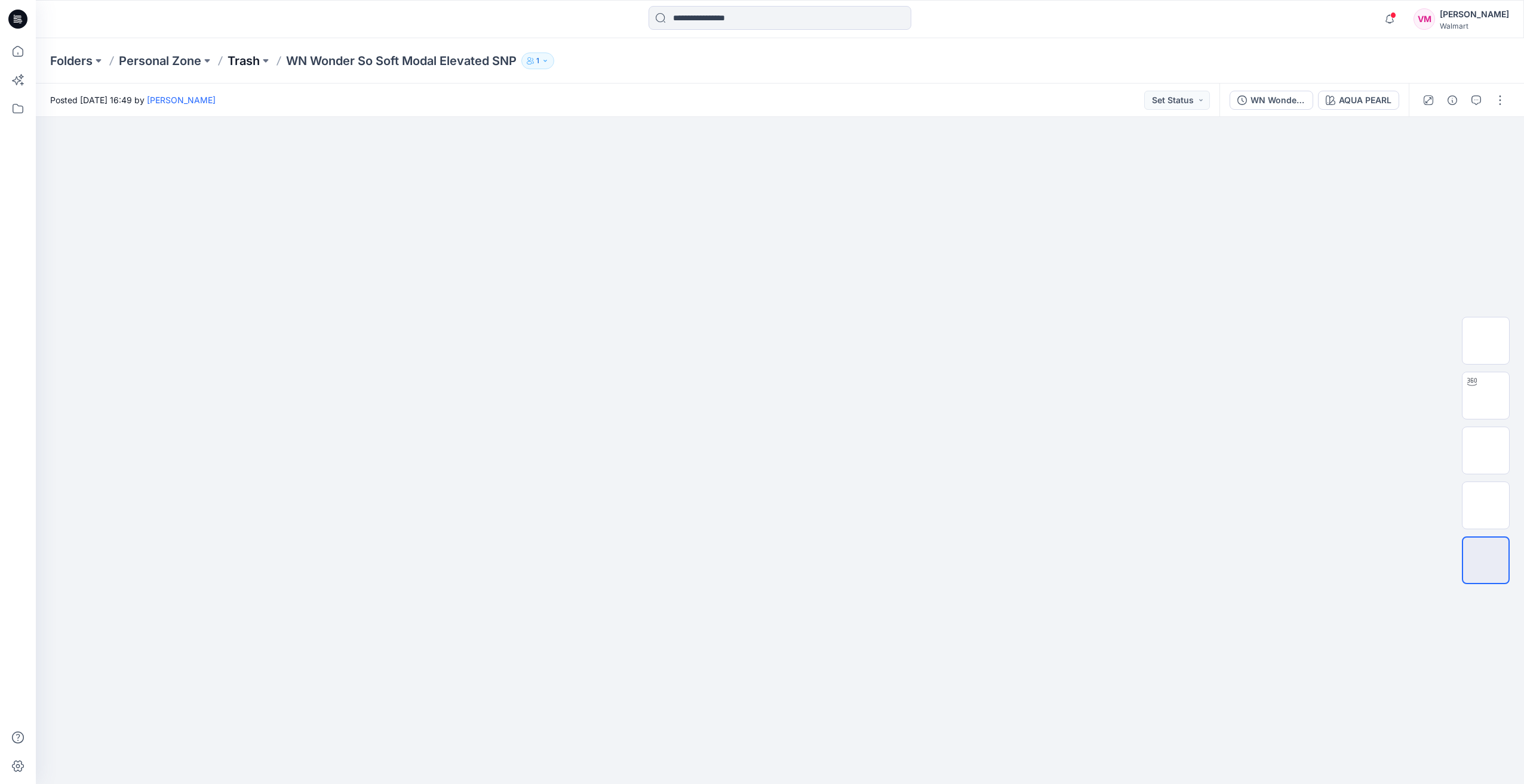
click at [254, 59] on p "Trash" at bounding box center [243, 61] width 32 height 17
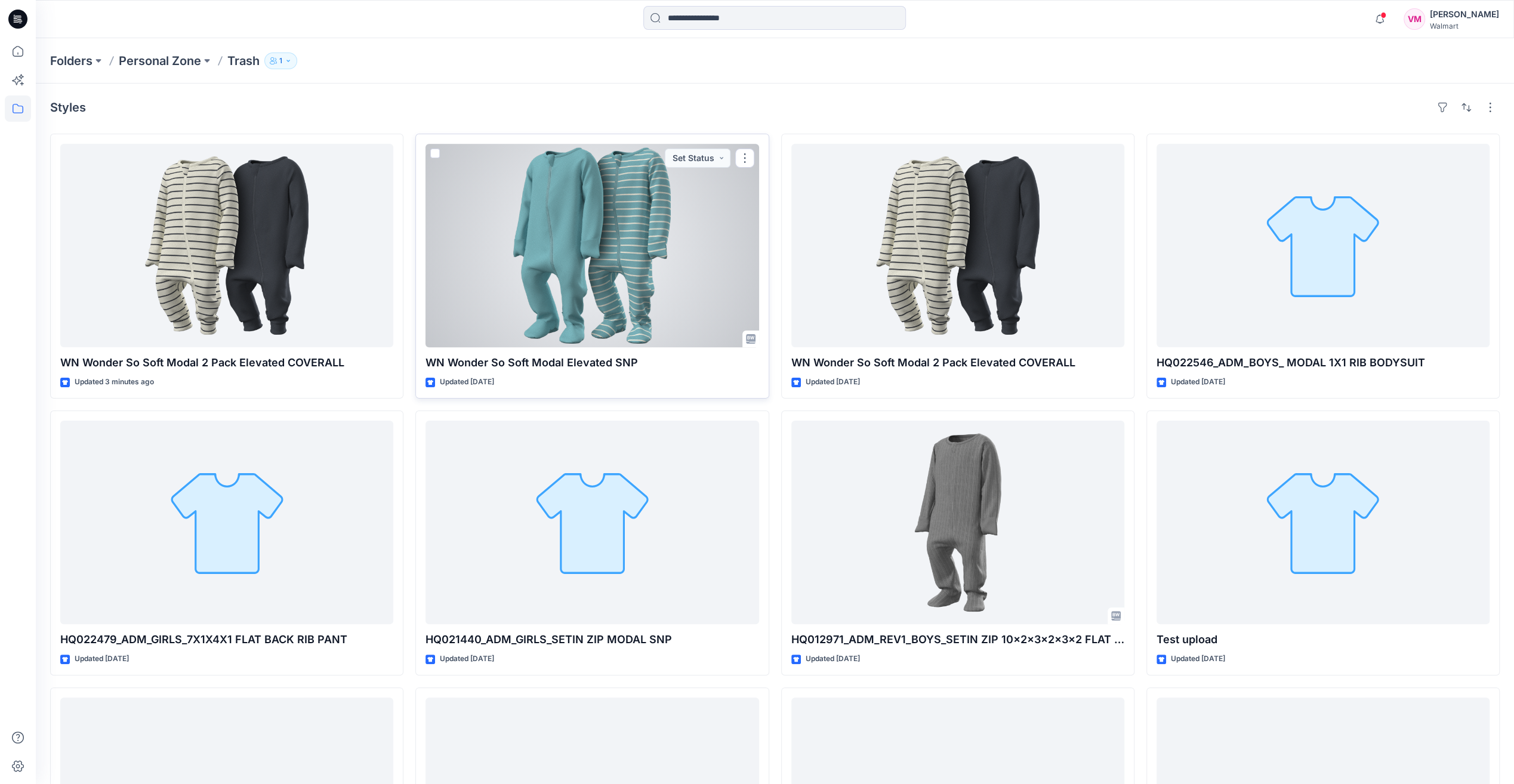
click at [625, 269] on div at bounding box center [592, 245] width 333 height 203
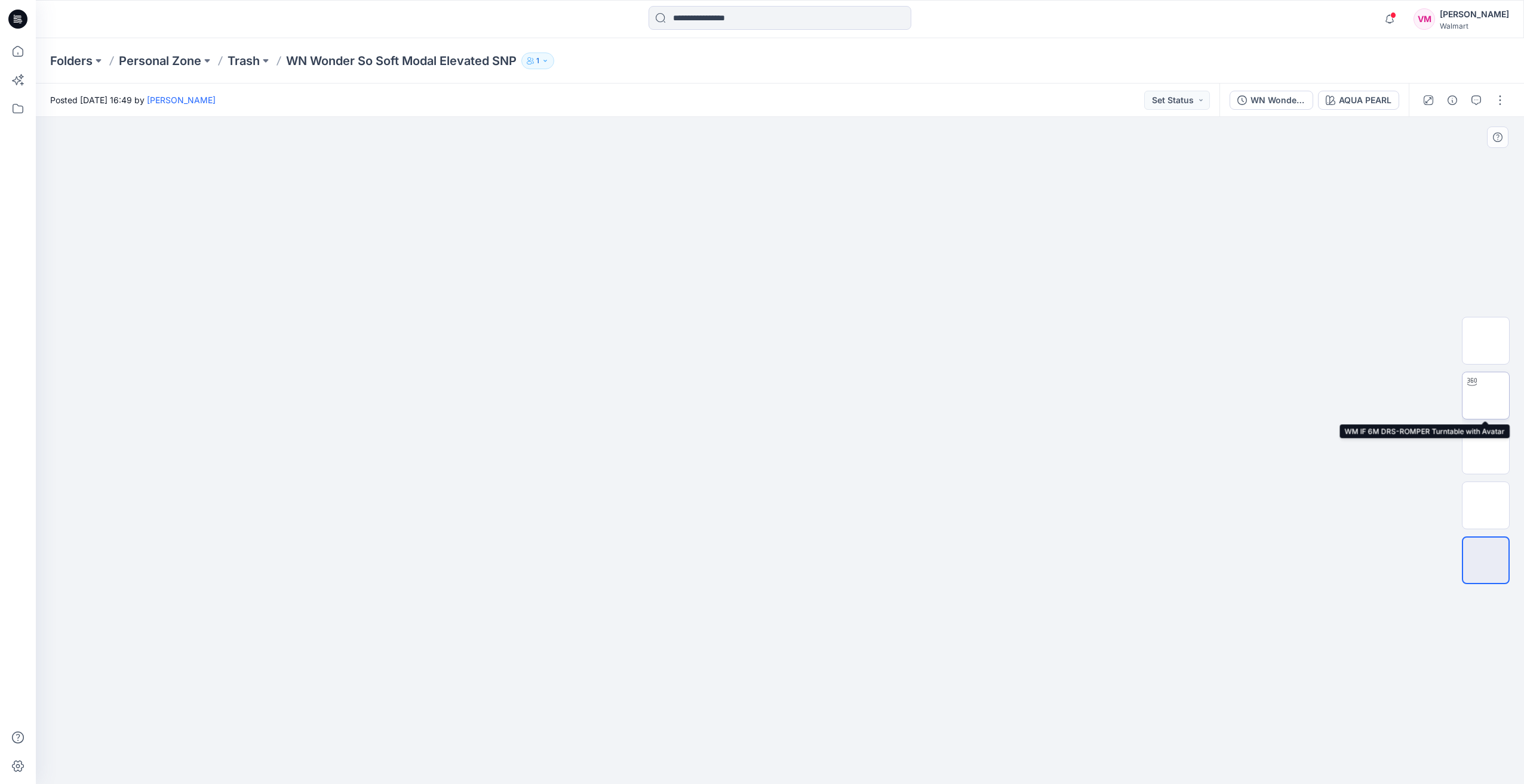
click at [1486, 396] on img at bounding box center [1486, 396] width 0 height 0
click at [941, 752] on icon at bounding box center [781, 749] width 361 height 45
click at [1347, 101] on div "AQUA PEARL" at bounding box center [1365, 100] width 53 height 13
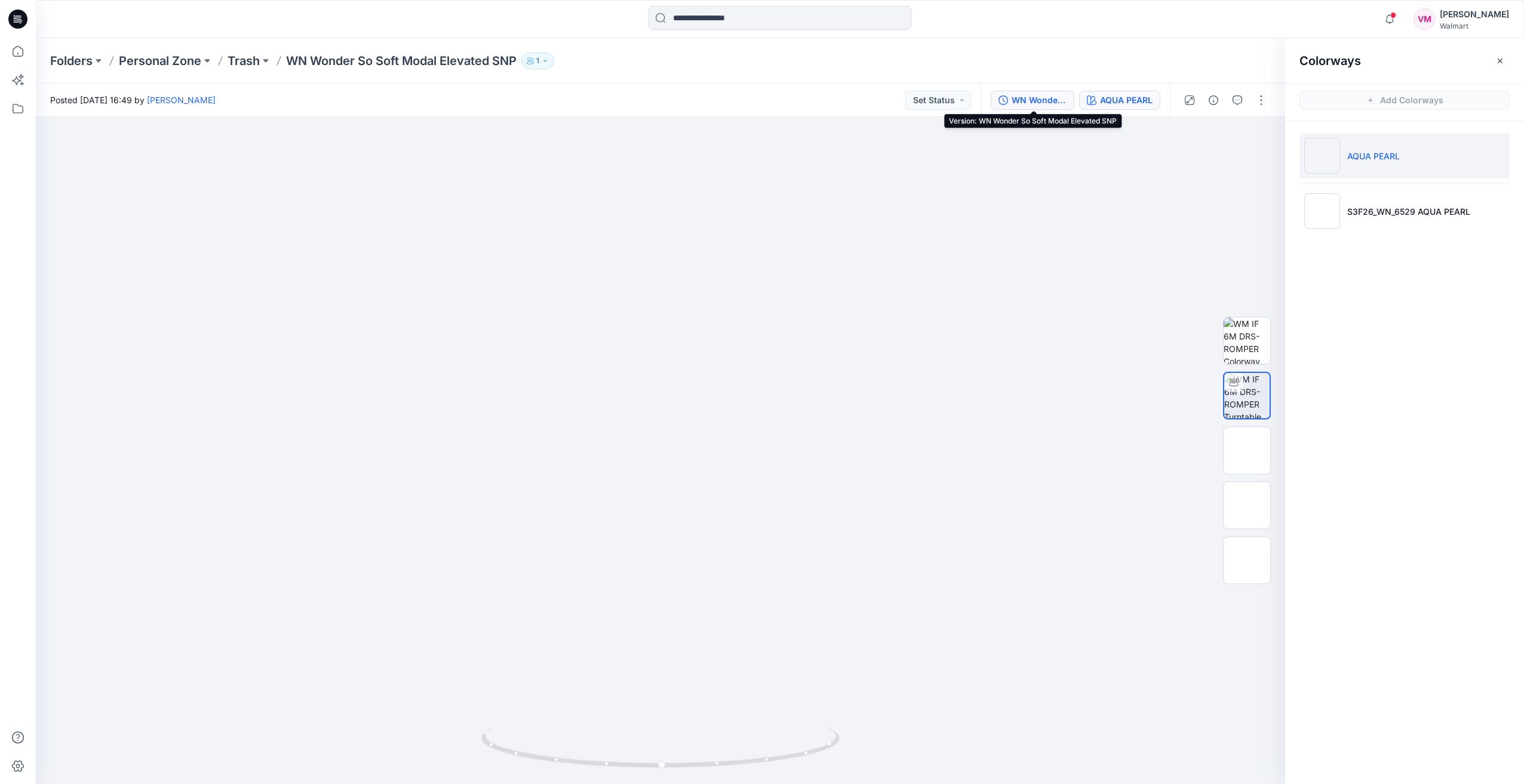
click at [1019, 99] on div "WN Wonder So Soft Modal Elevated SNP" at bounding box center [1039, 100] width 55 height 13
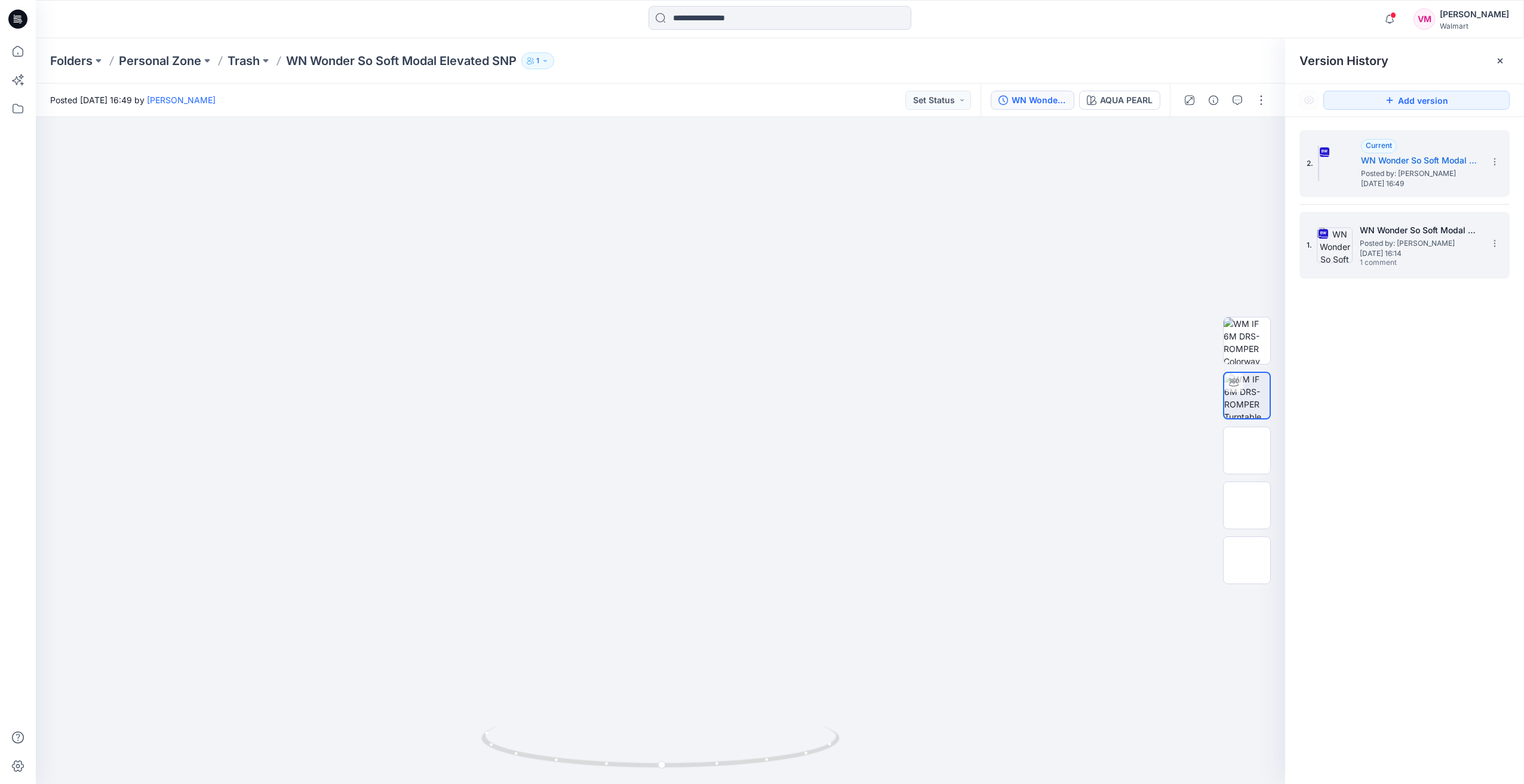
click at [1378, 238] on span "Posted by: [PERSON_NAME]" at bounding box center [1420, 243] width 120 height 12
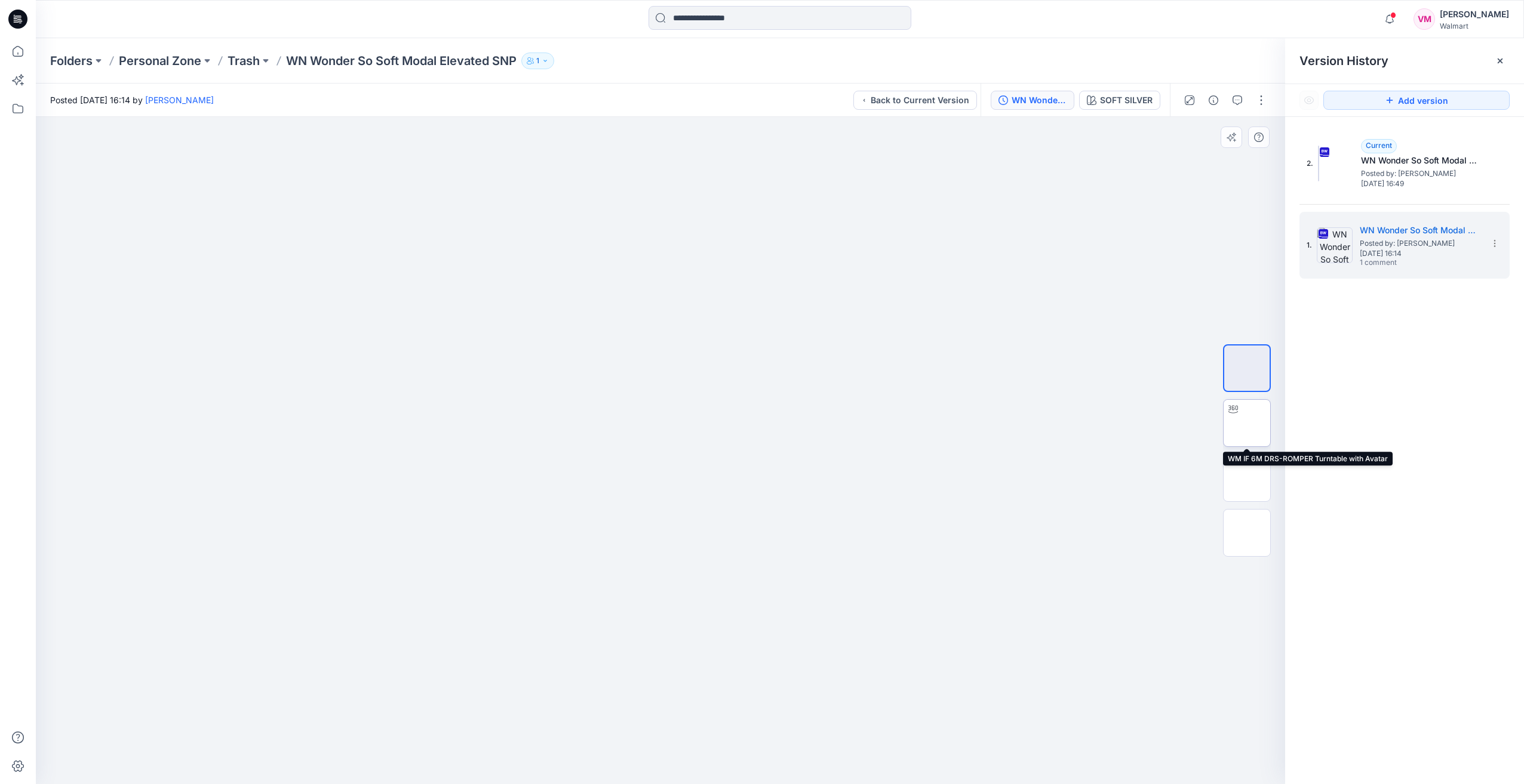
click at [1247, 423] on img at bounding box center [1247, 423] width 0 height 0
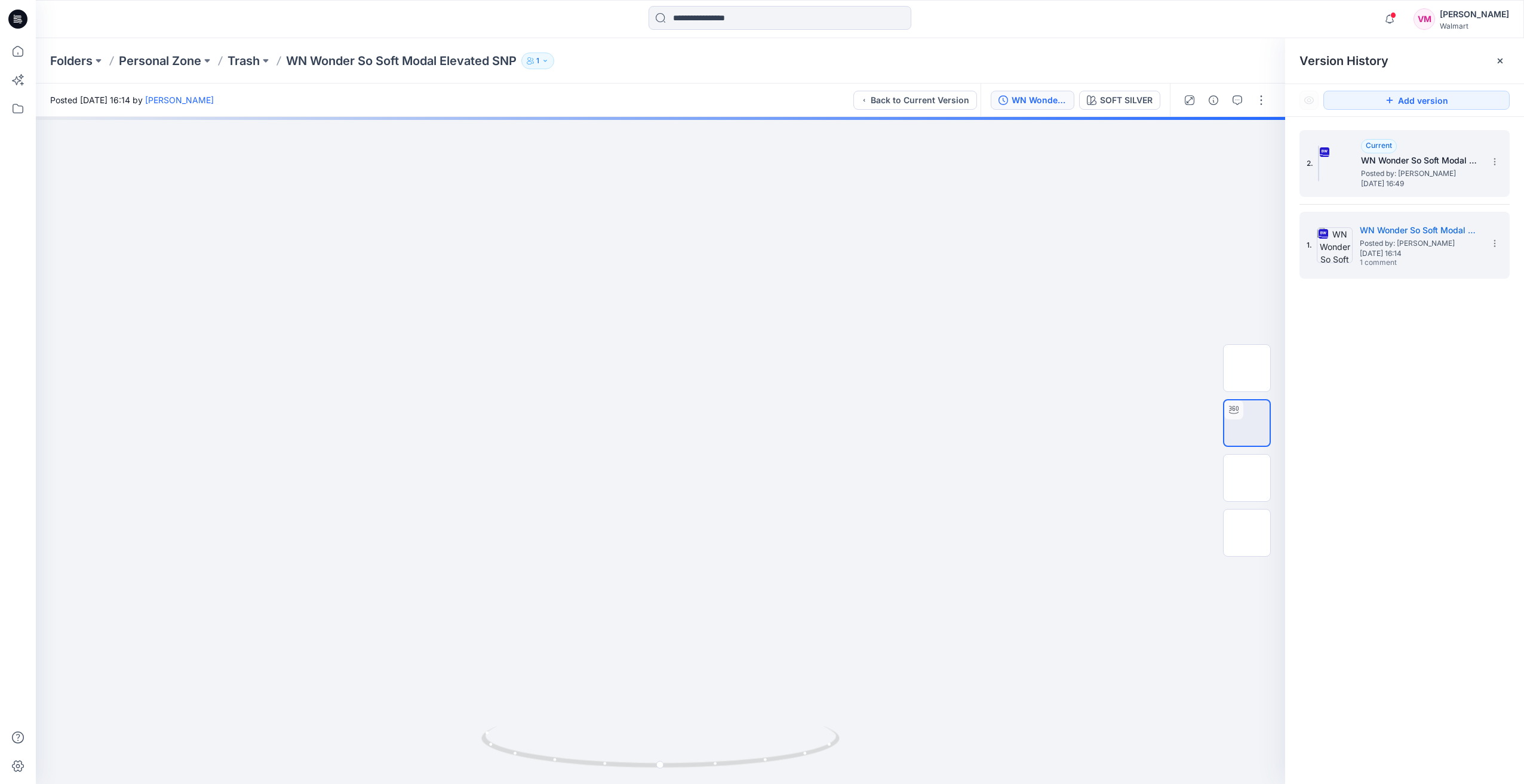
click at [1404, 154] on h5 "WN Wonder So Soft Modal Elevated SNP" at bounding box center [1421, 161] width 120 height 15
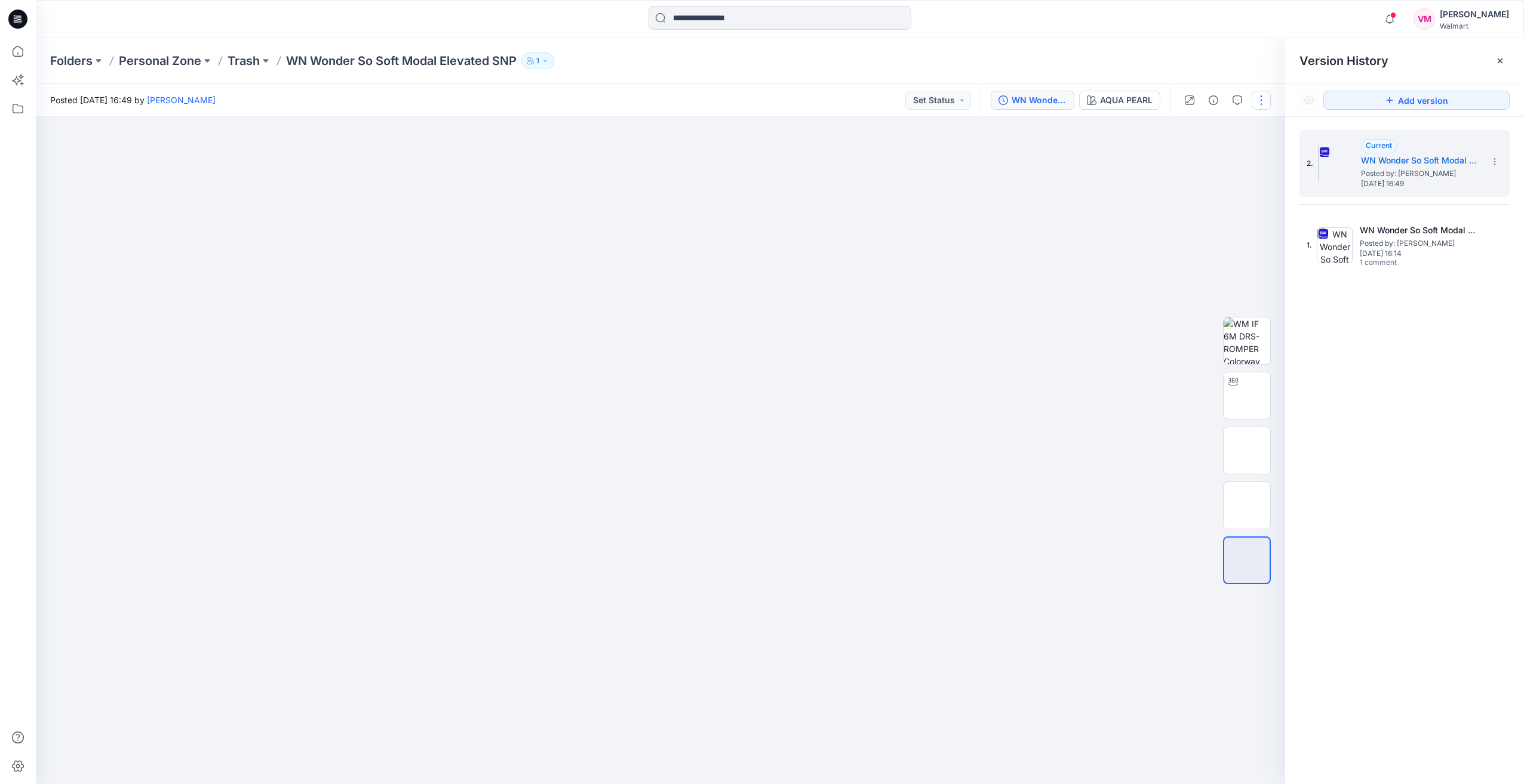
click at [1260, 100] on button "button" at bounding box center [1261, 100] width 19 height 19
click at [1036, 257] on div at bounding box center [661, 451] width 1250 height 667
click at [248, 61] on p "Trash" at bounding box center [243, 61] width 32 height 17
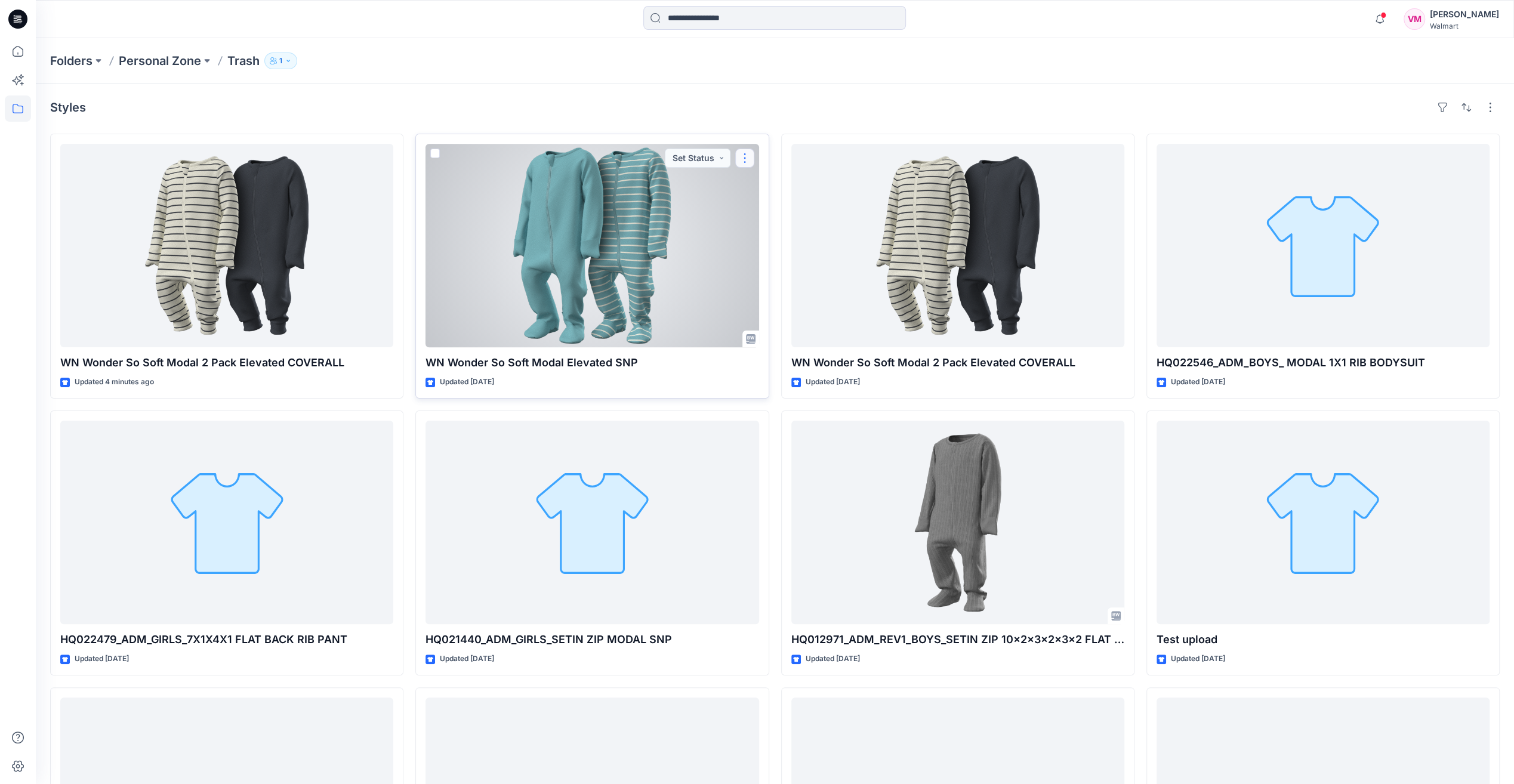
click at [745, 158] on button "button" at bounding box center [745, 158] width 19 height 19
click at [742, 381] on div "Updated [DATE]" at bounding box center [592, 382] width 333 height 13
click at [748, 149] on button "button" at bounding box center [745, 158] width 19 height 19
click at [783, 232] on p "Duplicate to..." at bounding box center [786, 229] width 55 height 13
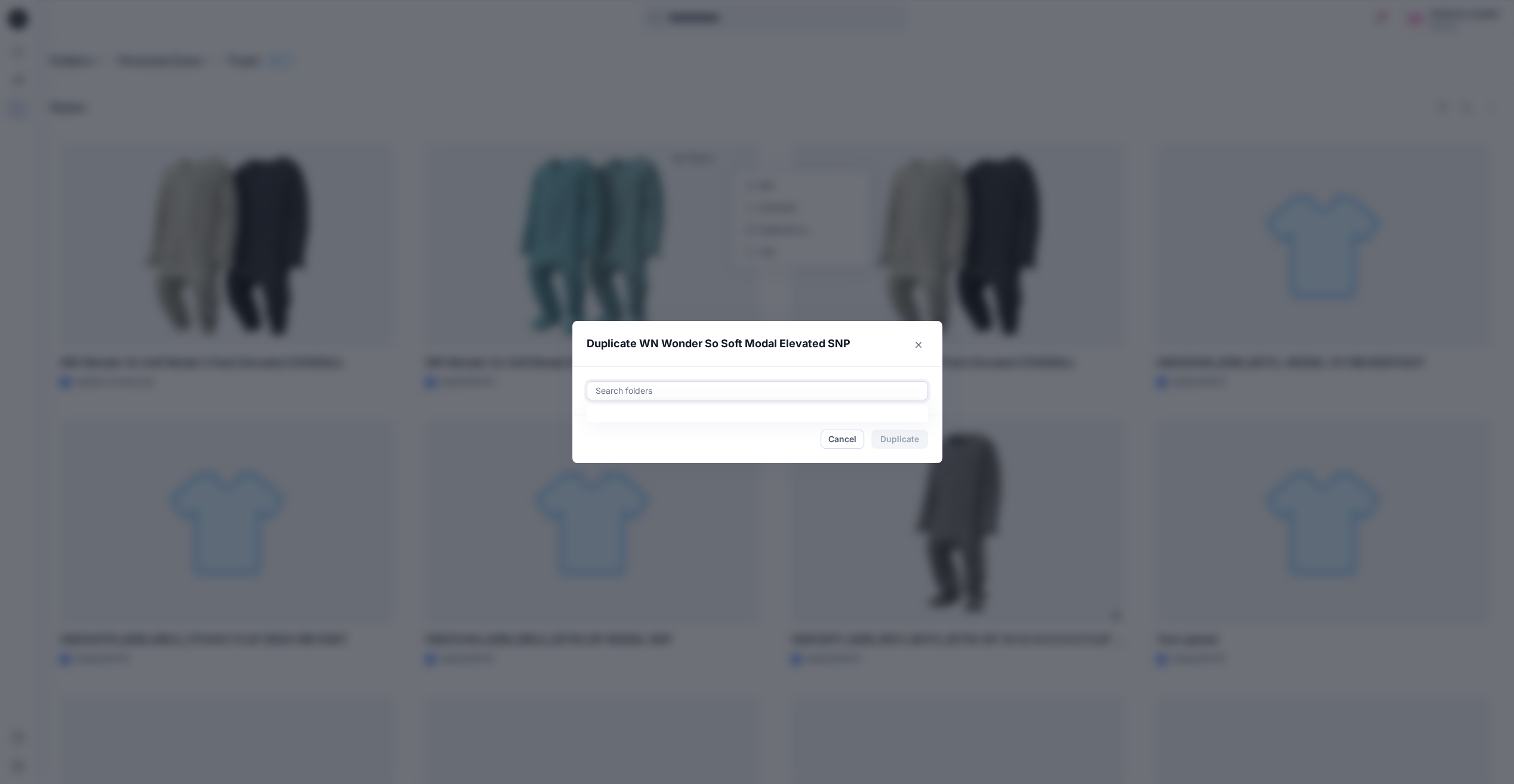
click at [652, 389] on div at bounding box center [757, 391] width 326 height 15
click at [654, 391] on div at bounding box center [757, 391] width 326 height 15
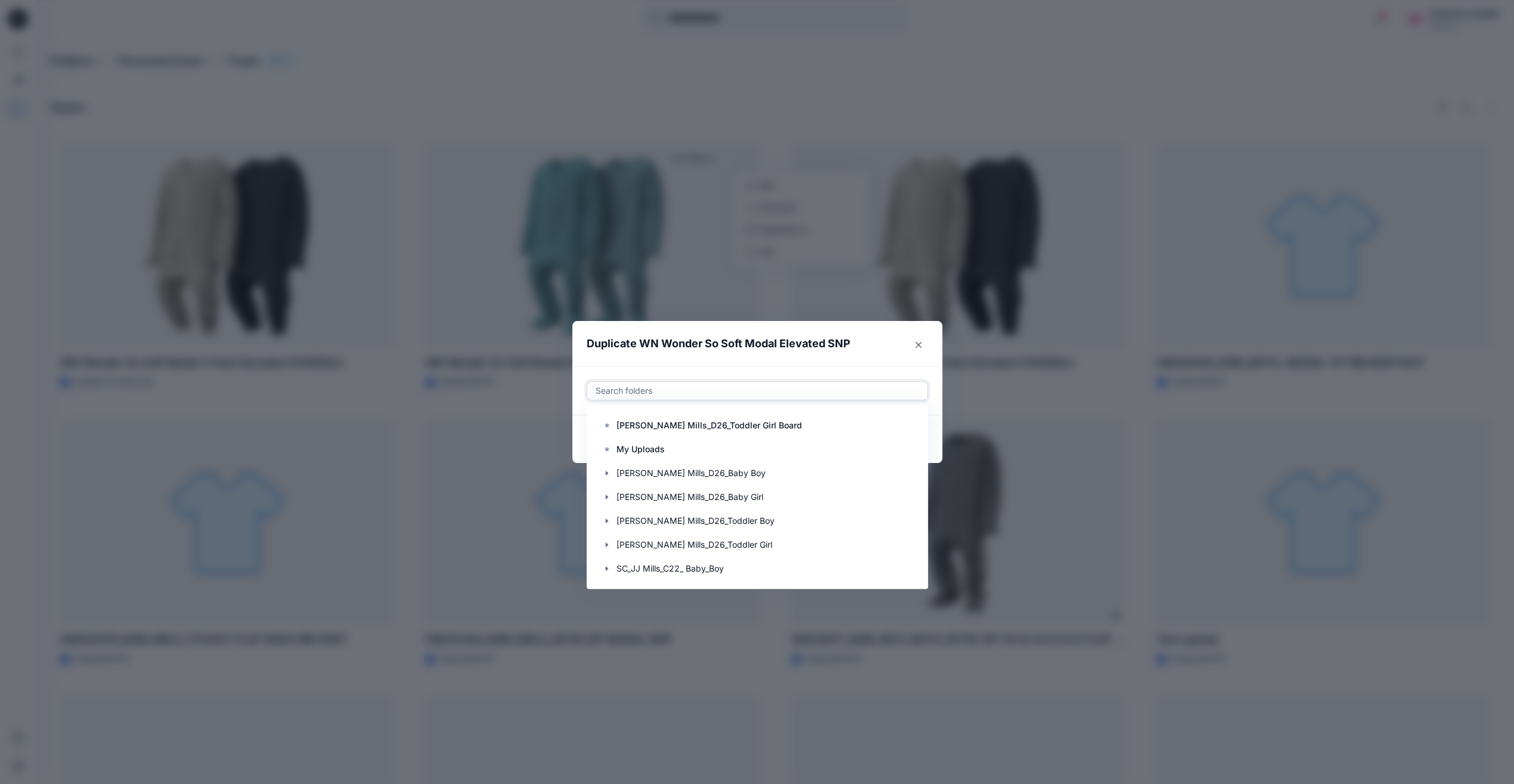
paste input "**********"
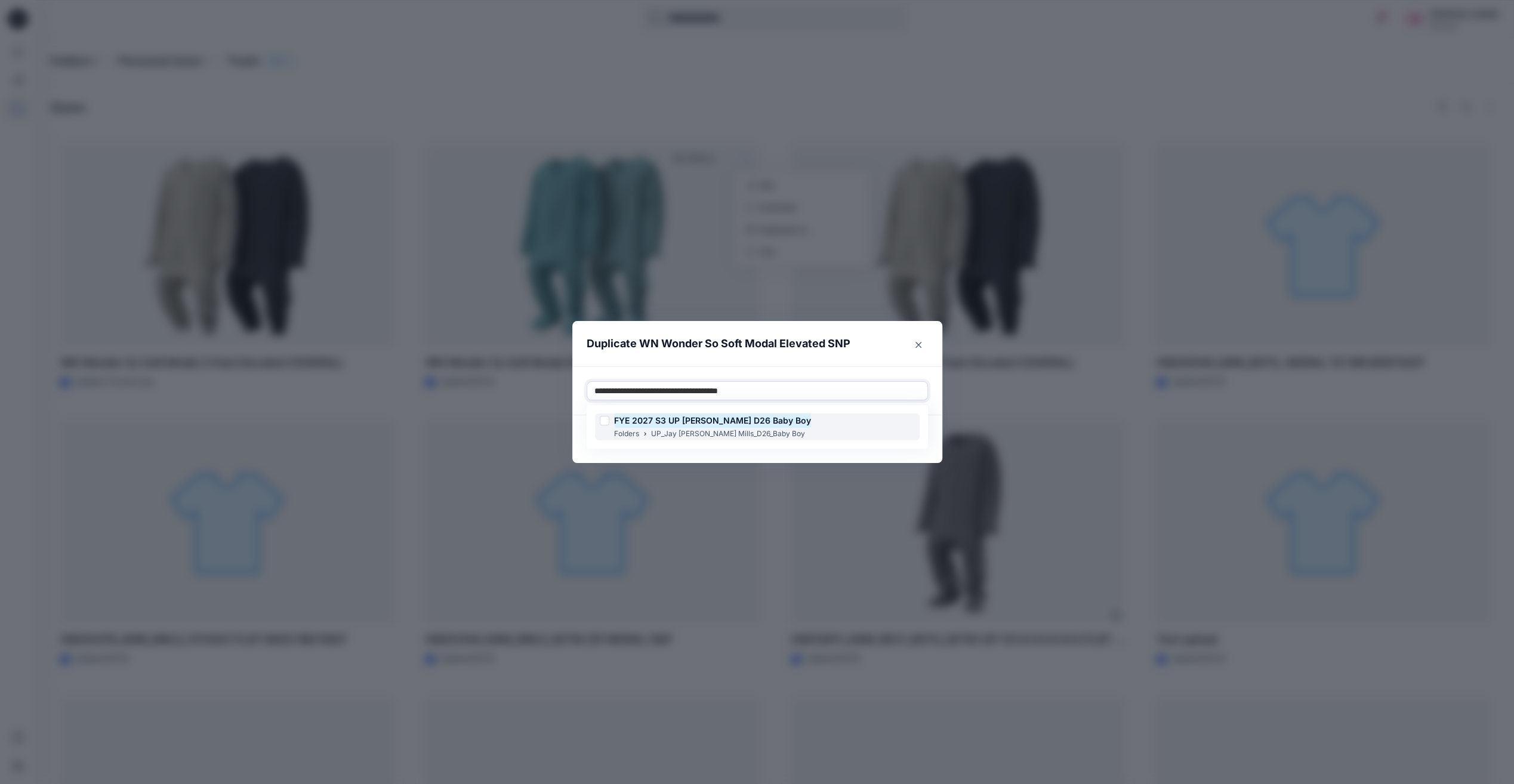
click at [758, 424] on mark "FYE 2027 S3 UP [PERSON_NAME] D26 Baby Boy" at bounding box center [712, 421] width 197 height 16
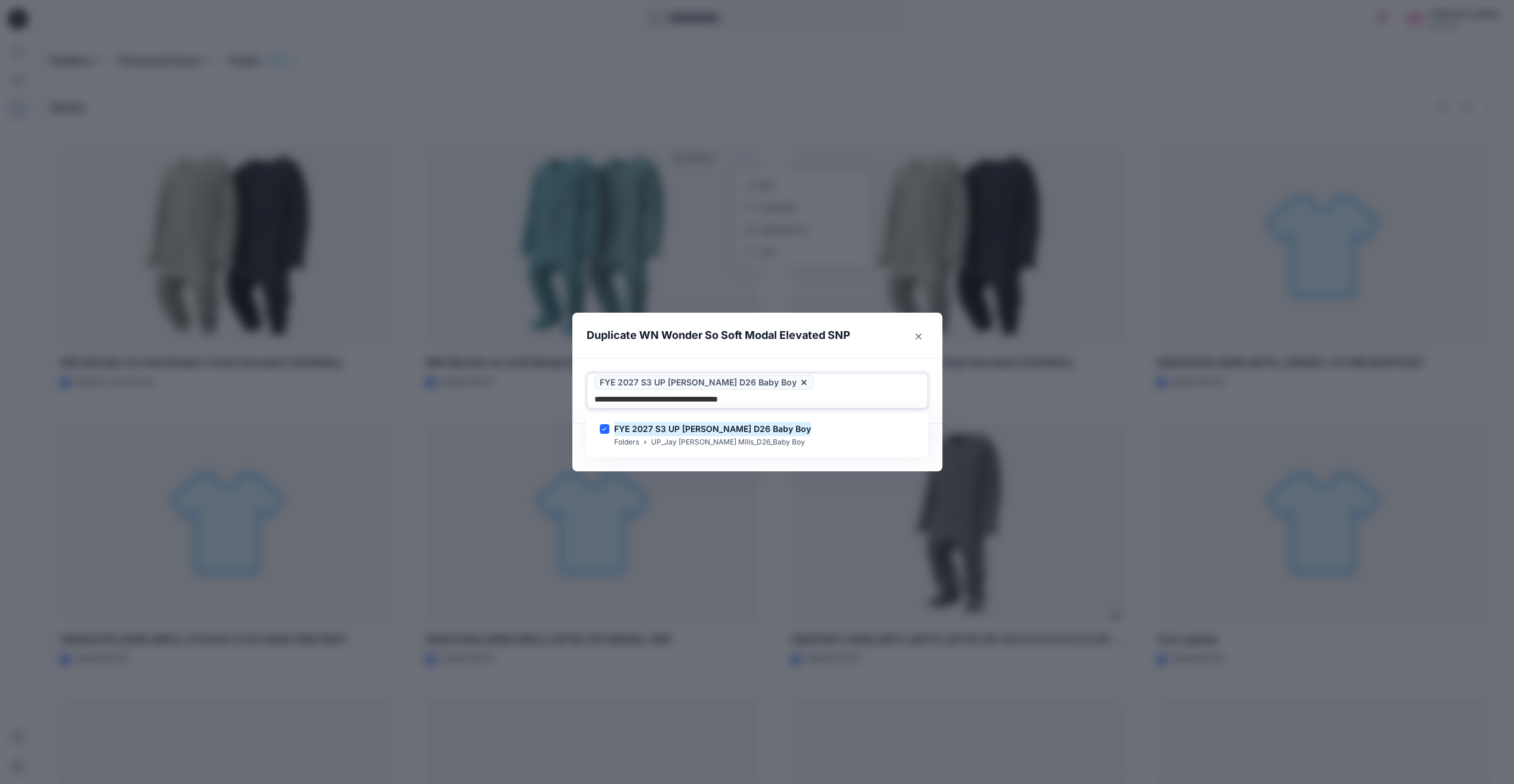
type input "**********"
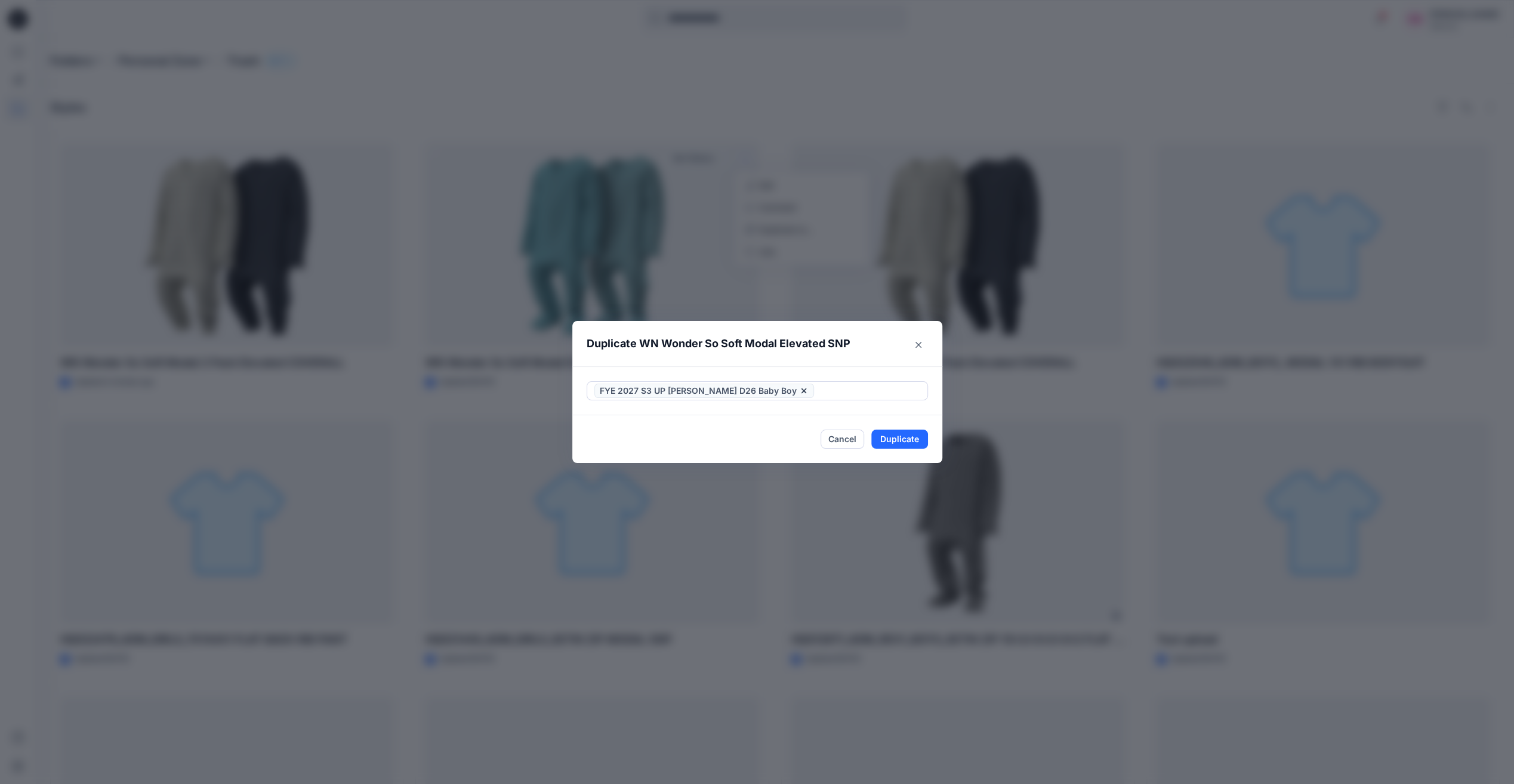
click at [916, 370] on div "FYE 2027 S3 UP [PERSON_NAME] D26 Baby Boy" at bounding box center [757, 391] width 370 height 49
click at [902, 436] on button "Duplicate" at bounding box center [899, 439] width 56 height 19
click at [921, 343] on icon "Close" at bounding box center [919, 345] width 6 height 6
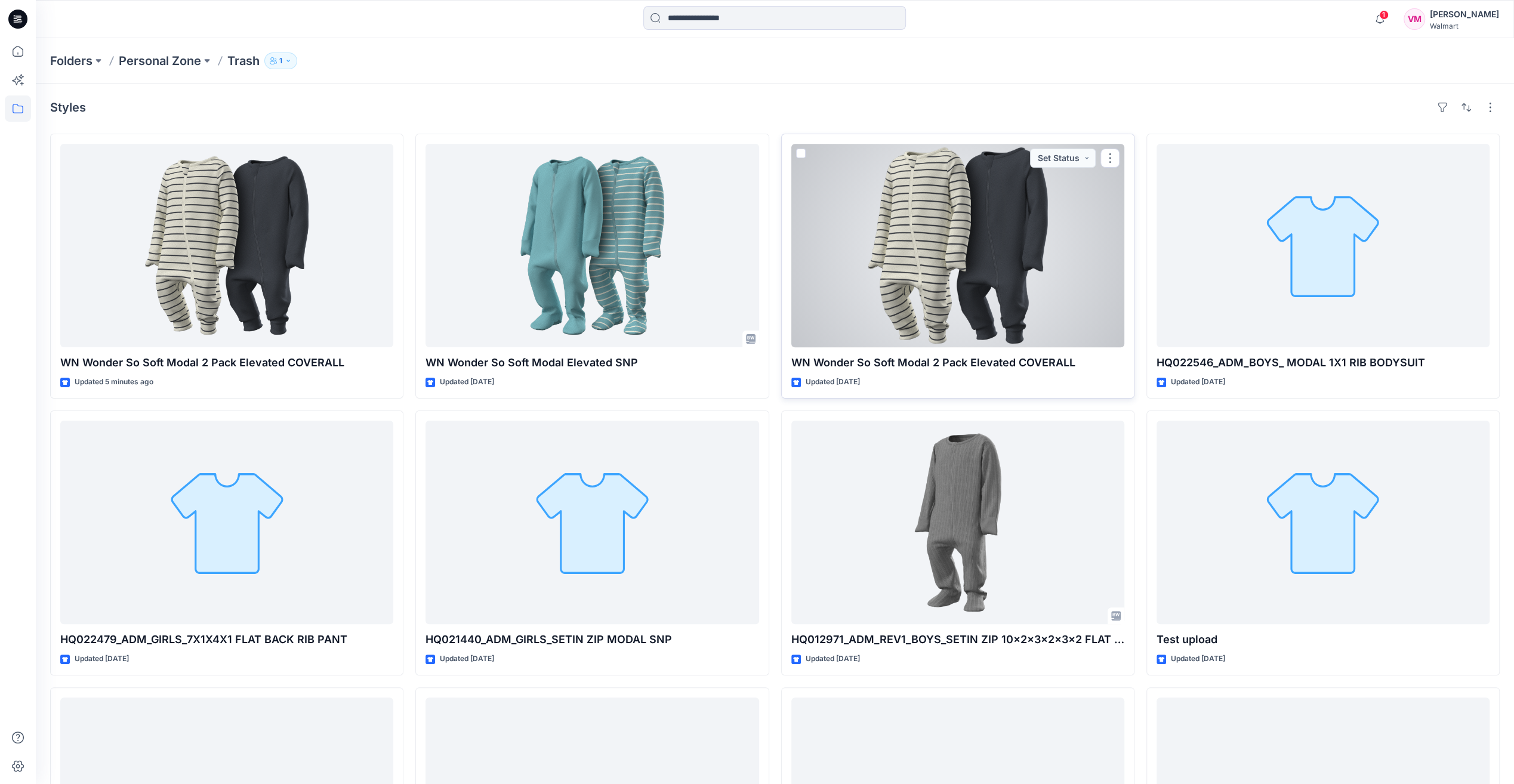
click at [1013, 280] on div at bounding box center [958, 245] width 333 height 203
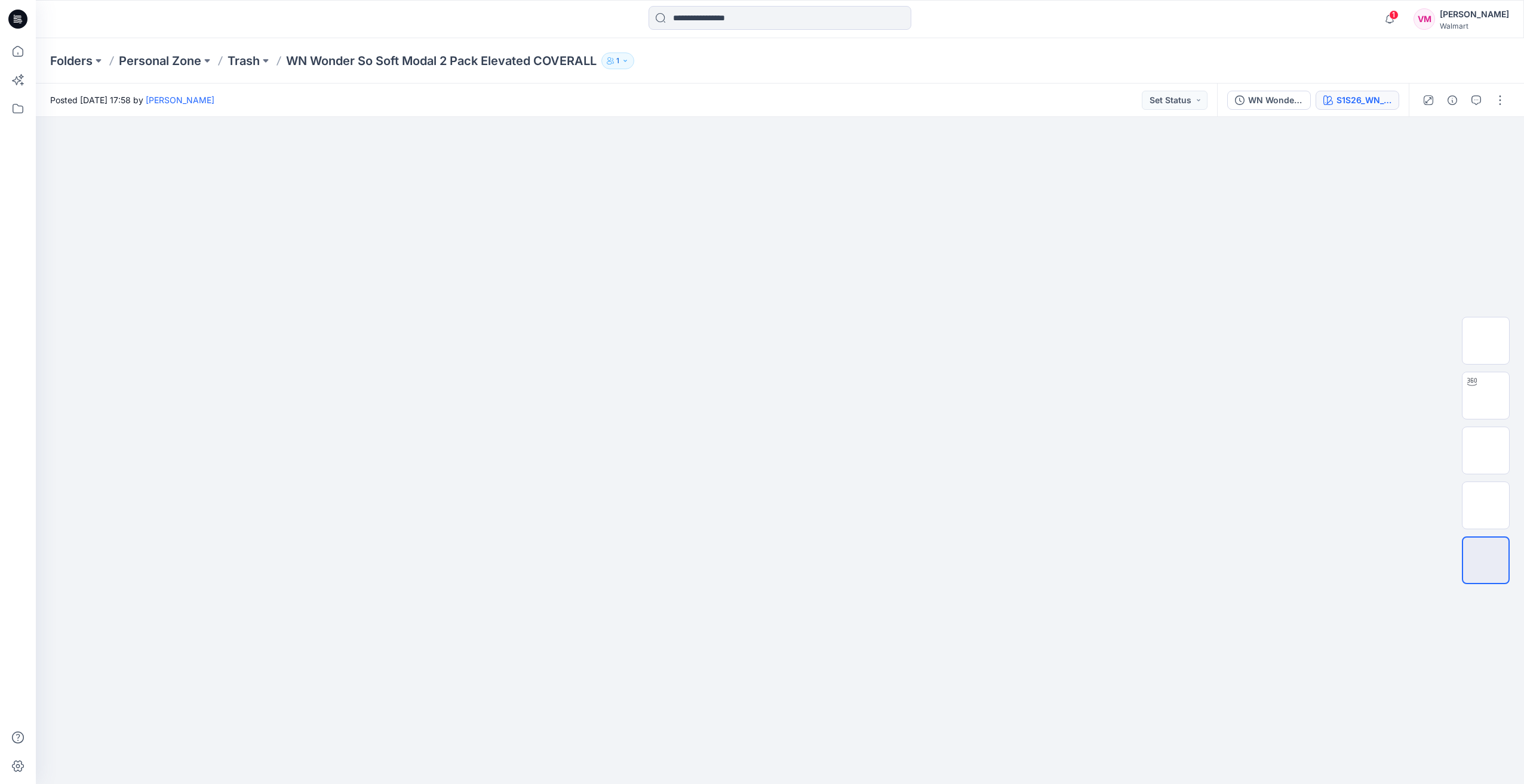
click at [1359, 93] on div "S1S26_WN_4218 REV 1" at bounding box center [1364, 100] width 55 height 13
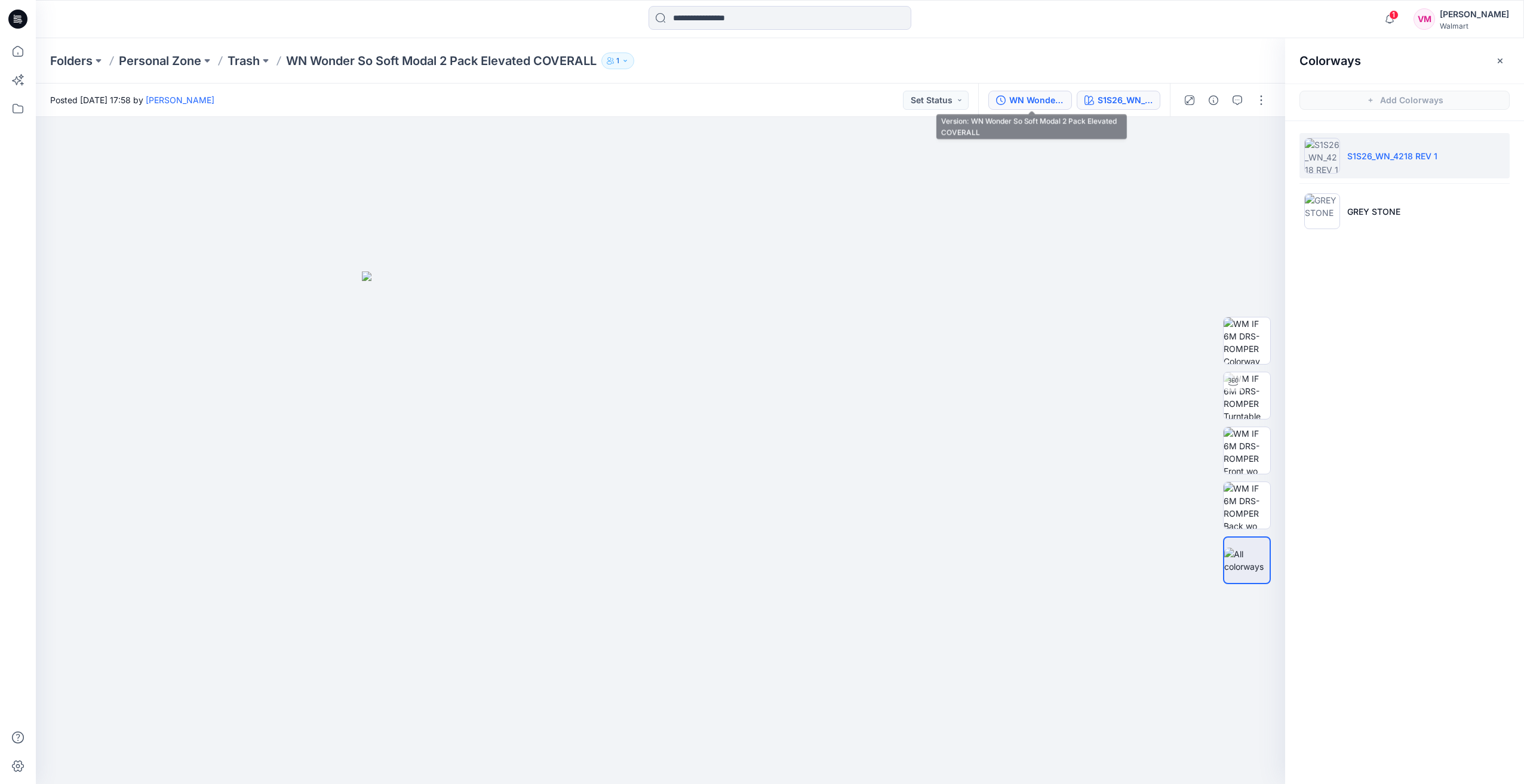
click at [1044, 107] on button "WN Wonder So Soft Modal 2 Pack Elevated COVERALL" at bounding box center [1030, 100] width 84 height 19
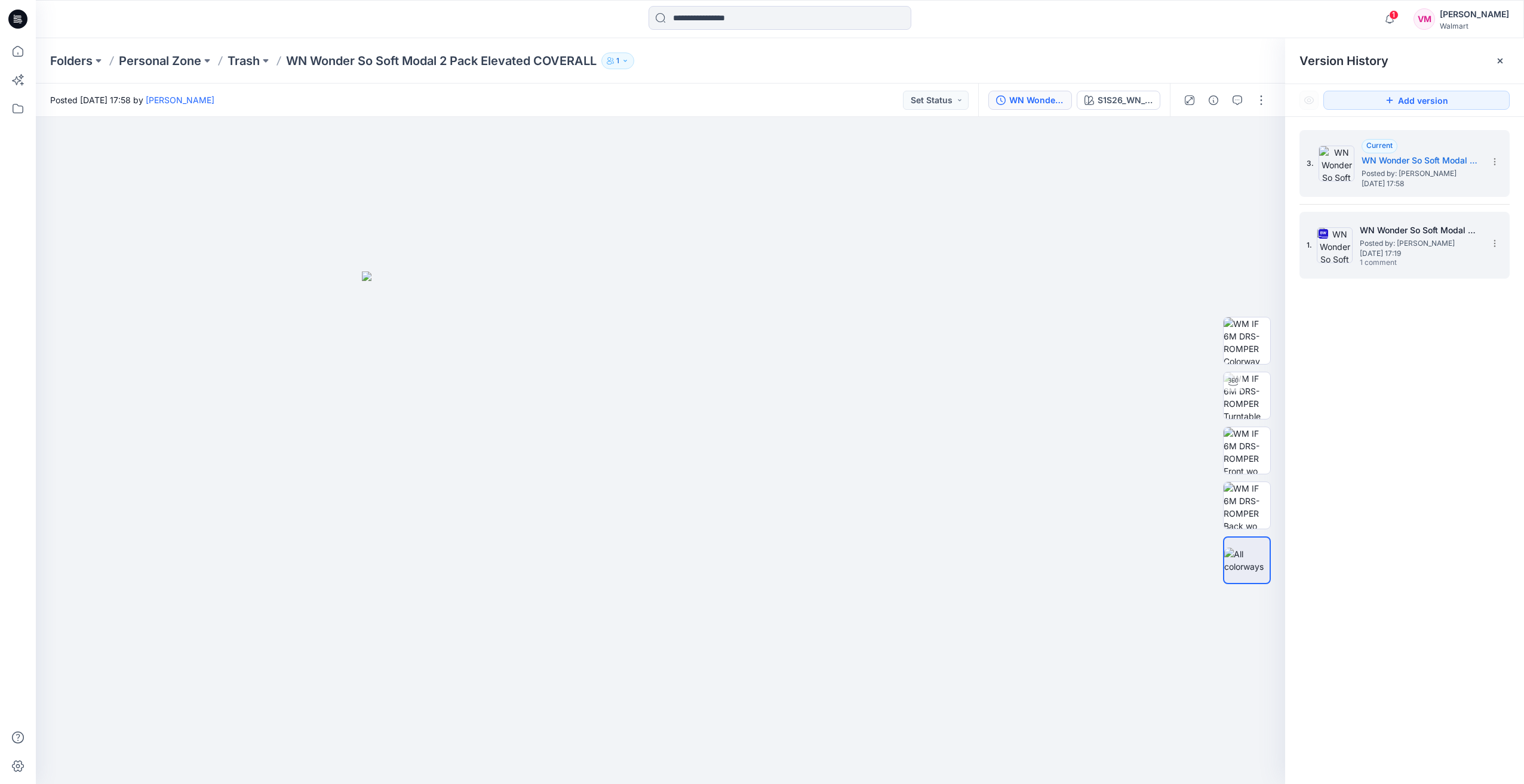
click at [1383, 255] on span "Thursday, September 18, 2025 17:19" at bounding box center [1420, 254] width 120 height 8
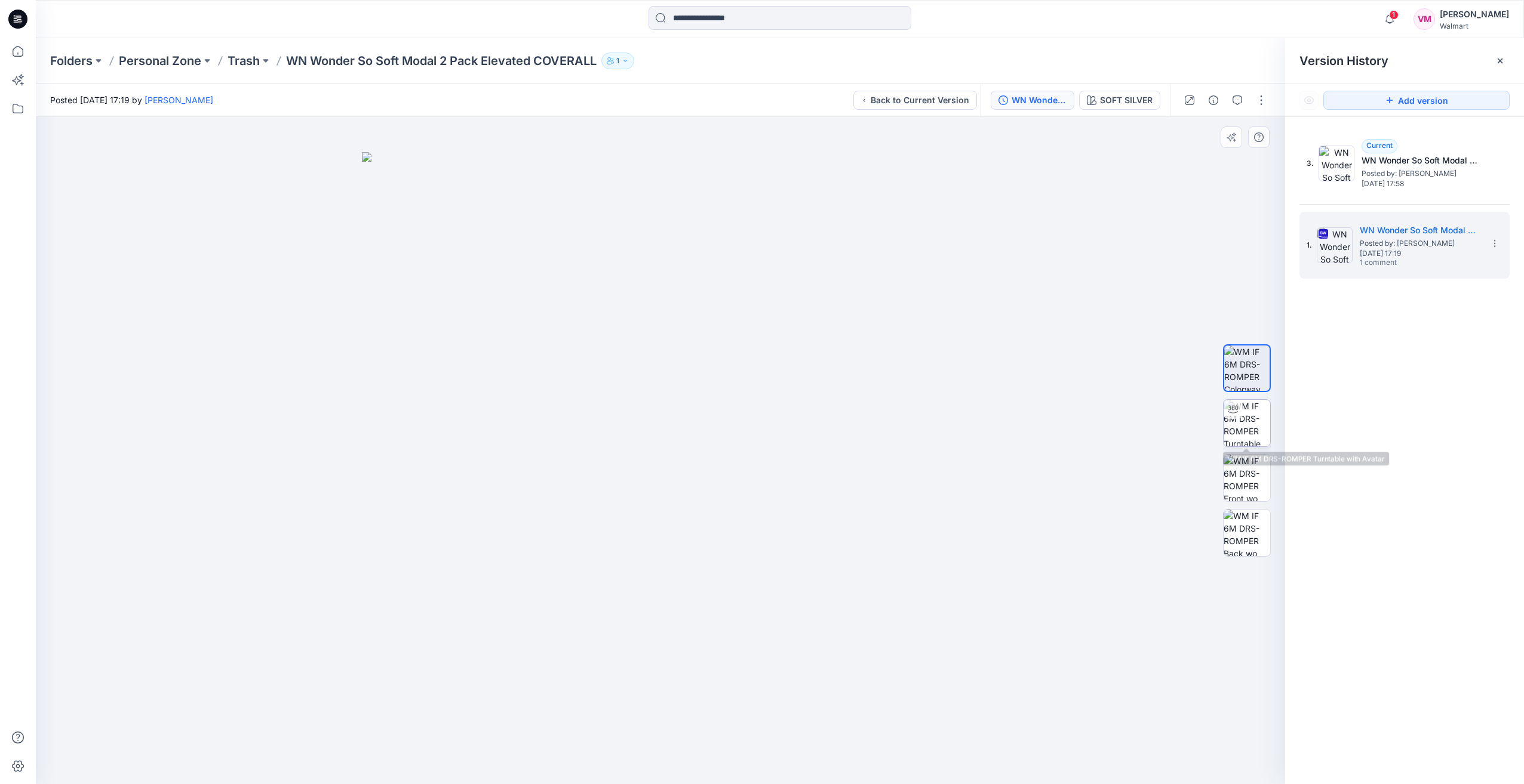
click at [1236, 422] on img at bounding box center [1247, 423] width 47 height 47
click at [1250, 474] on img at bounding box center [1247, 478] width 47 height 47
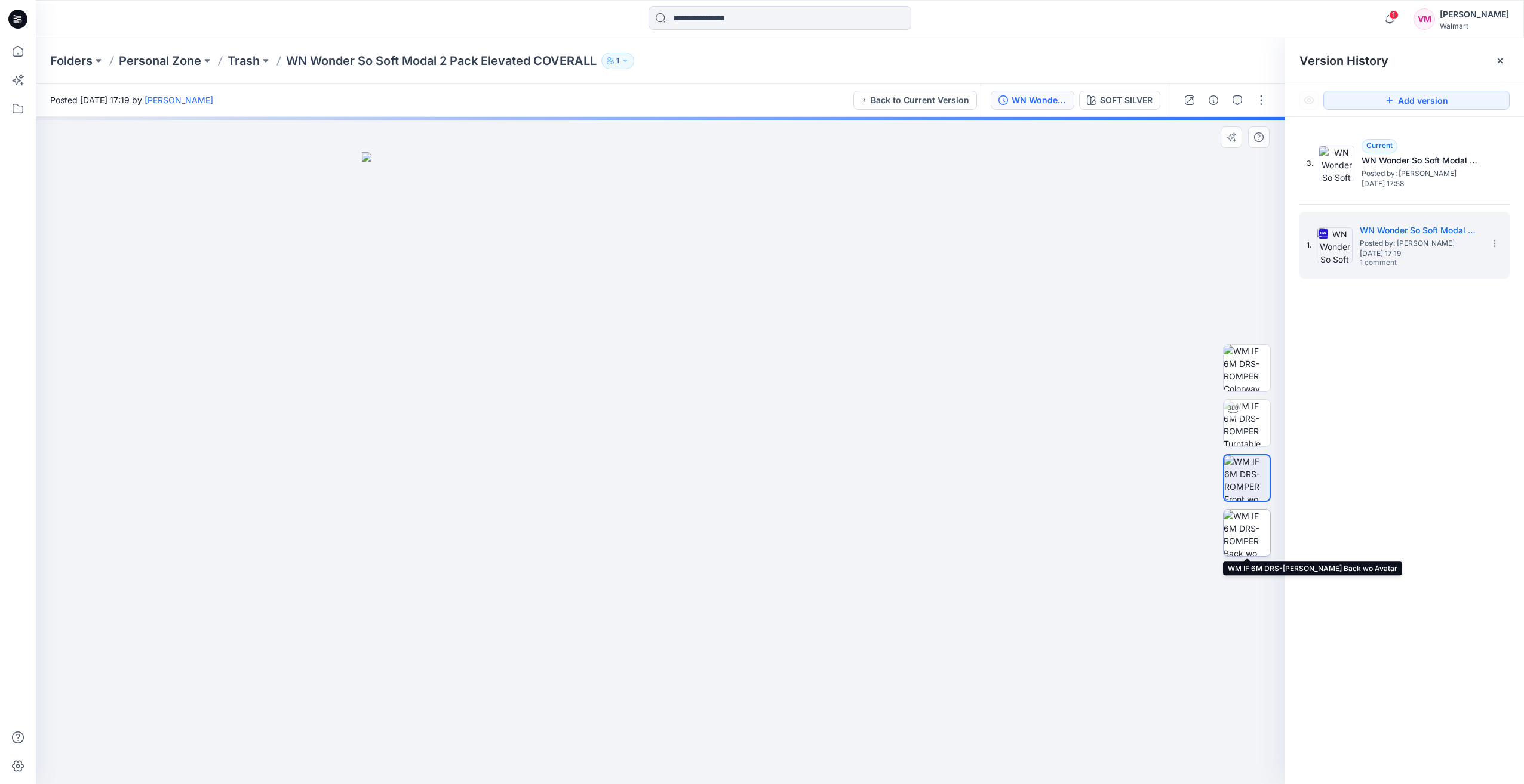
click at [1253, 536] on img at bounding box center [1247, 533] width 47 height 47
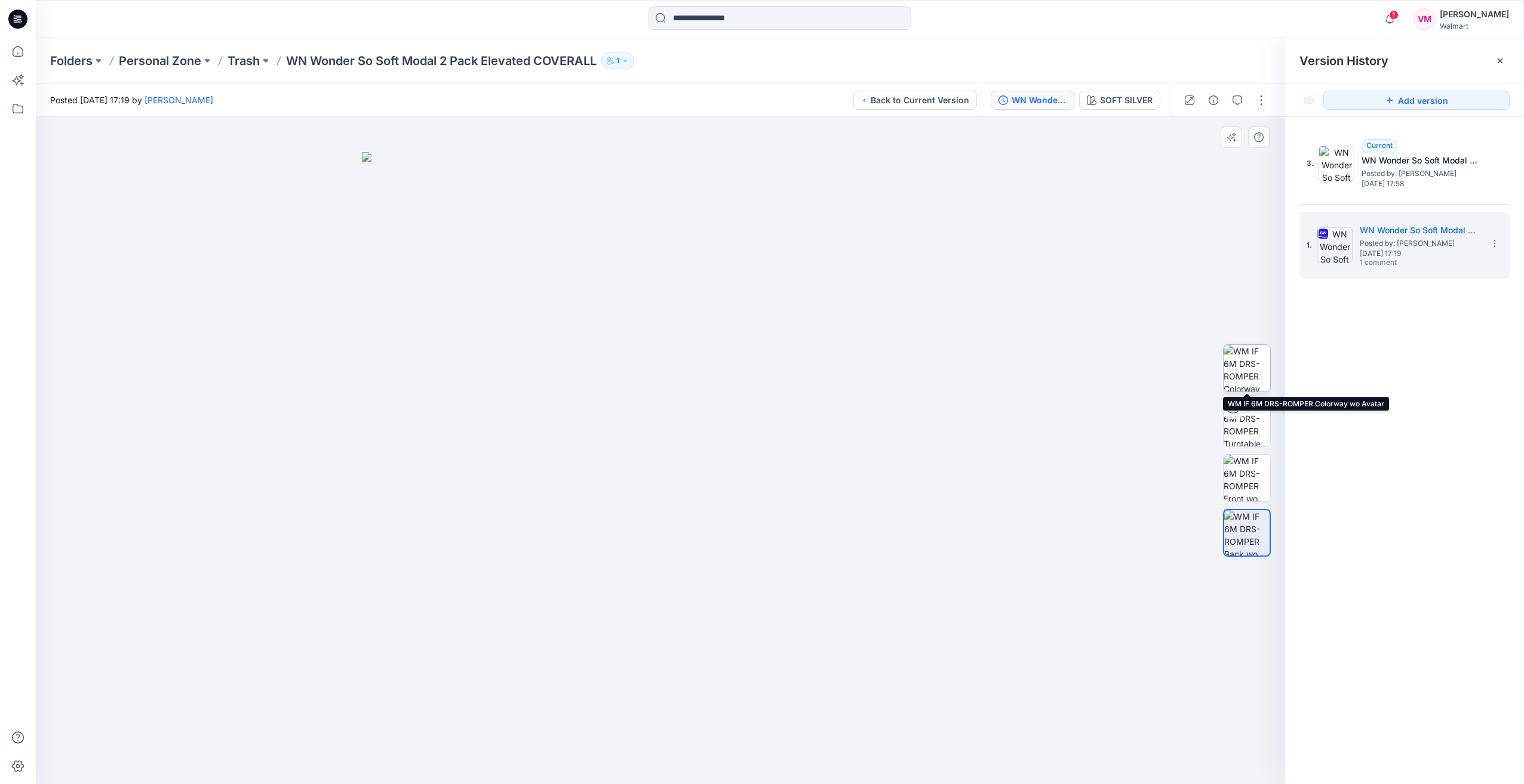
click at [1243, 364] on img at bounding box center [1247, 368] width 47 height 47
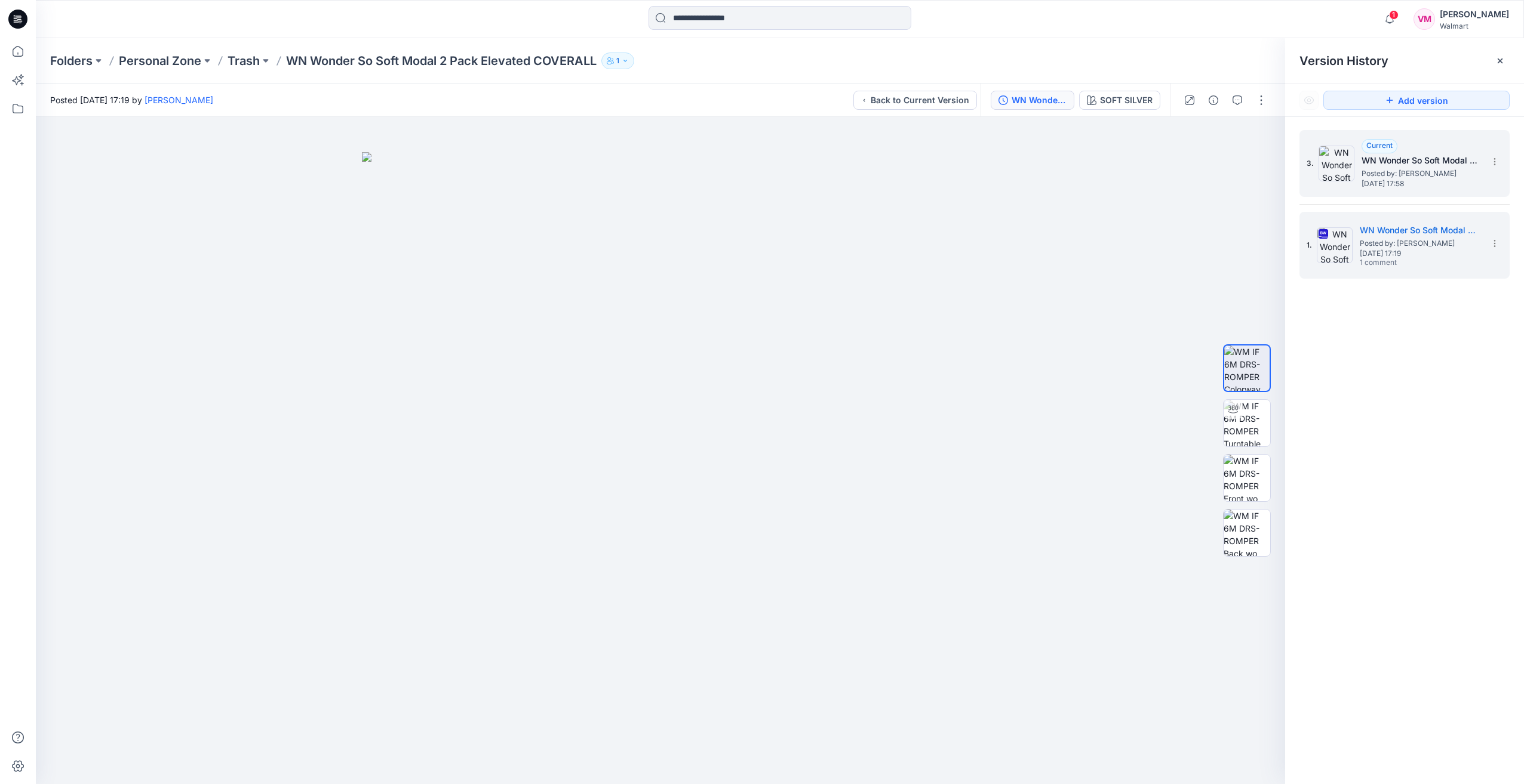
click at [1359, 179] on div "3. Current WN Wonder So Soft Modal 2 Pack Elevated COVERALL Posted by: Vasantha…" at bounding box center [1396, 163] width 179 height 57
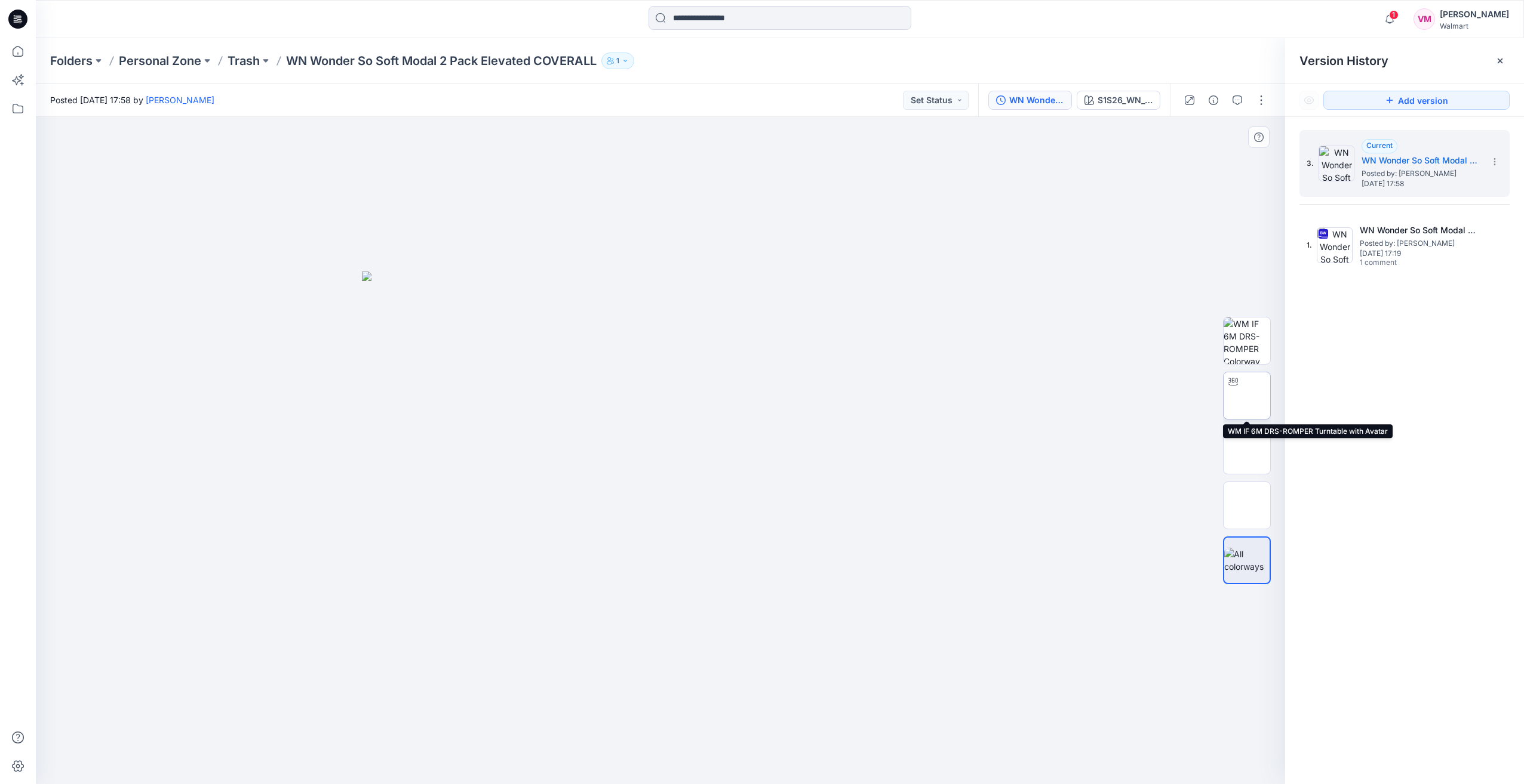
click at [1247, 396] on img at bounding box center [1247, 396] width 0 height 0
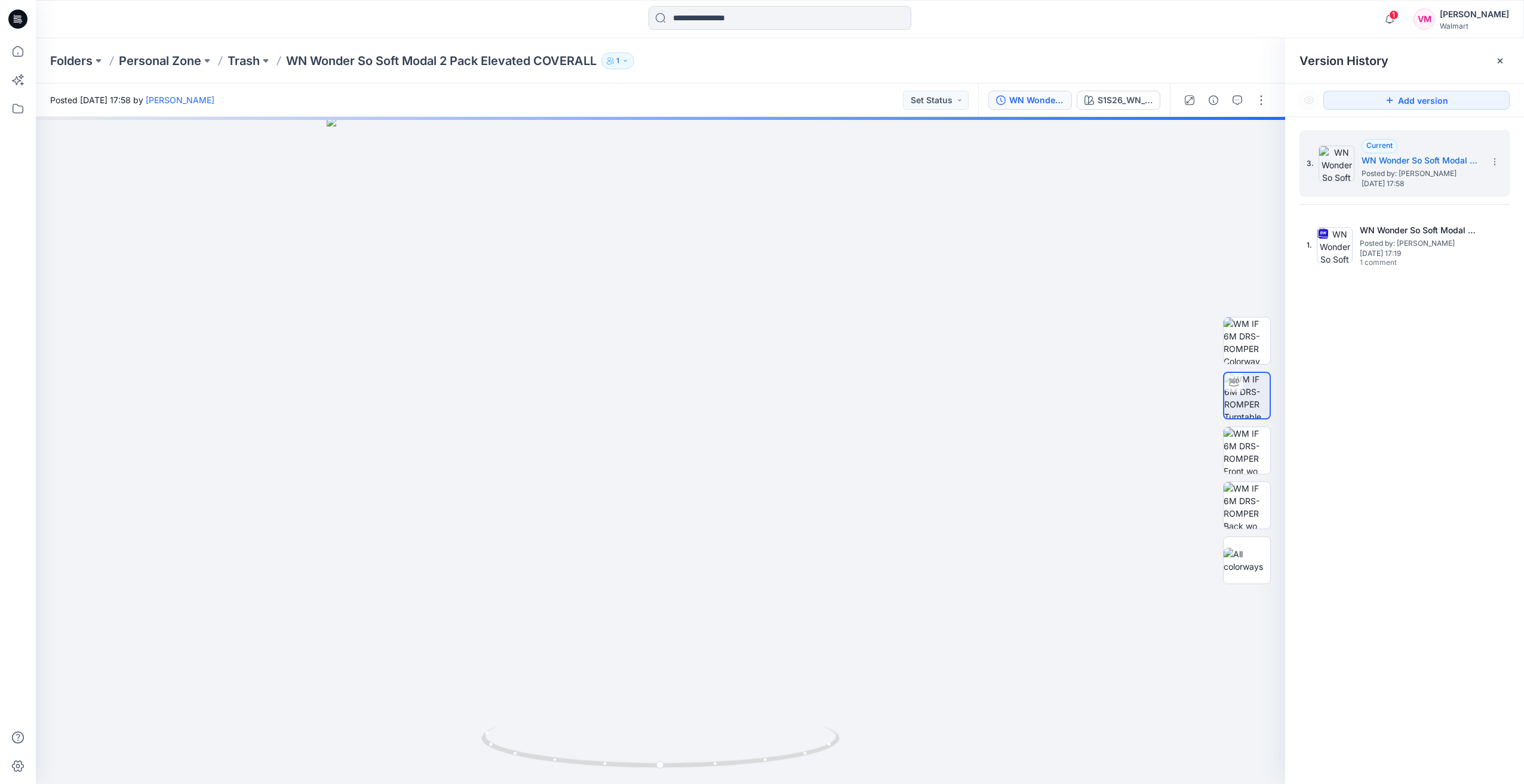
click at [353, 62] on p "WN Wonder So Soft Modal 2 Pack Elevated COVERALL" at bounding box center [441, 61] width 310 height 17
click at [239, 58] on p "Trash" at bounding box center [243, 61] width 32 height 17
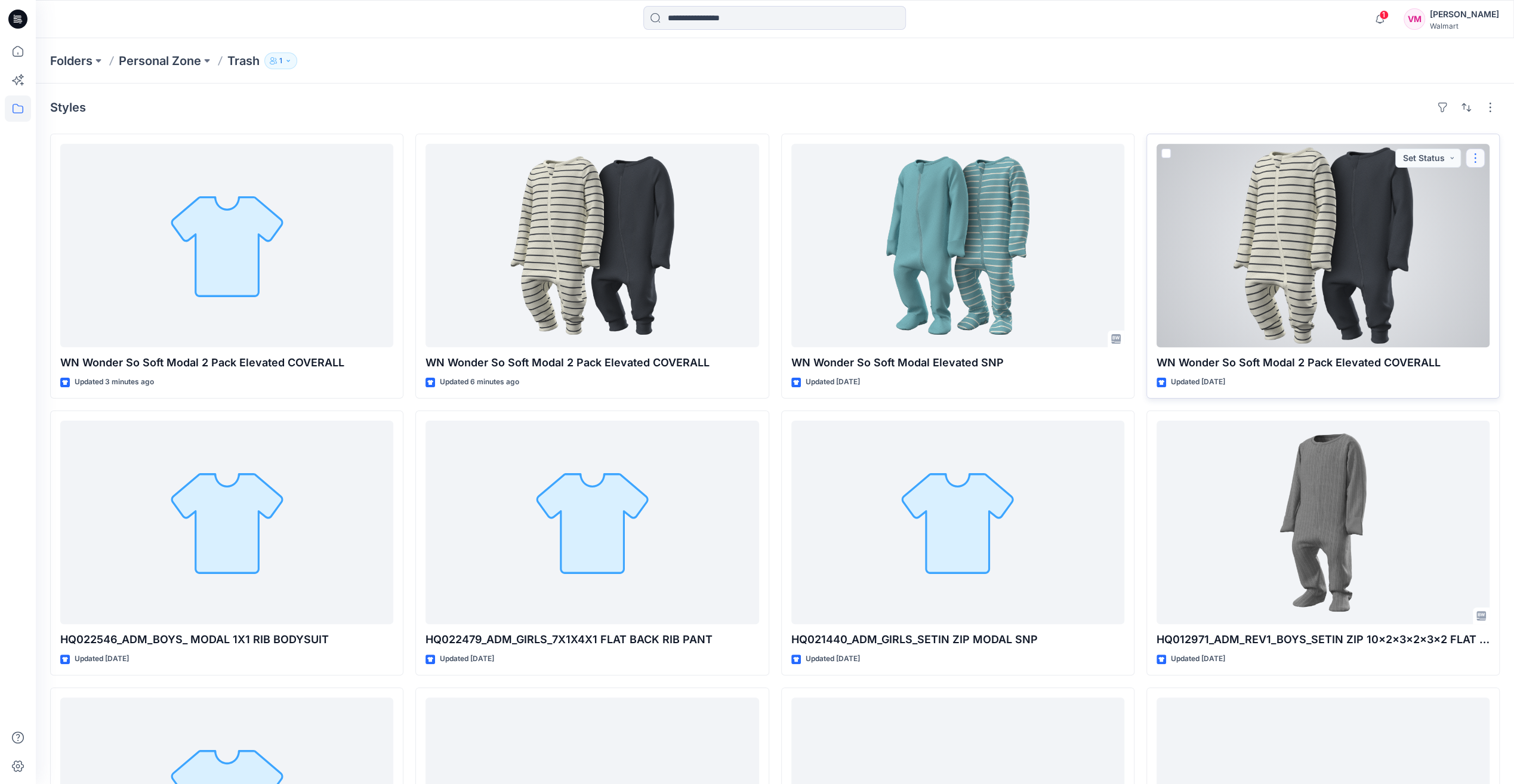
click at [1482, 158] on button "button" at bounding box center [1475, 158] width 19 height 19
click at [1417, 236] on button "Duplicate to..." at bounding box center [1419, 229] width 129 height 22
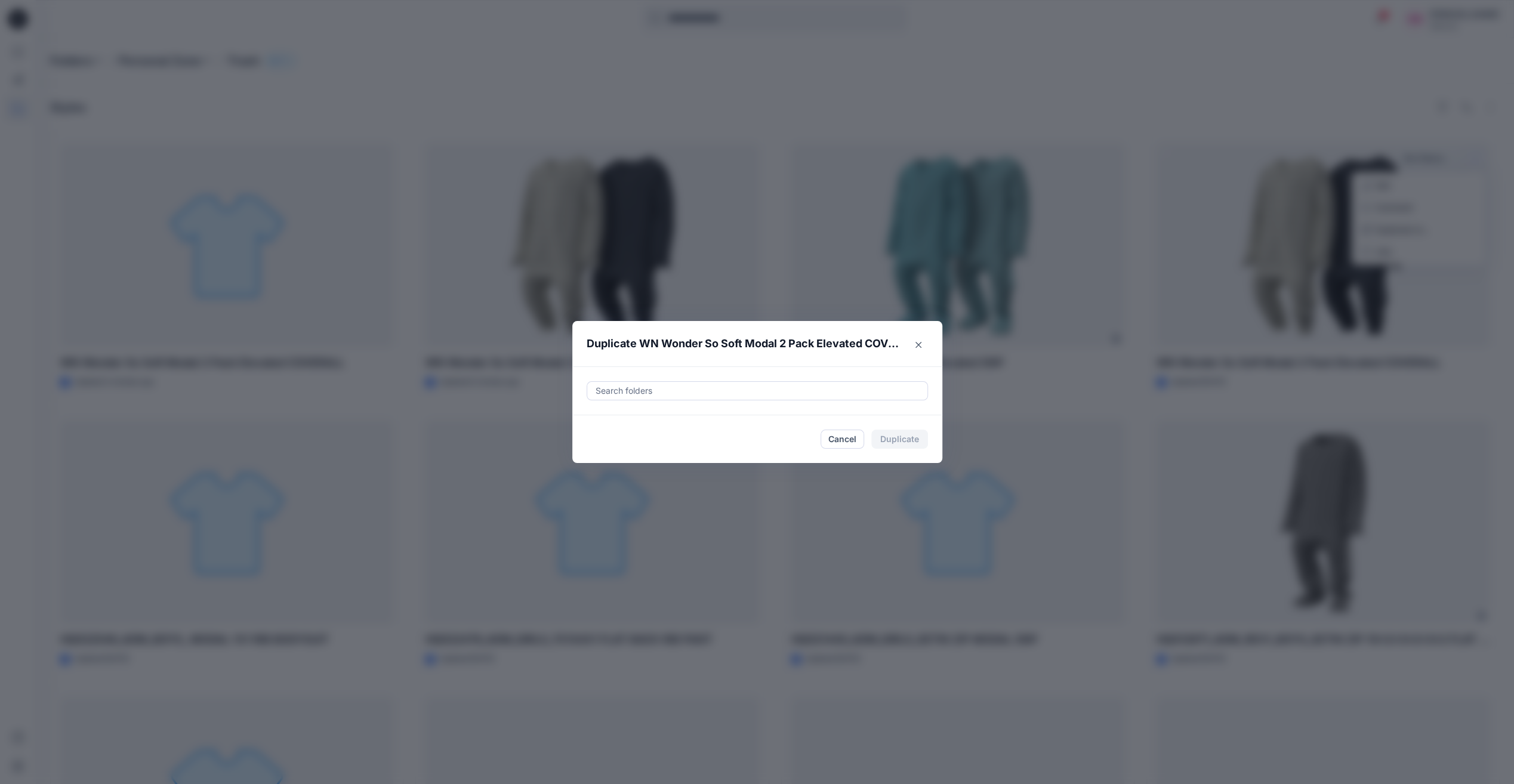
click at [652, 387] on div at bounding box center [757, 391] width 326 height 15
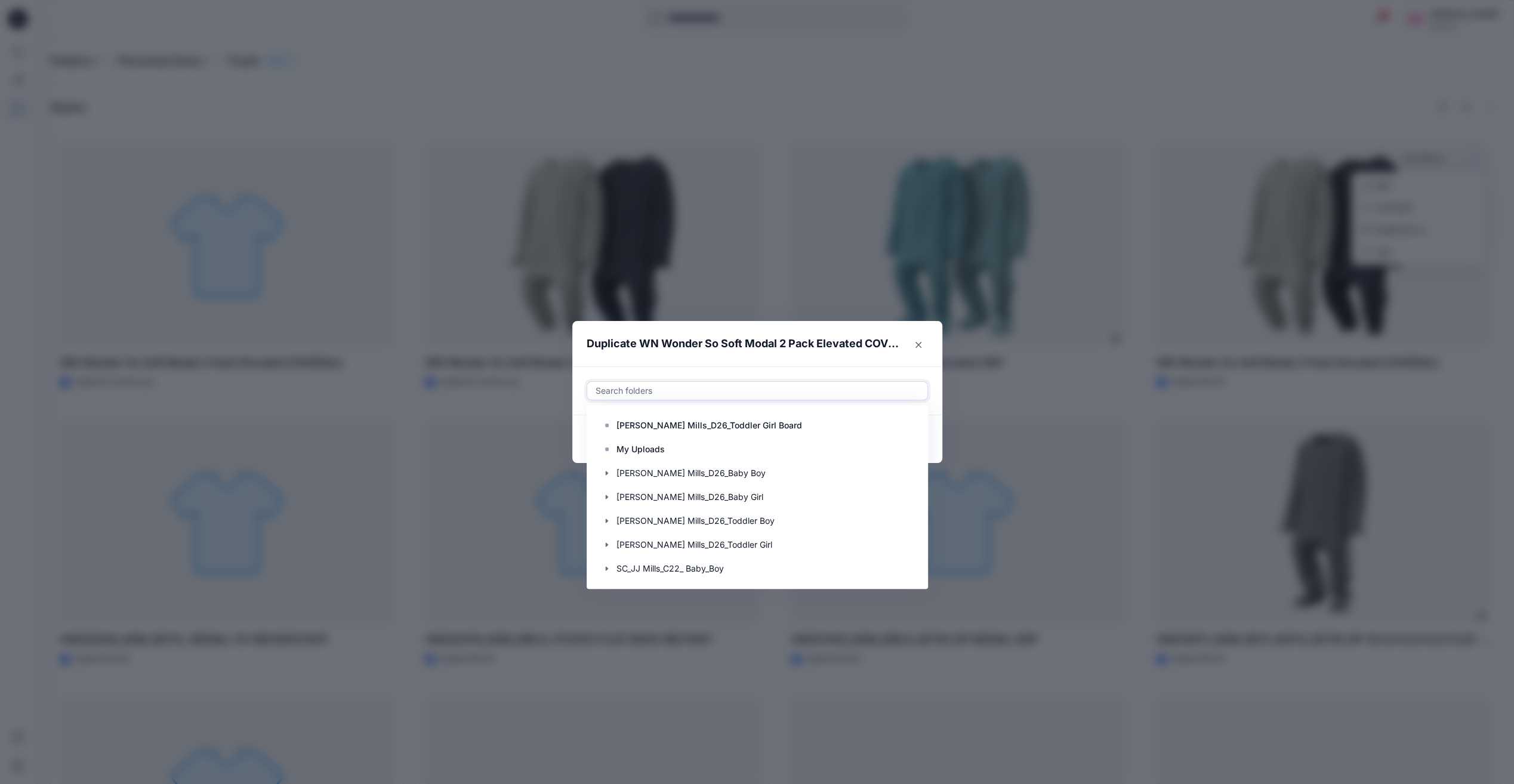
paste input "**********"
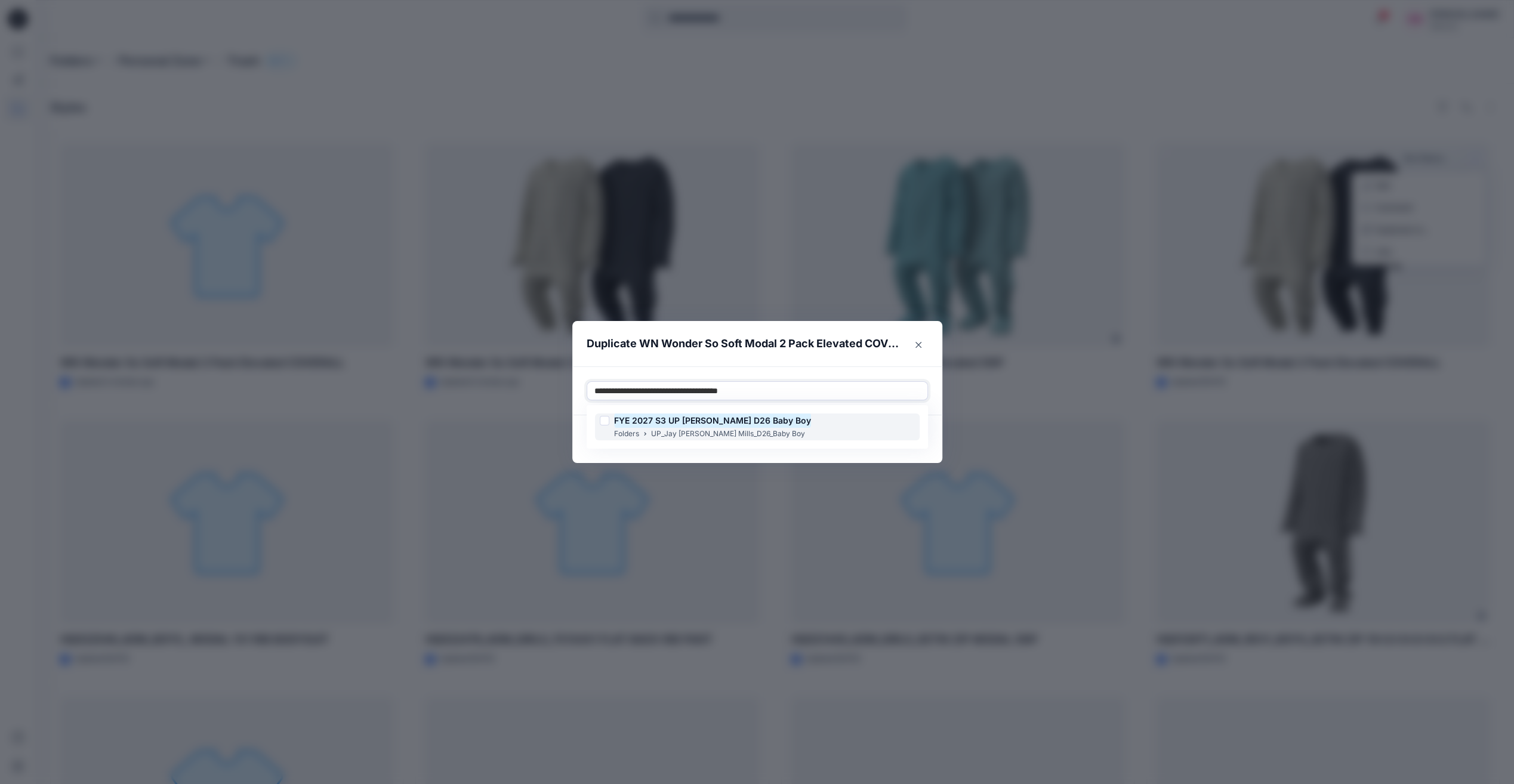
click at [696, 419] on mark "FYE 2027 S3 UP [PERSON_NAME] D26 Baby Boy" at bounding box center [712, 421] width 197 height 16
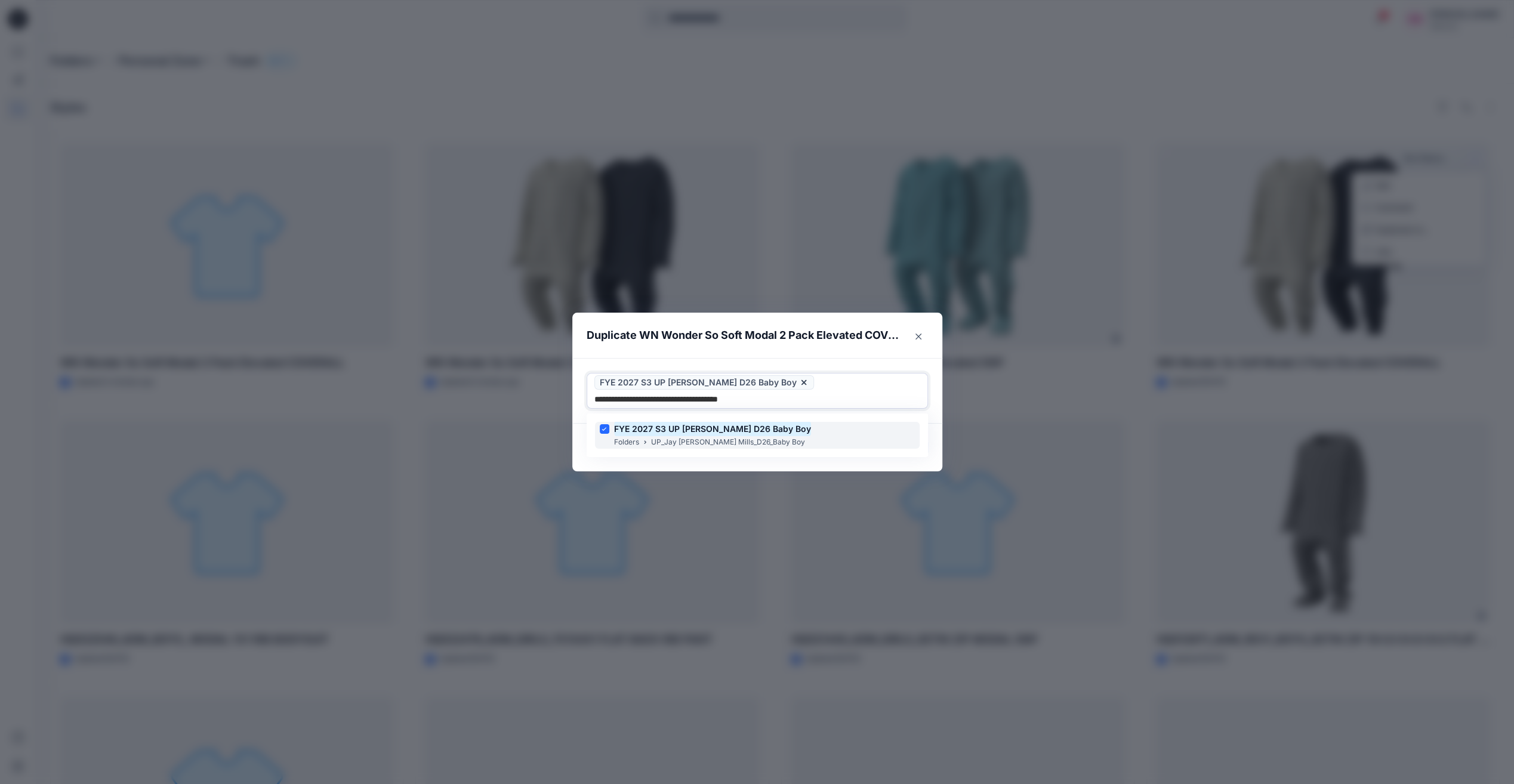
click at [720, 444] on p "UP_Jay [PERSON_NAME] Mills_D26_Baby Boy" at bounding box center [728, 442] width 154 height 13
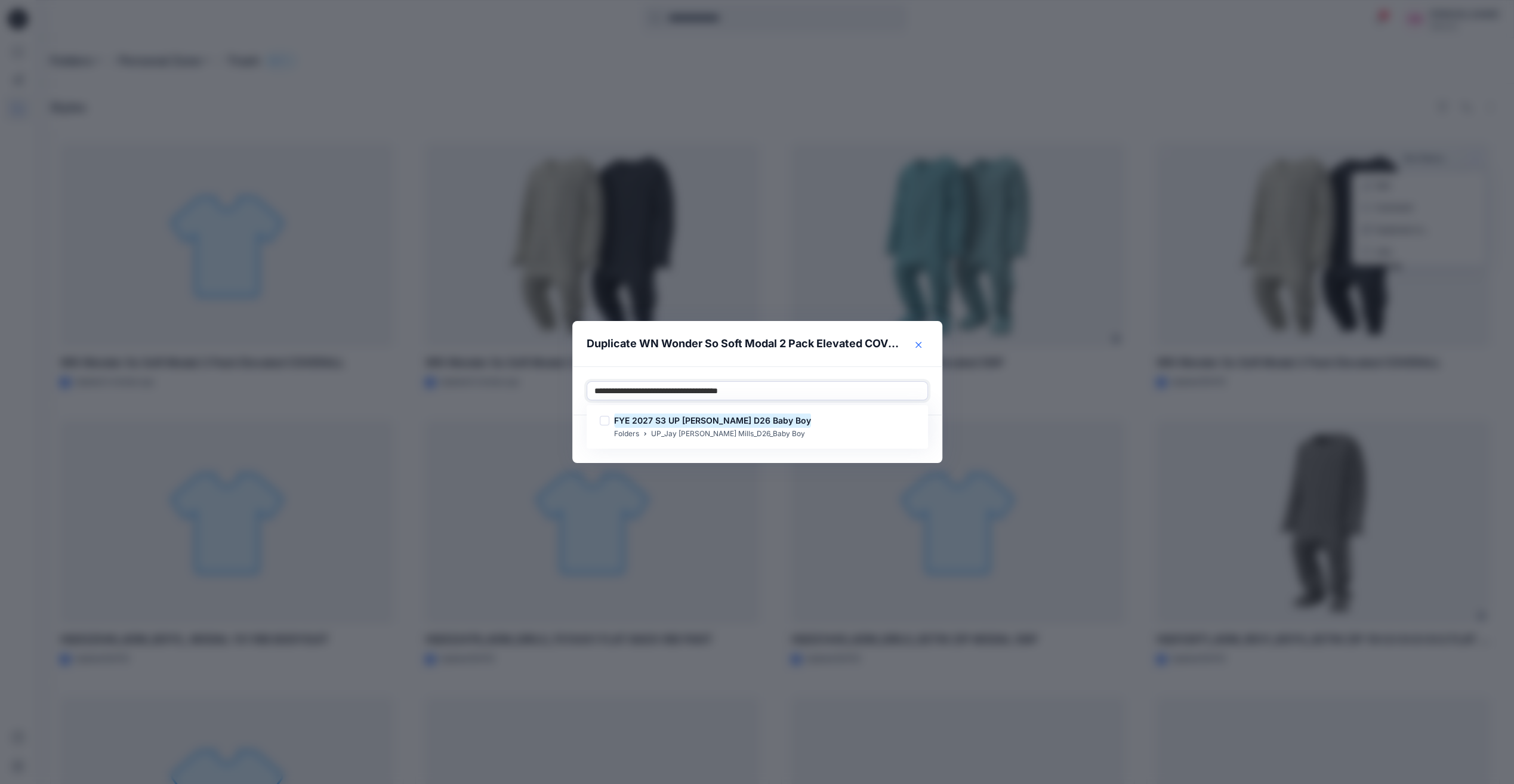
type input "**********"
click at [927, 344] on button "Close" at bounding box center [918, 345] width 19 height 19
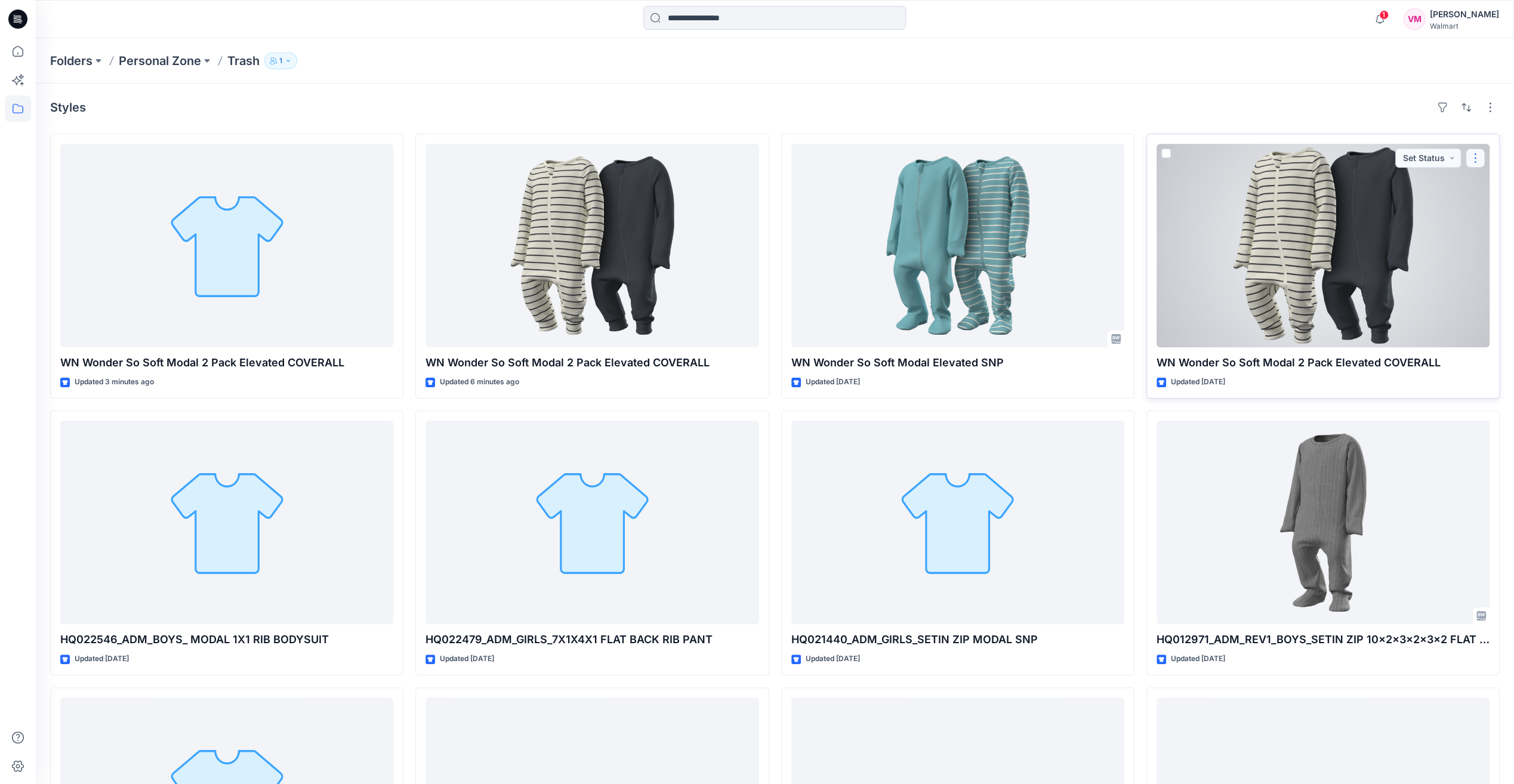
click at [1481, 151] on button "button" at bounding box center [1475, 158] width 19 height 19
click at [1399, 226] on p "Duplicate to..." at bounding box center [1403, 229] width 55 height 13
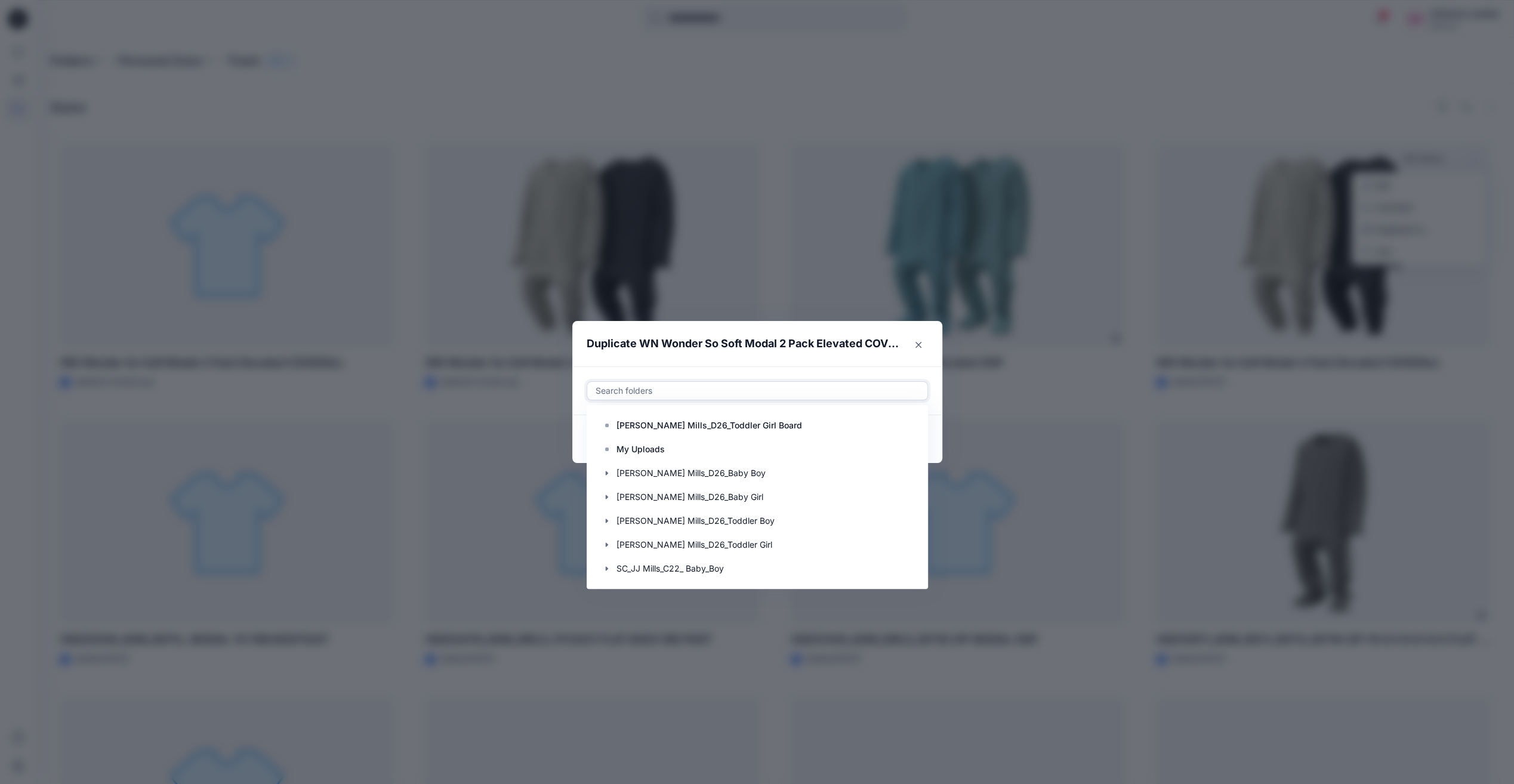
click at [625, 393] on div at bounding box center [757, 391] width 326 height 15
paste input "**********"
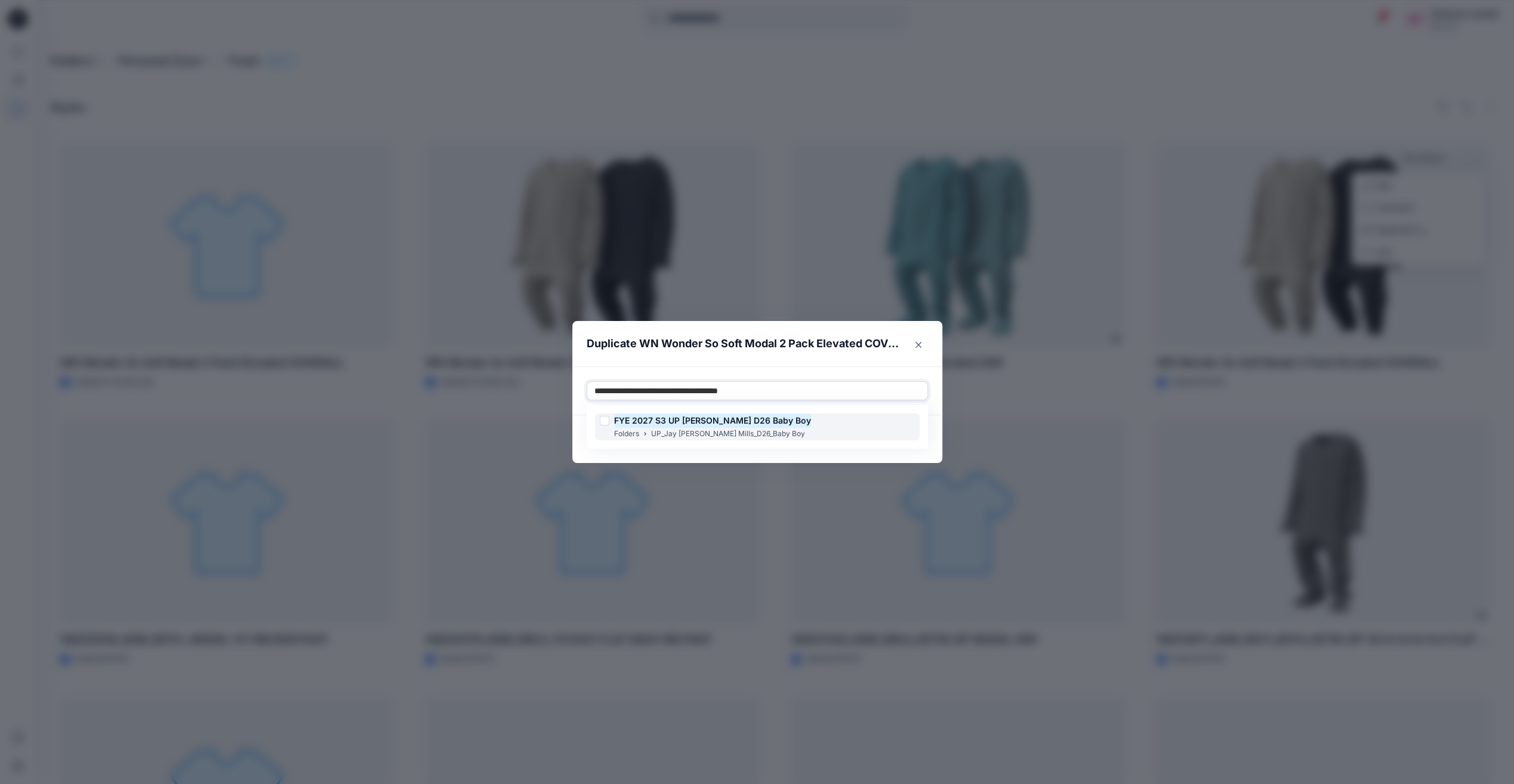
click at [739, 426] on mark "FYE 2027 S3 UP [PERSON_NAME] D26 Baby Boy" at bounding box center [712, 421] width 197 height 16
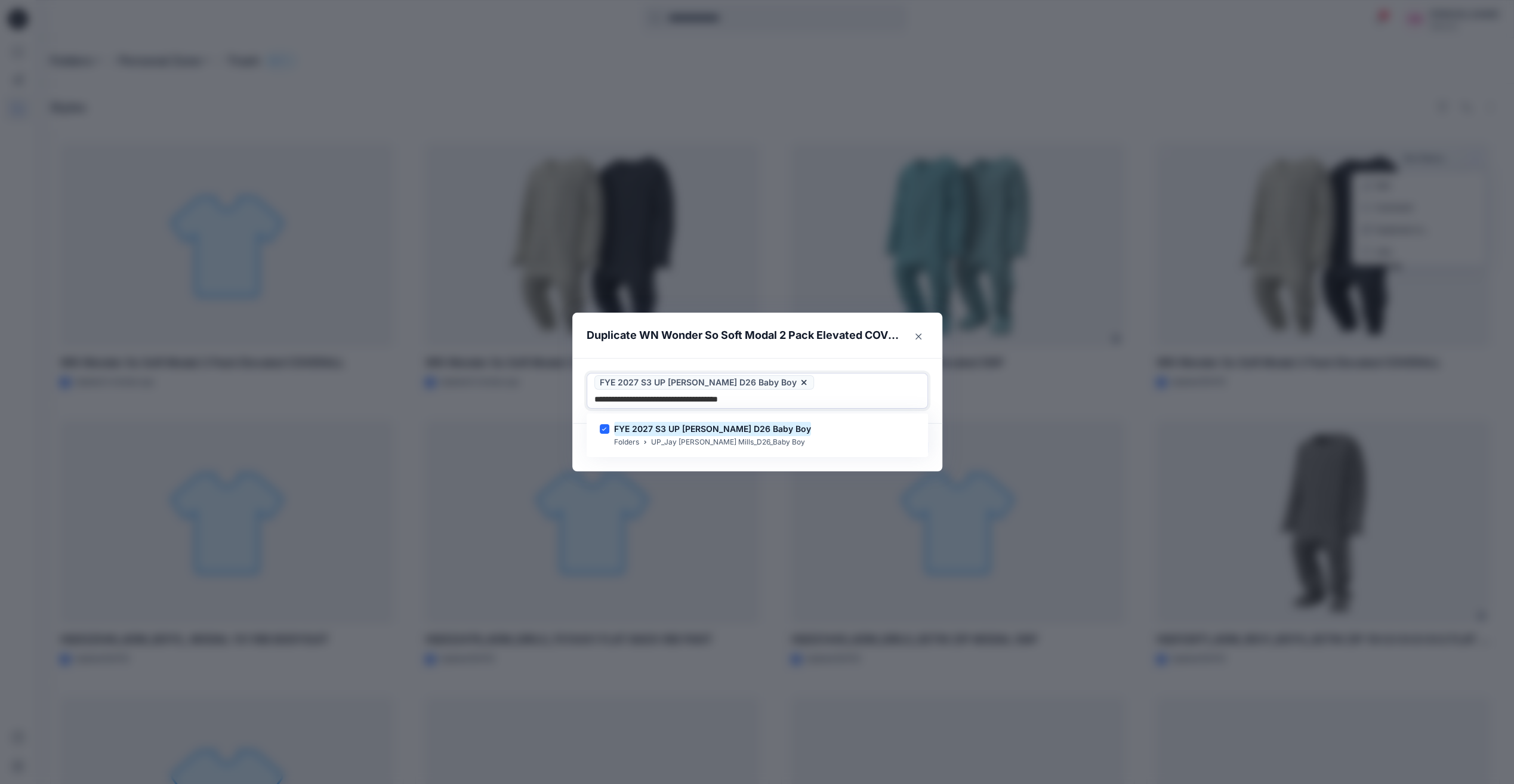
click at [857, 454] on div "FYE 2027 S3 UP Jay Jay Mills D26 Baby Boy Folders UP_Jay Jay Mills_D26_Baby Boy" at bounding box center [757, 436] width 337 height 39
click at [898, 451] on div "FYE 2027 S3 UP Jay Jay Mills D26 Baby Boy Folders UP_Jay Jay Mills_D26_Baby Boy" at bounding box center [757, 436] width 337 height 39
click at [919, 439] on div "FYE 2027 S3 UP Jay Jay Mills D26 Baby Boy Folders UP_Jay Jay Mills_D26_Baby Boy" at bounding box center [757, 435] width 325 height 27
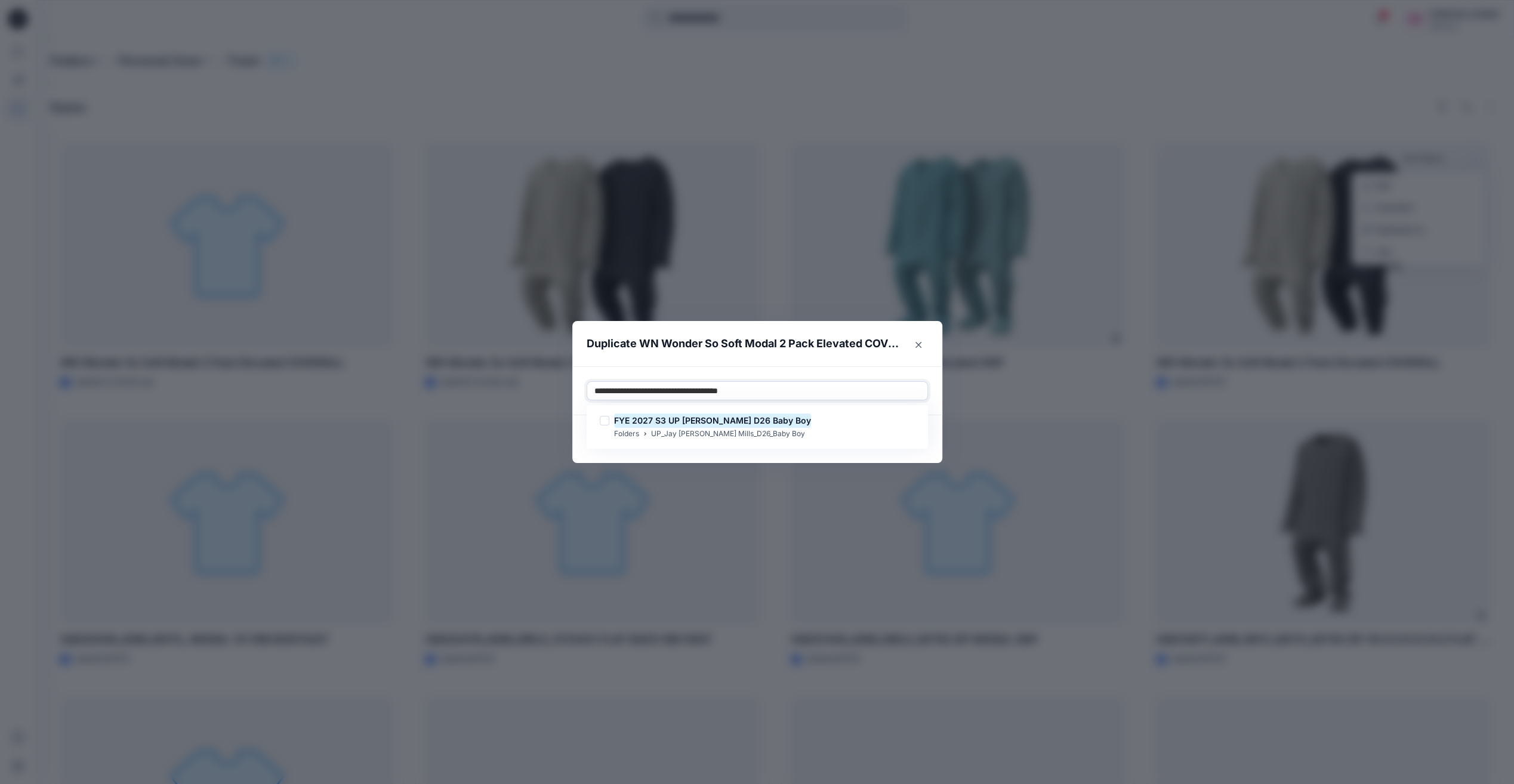
click at [926, 427] on div "FYE 2027 S3 UP Jay Jay Mills D26 Baby Boy Folders UP_Jay Jay Mills_D26_Baby Boy" at bounding box center [757, 427] width 337 height 39
type input "**********"
click at [933, 416] on footer "Cancel Duplicate" at bounding box center [757, 439] width 370 height 48
click at [674, 393] on div at bounding box center [757, 391] width 326 height 15
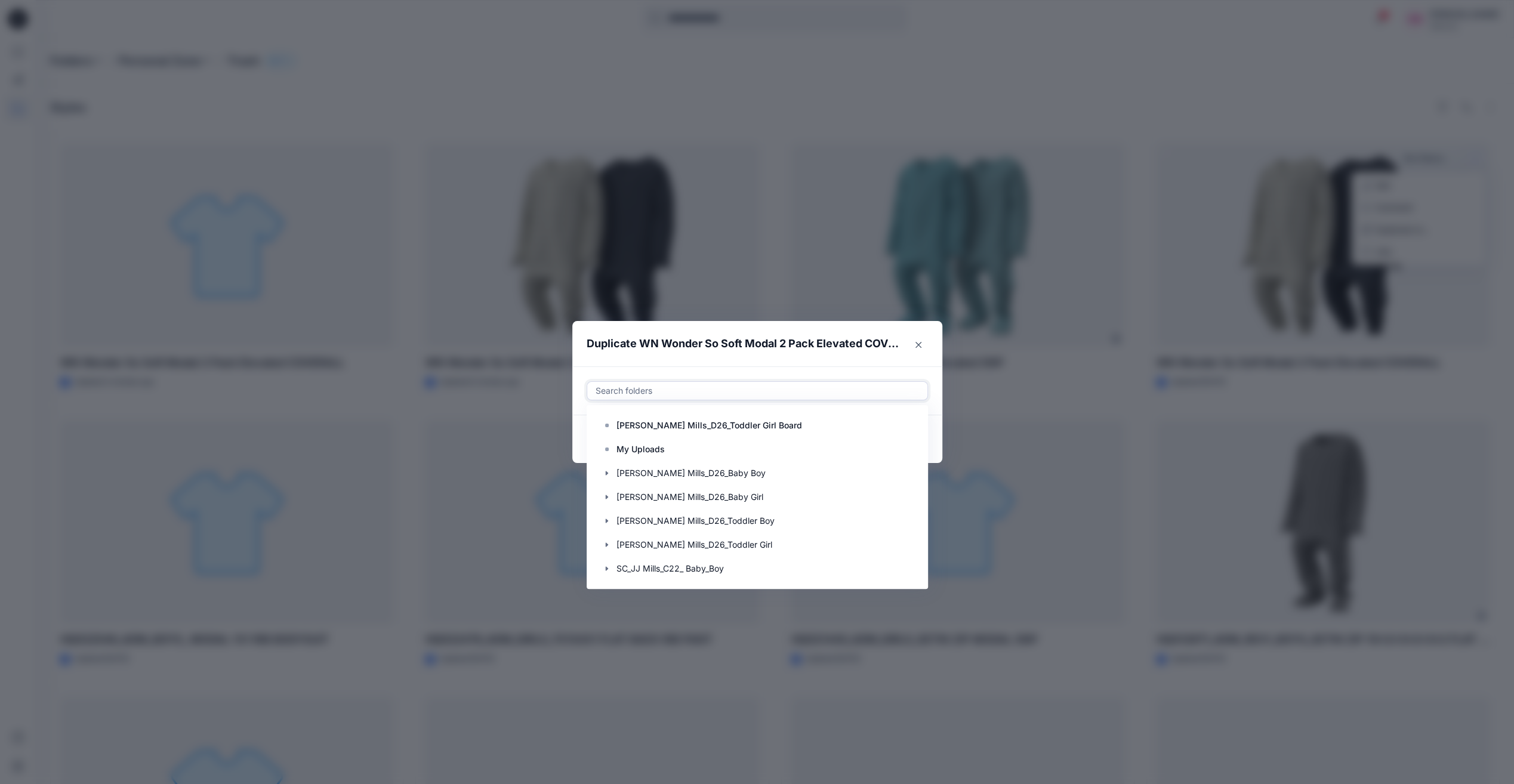
paste input "**********"
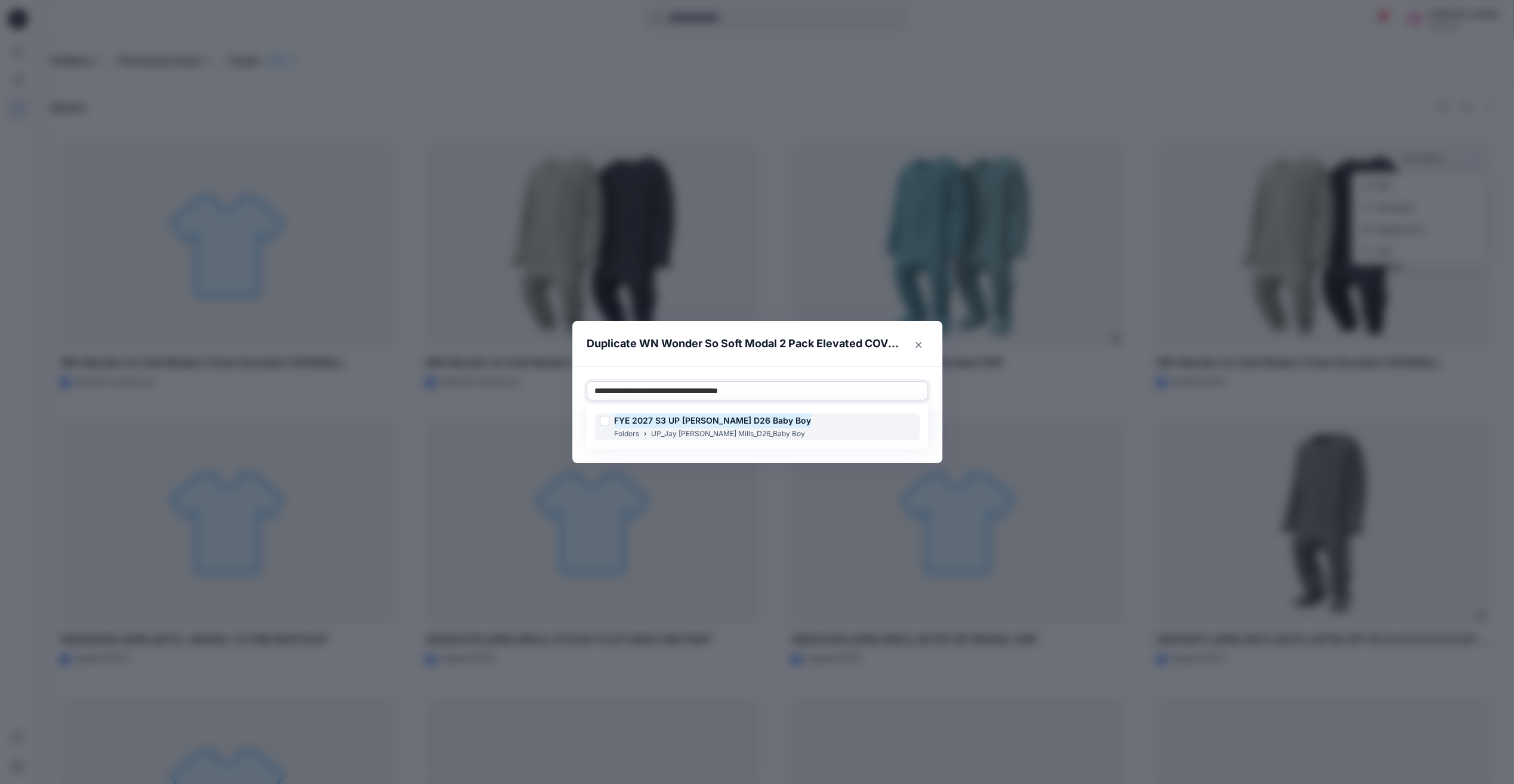
click at [744, 431] on p "UP_Jay [PERSON_NAME] Mills_D26_Baby Boy" at bounding box center [728, 434] width 154 height 13
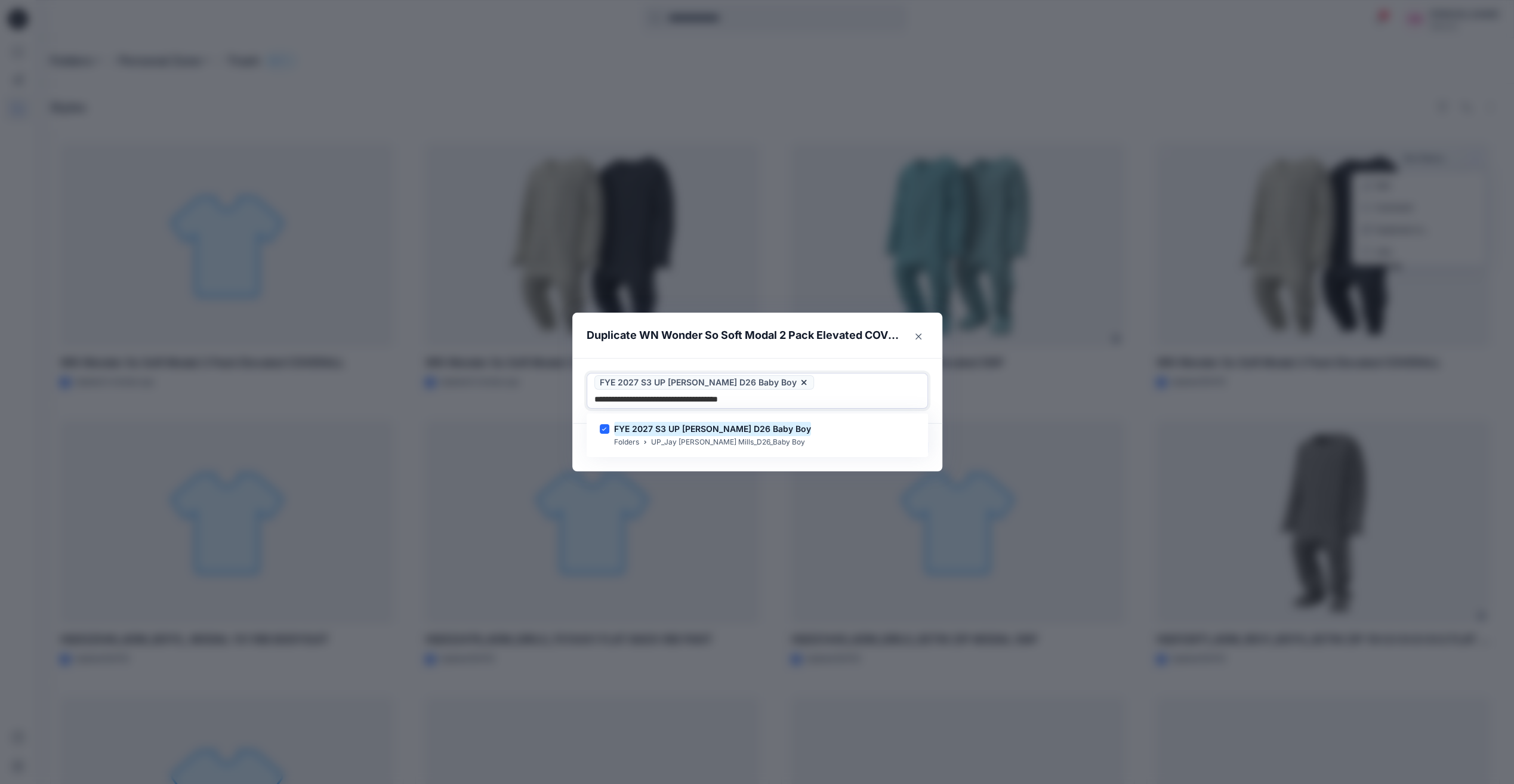
type input "**********"
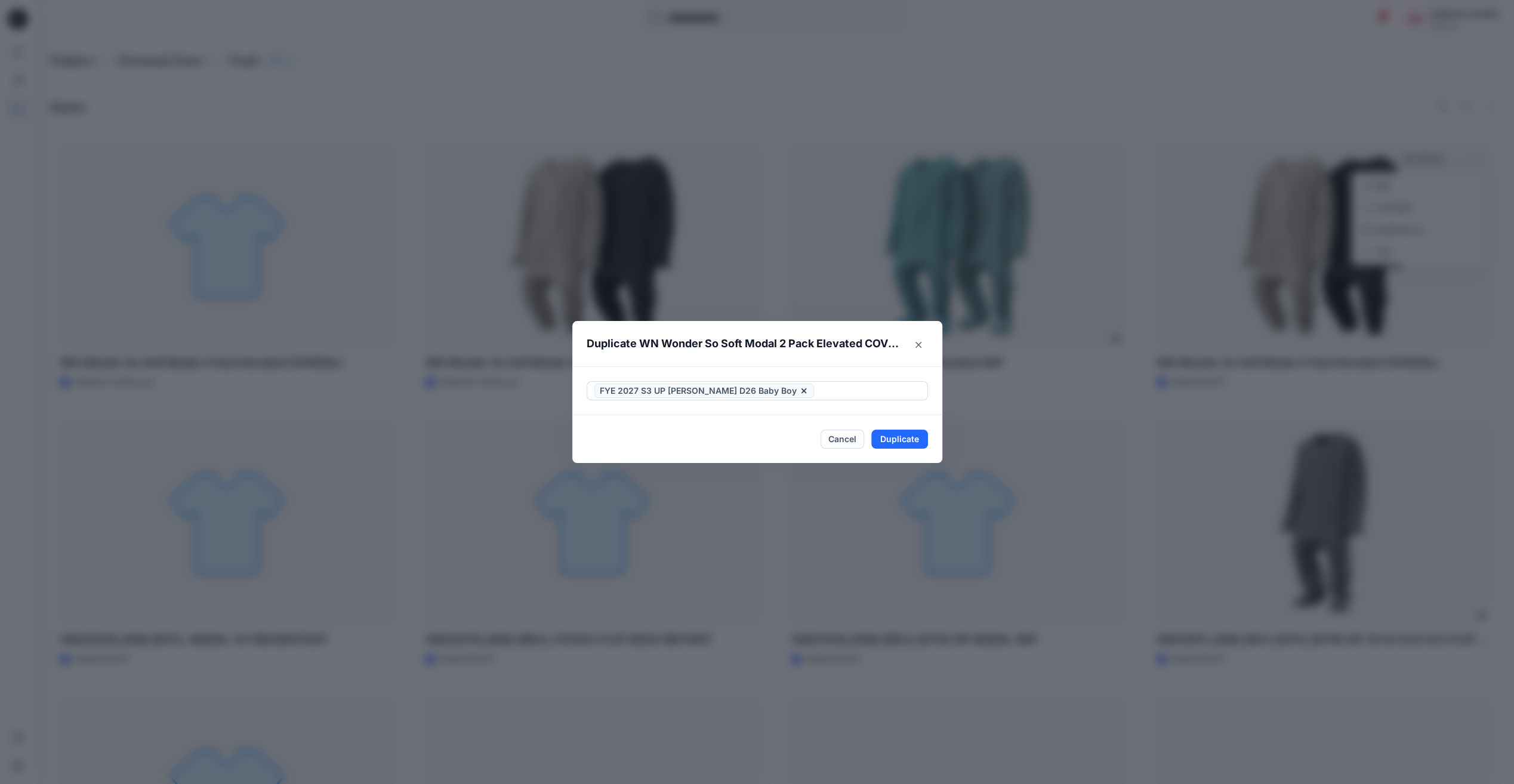
click at [935, 456] on footer "Cancel Duplicate" at bounding box center [757, 439] width 370 height 48
click at [908, 440] on button "Duplicate" at bounding box center [899, 439] width 56 height 19
click at [922, 347] on icon "Close" at bounding box center [919, 345] width 6 height 6
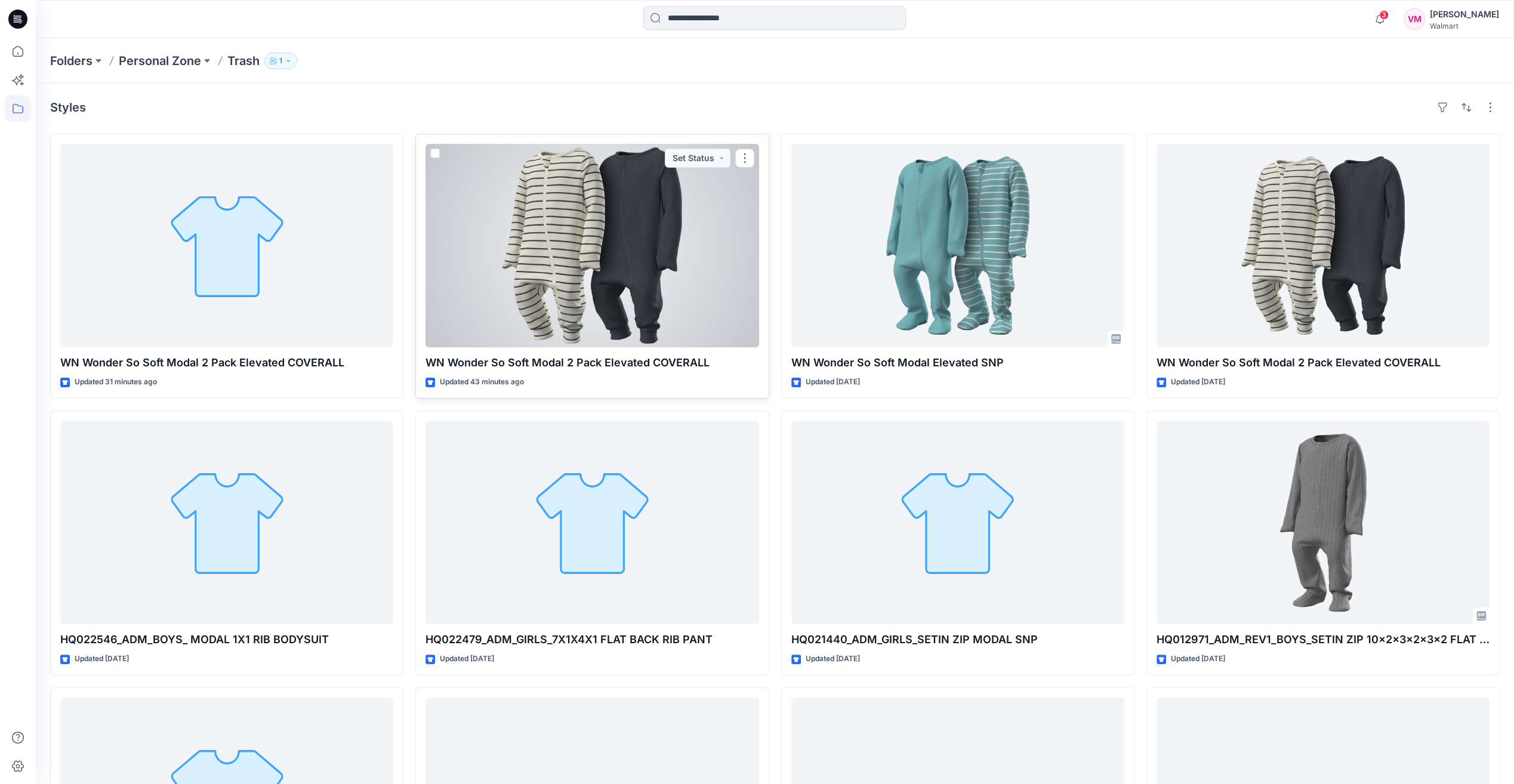
click at [635, 266] on div at bounding box center [592, 245] width 333 height 203
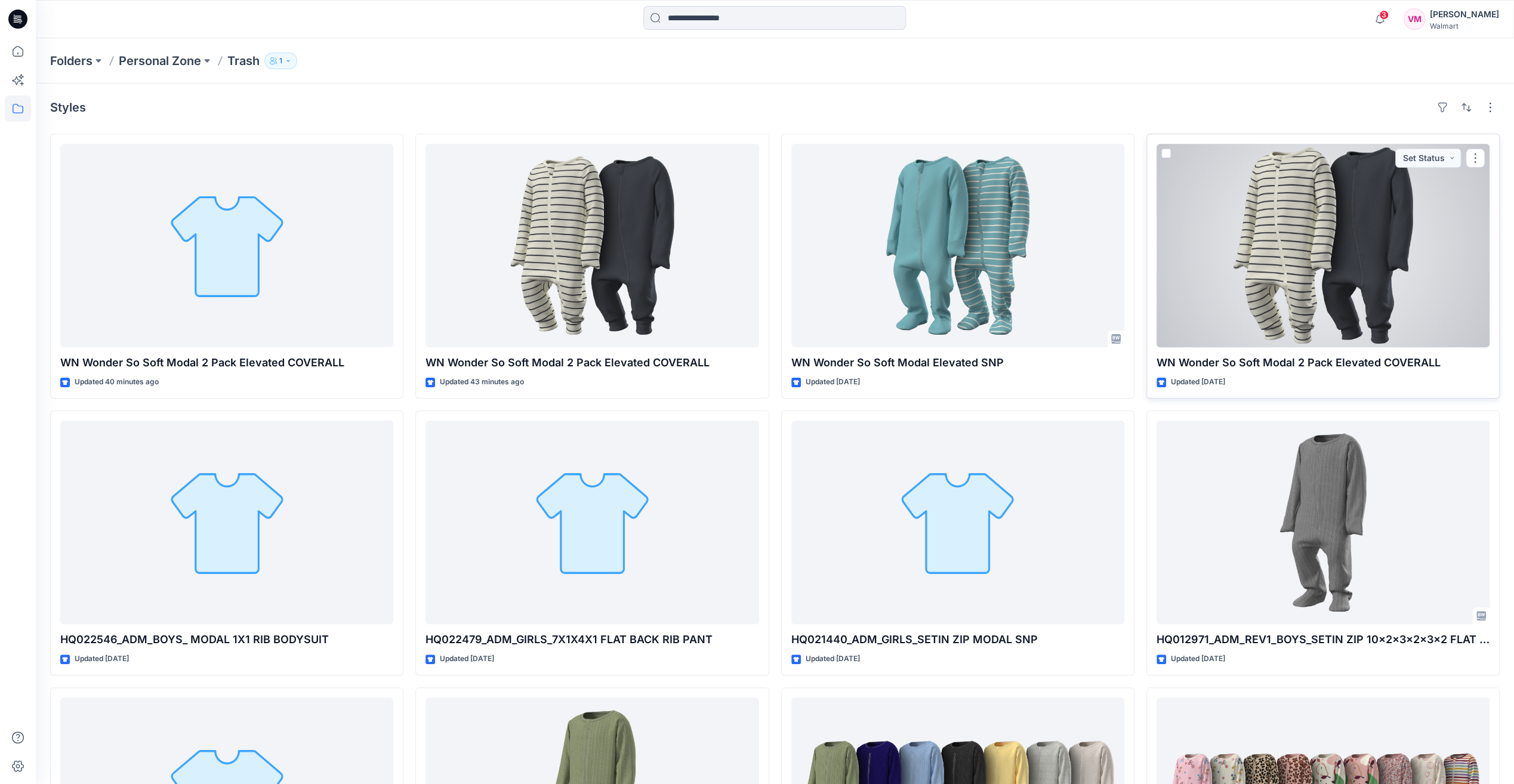
click at [1340, 306] on div at bounding box center [1323, 245] width 333 height 203
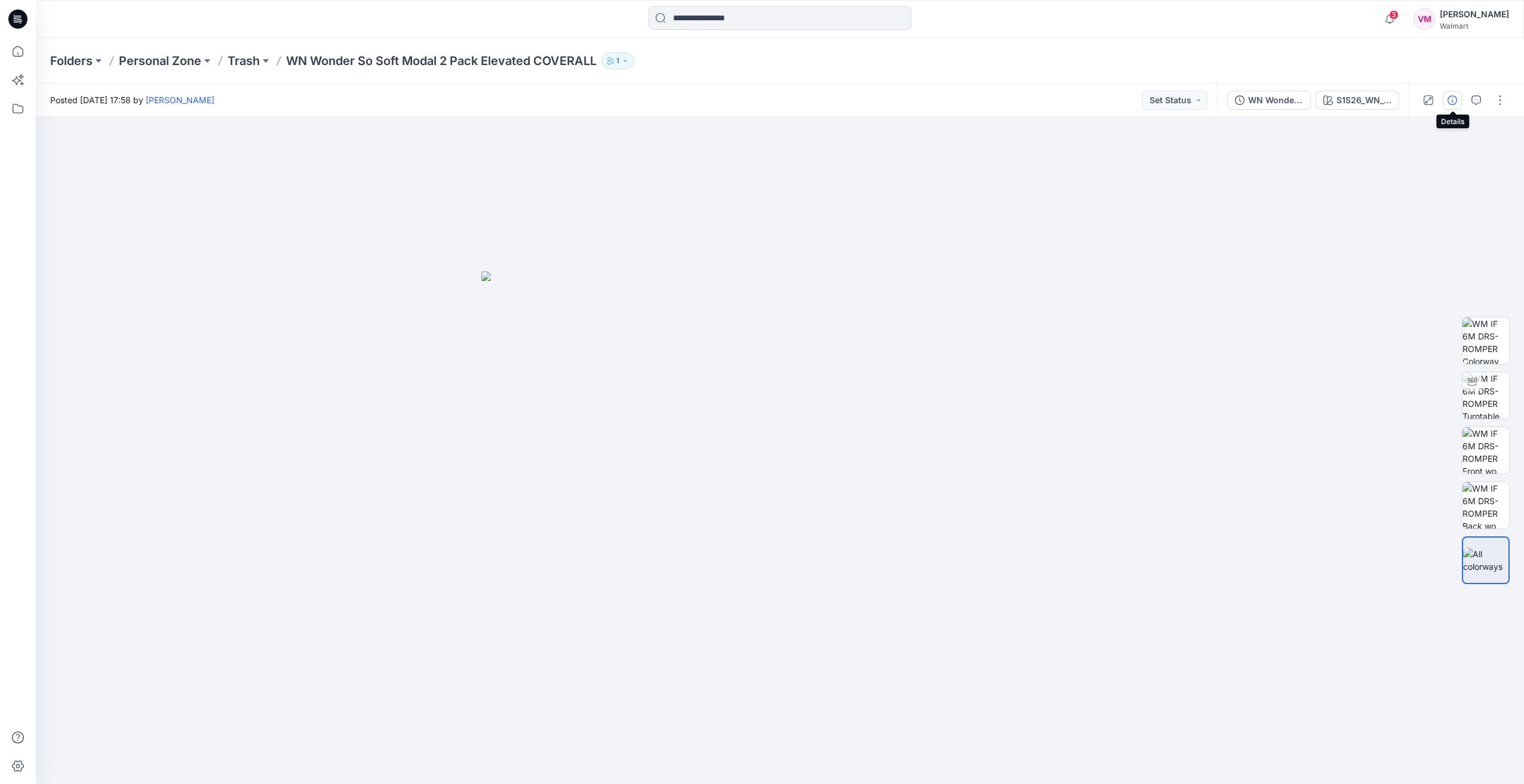
click at [1455, 96] on icon "button" at bounding box center [1452, 100] width 10 height 10
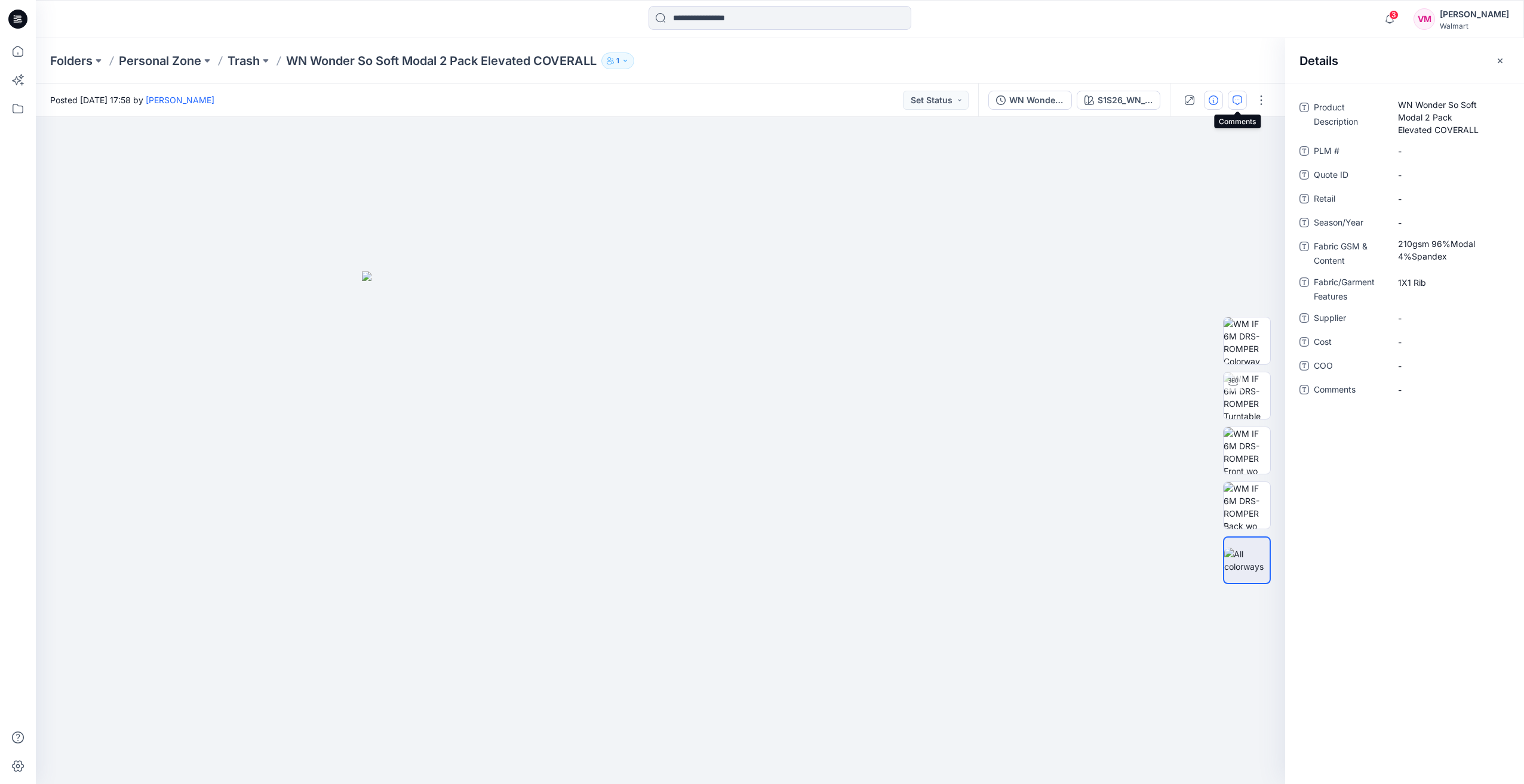
click at [1229, 101] on button "button" at bounding box center [1237, 100] width 19 height 19
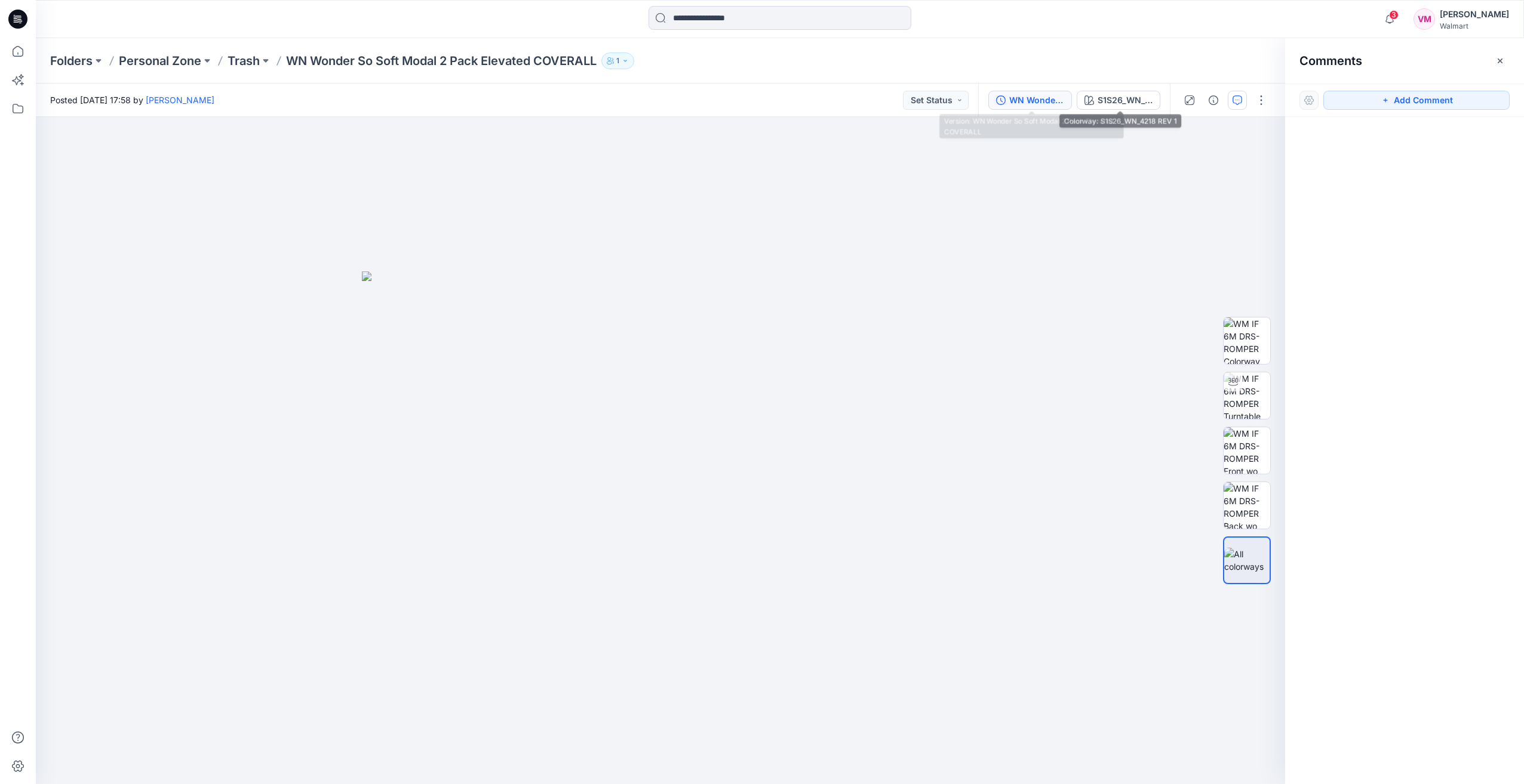
click at [1034, 104] on div "WN Wonder So Soft Modal 2 Pack Elevated COVERALL" at bounding box center [1036, 100] width 55 height 13
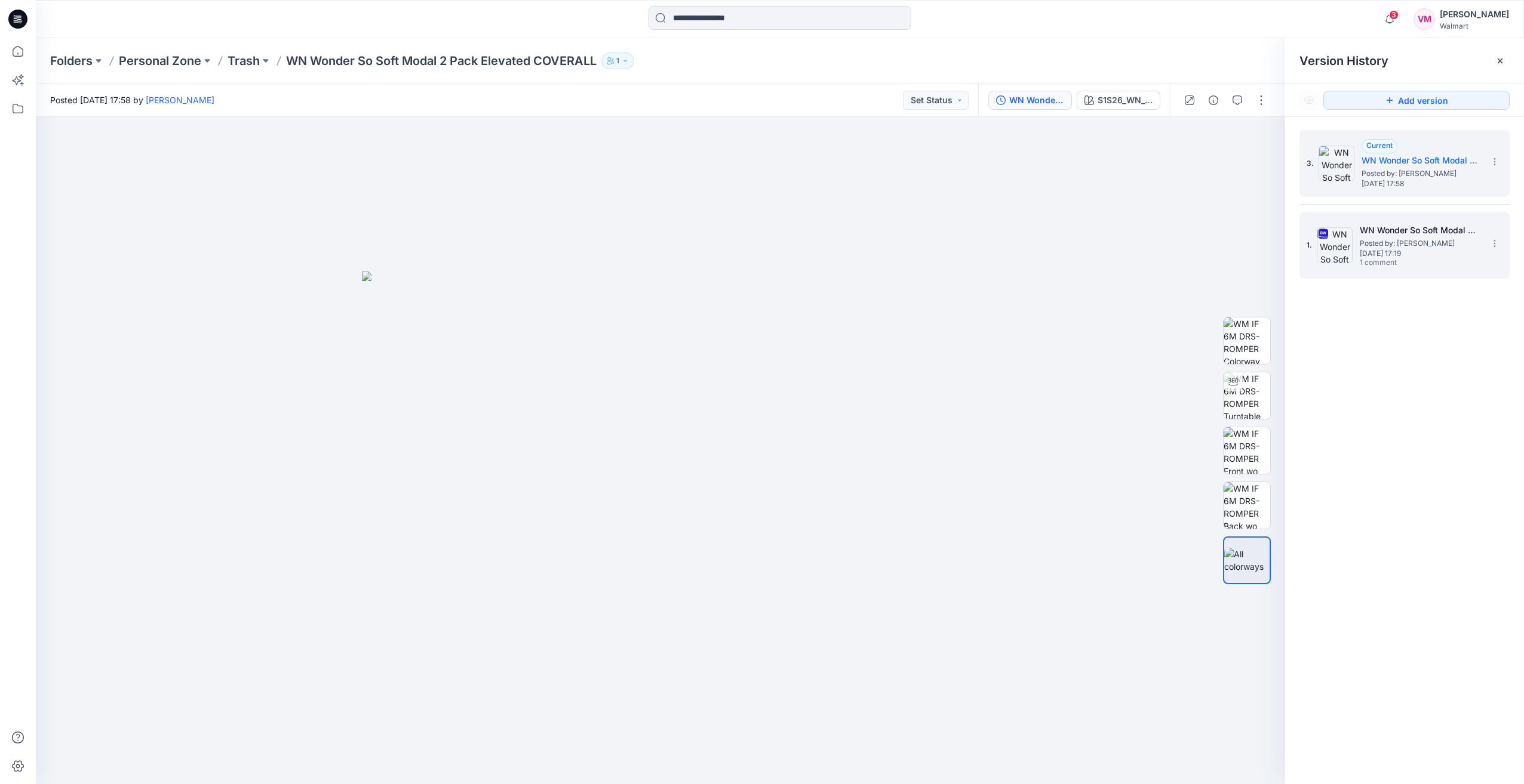
click at [1401, 245] on span "Posted by: [PERSON_NAME]" at bounding box center [1420, 243] width 120 height 12
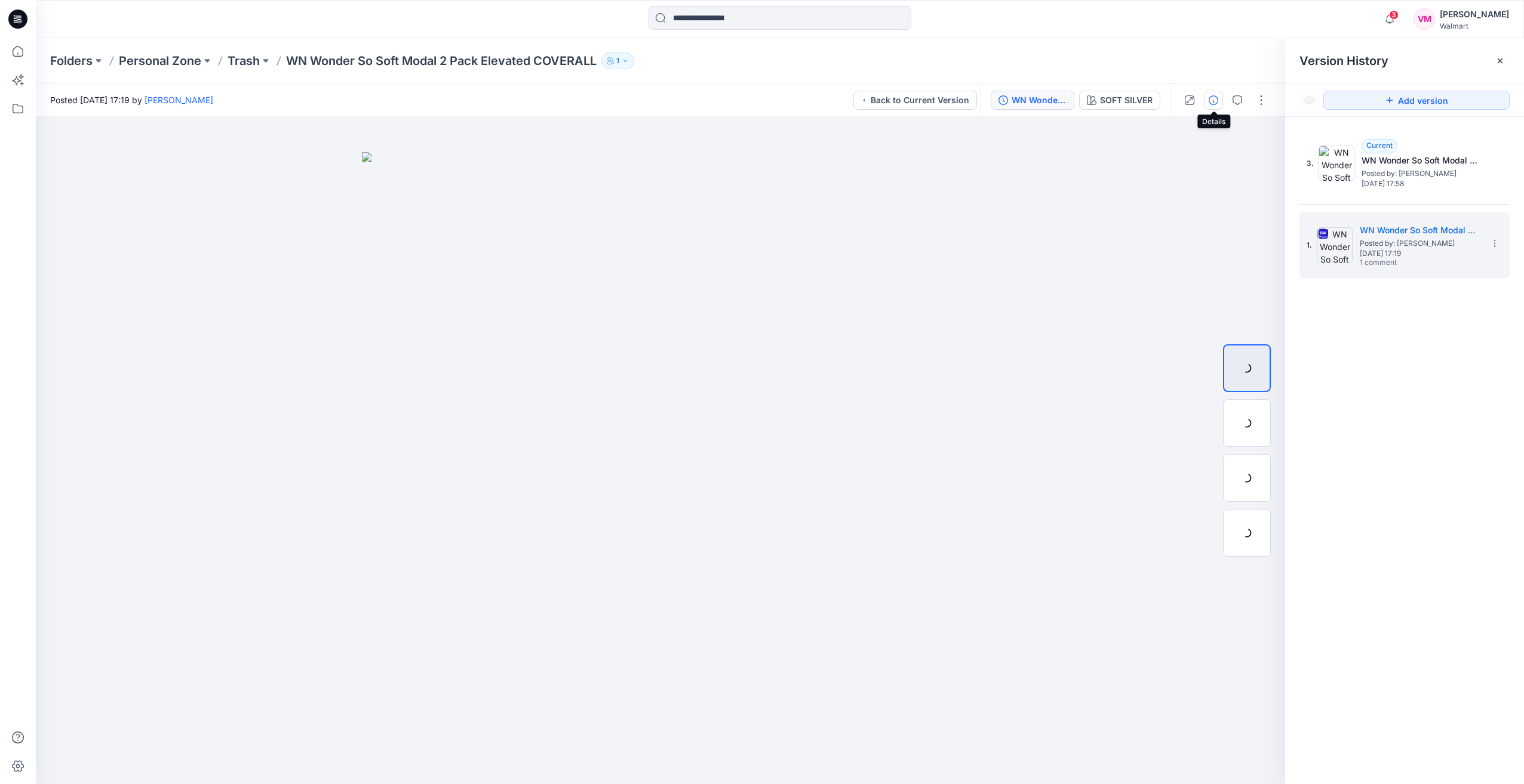
click at [1211, 101] on icon "button" at bounding box center [1214, 100] width 10 height 10
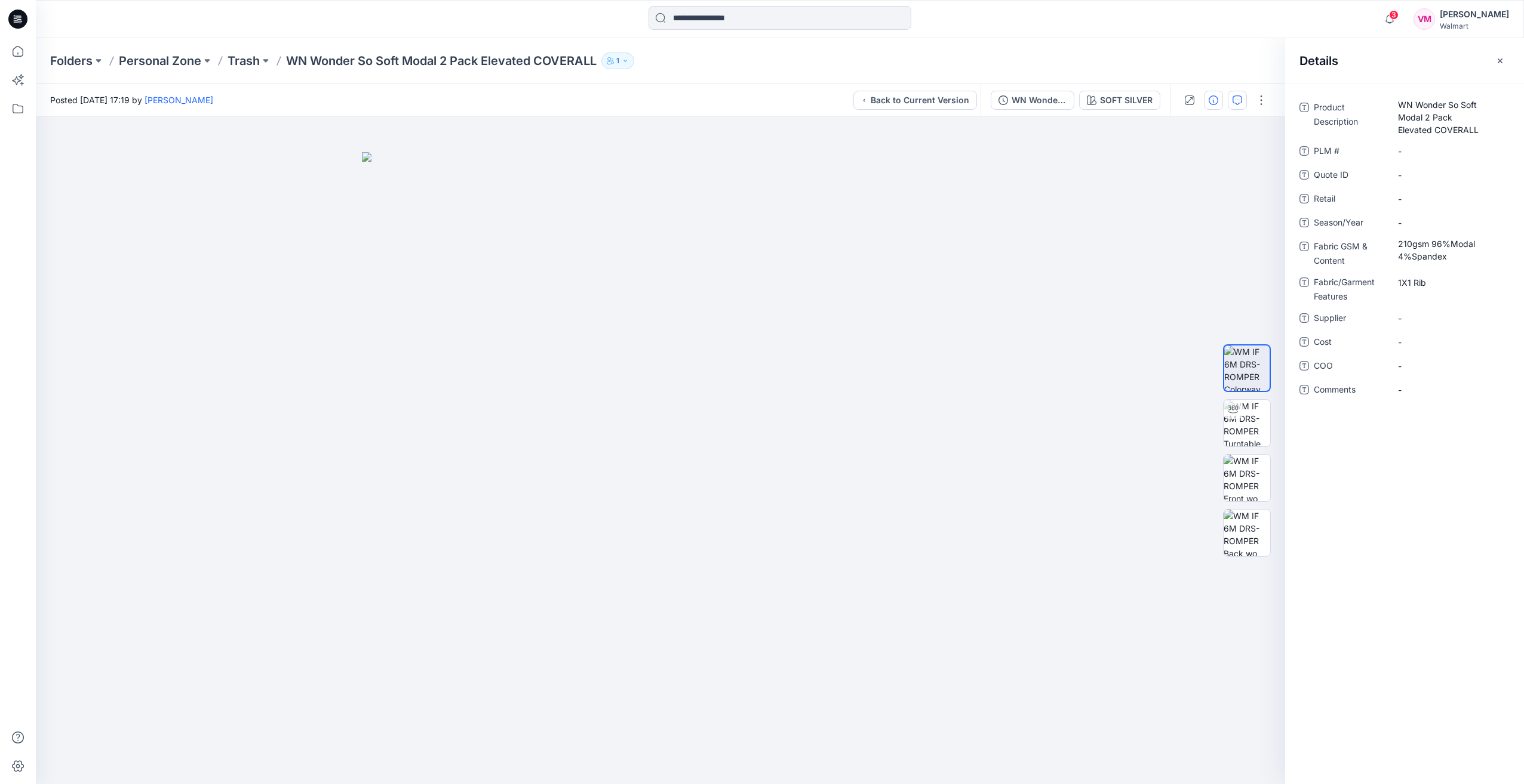
click at [1243, 101] on button "button" at bounding box center [1237, 100] width 19 height 19
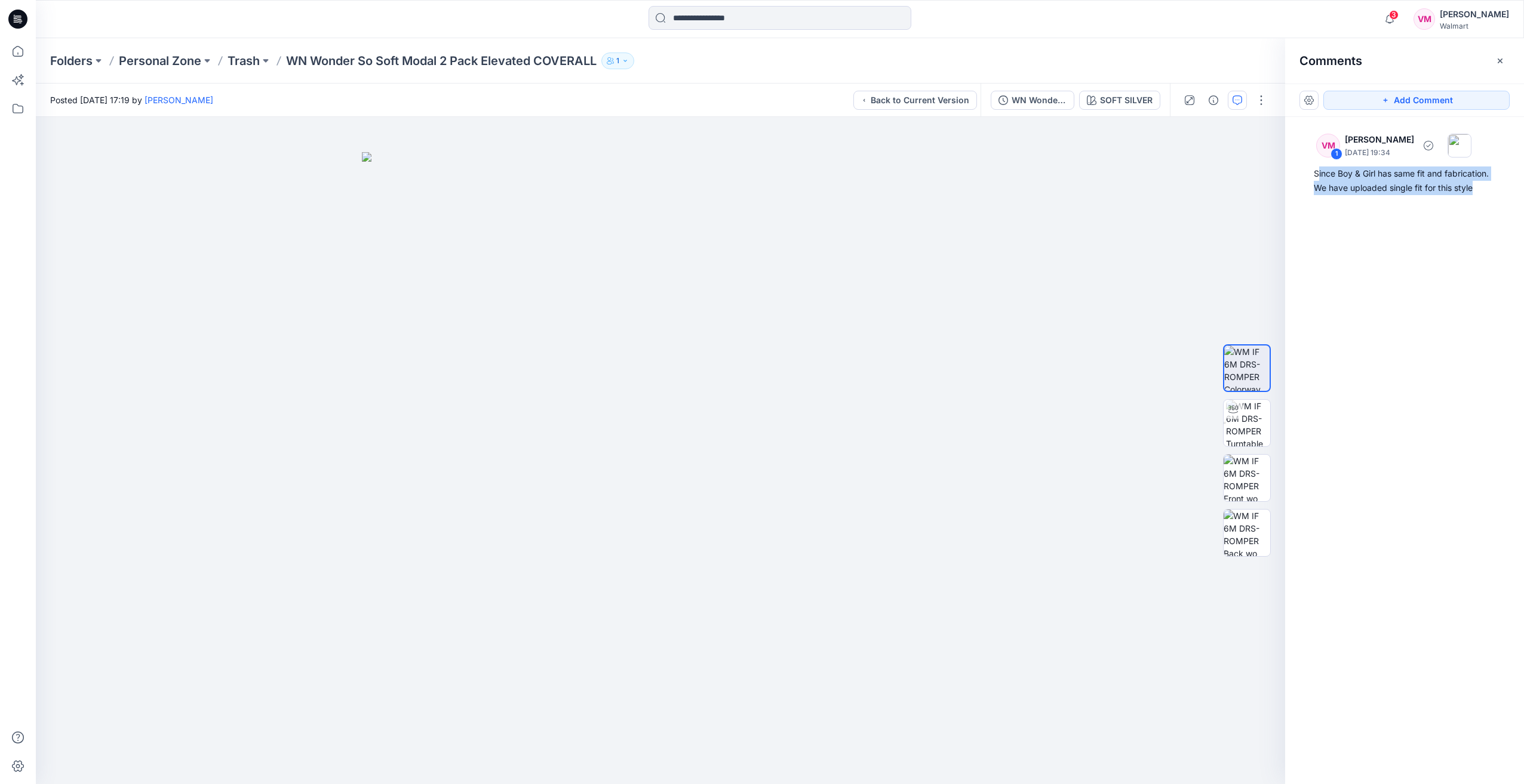
drag, startPoint x: 1319, startPoint y: 172, endPoint x: 1483, endPoint y: 201, distance: 166.5
click at [1483, 201] on div "VM 1 Vasanthakumar Mani September 18, 2025 19:34 Since Boy & Girl has same fit …" at bounding box center [1404, 428] width 239 height 623
drag, startPoint x: 1315, startPoint y: 172, endPoint x: 1480, endPoint y: 201, distance: 167.5
click at [1480, 201] on div "VM 1 Vasanthakumar Mani September 18, 2025 19:34 Since Boy & Girl has same fit …" at bounding box center [1404, 428] width 239 height 623
copy div "Since Boy & Girl has same fit and fabrication. We have uploaded single fit for …"
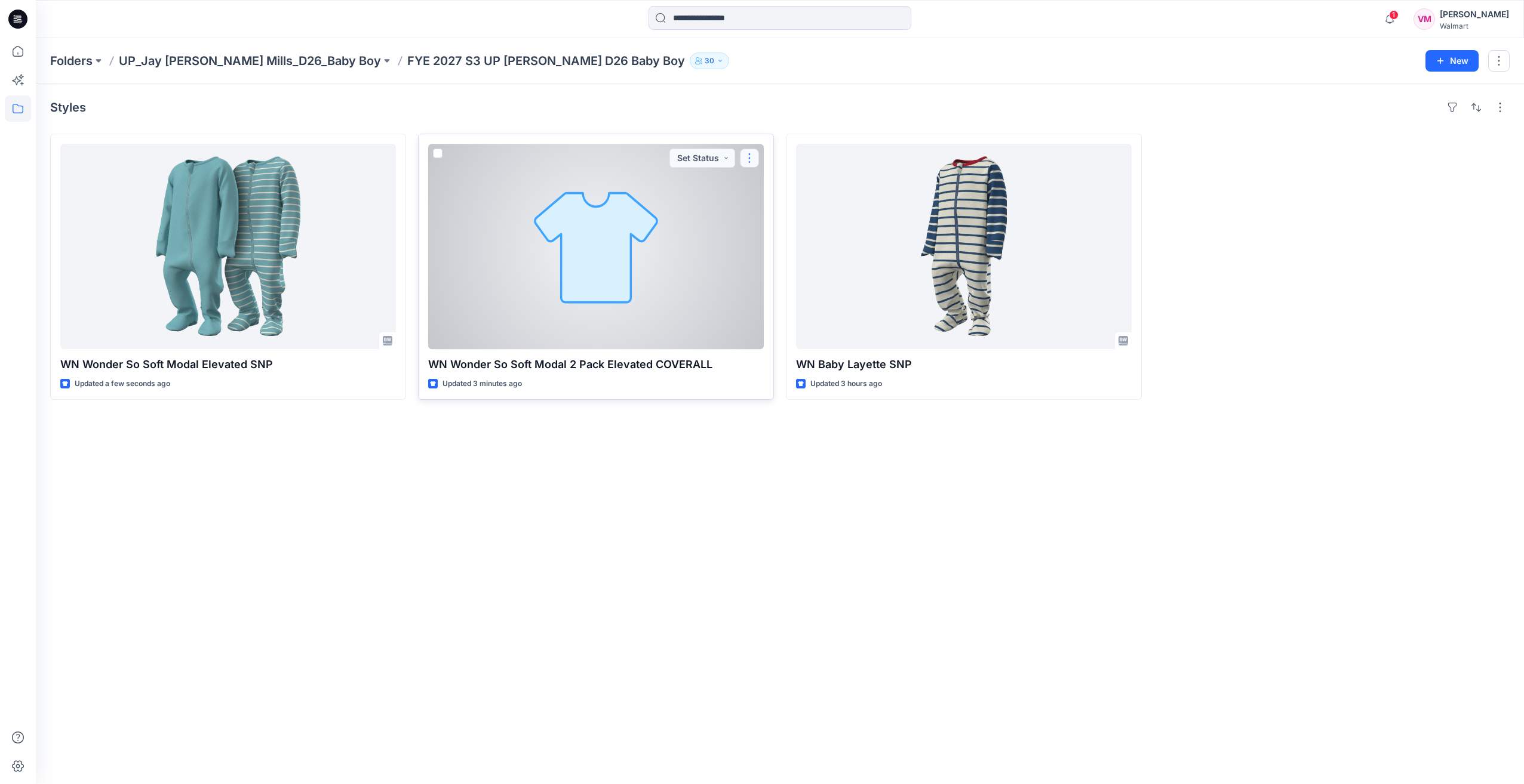
click at [750, 160] on button "button" at bounding box center [749, 158] width 19 height 19
click at [772, 186] on p "Edit" at bounding box center [771, 185] width 15 height 13
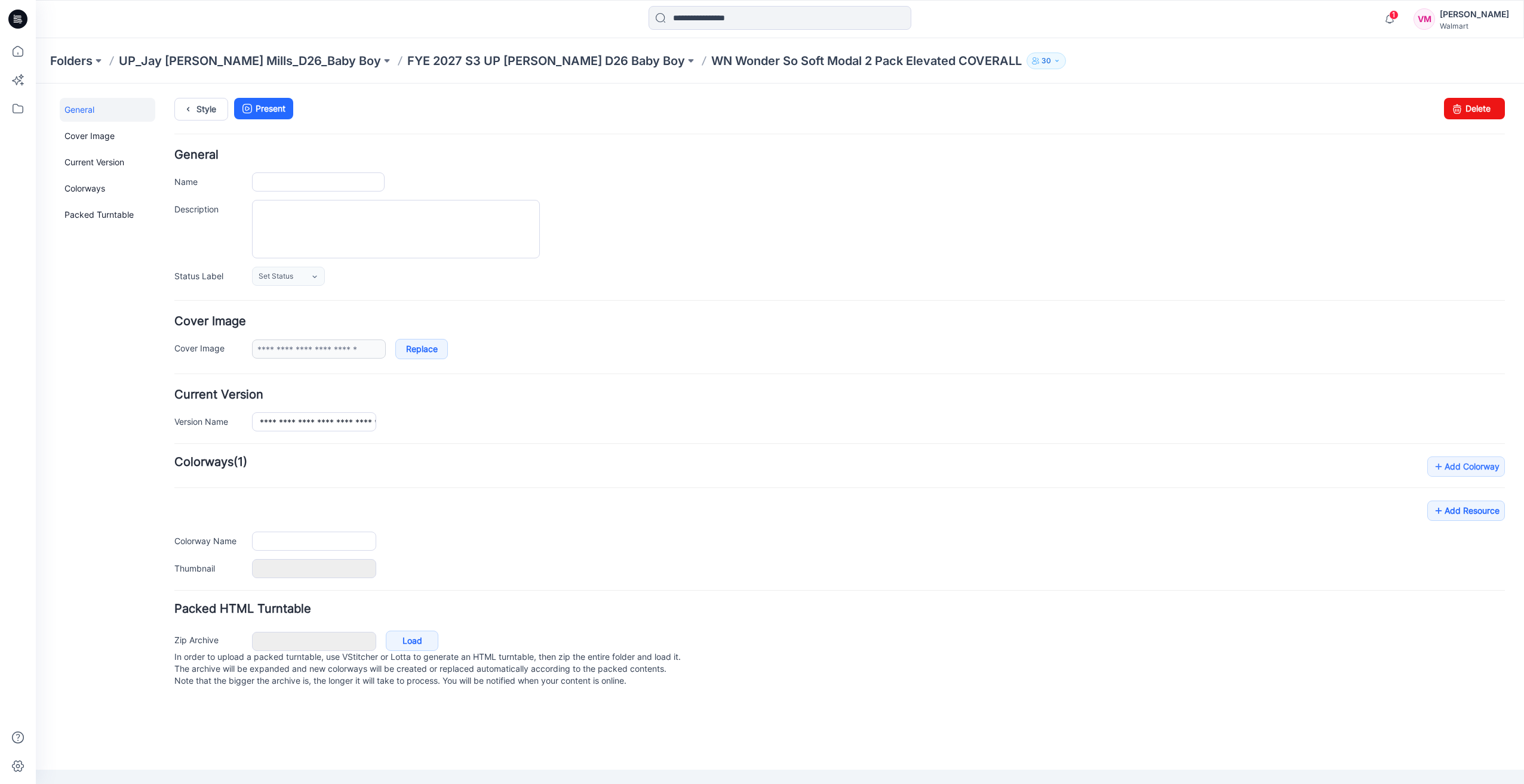
type input "**********"
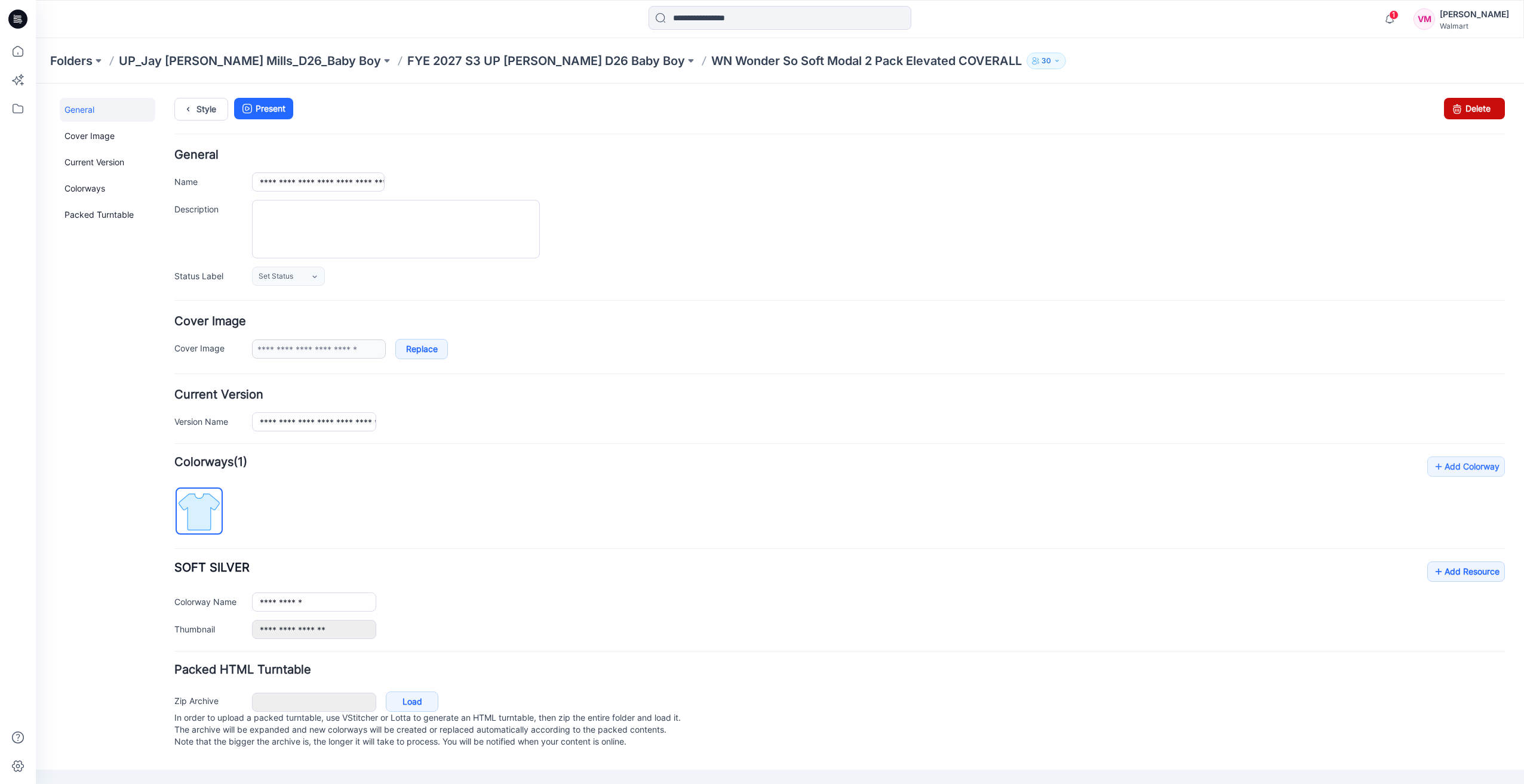
click at [1486, 110] on link "Delete" at bounding box center [1474, 108] width 61 height 21
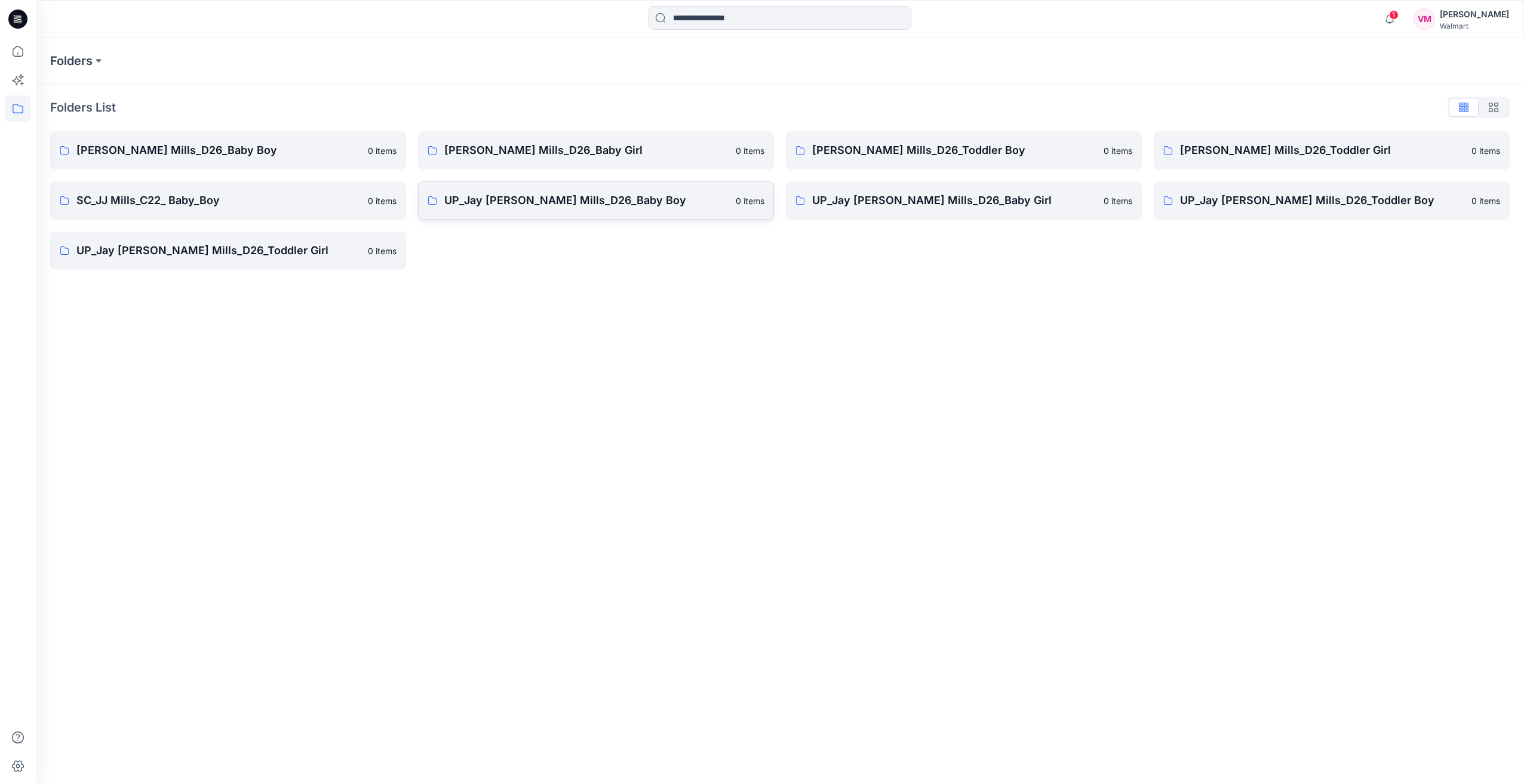
click at [562, 204] on p "UP_Jay [PERSON_NAME] Mills_D26_Baby Boy" at bounding box center [587, 201] width 284 height 17
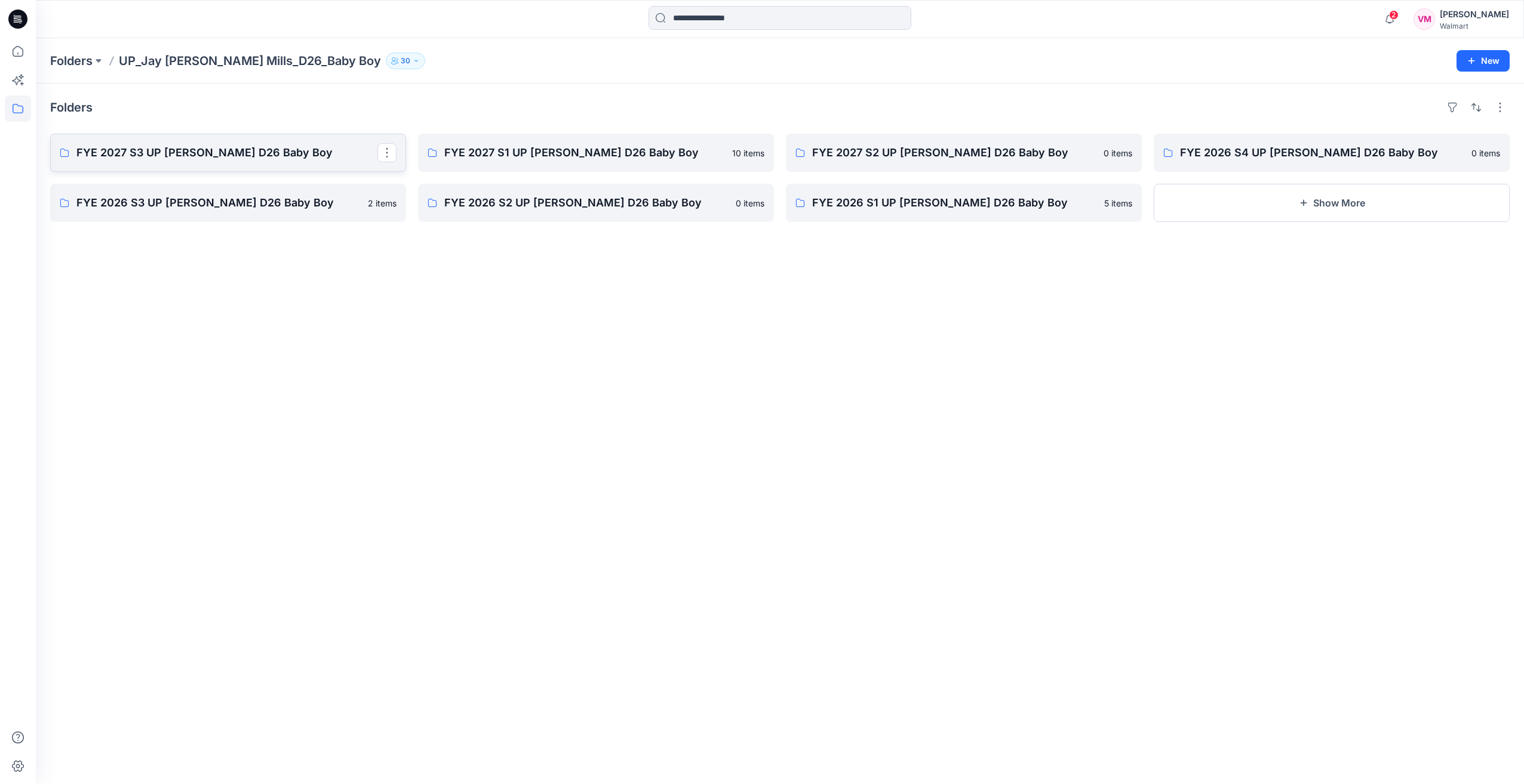
click at [179, 148] on p "FYE 2027 S3 UP [PERSON_NAME] D26 Baby Boy" at bounding box center [227, 153] width 301 height 17
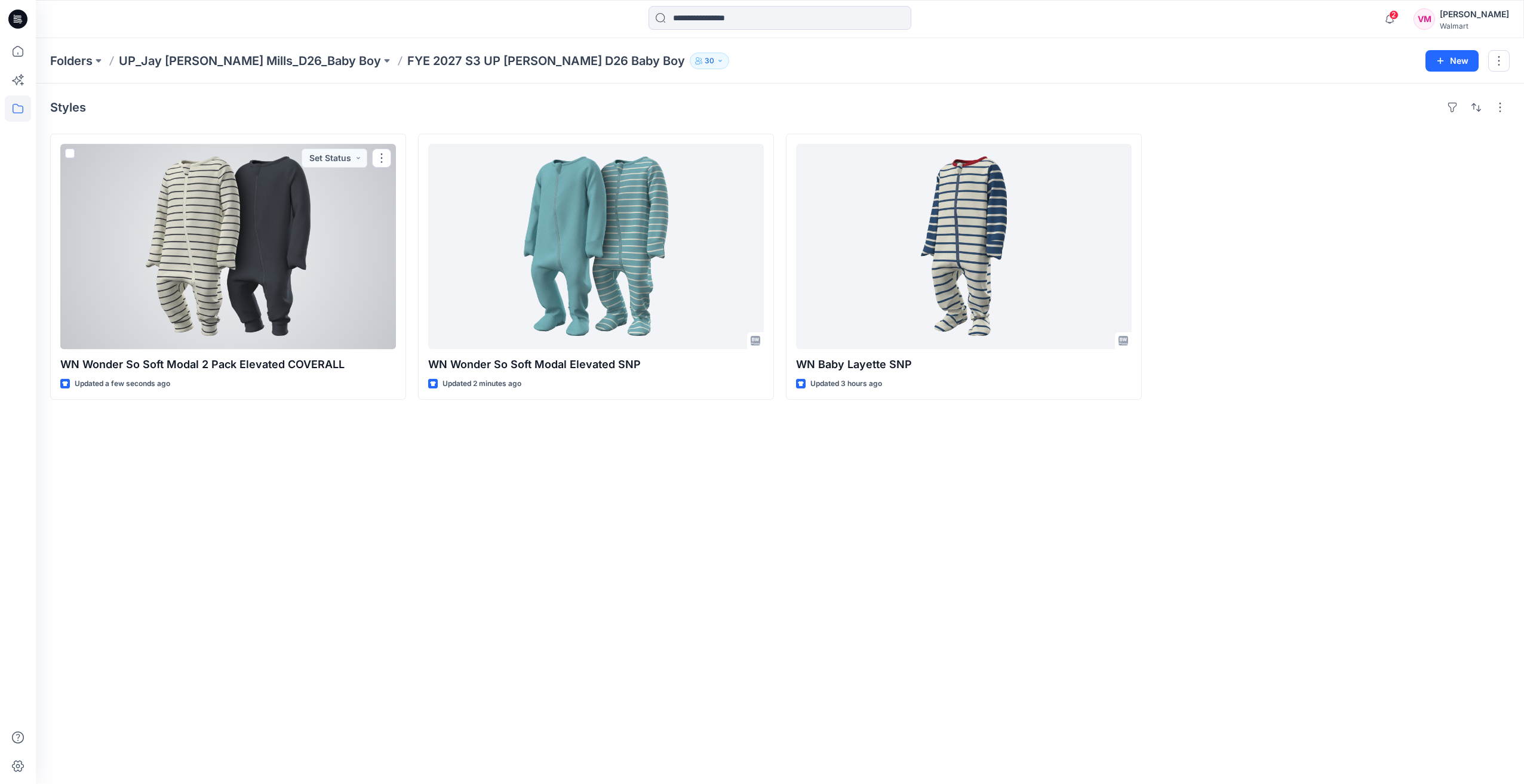
click at [240, 279] on div at bounding box center [228, 246] width 336 height 205
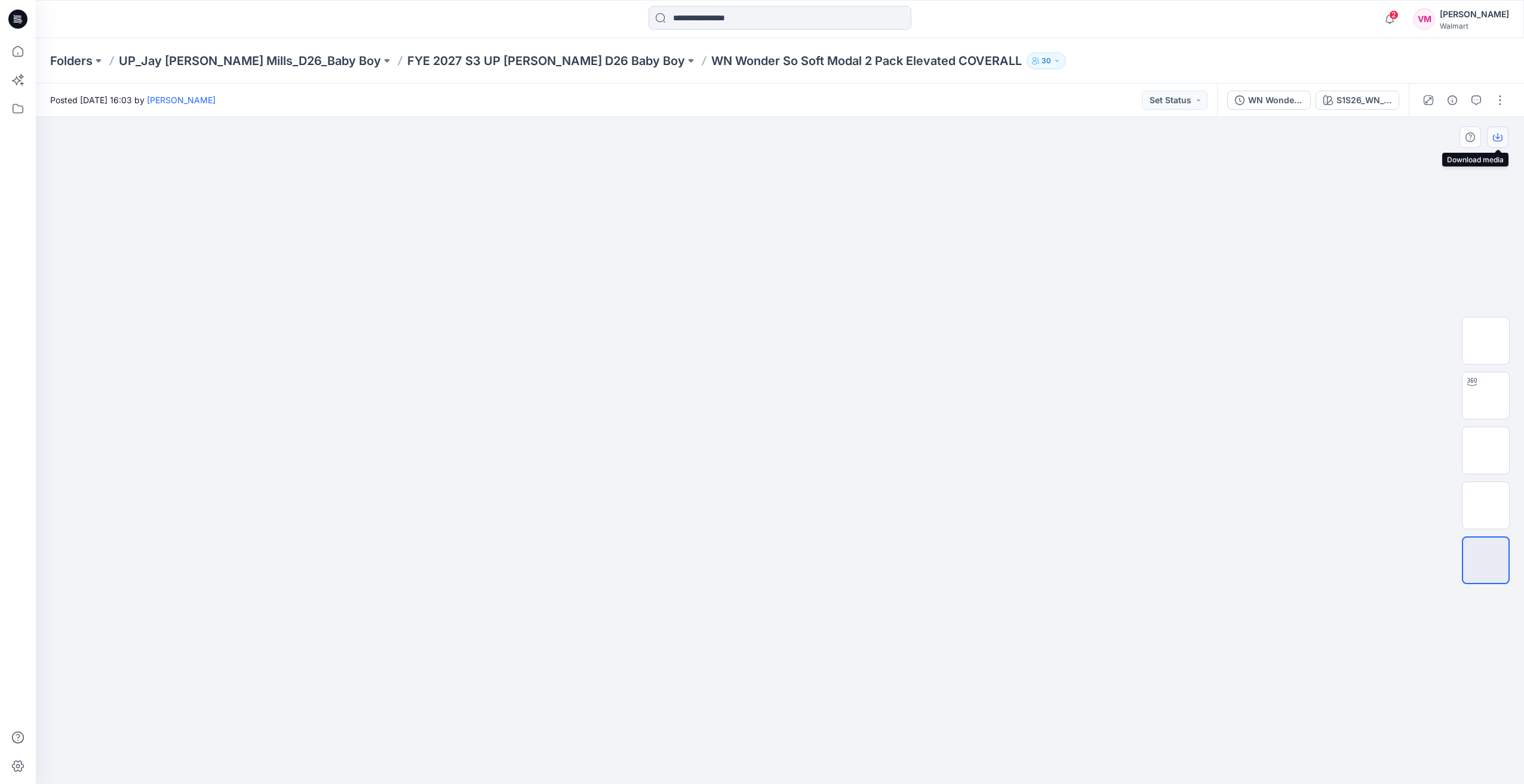
click at [1500, 142] on button "button" at bounding box center [1497, 137] width 21 height 21
click at [485, 58] on p "FYE 2027 S3 UP [PERSON_NAME] D26 Baby Boy" at bounding box center [546, 61] width 277 height 17
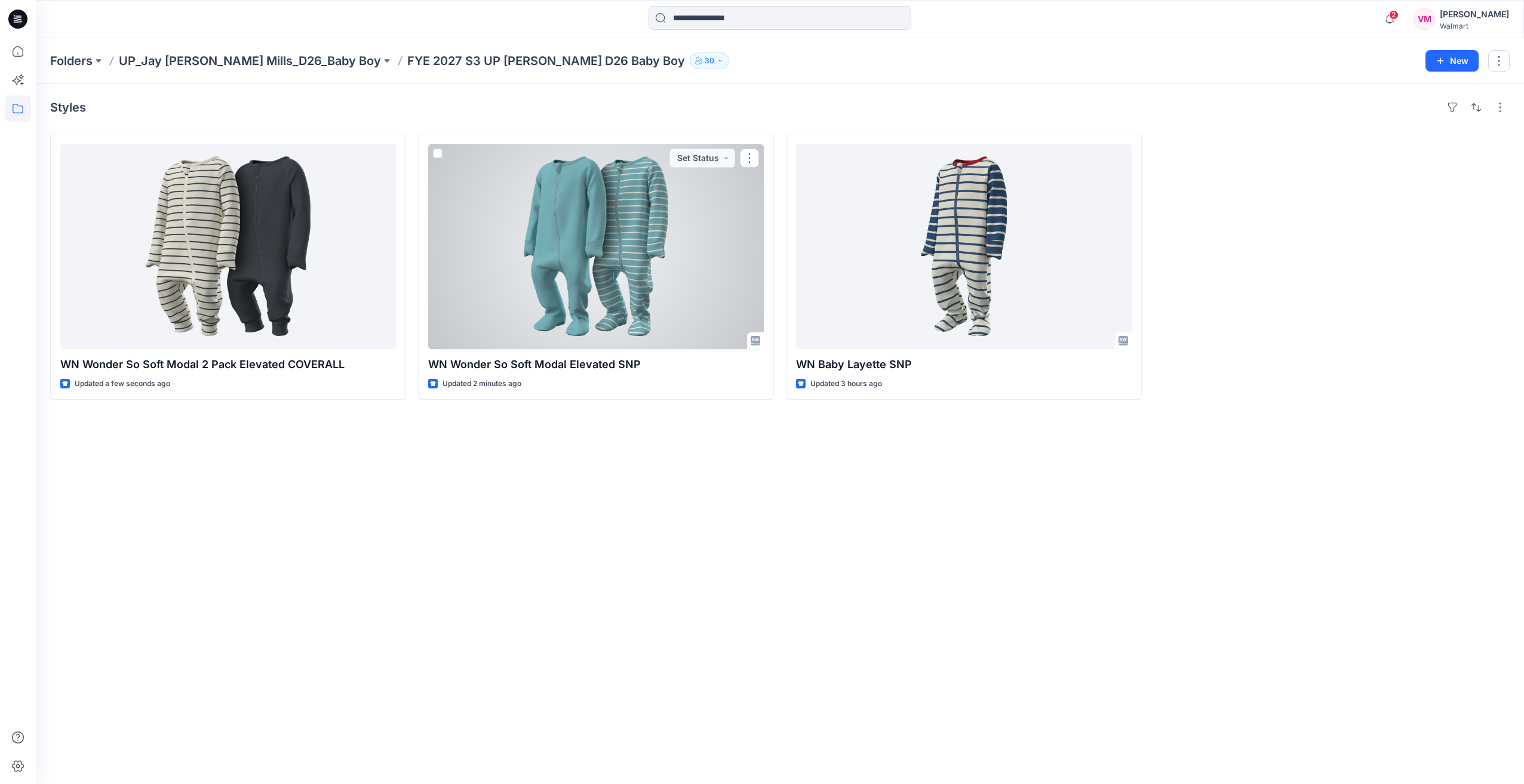
click at [688, 204] on div at bounding box center [596, 246] width 336 height 205
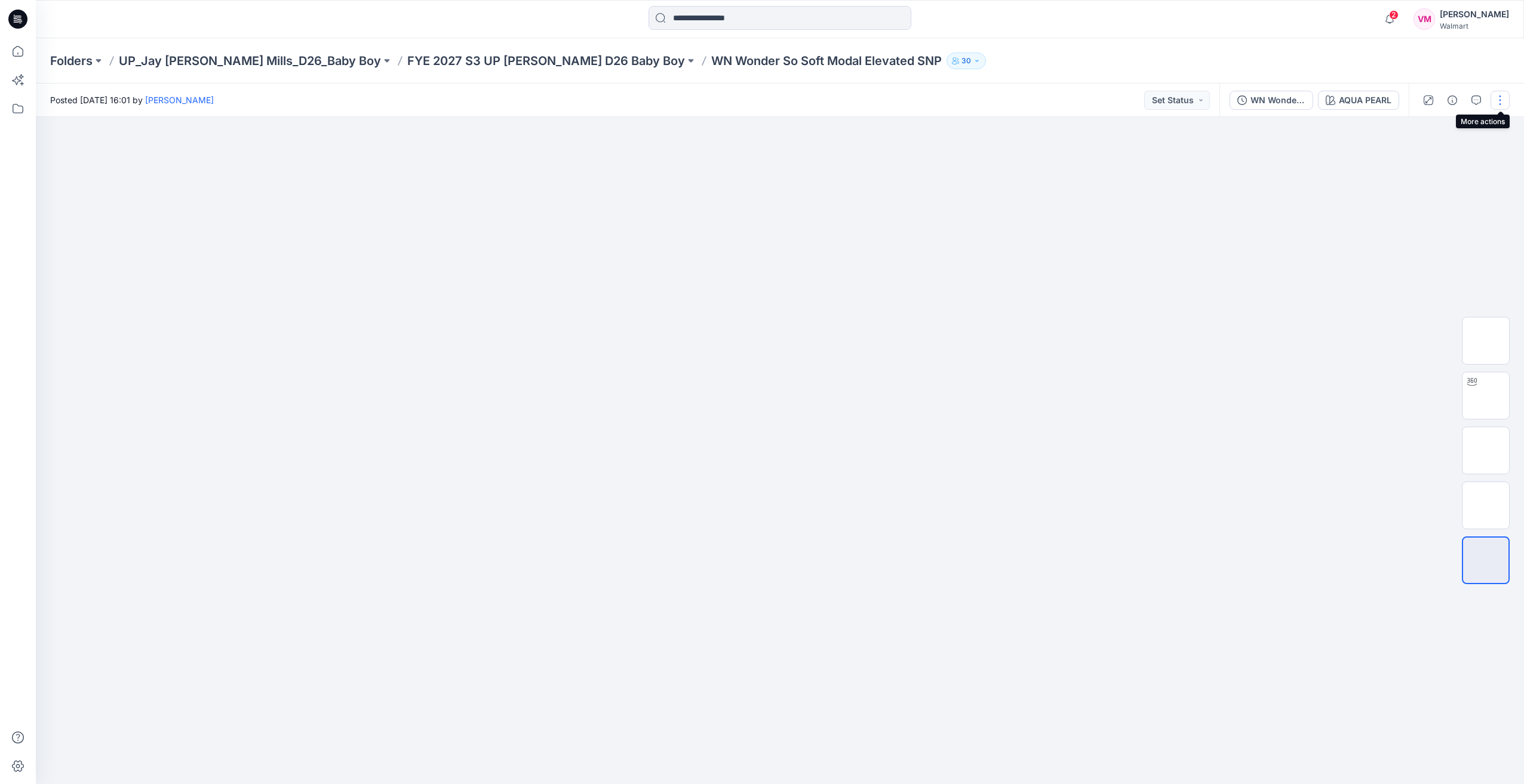
click at [1500, 101] on button "button" at bounding box center [1500, 100] width 19 height 19
click at [1173, 297] on div at bounding box center [780, 451] width 1488 height 667
click at [1500, 103] on button "button" at bounding box center [1500, 100] width 19 height 19
click at [1315, 368] on div at bounding box center [780, 451] width 1488 height 667
click at [1257, 105] on div "WN Wonder So Soft Modal Elevated SNP" at bounding box center [1278, 100] width 55 height 13
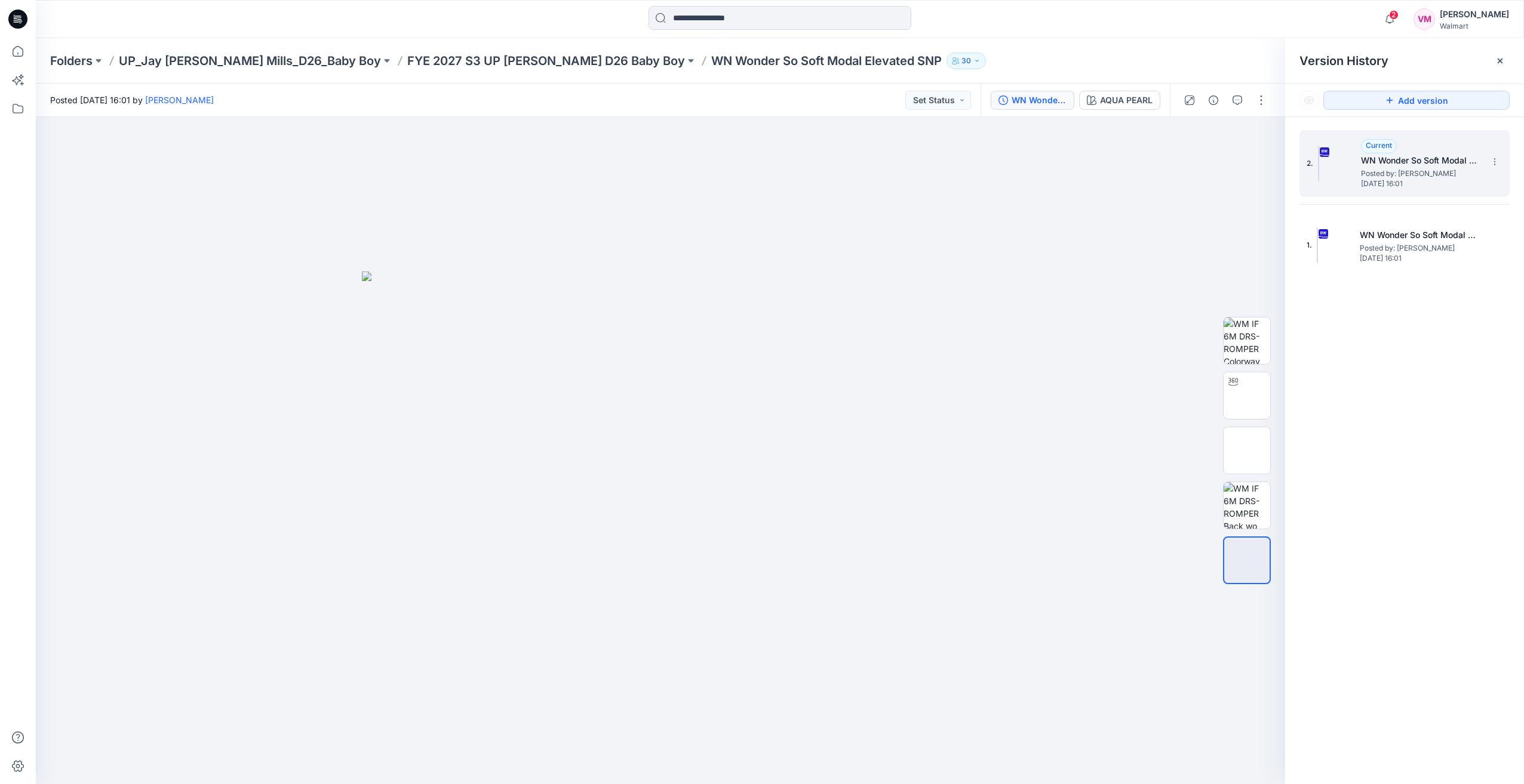
click at [1417, 164] on h5 "WN Wonder So Soft Modal Elevated SNP" at bounding box center [1421, 161] width 120 height 15
click at [1415, 254] on span "[DATE] 16:01" at bounding box center [1420, 259] width 120 height 8
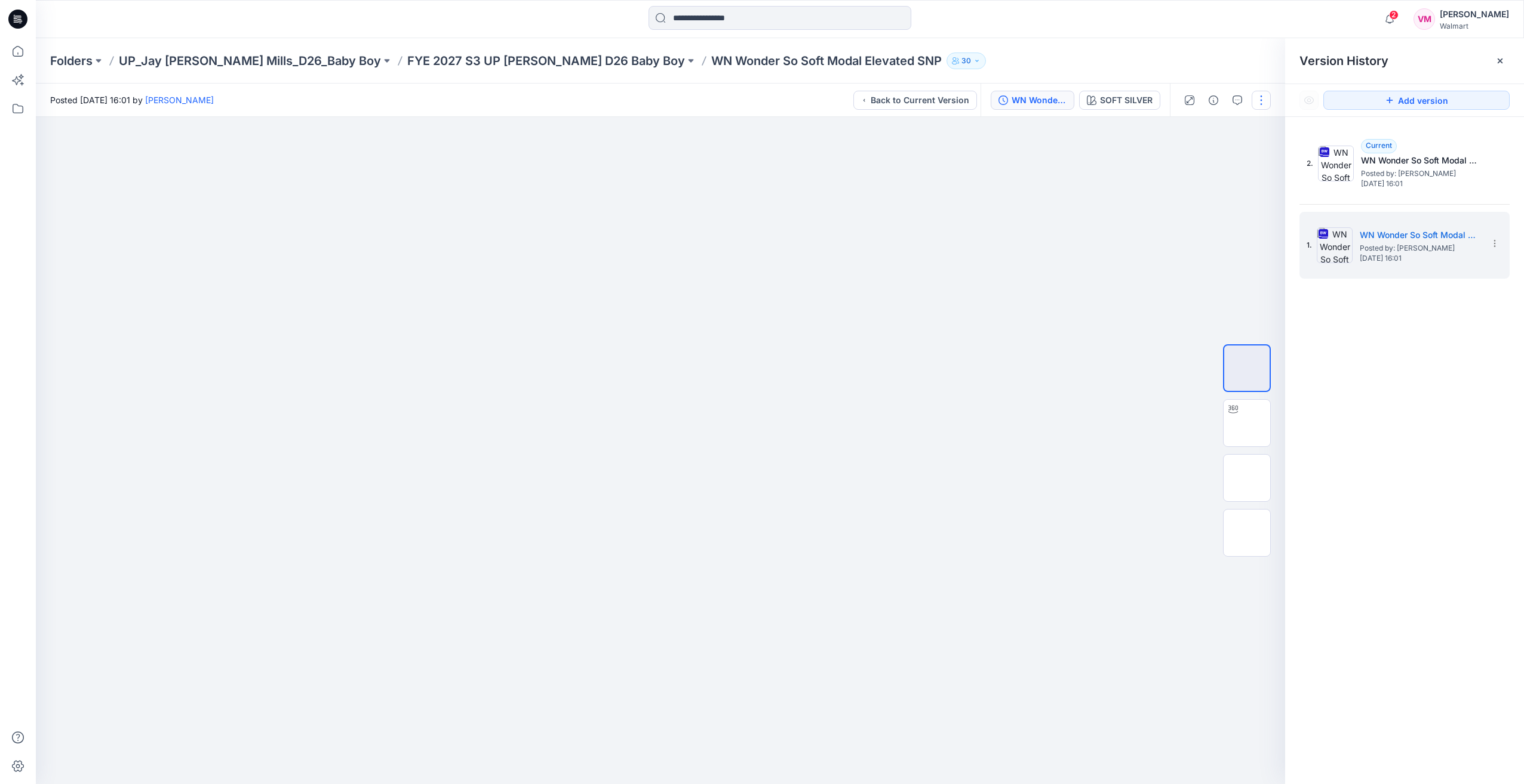
click at [1260, 94] on button "button" at bounding box center [1261, 100] width 19 height 19
click at [1447, 181] on span "[DATE] 16:01" at bounding box center [1421, 184] width 120 height 8
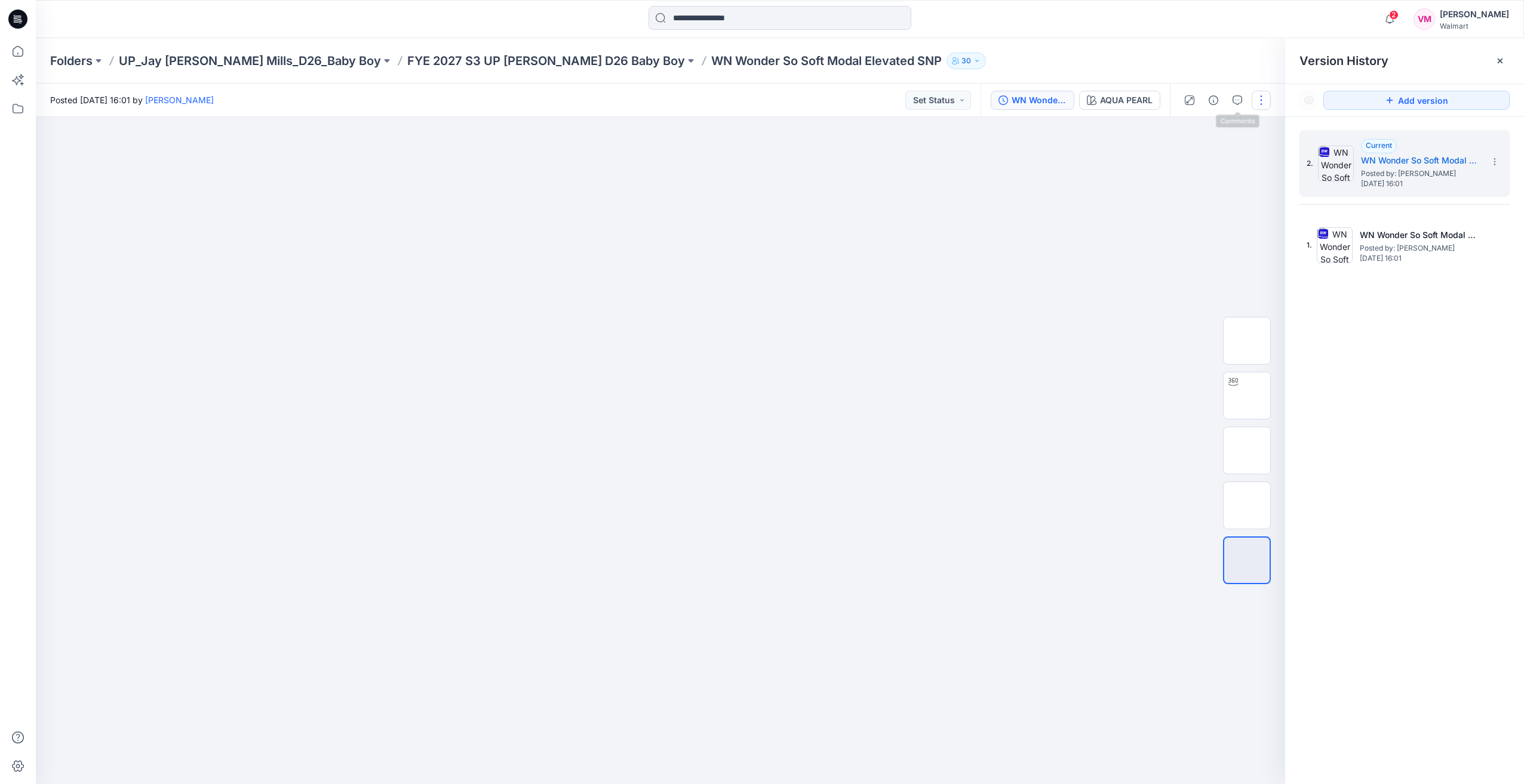
click at [1257, 100] on button "button" at bounding box center [1261, 100] width 19 height 19
click at [1098, 98] on button "AQUA PEARL" at bounding box center [1120, 100] width 81 height 19
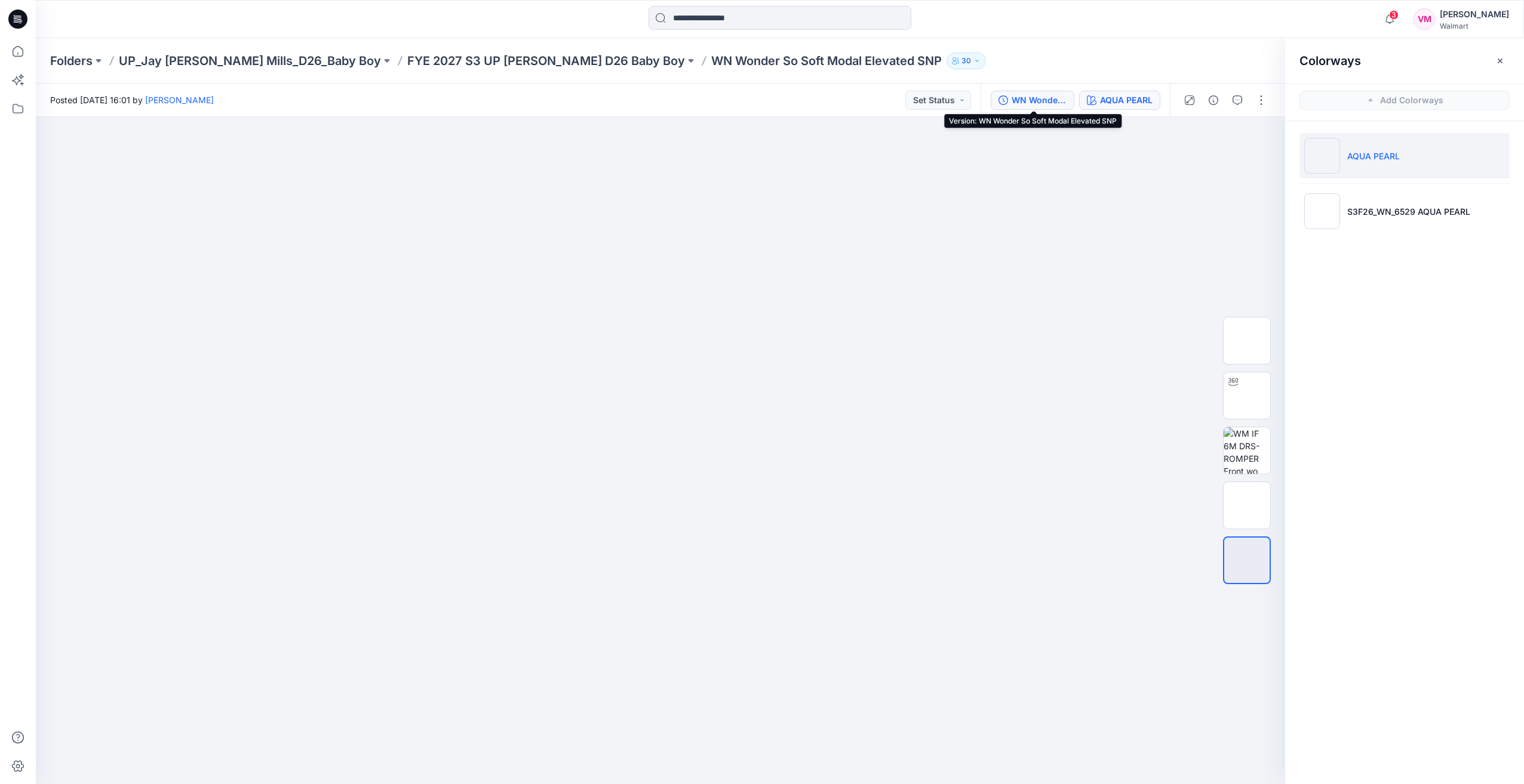
click at [1032, 92] on button "WN Wonder So Soft Modal Elevated SNP" at bounding box center [1033, 100] width 84 height 19
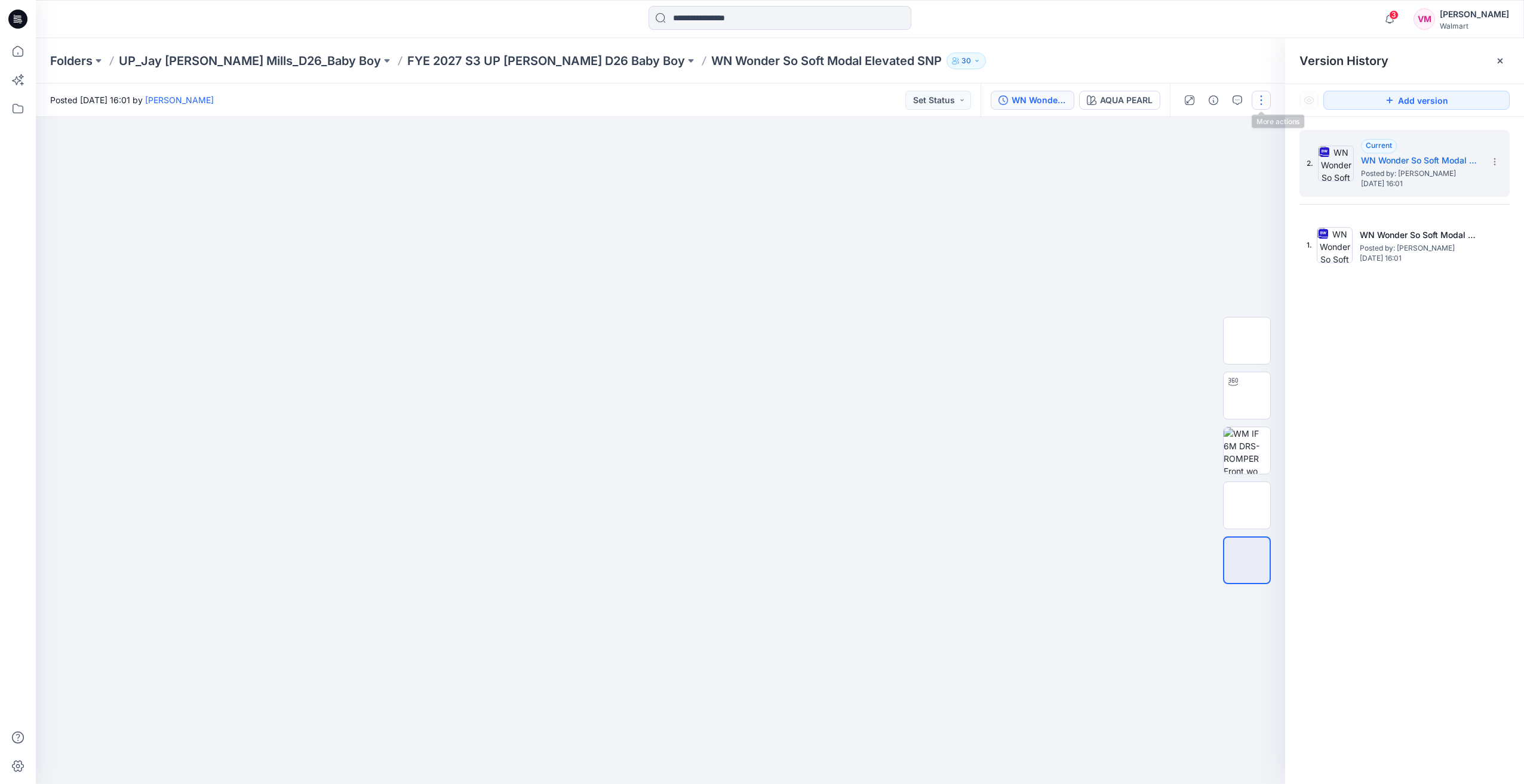
click at [1254, 98] on button "button" at bounding box center [1261, 100] width 19 height 19
click at [956, 268] on div at bounding box center [661, 451] width 1250 height 667
click at [465, 59] on p "FYE 2027 S3 UP [PERSON_NAME] D26 Baby Boy" at bounding box center [546, 61] width 277 height 17
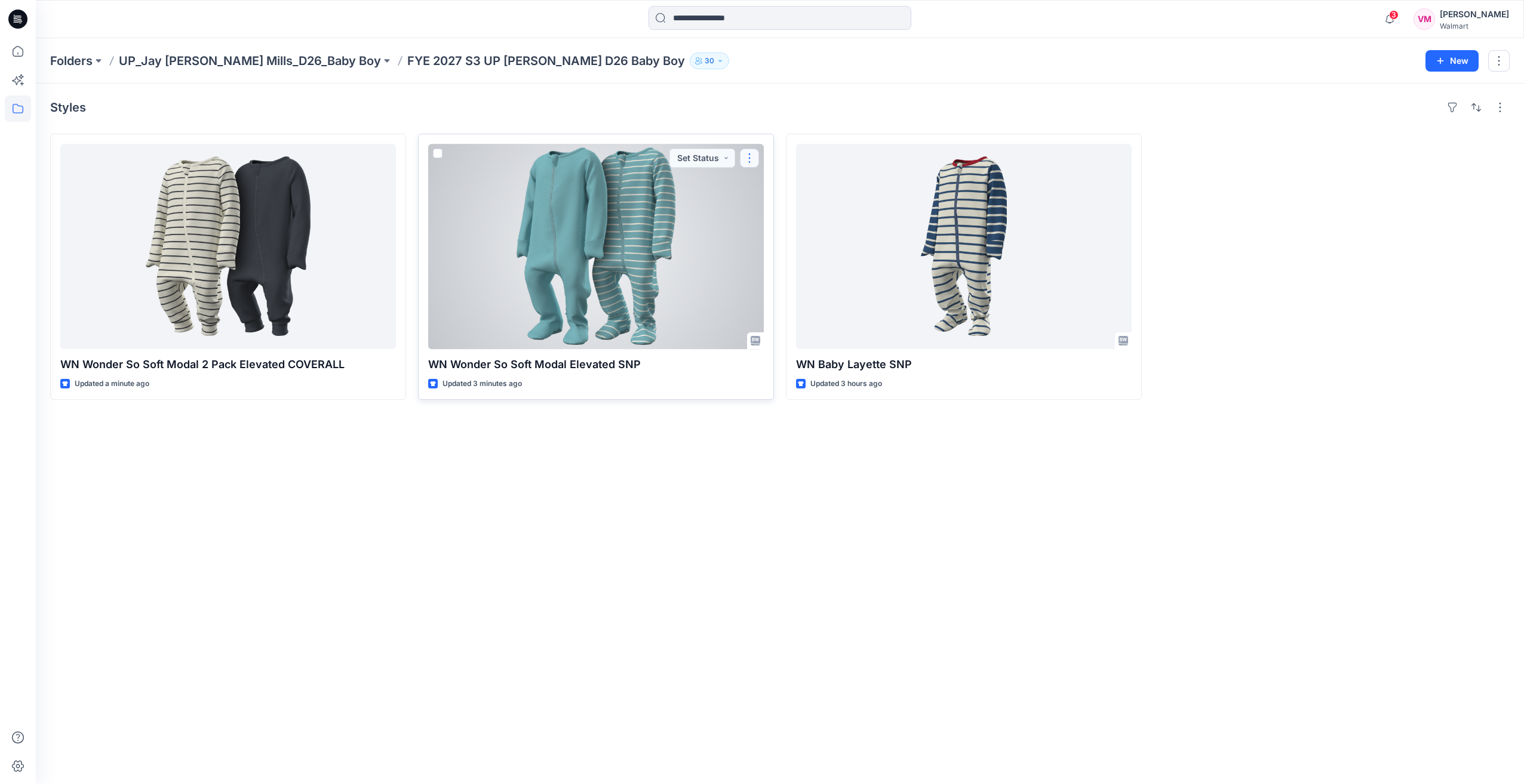
click at [749, 162] on button "button" at bounding box center [749, 158] width 19 height 19
click at [704, 376] on div "WN Wonder So Soft Modal Elevated SNP Updated 3 minutes ago Set Status Edit Comm…" at bounding box center [596, 266] width 356 height 266
click at [466, 374] on div "WN Wonder So Soft Modal Elevated SNP Updated 3 minutes ago Set Status" at bounding box center [596, 266] width 356 height 266
click at [440, 149] on span at bounding box center [438, 154] width 10 height 10
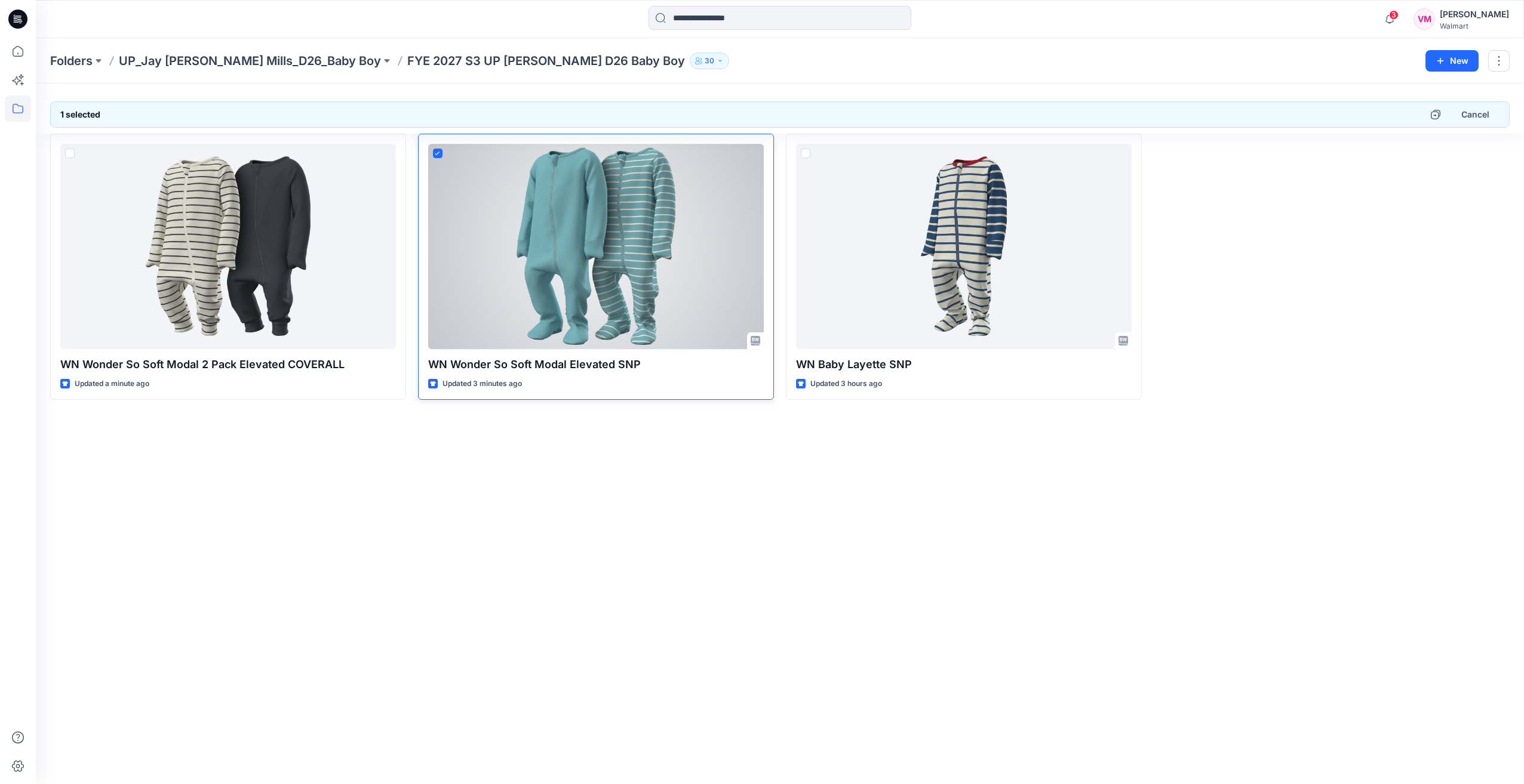
click at [440, 153] on icon at bounding box center [437, 154] width 5 height 4
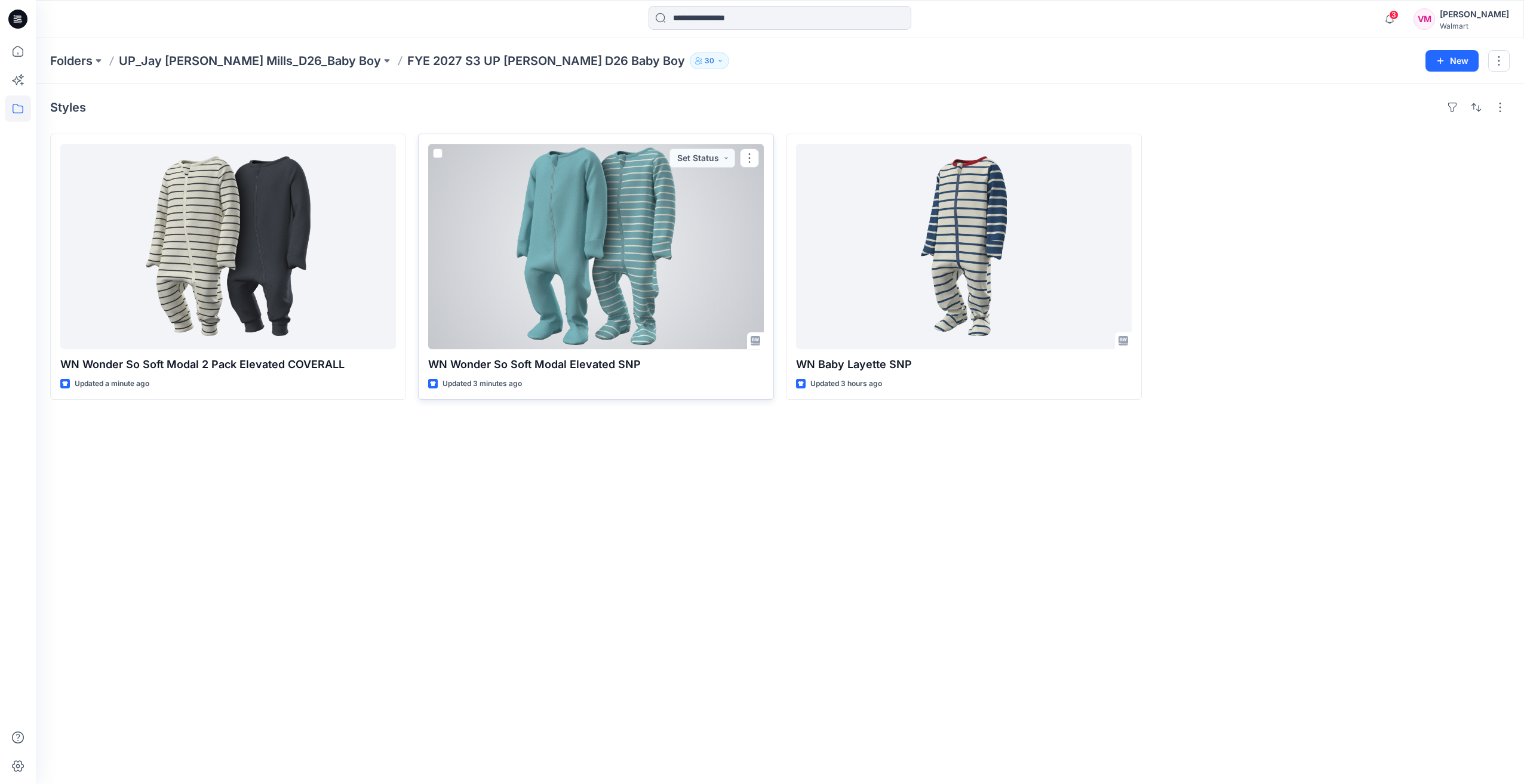
click at [583, 237] on div at bounding box center [596, 246] width 336 height 205
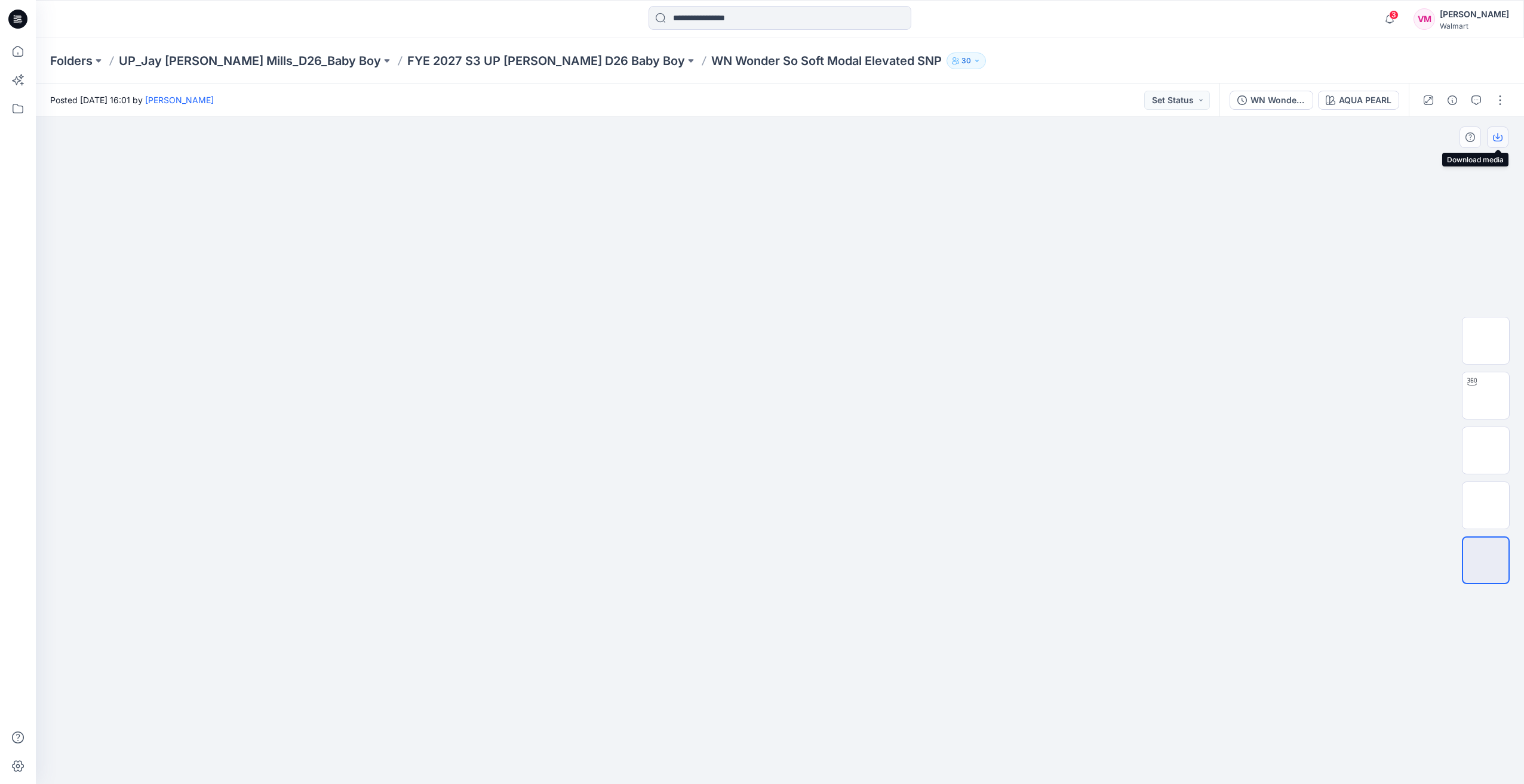
click at [1491, 140] on button "button" at bounding box center [1497, 137] width 21 height 21
click at [1403, 309] on div at bounding box center [780, 451] width 1488 height 667
click at [1452, 101] on icon "button" at bounding box center [1452, 100] width 10 height 10
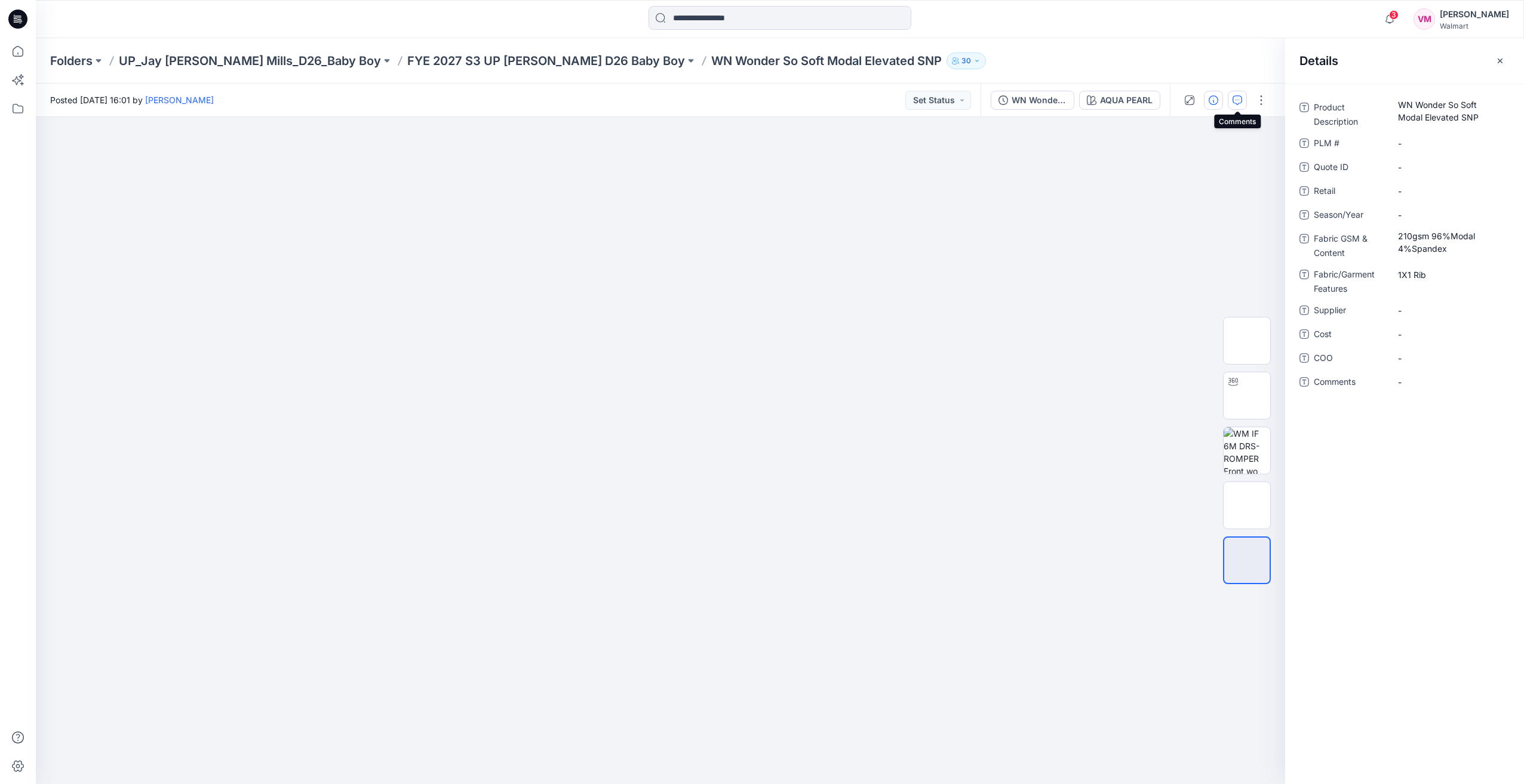
click at [1239, 106] on button "button" at bounding box center [1237, 100] width 19 height 19
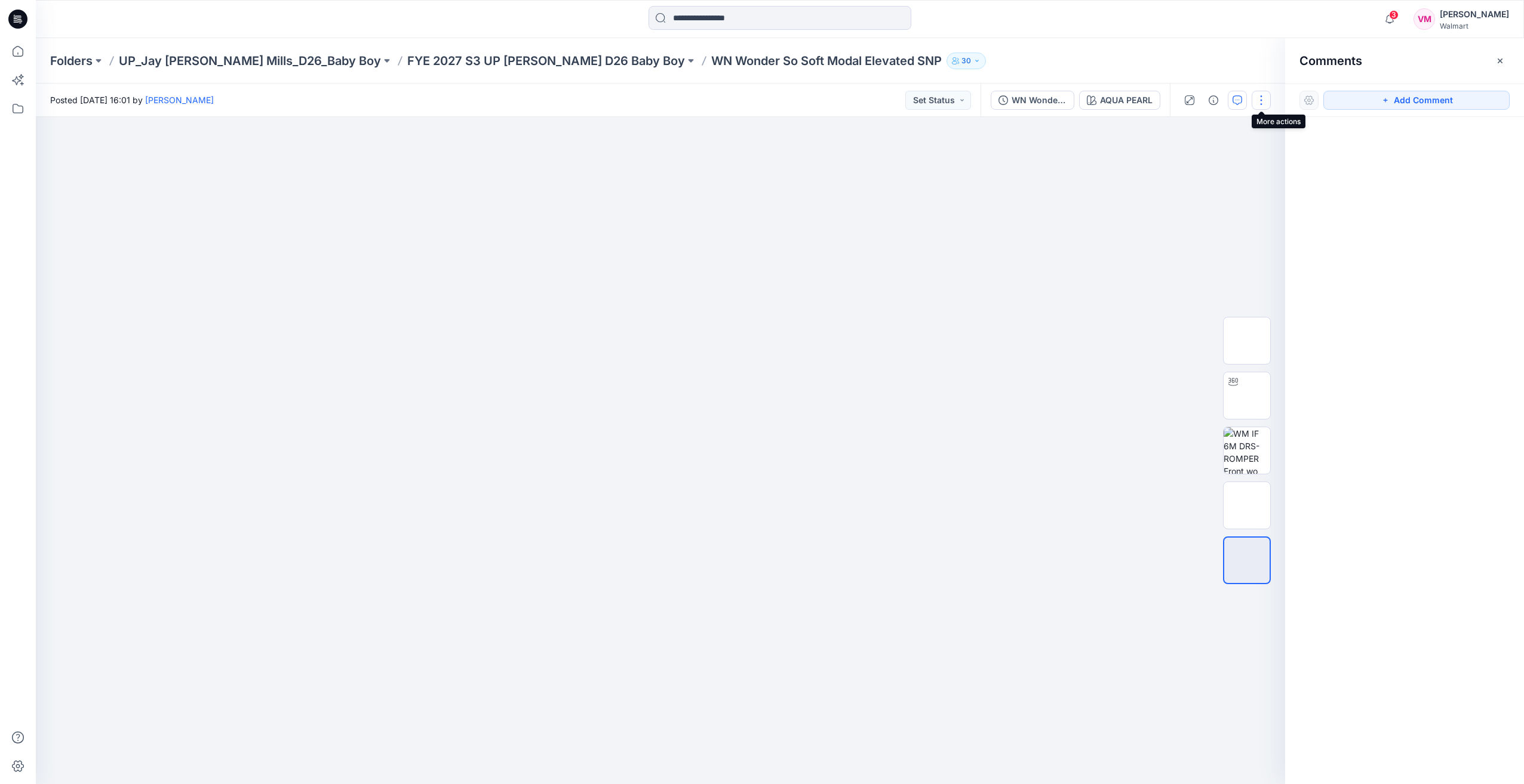
click at [1265, 103] on button "button" at bounding box center [1261, 100] width 19 height 19
click at [1194, 102] on icon "button" at bounding box center [1189, 100] width 10 height 10
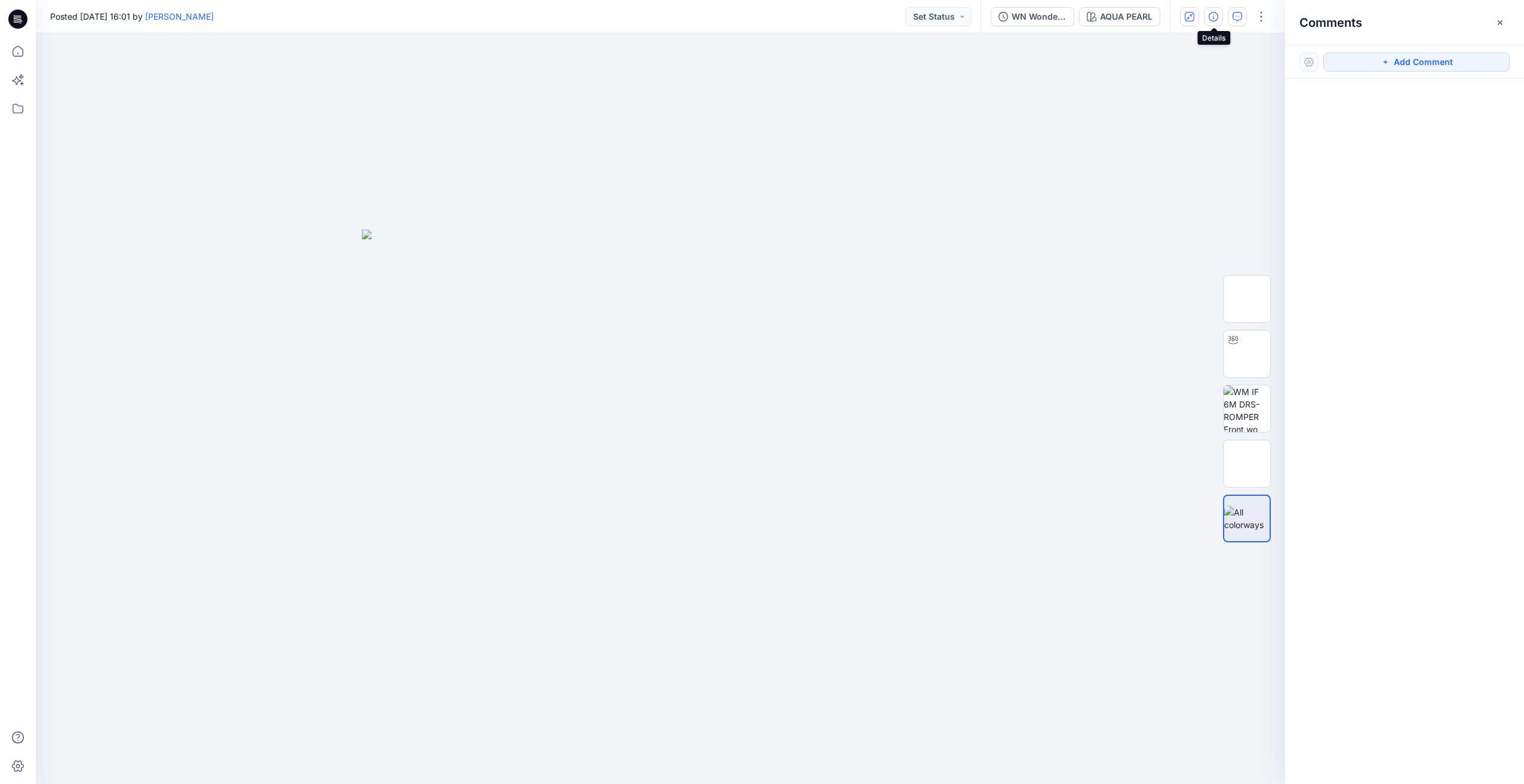
click at [1215, 19] on icon "button" at bounding box center [1214, 17] width 10 height 10
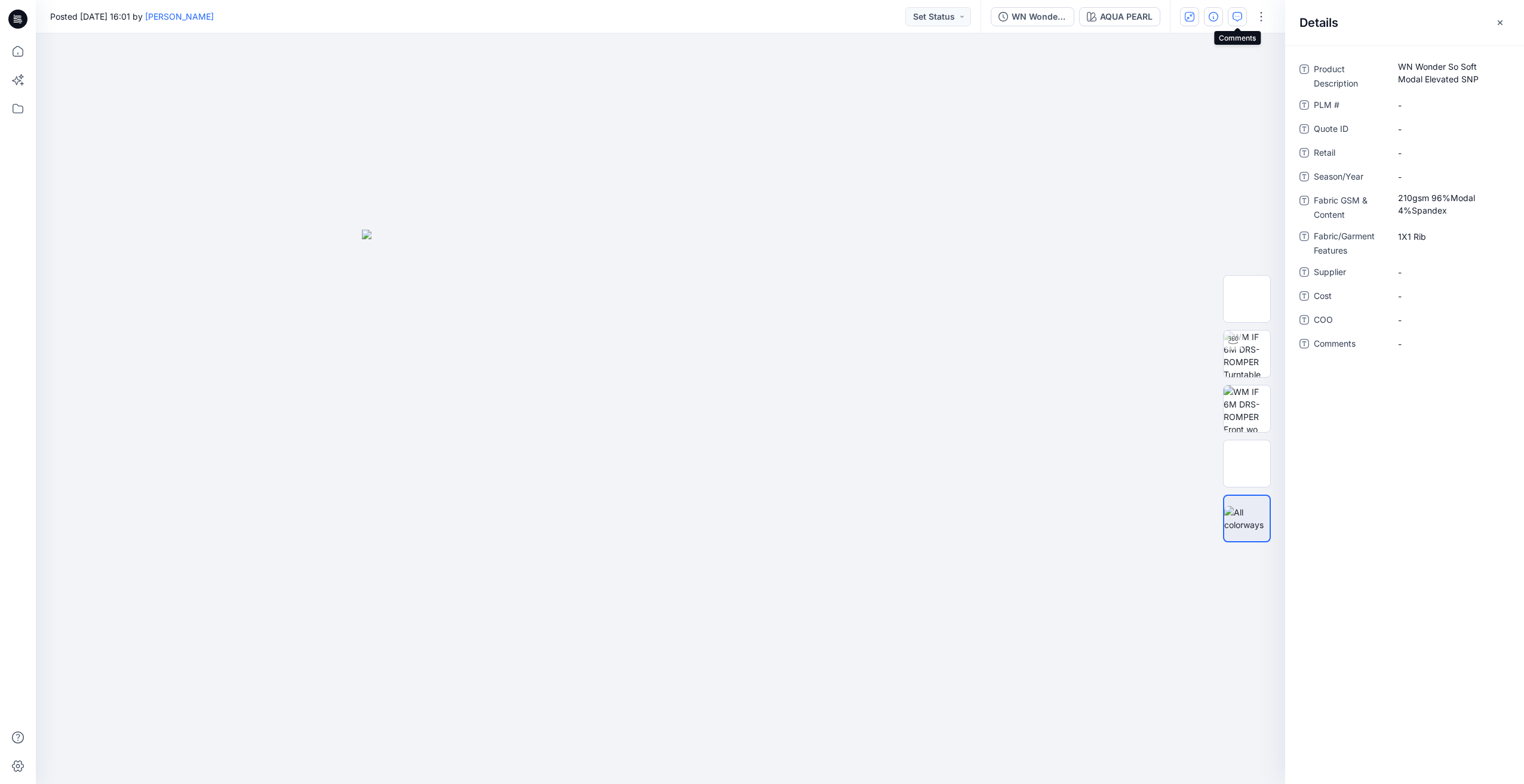
click at [1245, 18] on button "button" at bounding box center [1237, 16] width 19 height 19
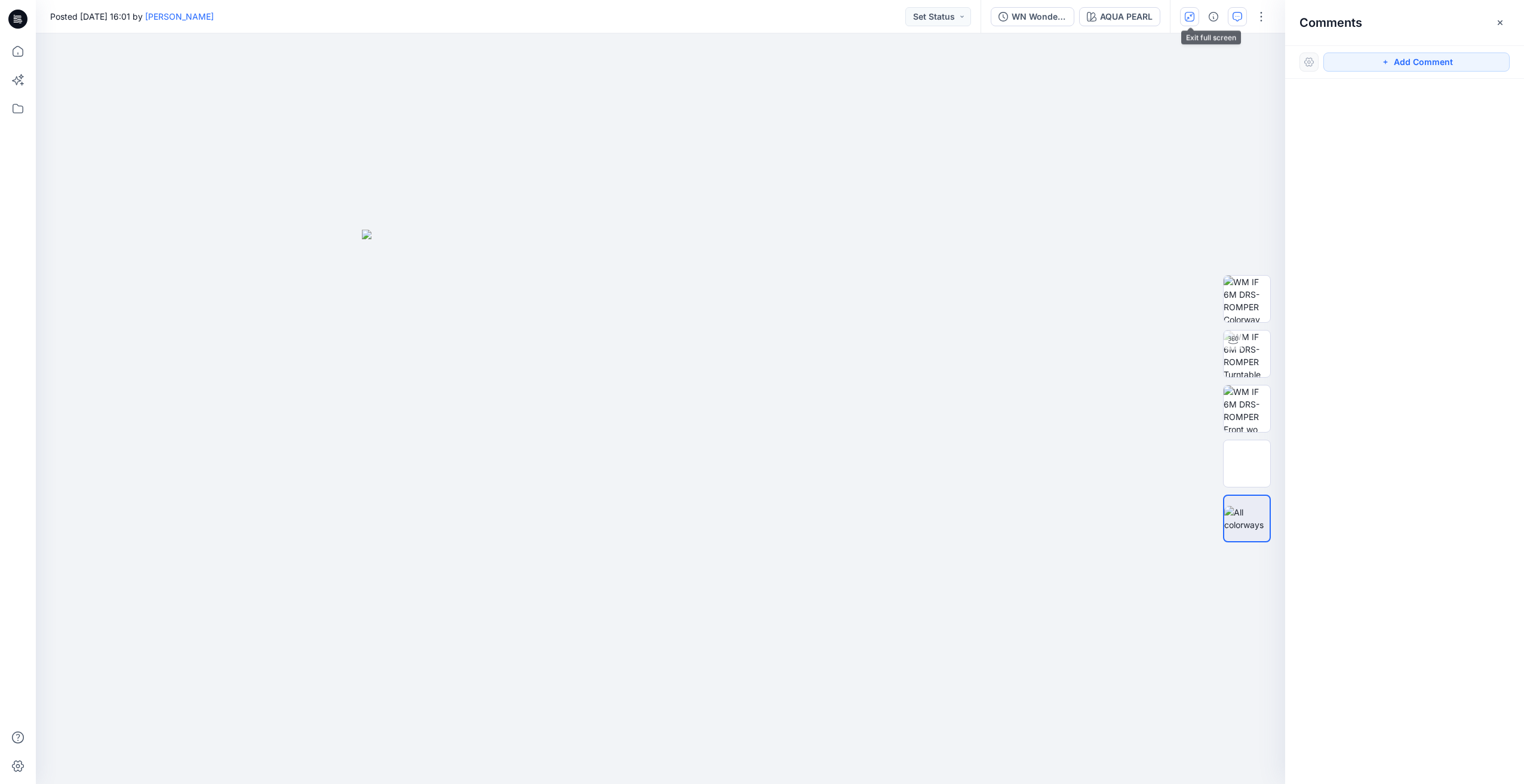
click at [1194, 19] on icon "button" at bounding box center [1189, 17] width 10 height 10
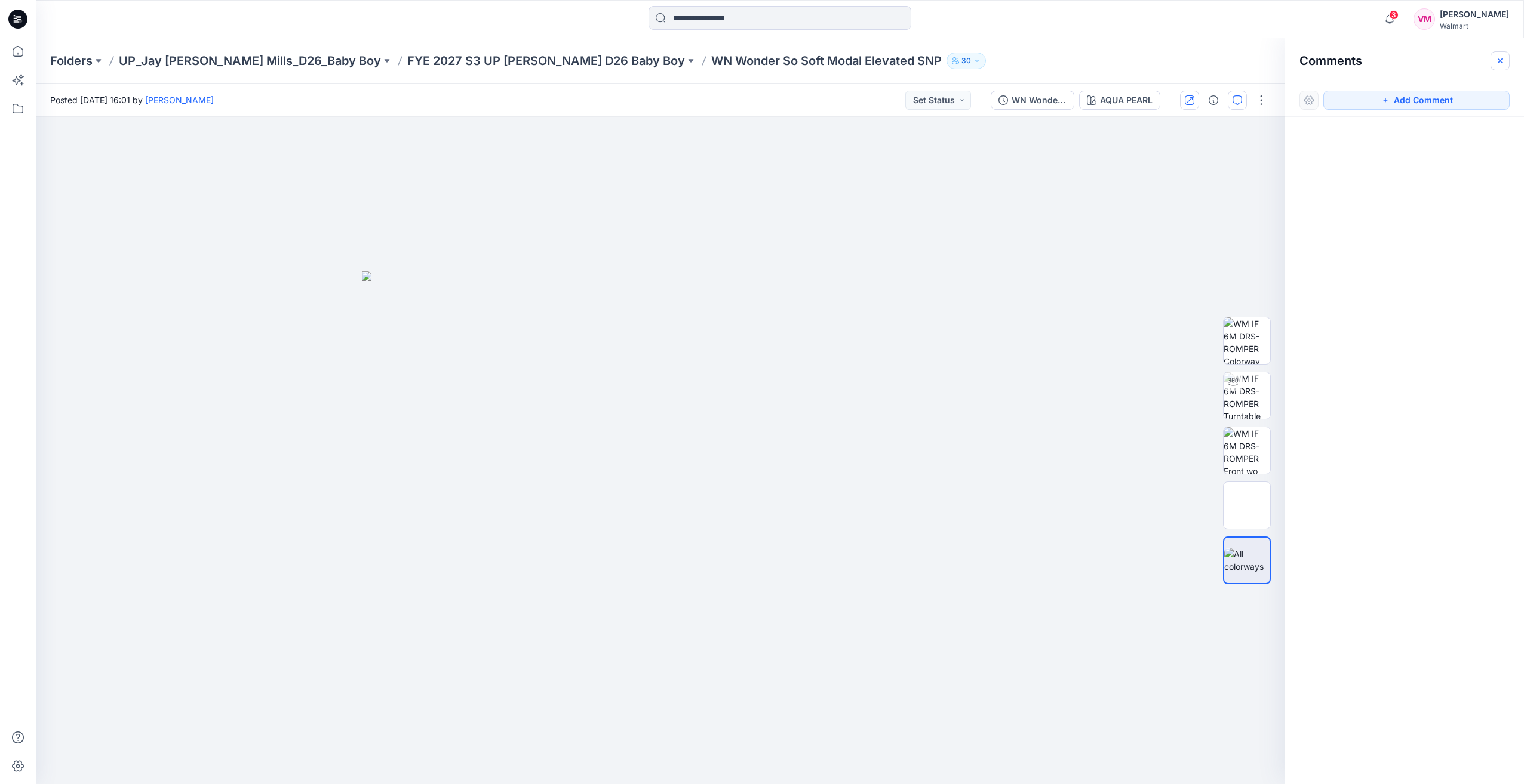
click at [1499, 60] on icon "button" at bounding box center [1500, 61] width 10 height 10
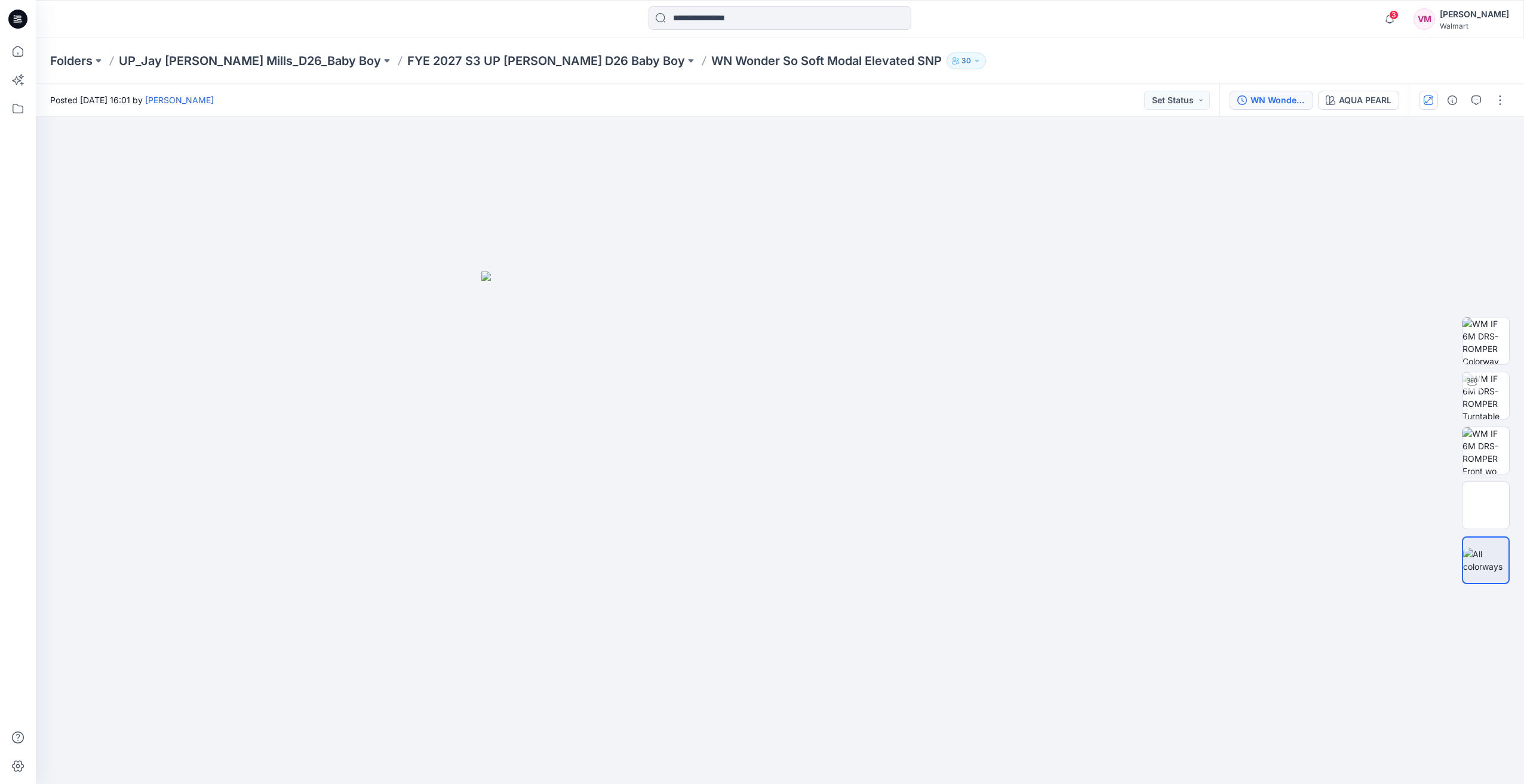
click at [1285, 98] on div "WN Wonder So Soft Modal Elevated SNP" at bounding box center [1278, 100] width 55 height 13
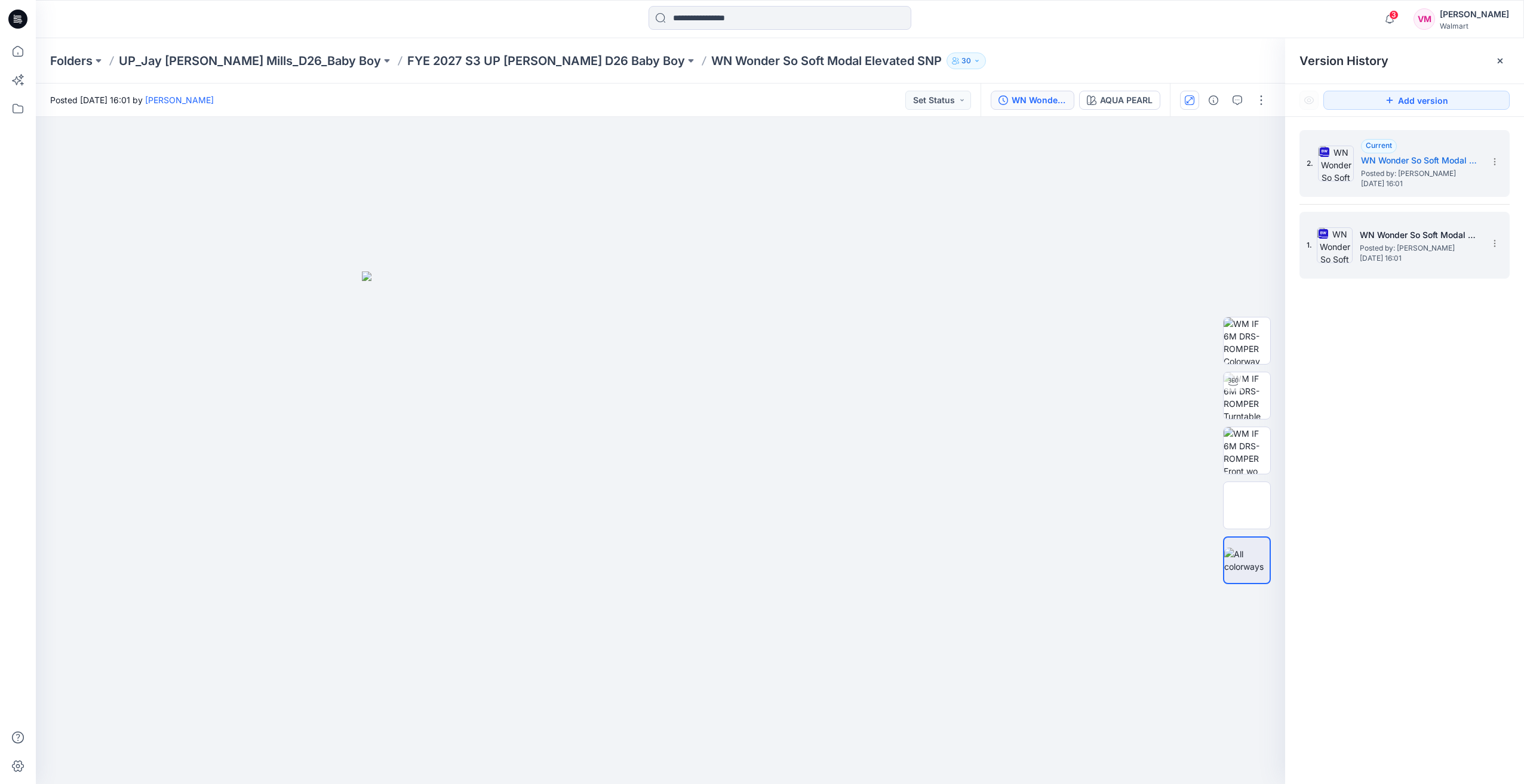
click at [1378, 258] on span "[DATE] 16:01" at bounding box center [1420, 259] width 120 height 8
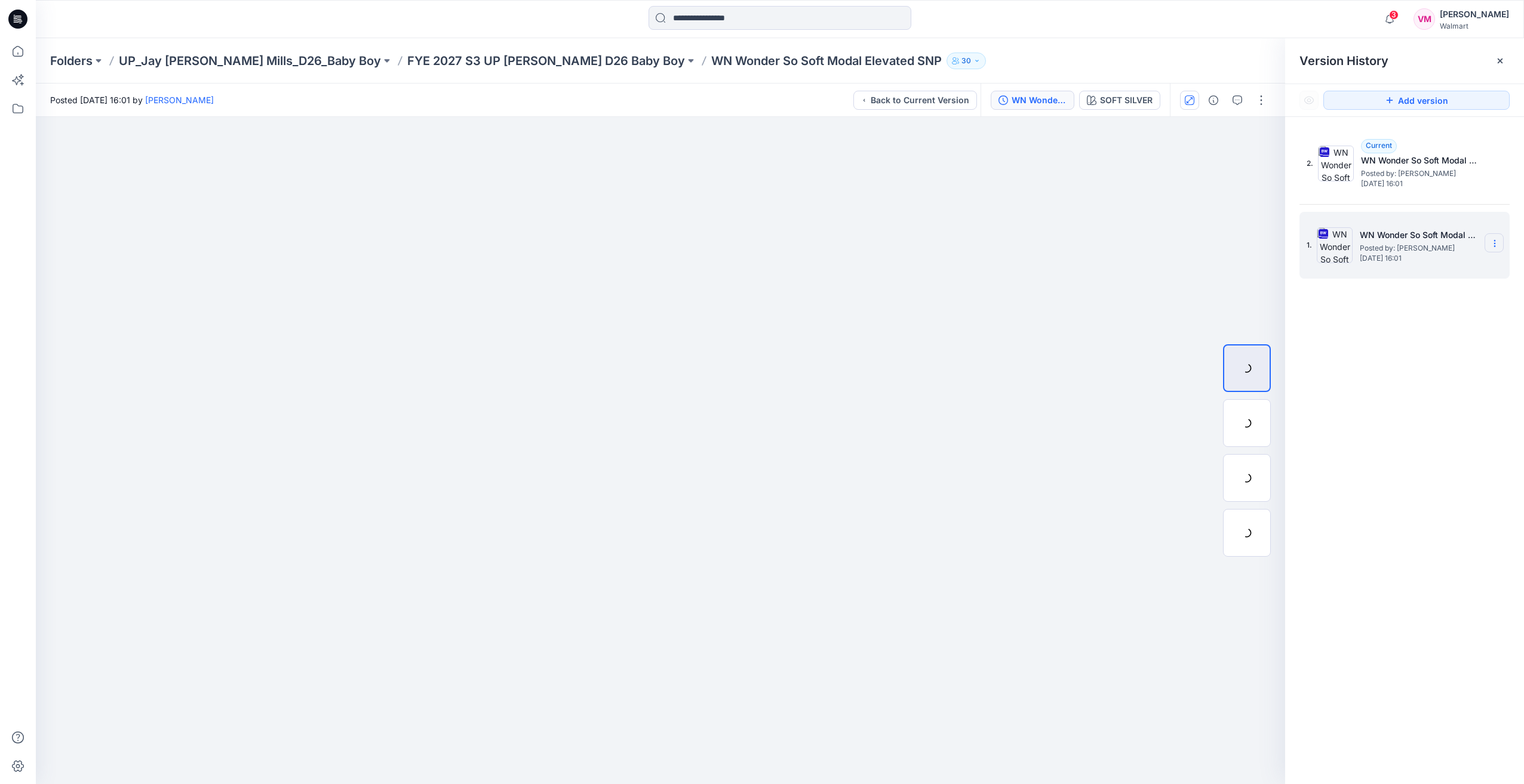
click at [1493, 236] on section at bounding box center [1494, 243] width 19 height 19
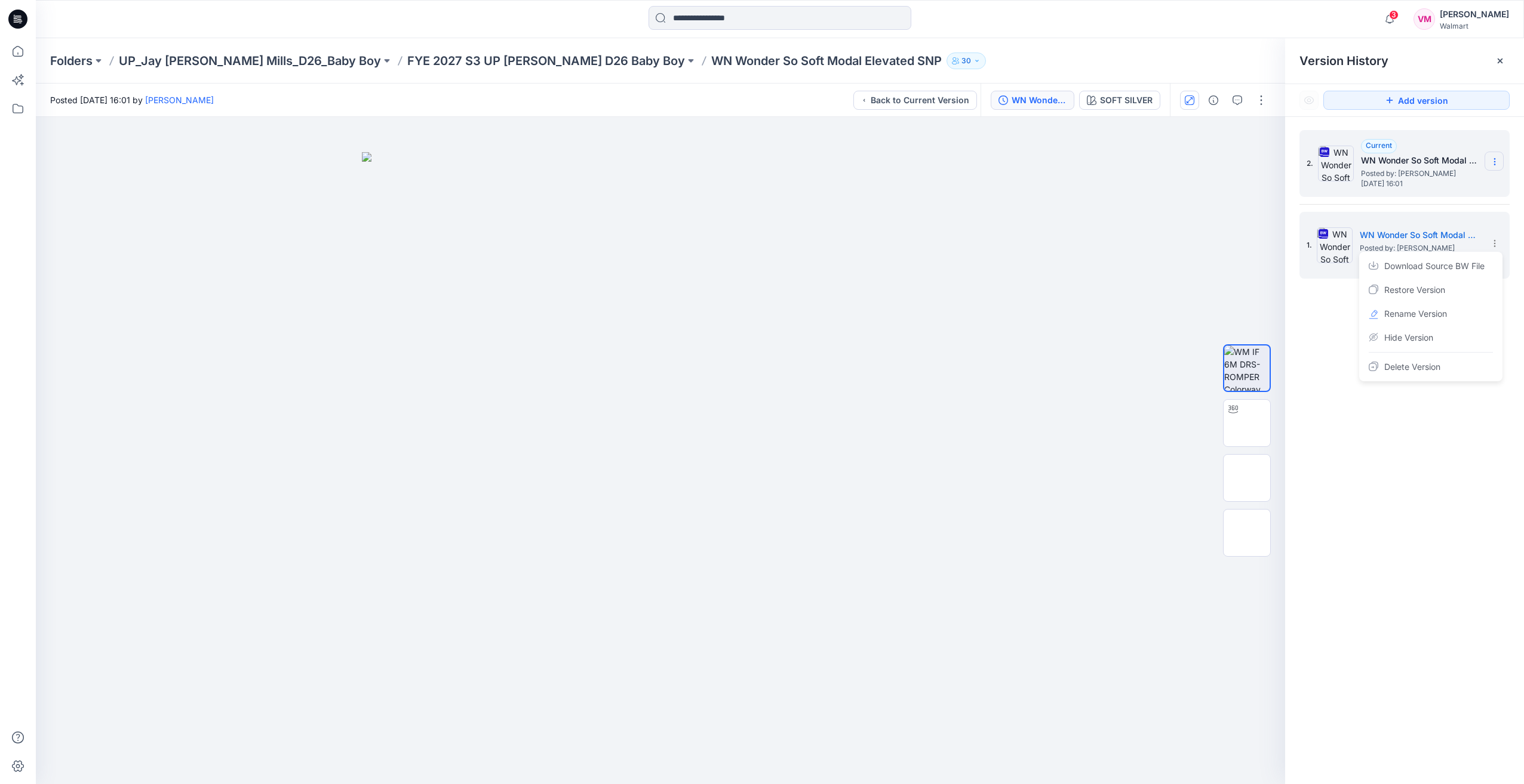
click at [1495, 162] on icon at bounding box center [1494, 162] width 1 height 1
click at [1442, 178] on span "Download Source BW File" at bounding box center [1434, 185] width 100 height 15
click at [566, 59] on p "FYE 2027 S3 UP [PERSON_NAME] D26 Baby Boy" at bounding box center [546, 61] width 277 height 17
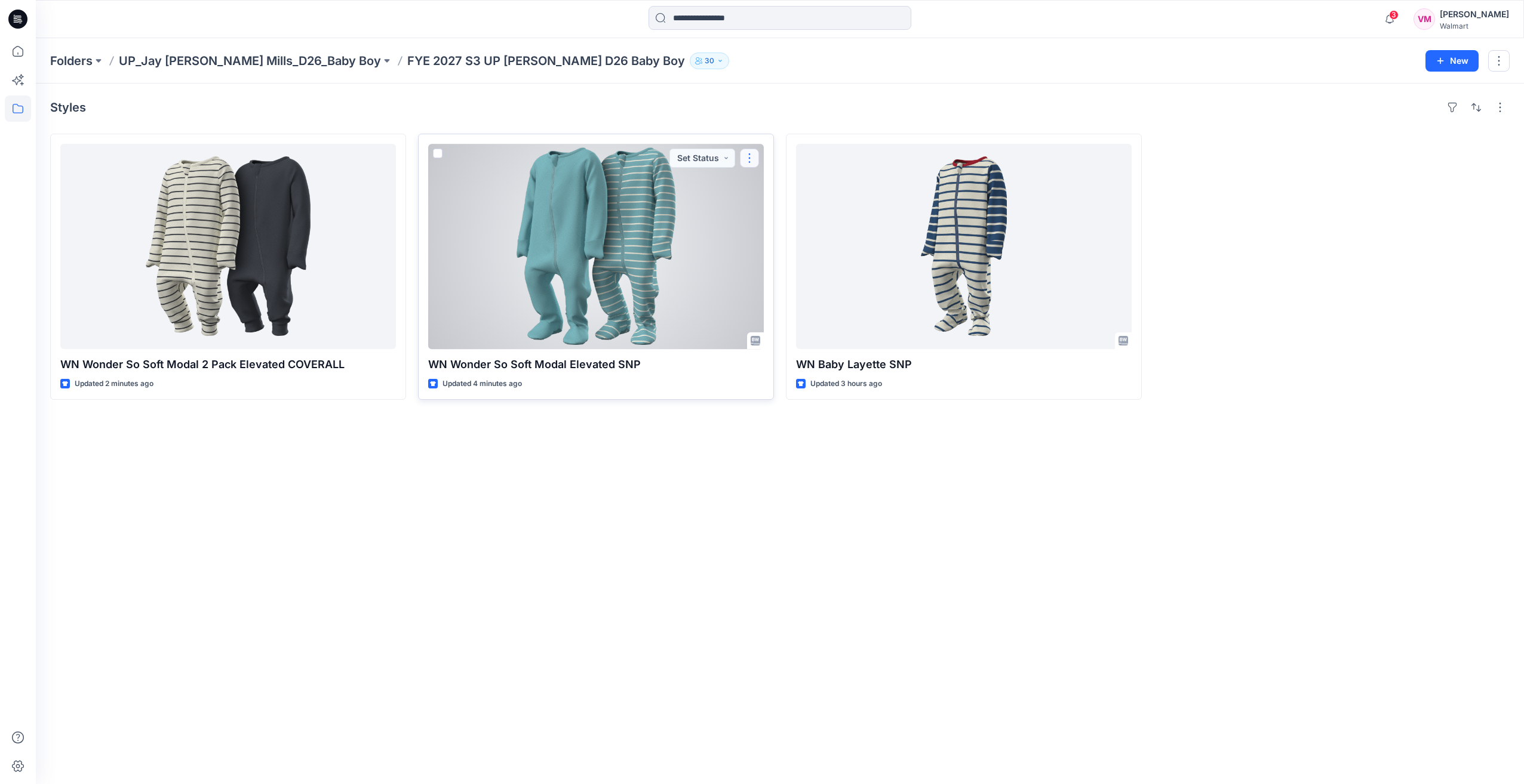
click at [747, 158] on button "button" at bounding box center [749, 158] width 19 height 19
click at [788, 184] on button "Edit" at bounding box center [807, 185] width 129 height 22
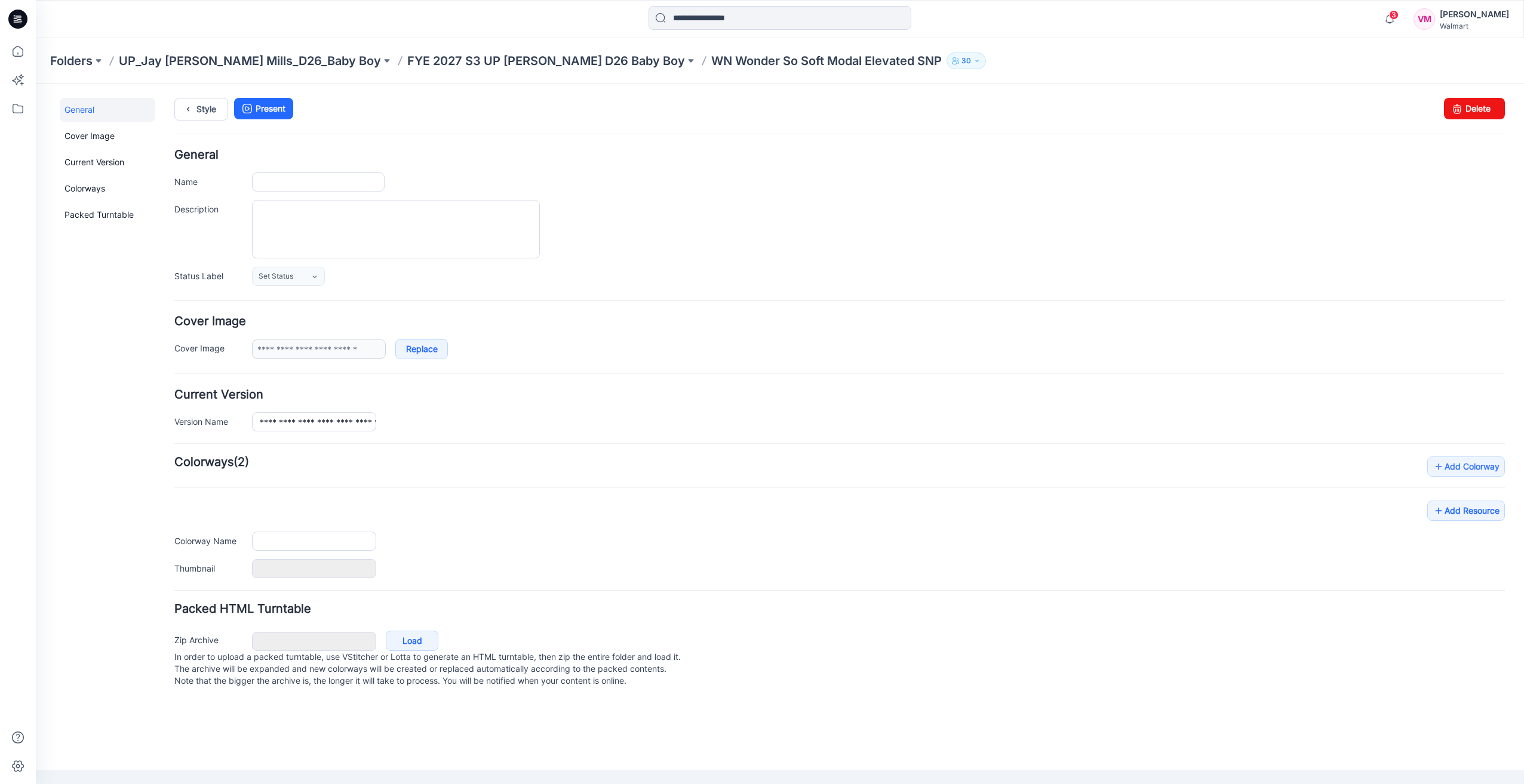
type input "**********"
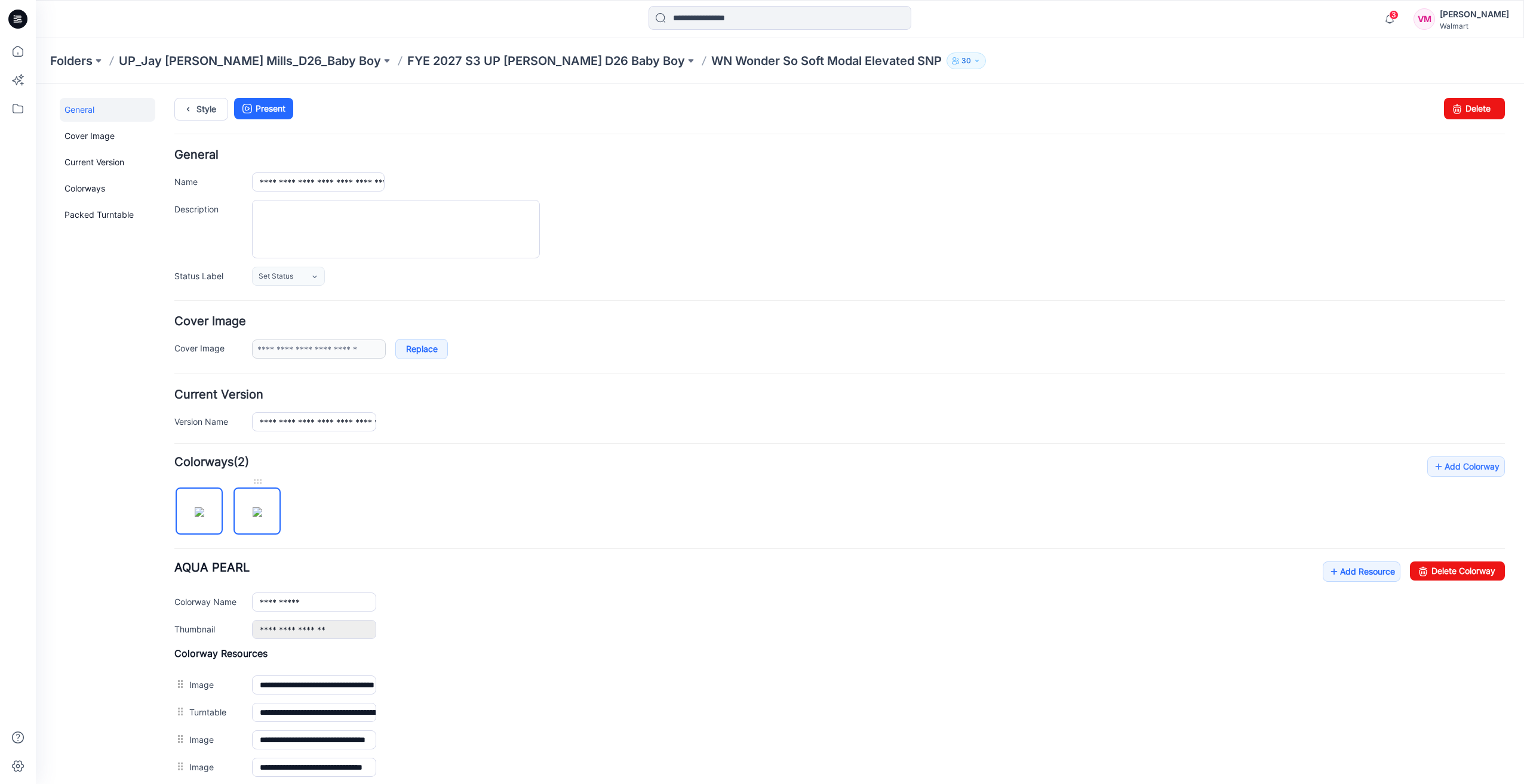
click at [262, 515] on img at bounding box center [257, 512] width 10 height 10
click at [204, 512] on img at bounding box center [200, 512] width 10 height 10
click at [253, 509] on img at bounding box center [257, 512] width 10 height 10
click at [204, 510] on img at bounding box center [200, 512] width 10 height 10
click at [262, 511] on img at bounding box center [257, 512] width 10 height 10
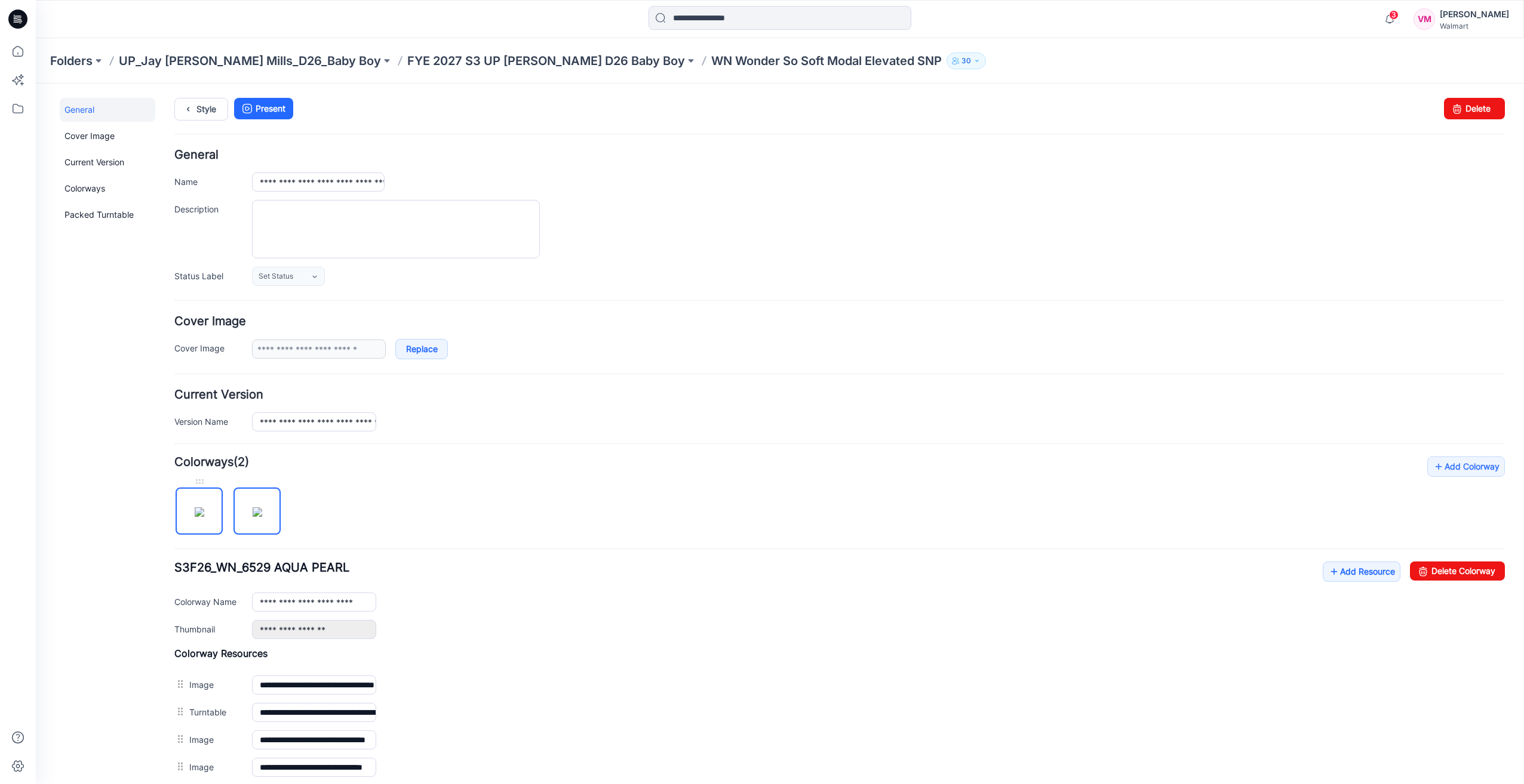
click at [204, 511] on img at bounding box center [200, 512] width 10 height 10
click at [253, 510] on img at bounding box center [257, 512] width 10 height 10
type input "**********"
click at [511, 56] on p "FYE 2027 S3 UP [PERSON_NAME] D26 Baby Boy" at bounding box center [546, 61] width 277 height 17
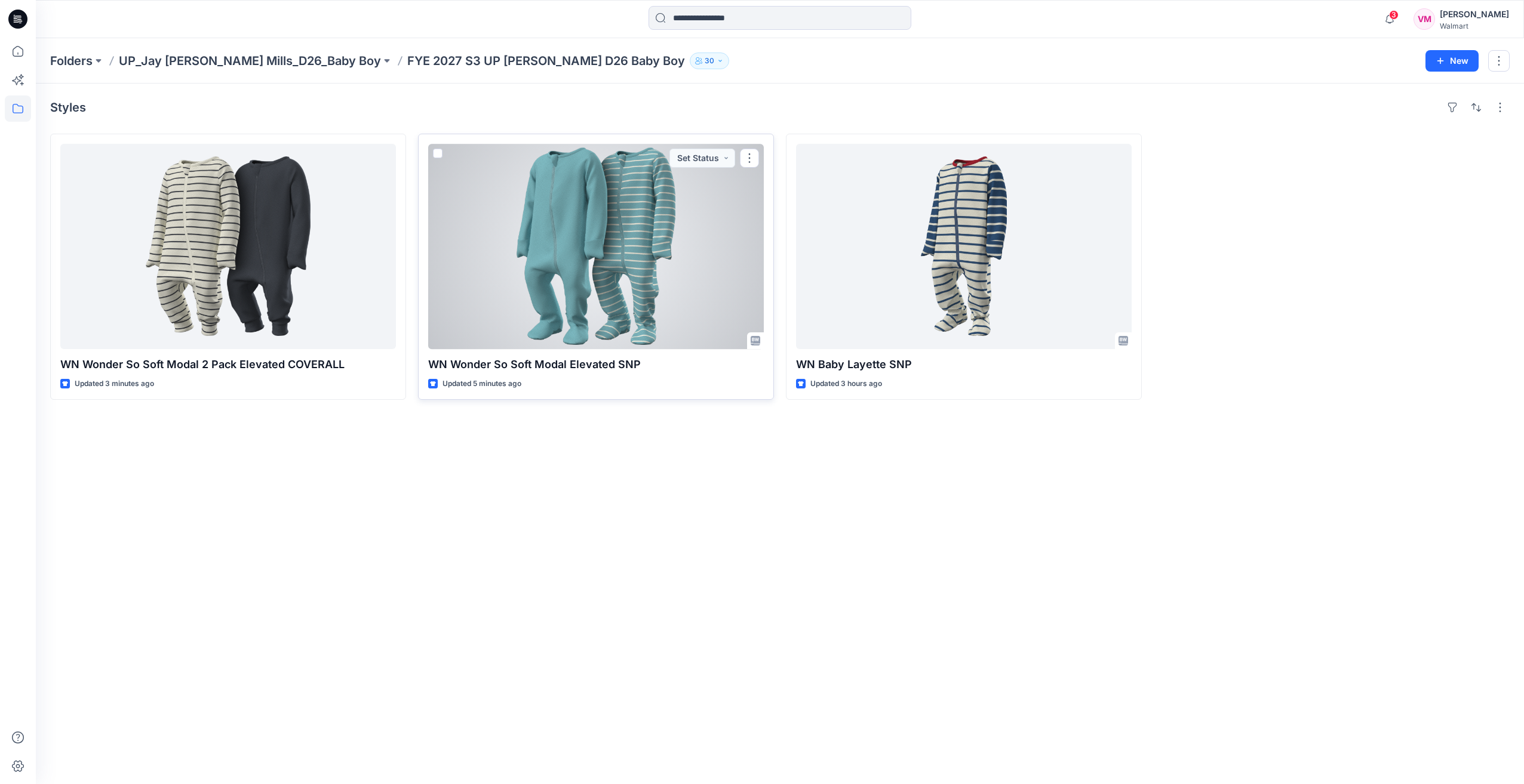
click at [580, 268] on div at bounding box center [596, 246] width 336 height 205
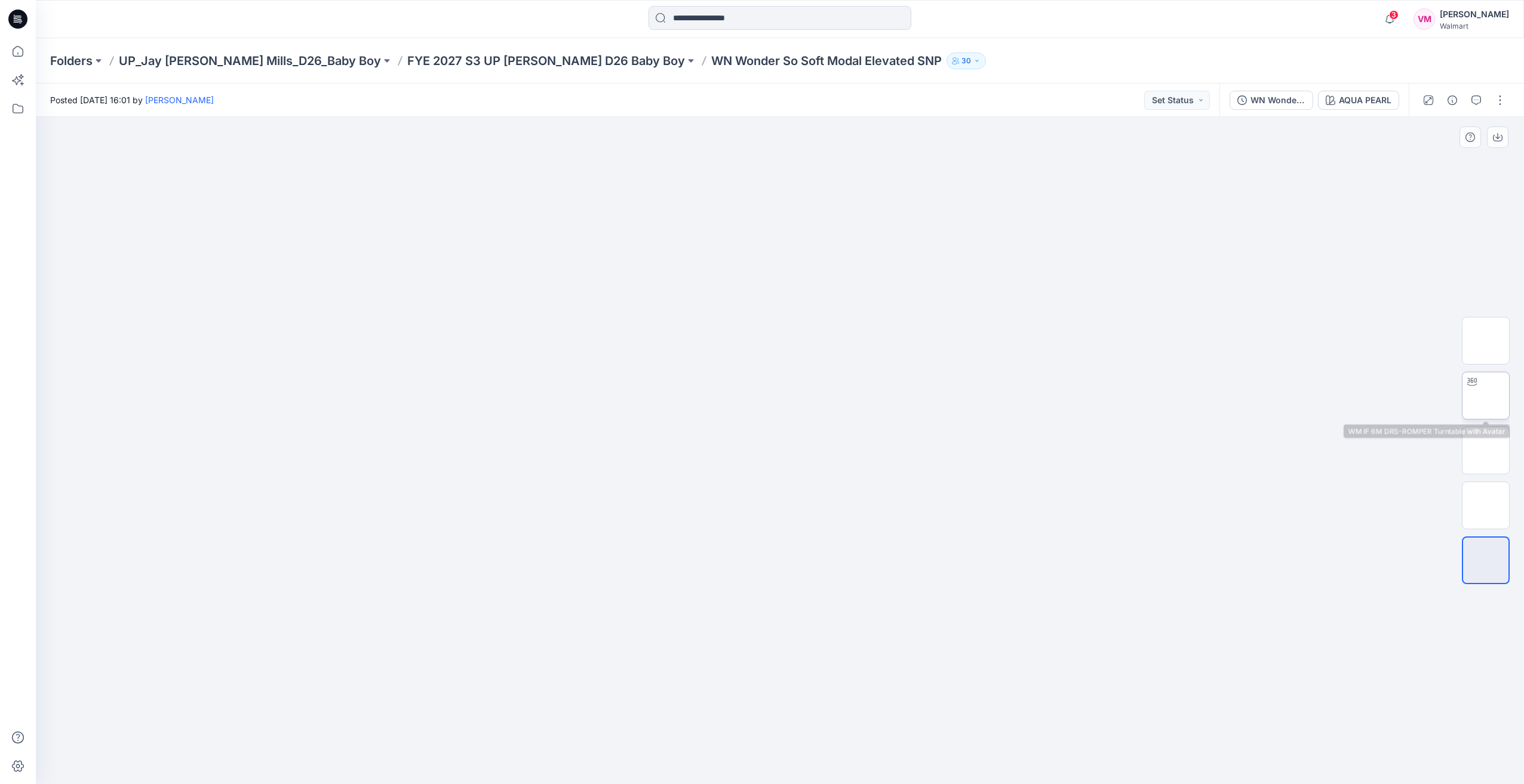
click at [1486, 396] on img at bounding box center [1486, 396] width 0 height 0
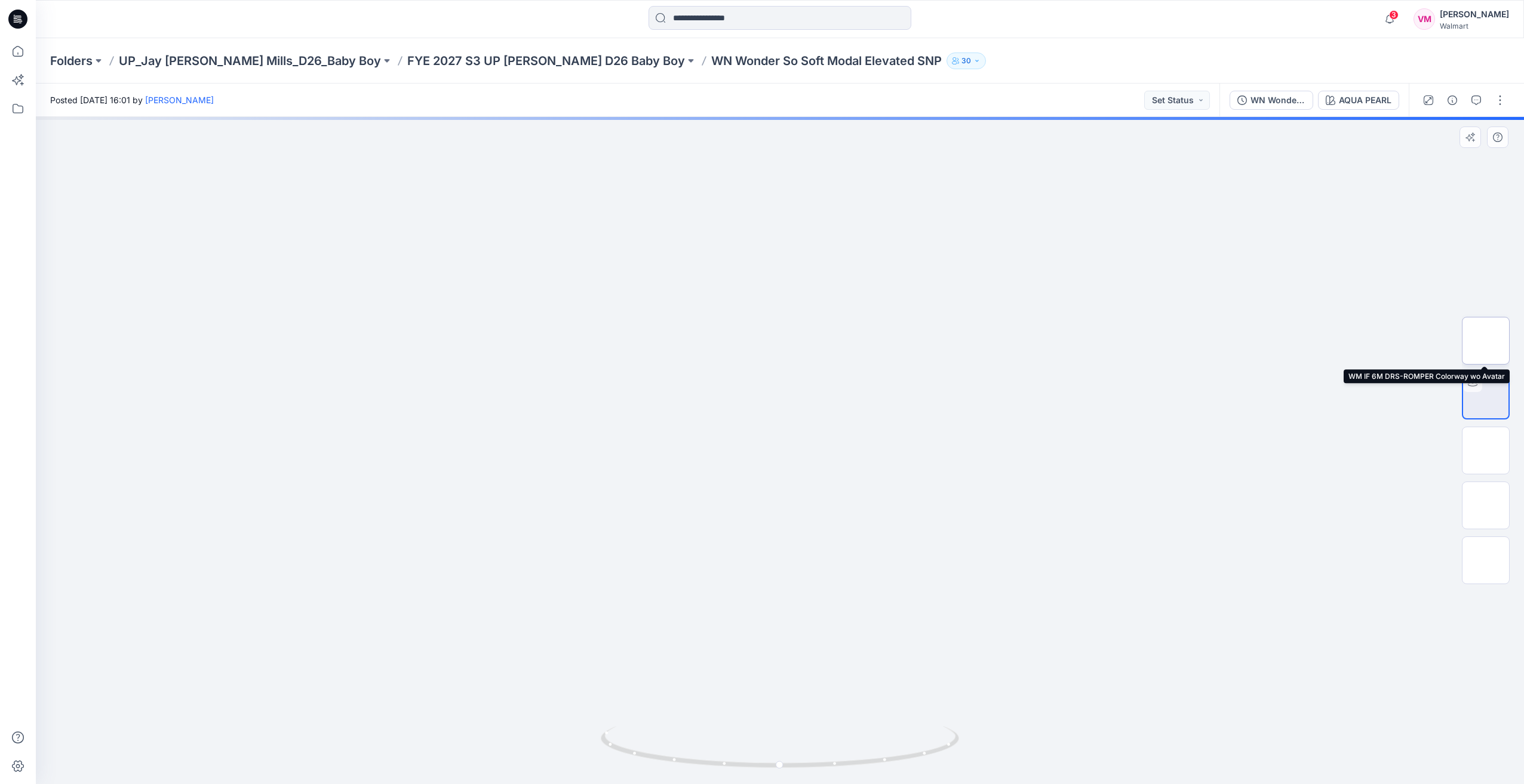
click at [1486, 341] on img at bounding box center [1486, 341] width 0 height 0
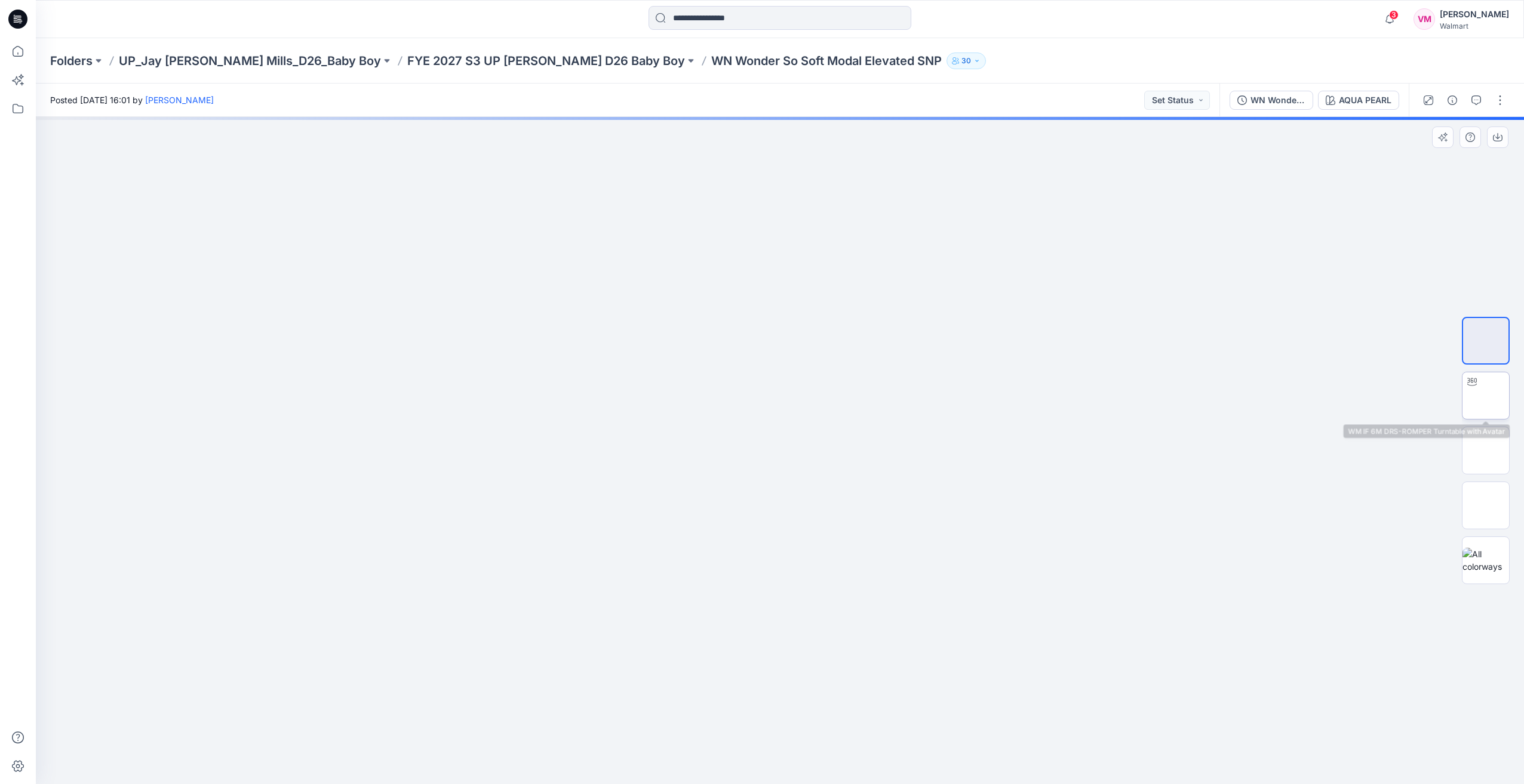
click at [1486, 396] on img at bounding box center [1486, 396] width 0 height 0
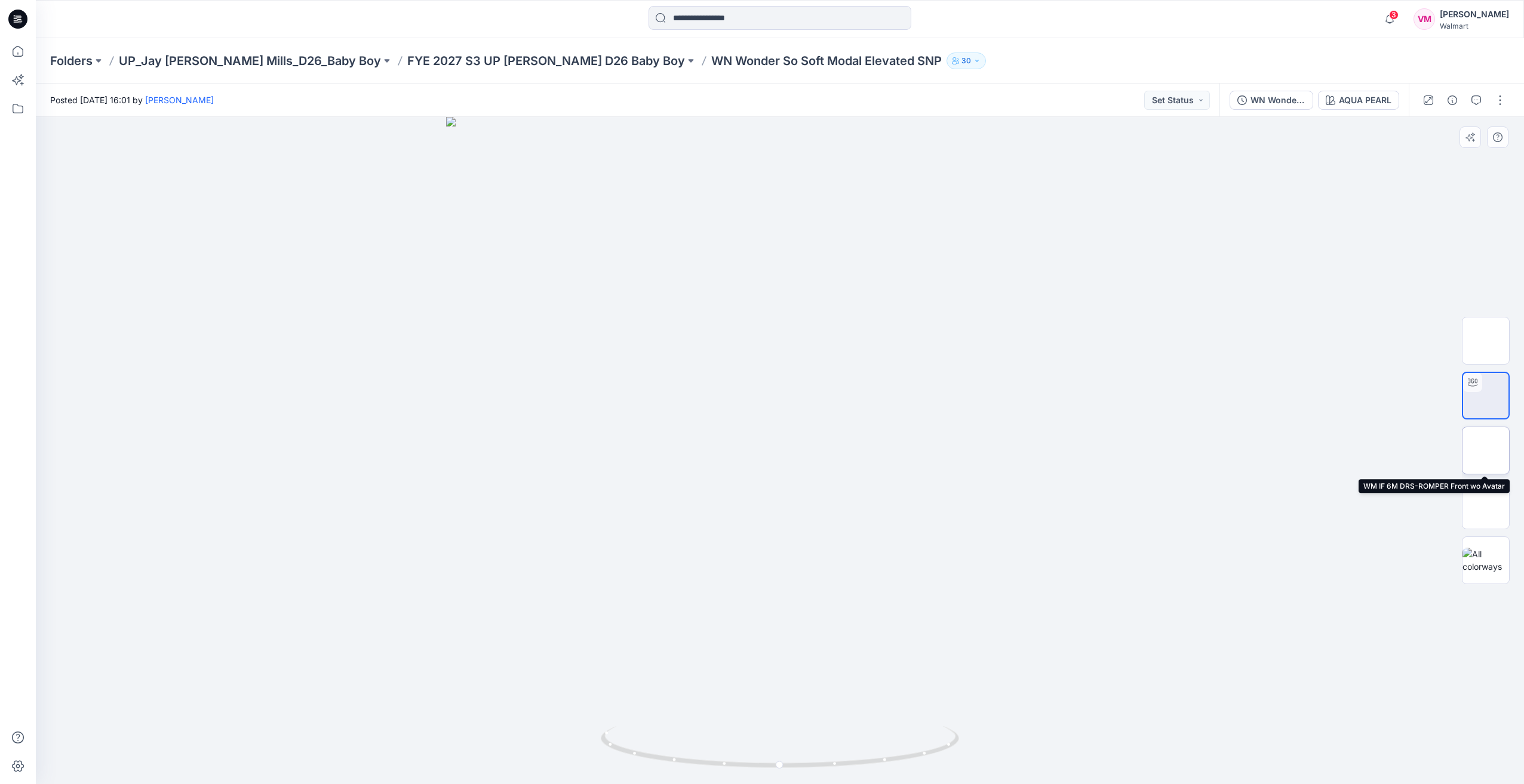
click at [1486, 451] on img at bounding box center [1486, 451] width 0 height 0
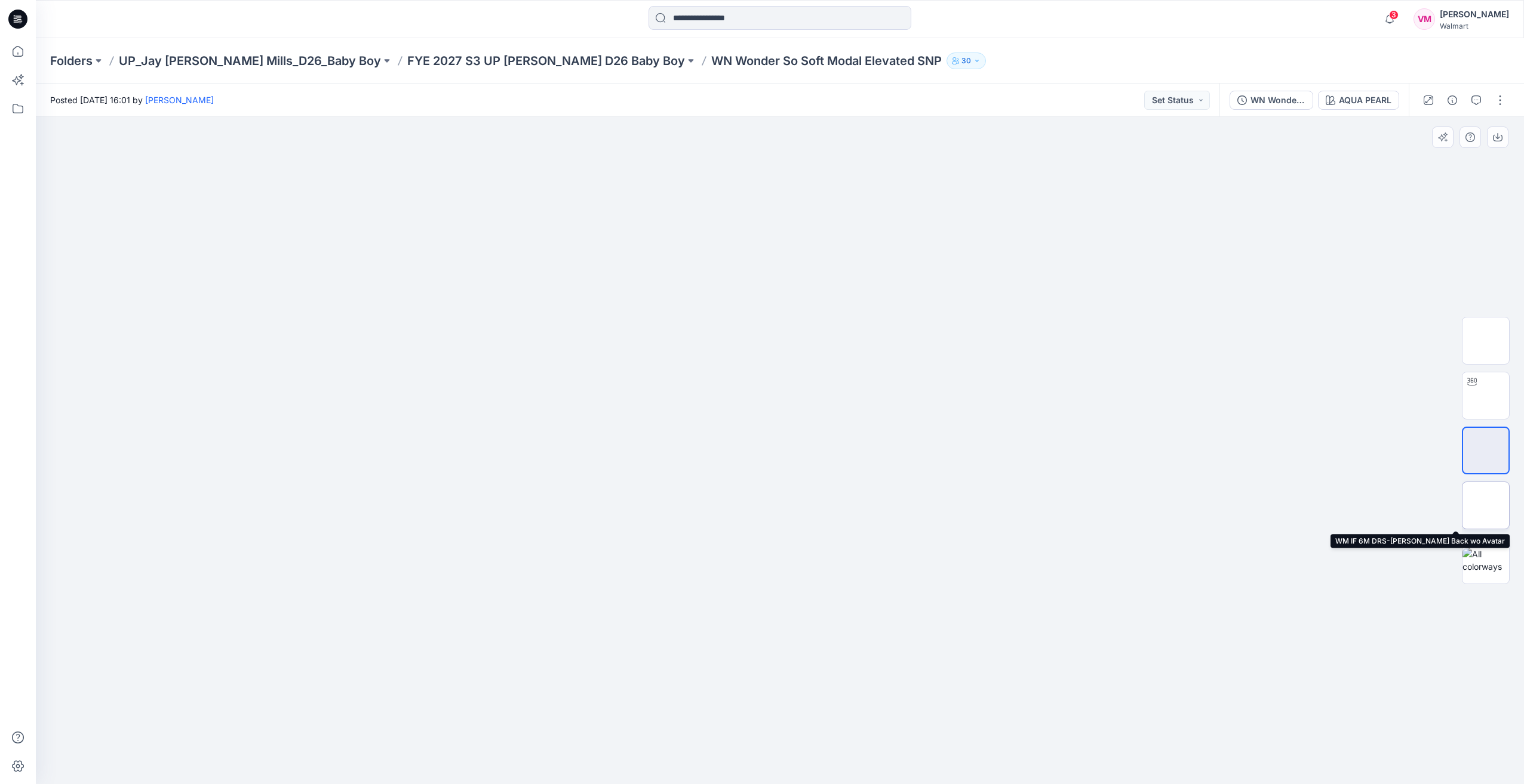
click at [1496, 502] on img at bounding box center [1486, 505] width 47 height 47
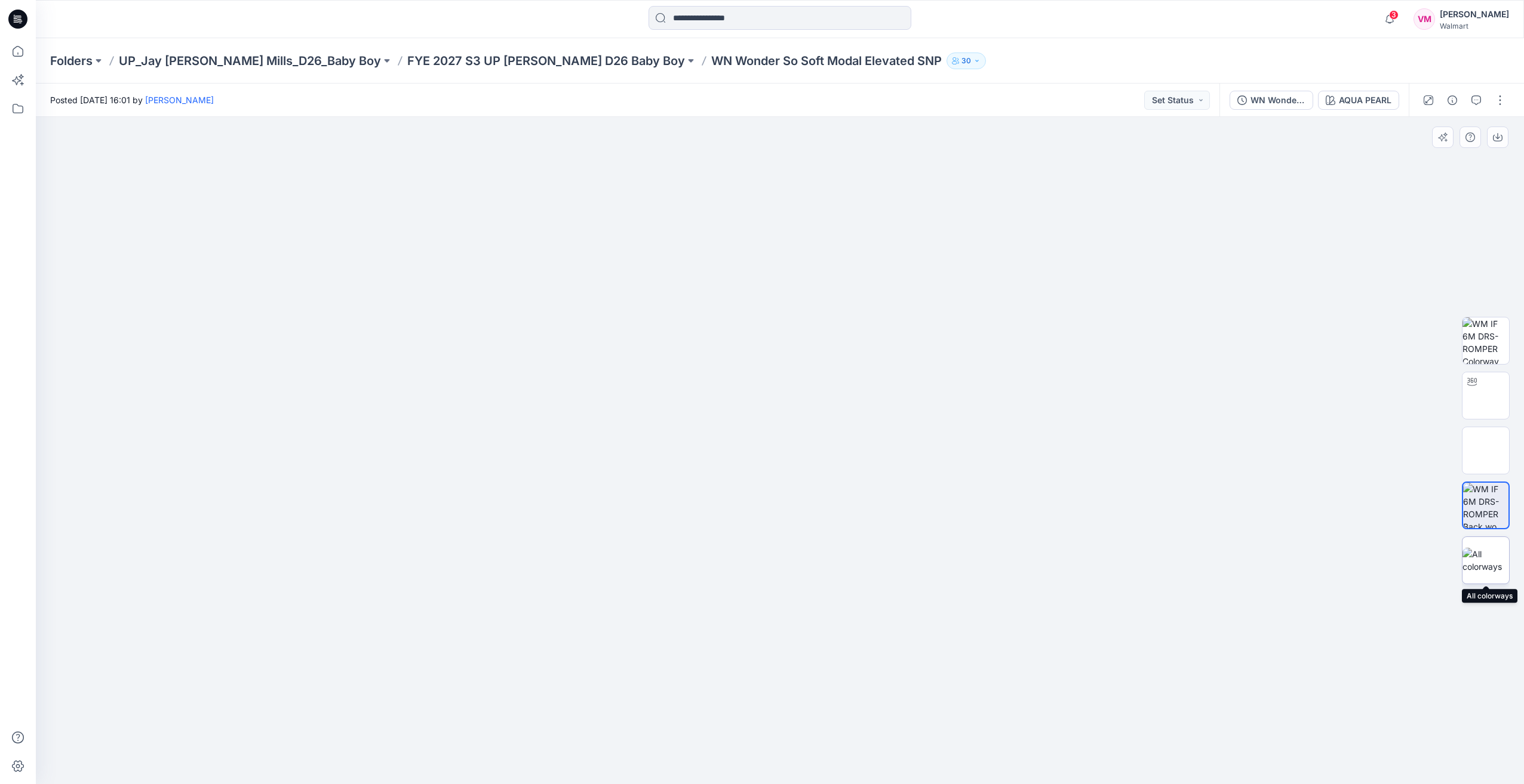
click at [1498, 566] on img at bounding box center [1486, 560] width 47 height 25
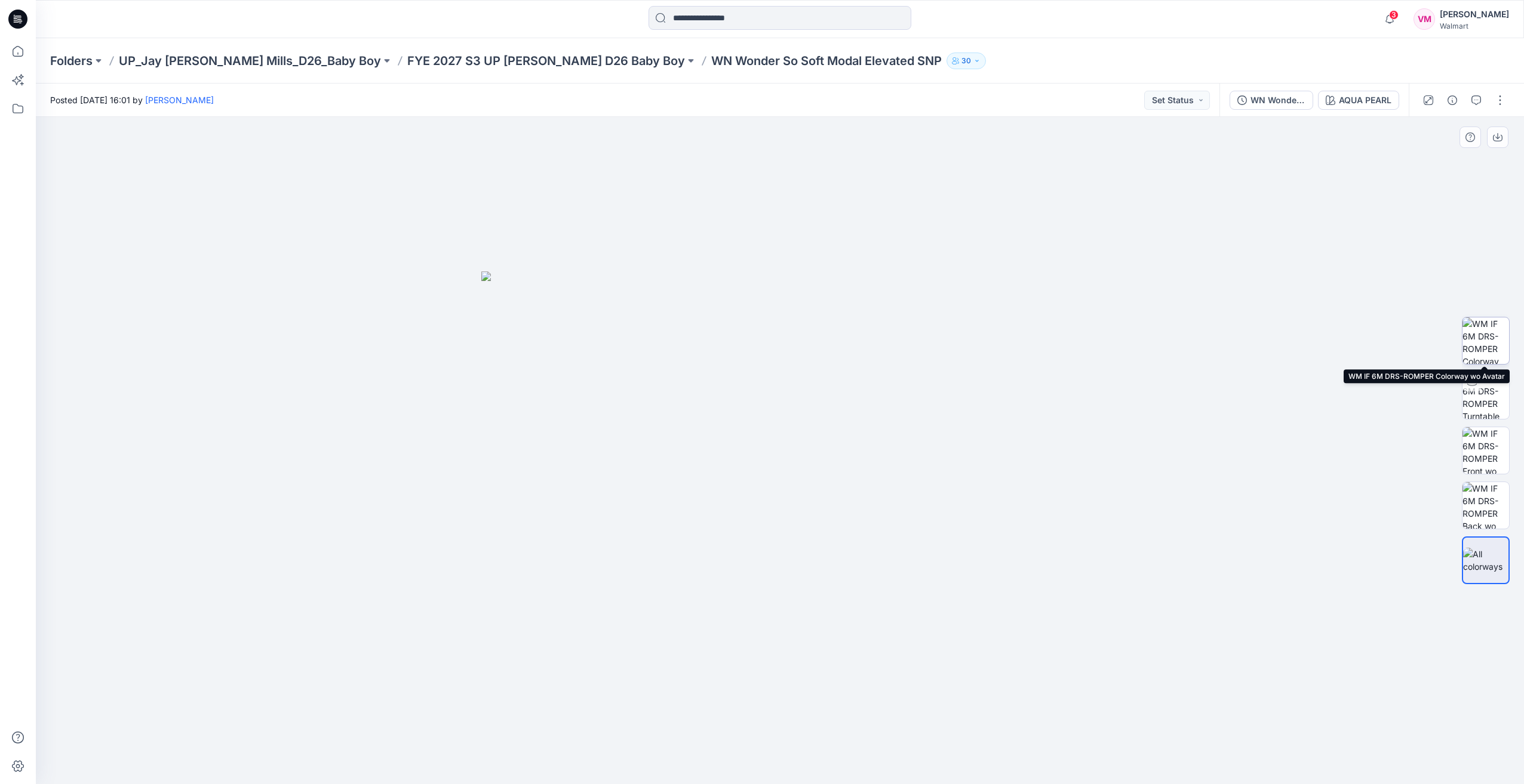
click at [1496, 352] on img at bounding box center [1486, 340] width 47 height 47
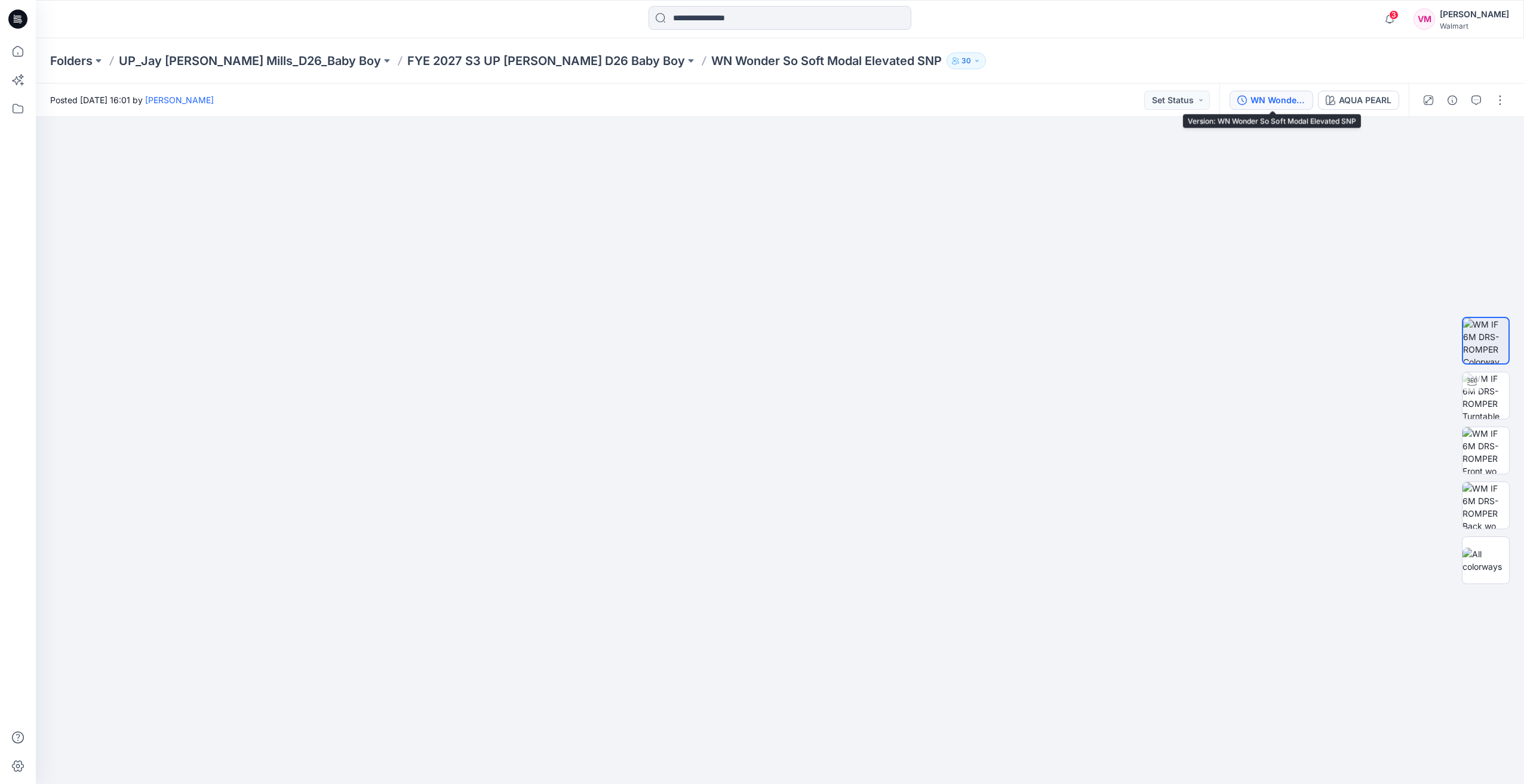
click at [1266, 107] on button "WN Wonder So Soft Modal Elevated SNP" at bounding box center [1271, 100] width 84 height 19
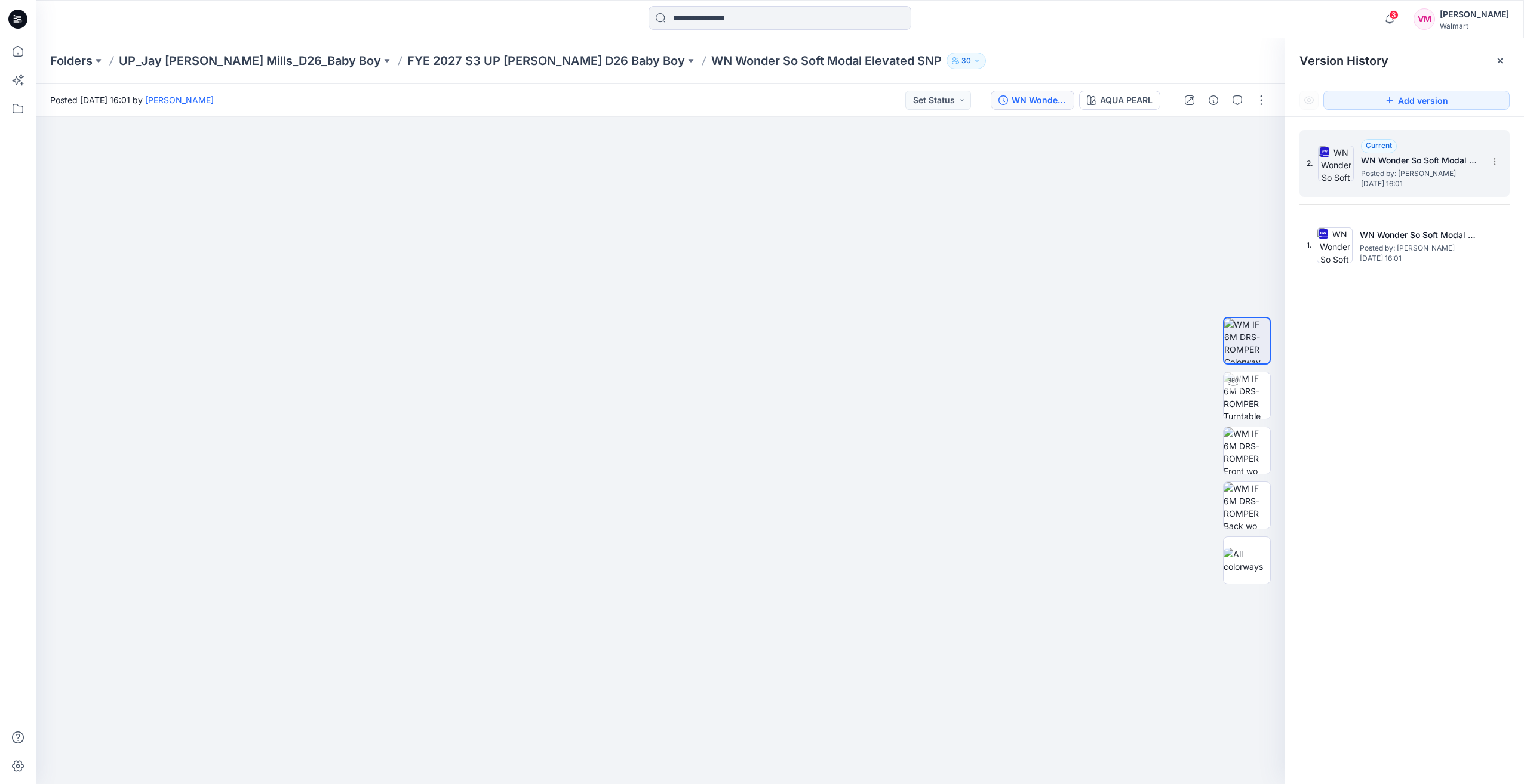
click at [1316, 167] on div "2. Current WN Wonder So Soft Modal Elevated SNP Posted by: [PERSON_NAME] [DATE]…" at bounding box center [1396, 163] width 179 height 57
click at [1364, 172] on span "Posted by: [PERSON_NAME]" at bounding box center [1421, 174] width 120 height 12
click at [1132, 99] on div "AQUA PEARL" at bounding box center [1126, 100] width 53 height 13
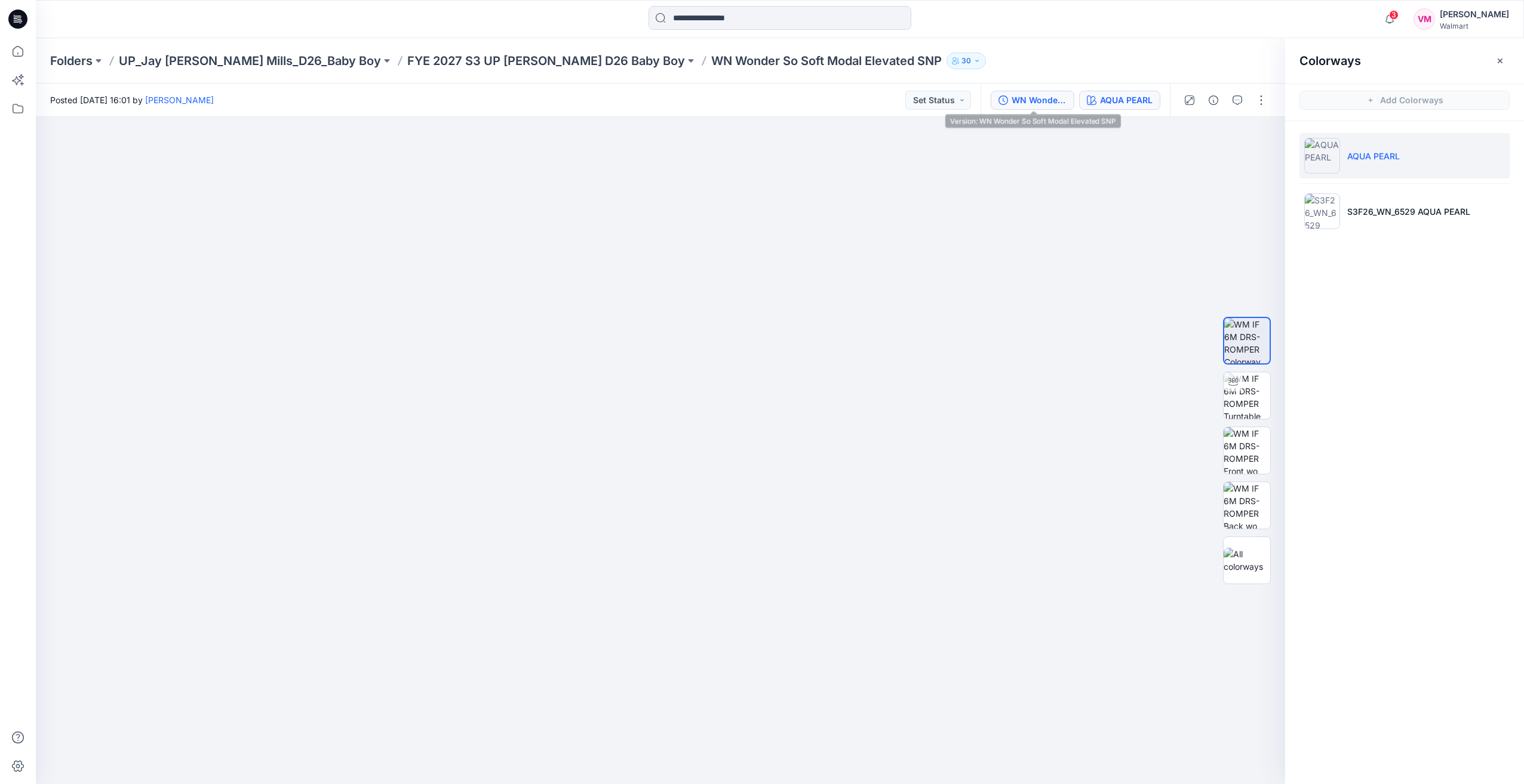
click at [1032, 96] on div "WN Wonder So Soft Modal Elevated SNP" at bounding box center [1039, 100] width 55 height 13
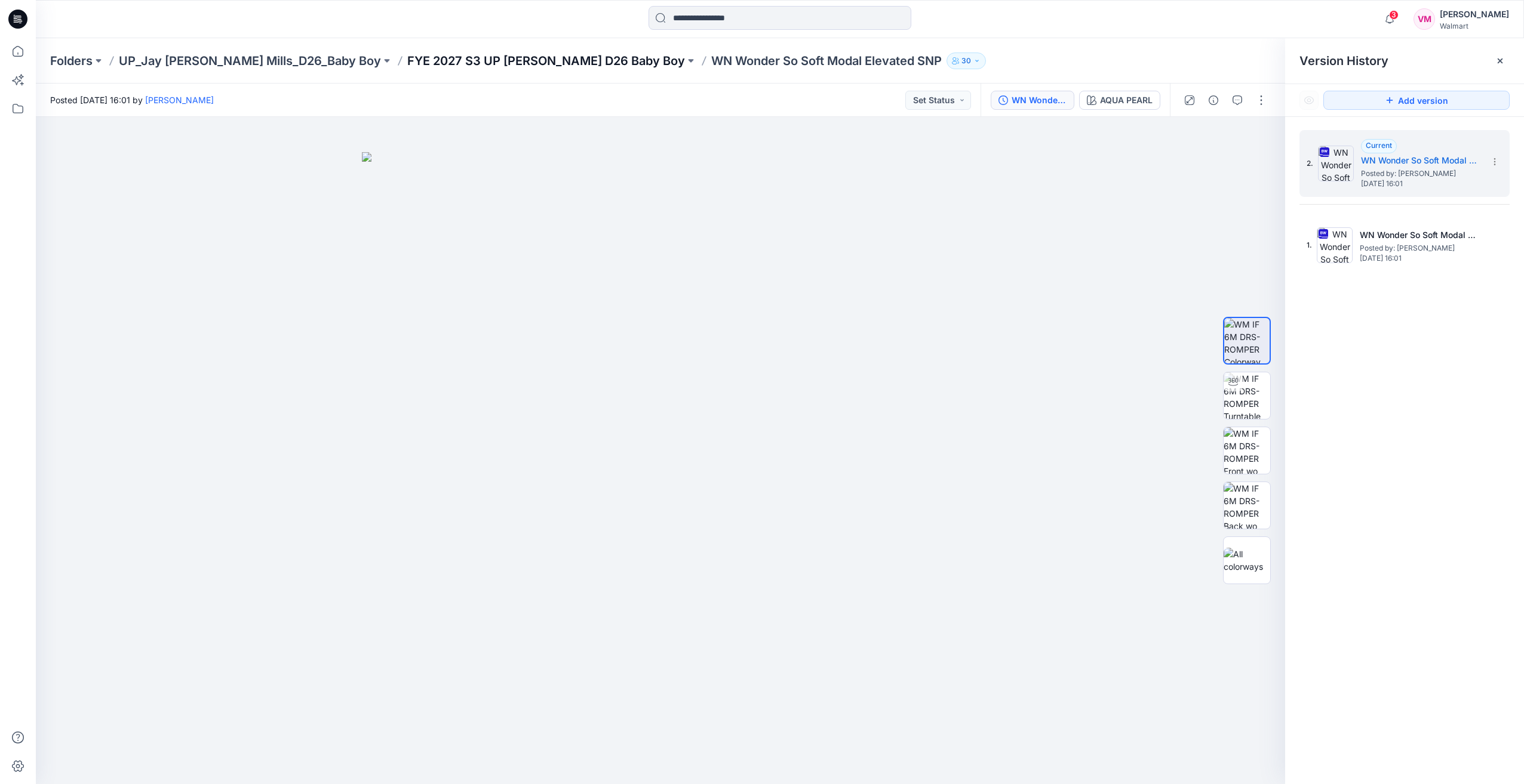
click at [508, 61] on p "FYE 2027 S3 UP [PERSON_NAME] D26 Baby Boy" at bounding box center [546, 61] width 277 height 17
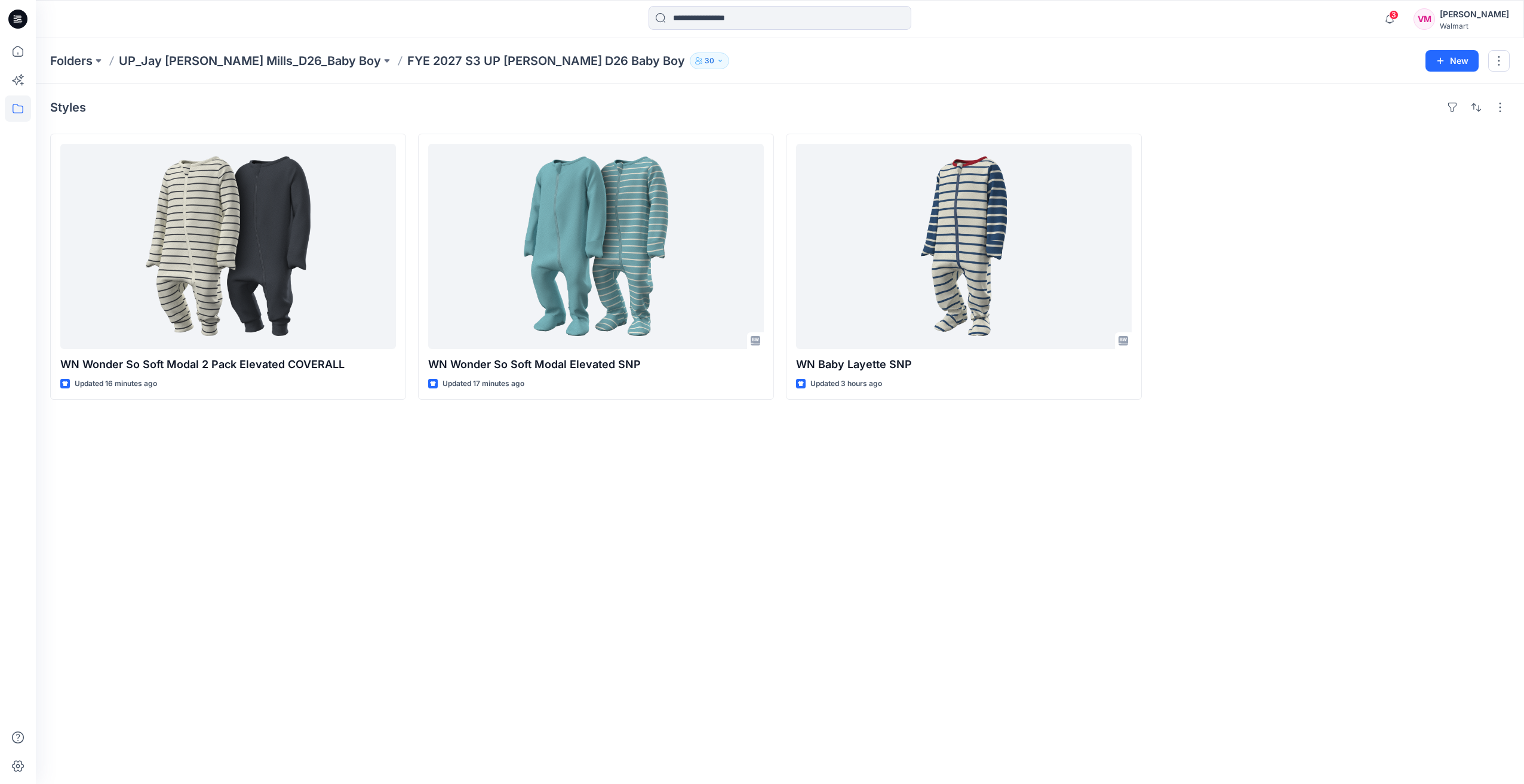
click at [238, 71] on div "Folders UP_Jay [PERSON_NAME] Mills_D26_Baby Boy FYE 2027 S3 UP [PERSON_NAME] D2…" at bounding box center [780, 61] width 1488 height 46
click at [239, 66] on p "UP_Jay [PERSON_NAME] Mills_D26_Baby Boy" at bounding box center [250, 61] width 262 height 17
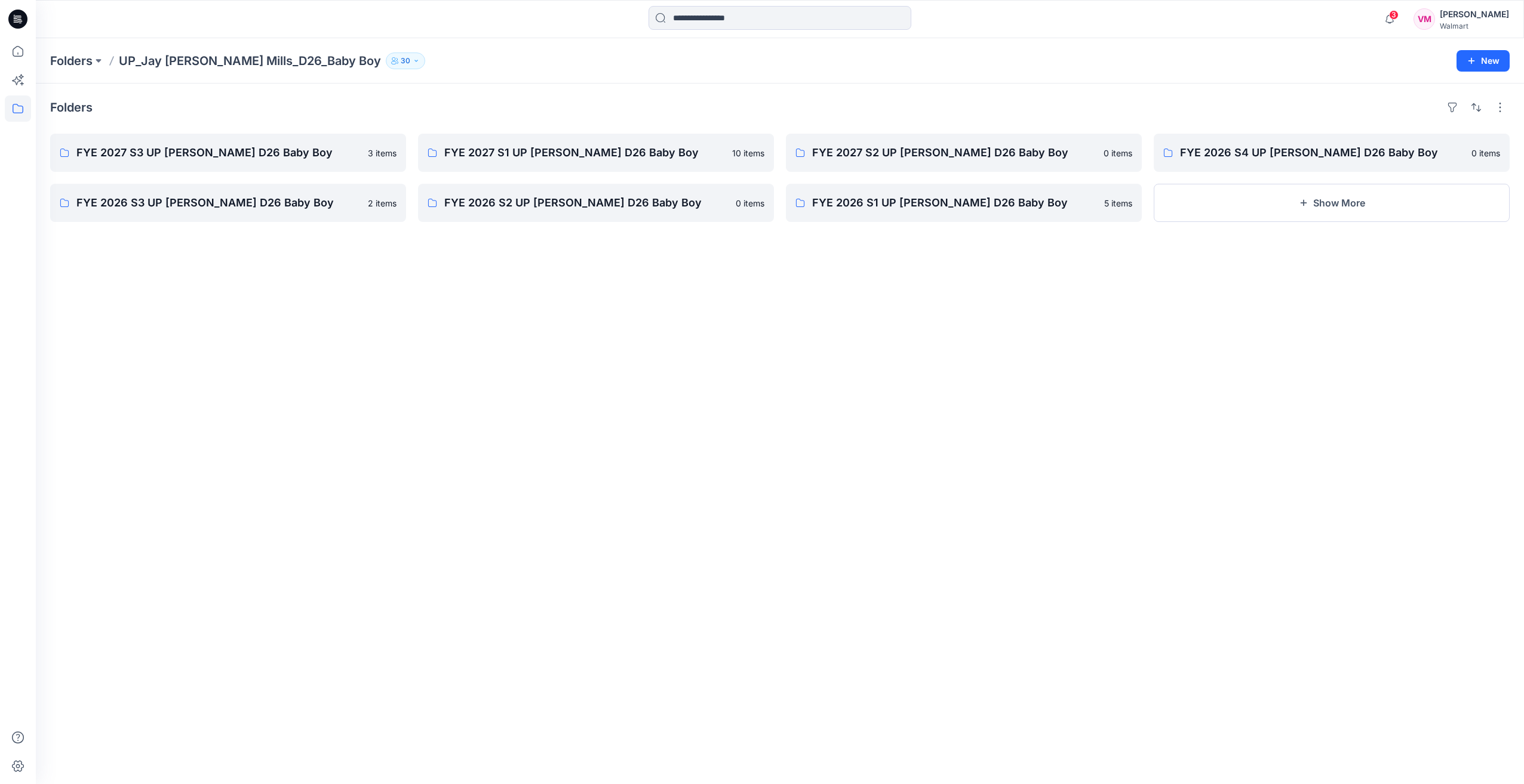
click at [201, 63] on p "UP_Jay [PERSON_NAME] Mills_D26_Baby Boy" at bounding box center [250, 61] width 262 height 17
click at [83, 59] on p "Folders" at bounding box center [72, 61] width 43 height 17
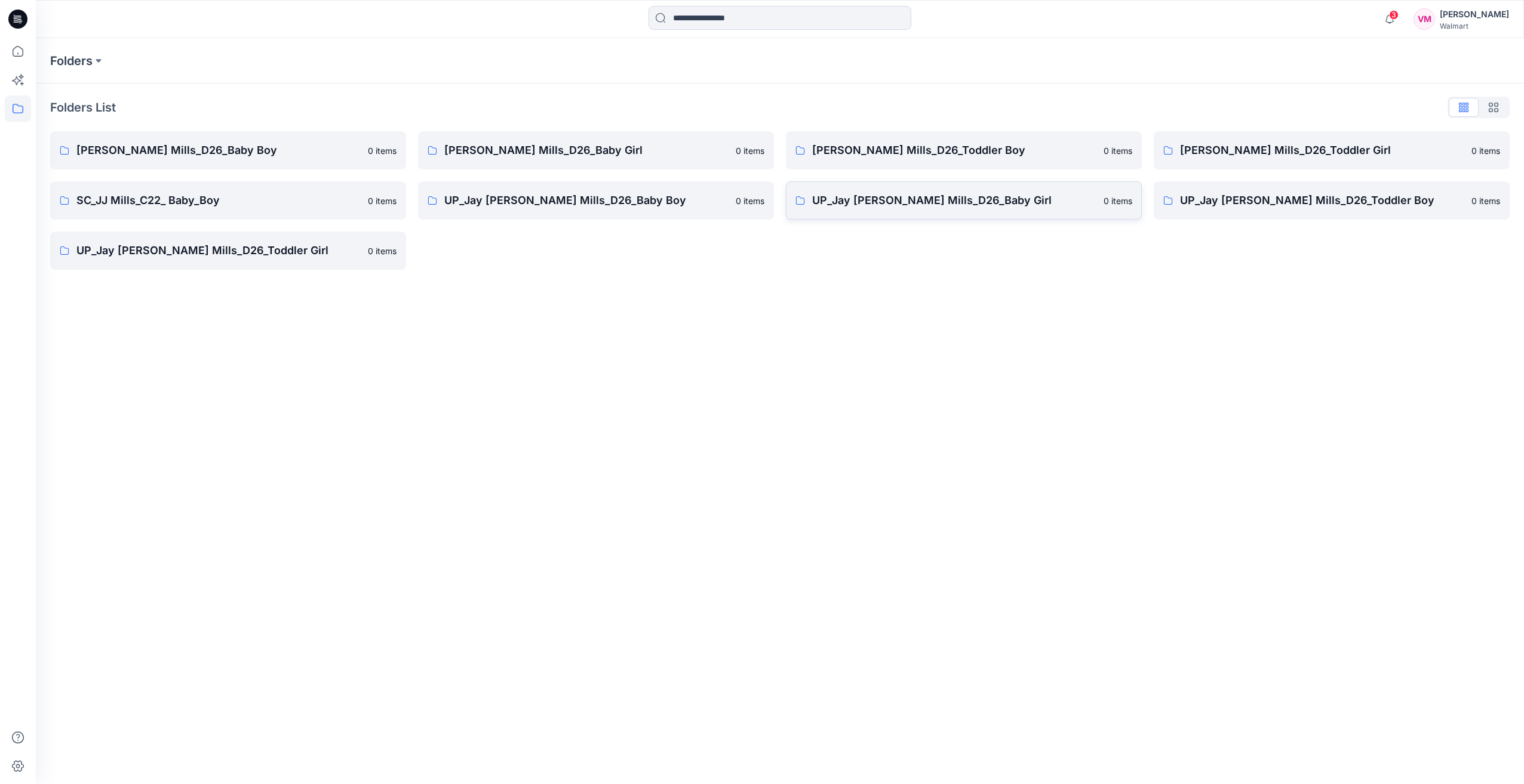
click at [893, 205] on p "UP_Jay [PERSON_NAME] Mills_D26_Baby Girl" at bounding box center [954, 201] width 284 height 17
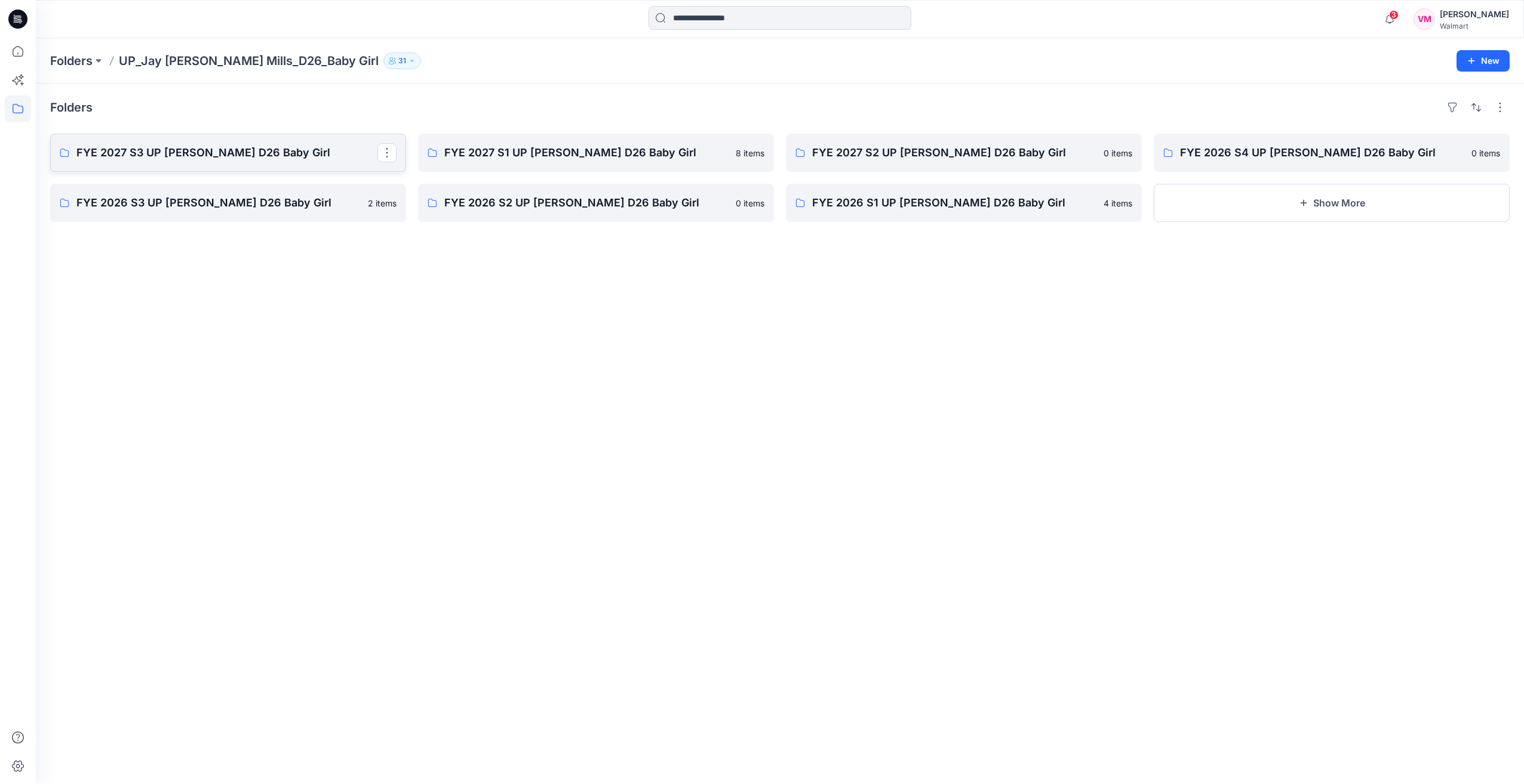
click at [282, 150] on p "FYE 2027 S3 UP [PERSON_NAME] D26 Baby Girl" at bounding box center [227, 153] width 301 height 17
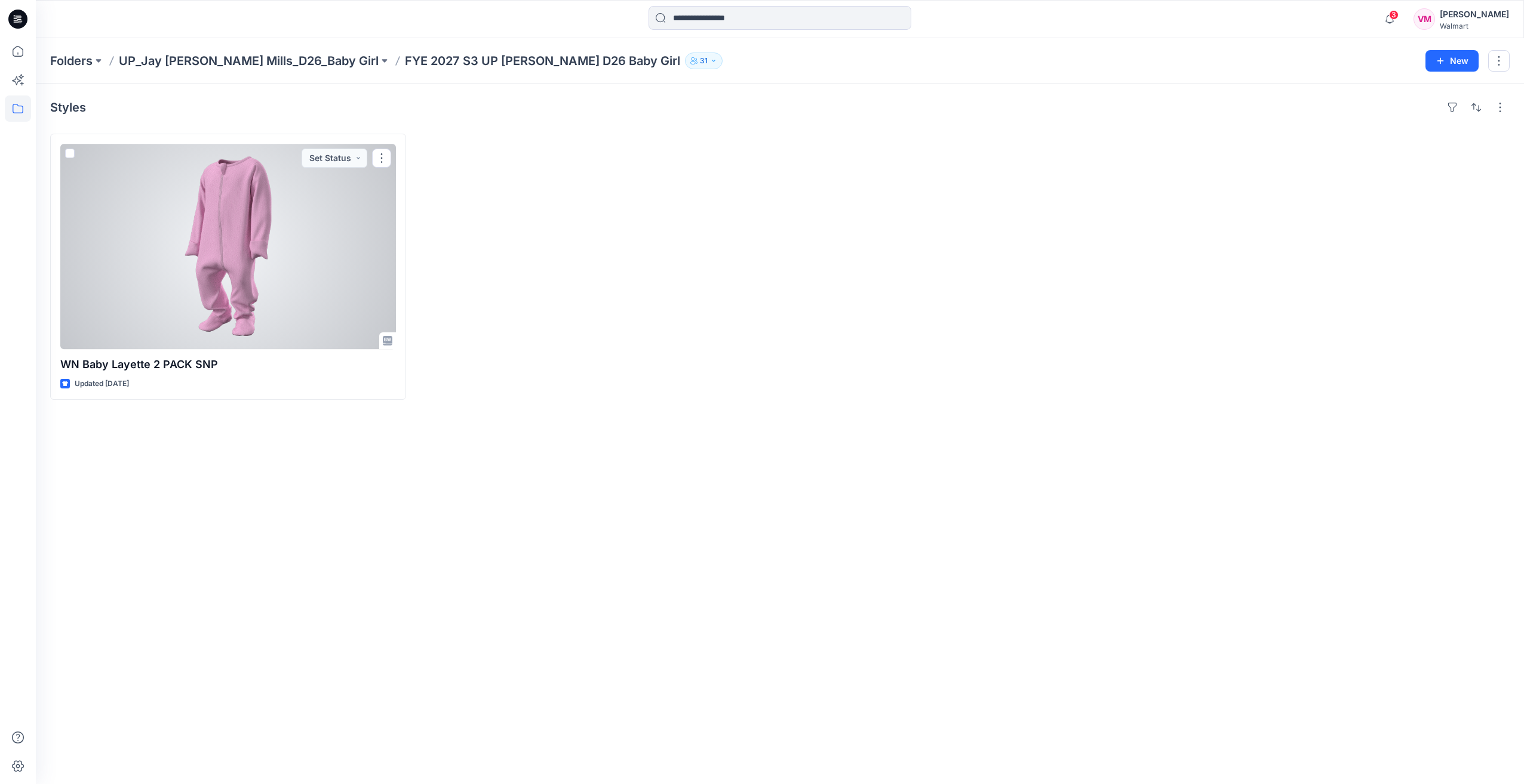
click at [273, 227] on div at bounding box center [228, 246] width 336 height 205
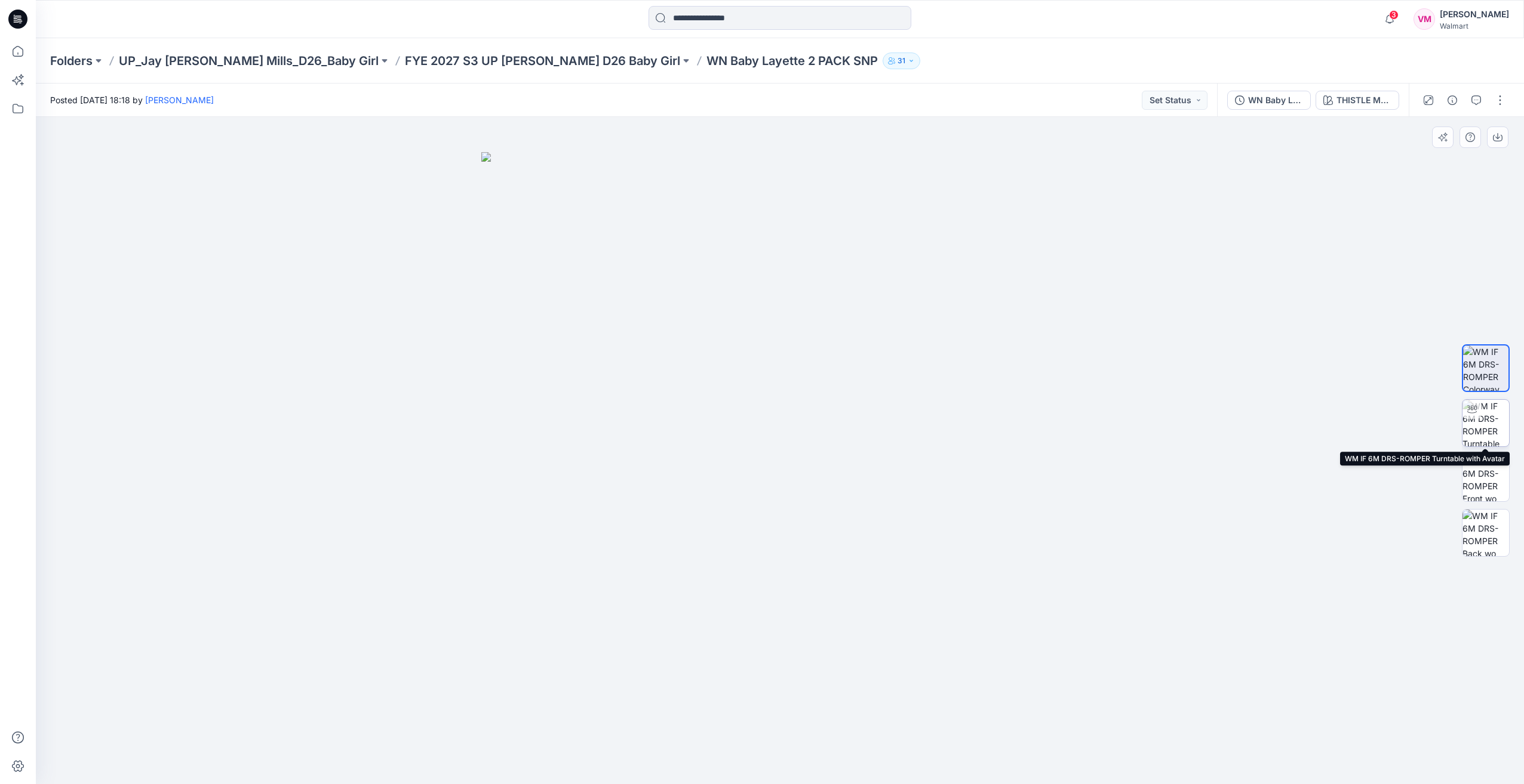
click at [1473, 432] on img at bounding box center [1486, 423] width 47 height 47
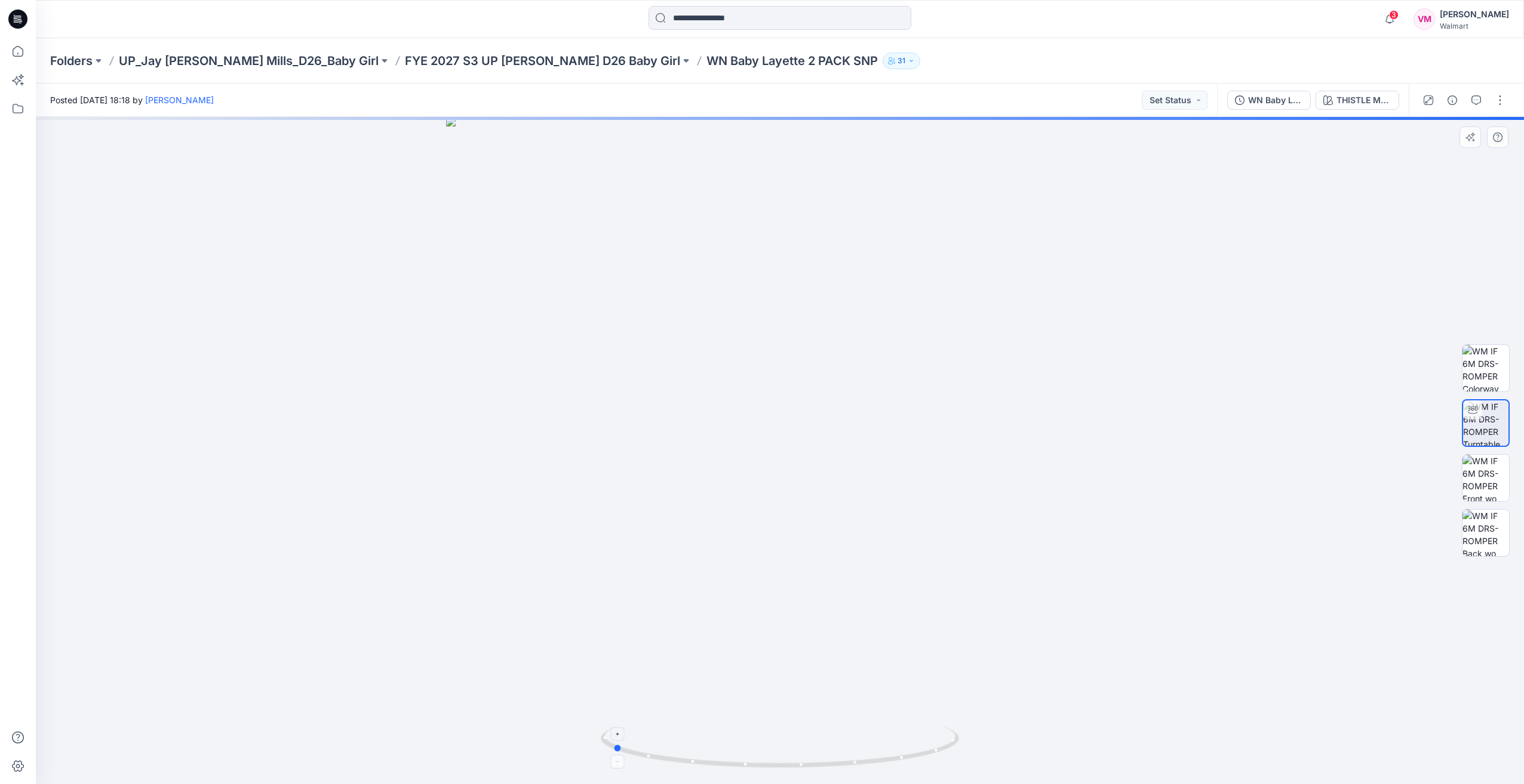
drag, startPoint x: 955, startPoint y: 749, endPoint x: 787, endPoint y: 752, distance: 168.0
click at [787, 752] on icon at bounding box center [781, 749] width 361 height 45
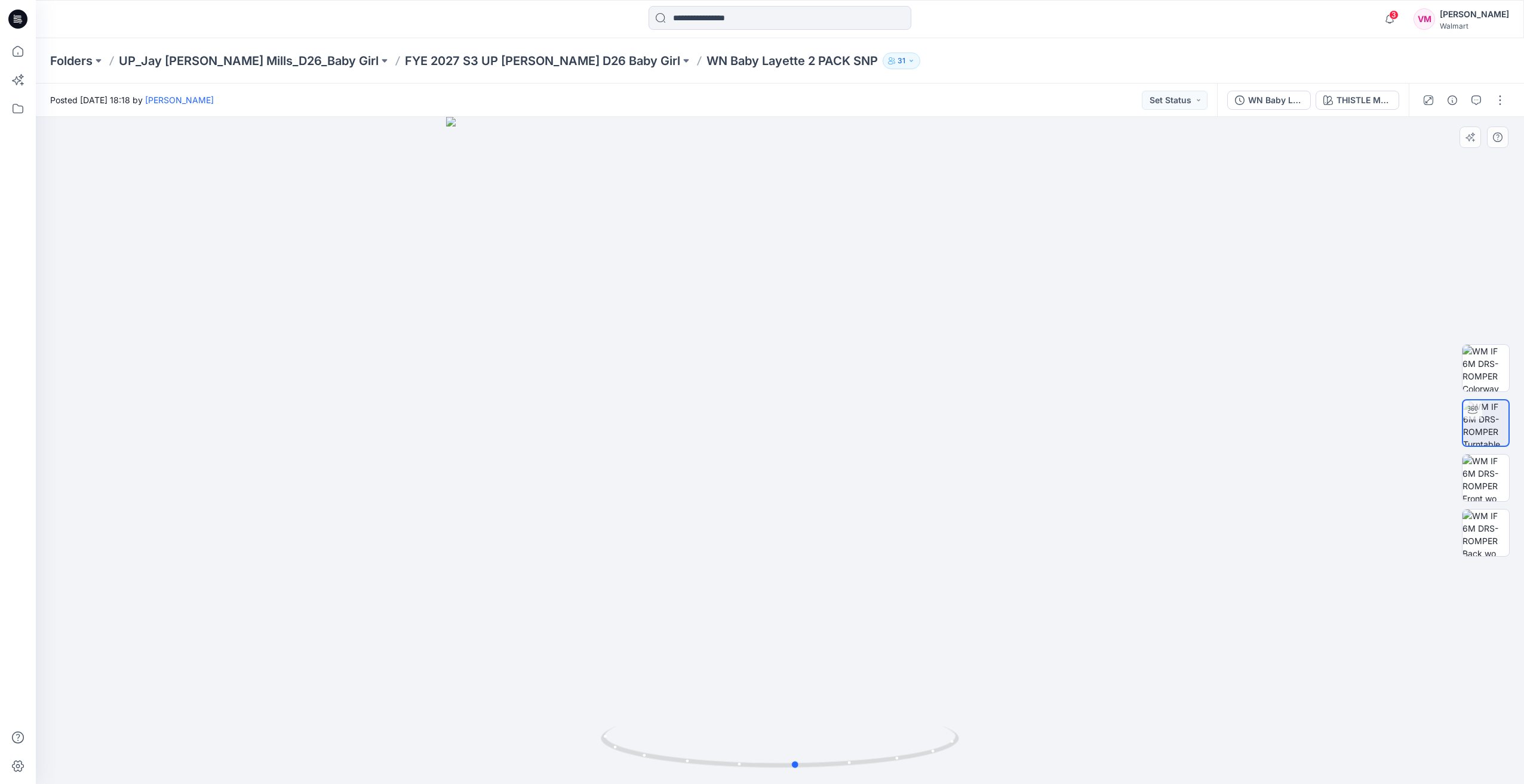
drag, startPoint x: 801, startPoint y: 761, endPoint x: 985, endPoint y: 758, distance: 184.0
click at [985, 758] on div at bounding box center [780, 451] width 1488 height 667
click at [1370, 89] on div "WN Baby Layette 2 PACK SNP THISTLE MORNING" at bounding box center [1313, 100] width 192 height 33
click at [1357, 100] on div "THISTLE MORNING" at bounding box center [1364, 100] width 55 height 13
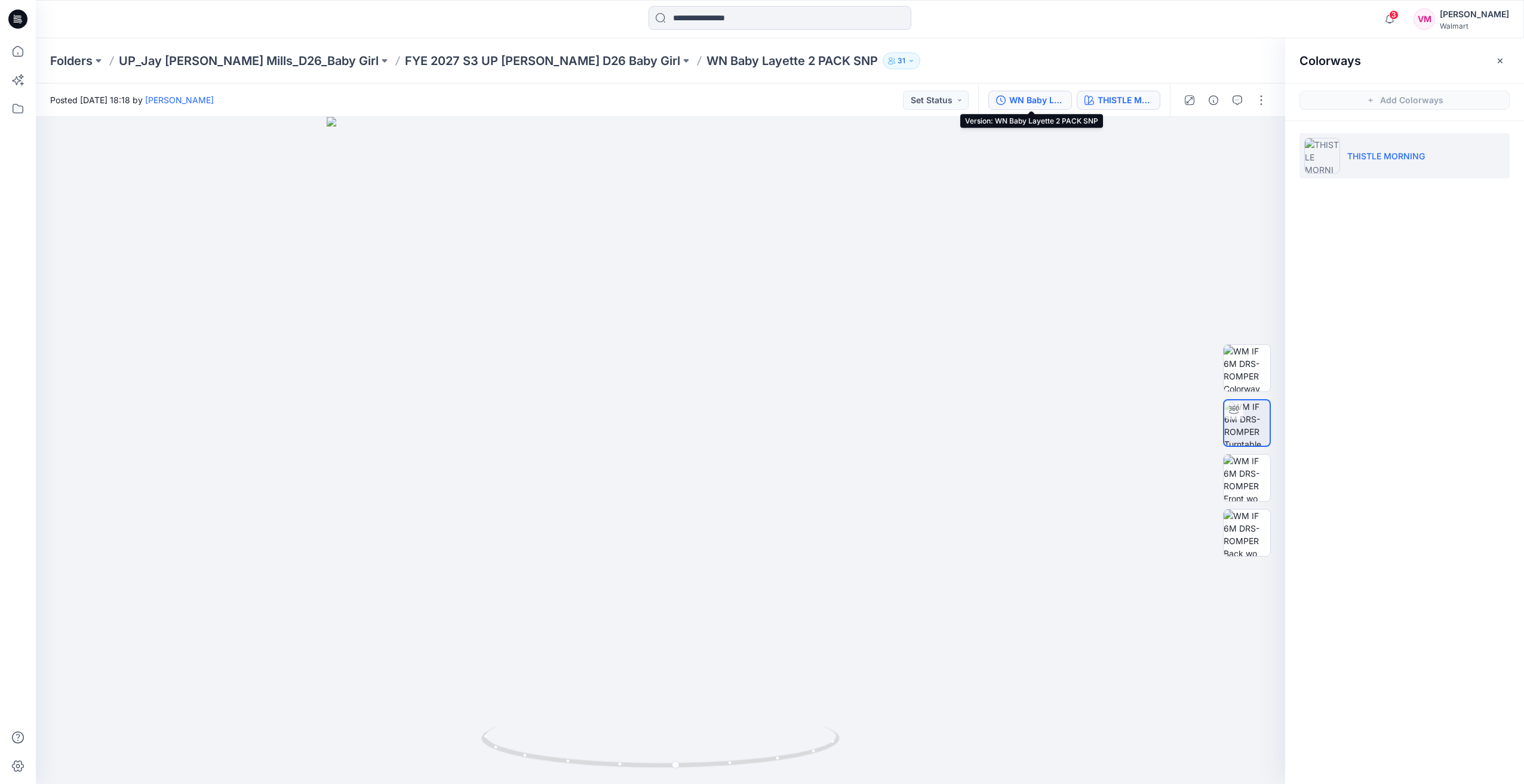
click at [1060, 96] on div "WN Baby Layette 2 PACK SNP" at bounding box center [1036, 100] width 55 height 13
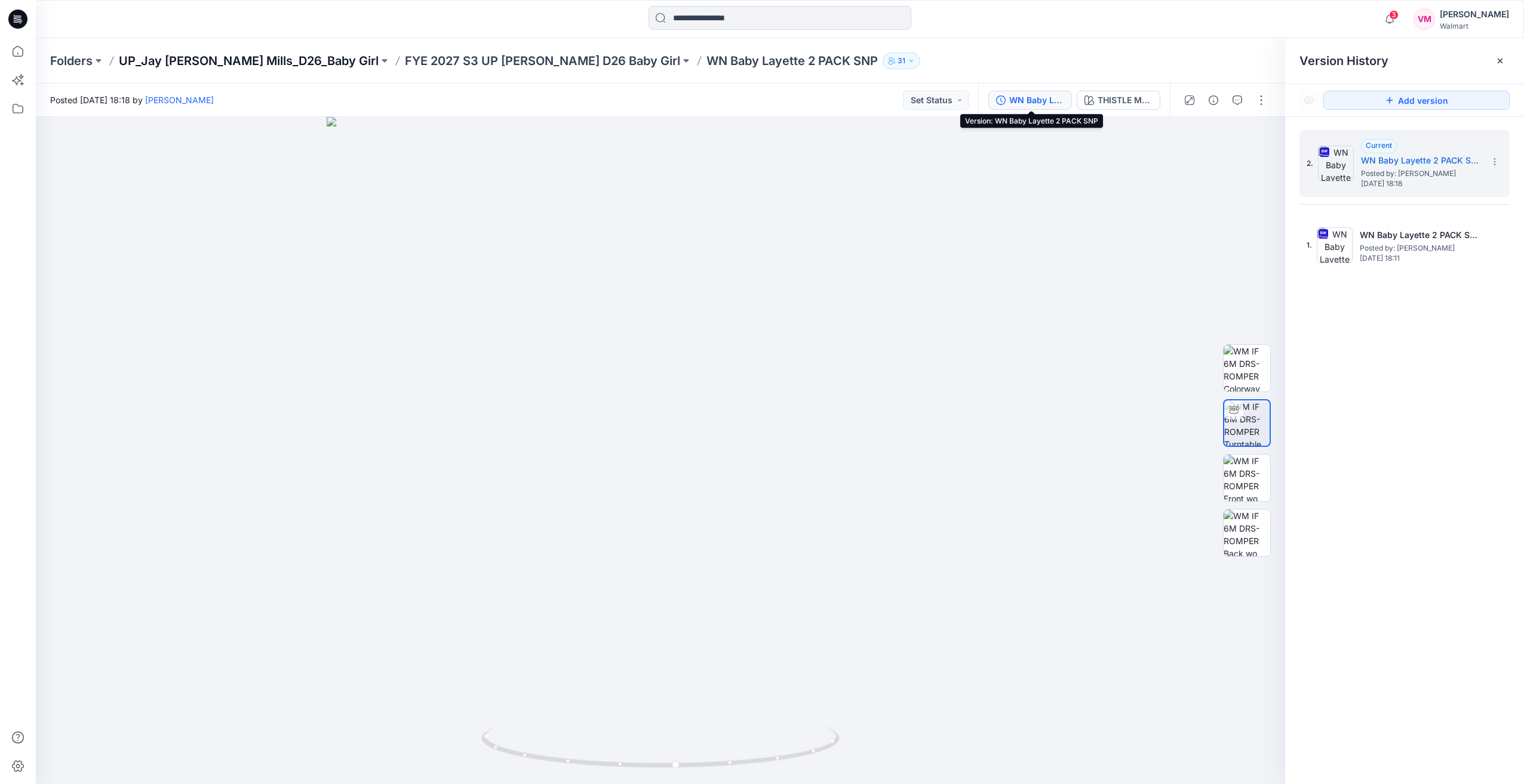
click at [172, 61] on p "UP_Jay [PERSON_NAME] Mills_D26_Baby Girl" at bounding box center [249, 61] width 260 height 17
